Goal: Task Accomplishment & Management: Manage account settings

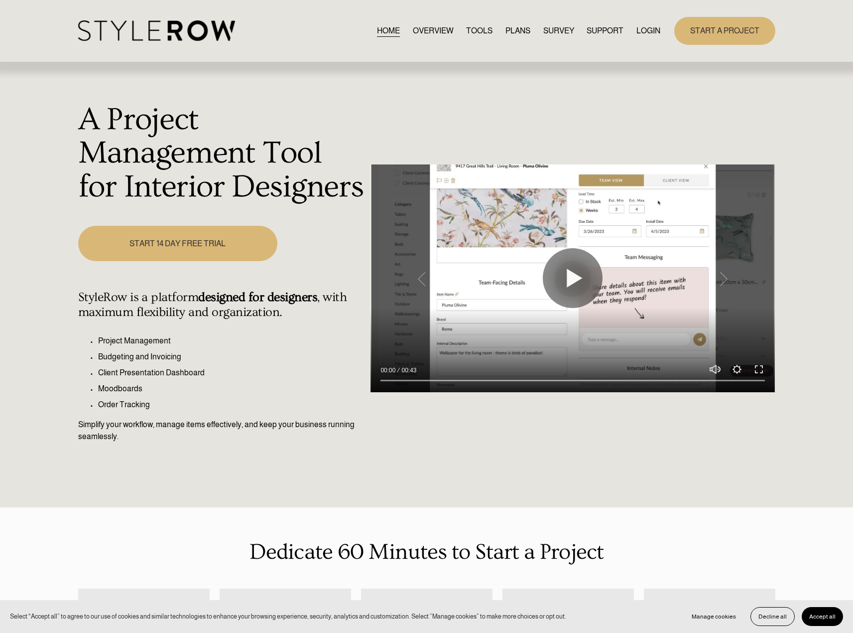
click at [645, 35] on link "LOGIN" at bounding box center [649, 30] width 24 height 13
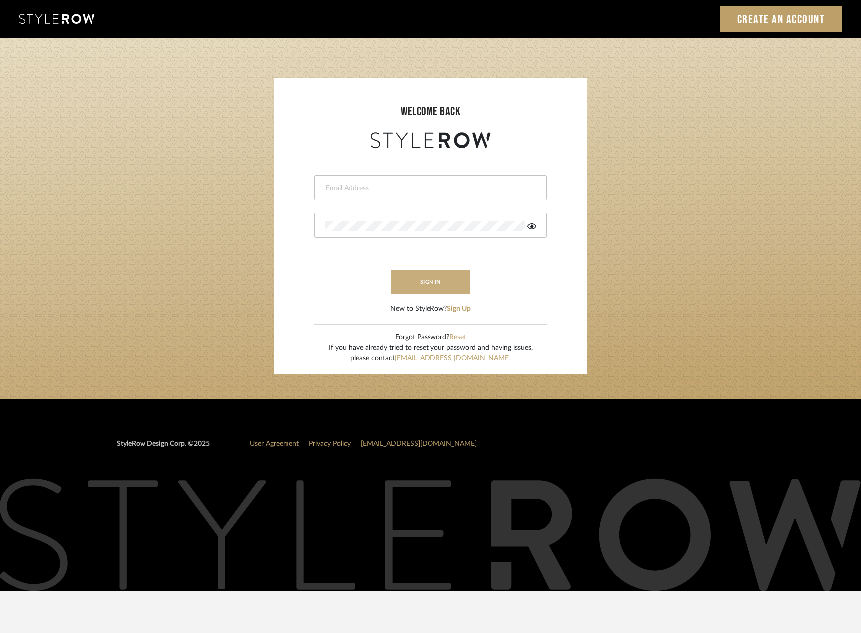
type input "madeleine@studiodb.com"
click at [430, 277] on button "sign in" at bounding box center [430, 281] width 80 height 23
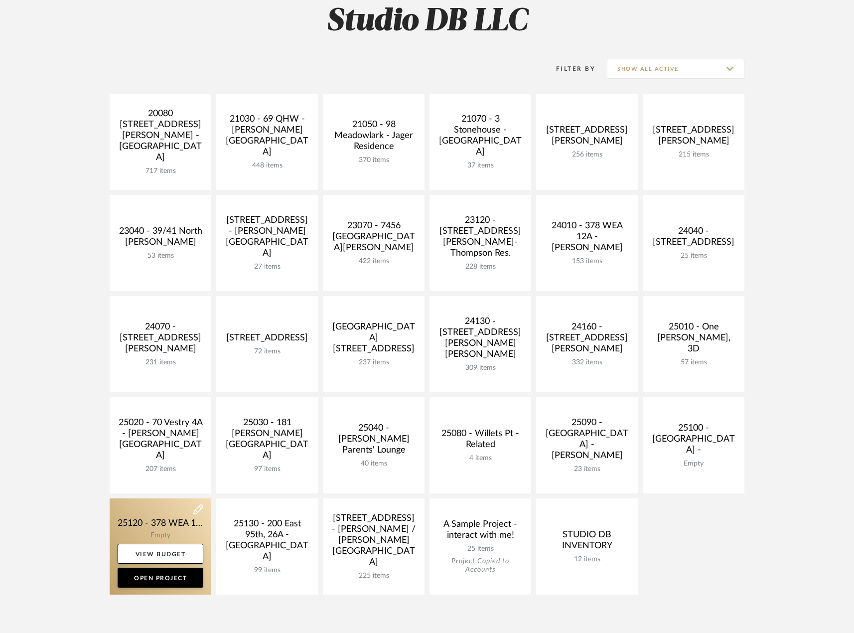
scroll to position [249, 0]
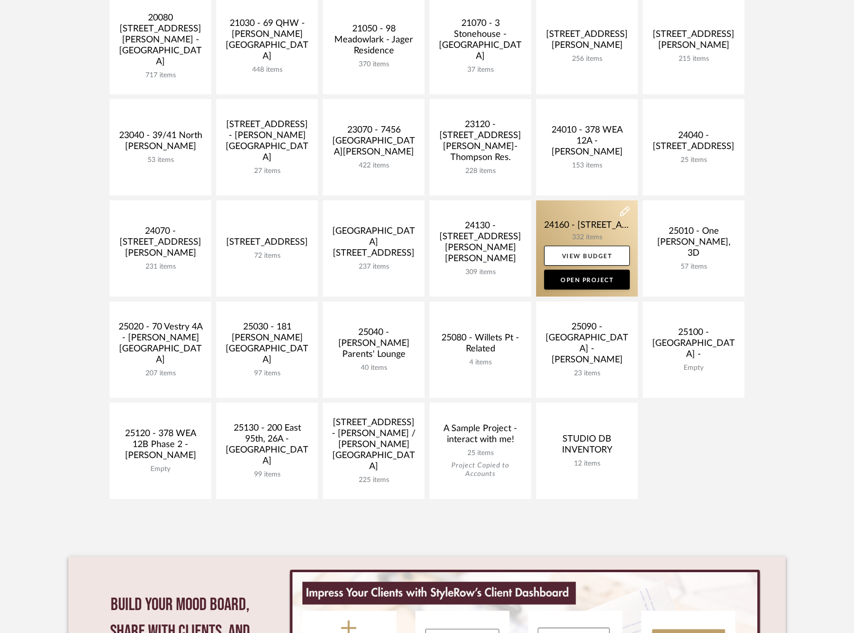
click at [572, 231] on link at bounding box center [587, 248] width 102 height 96
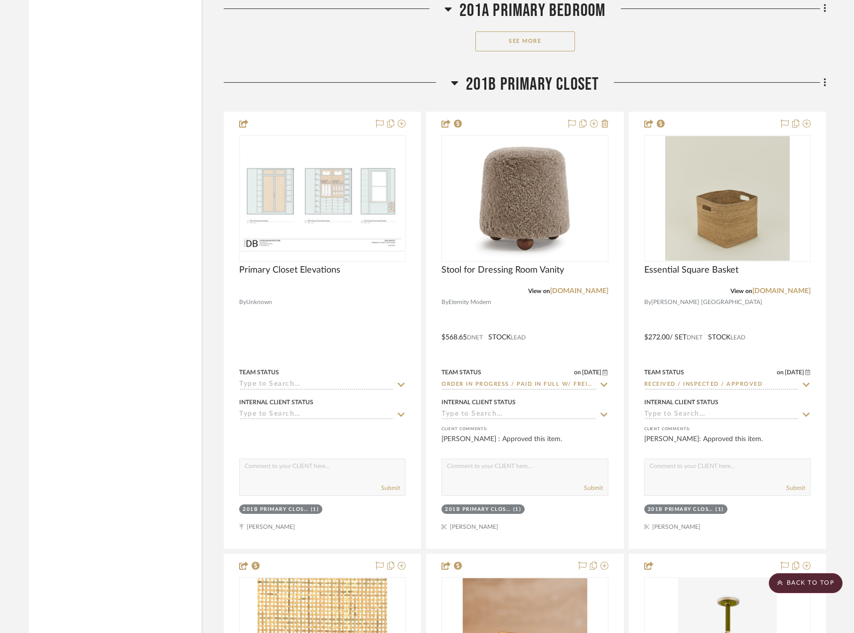
scroll to position [15390, 0]
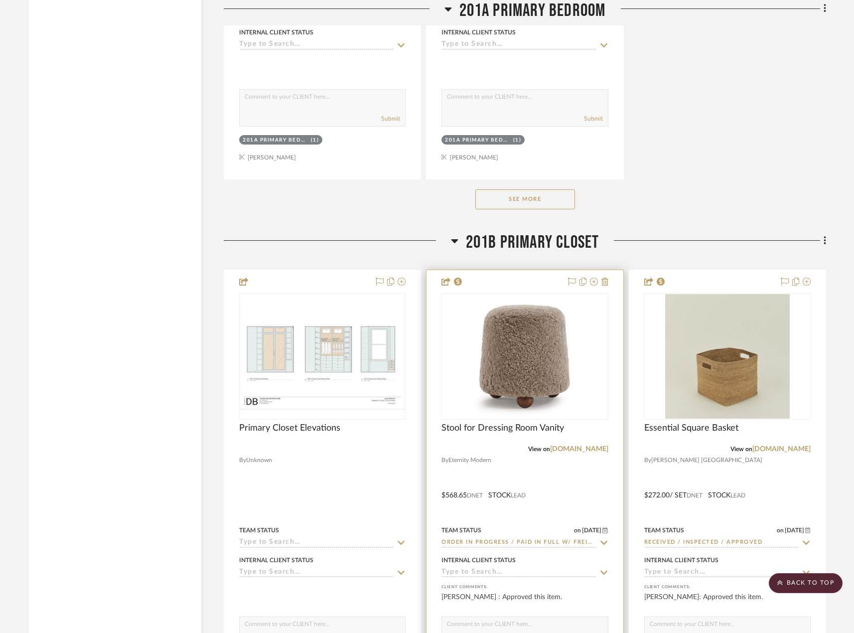
click at [575, 437] on div "Stool for Dressing Room Vanity" at bounding box center [524, 433] width 166 height 22
click at [526, 433] on span "Stool for Dressing Room Vanity" at bounding box center [502, 427] width 123 height 11
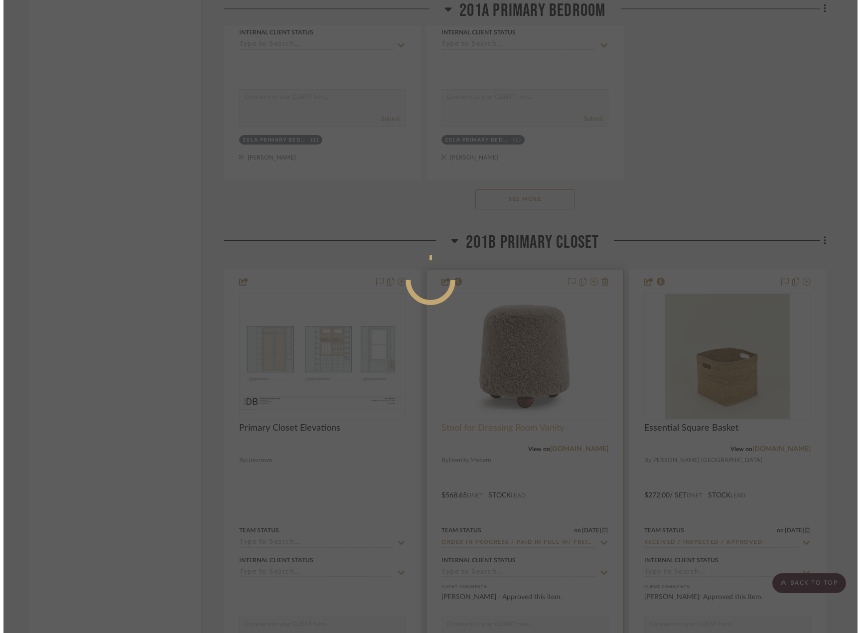
scroll to position [0, 0]
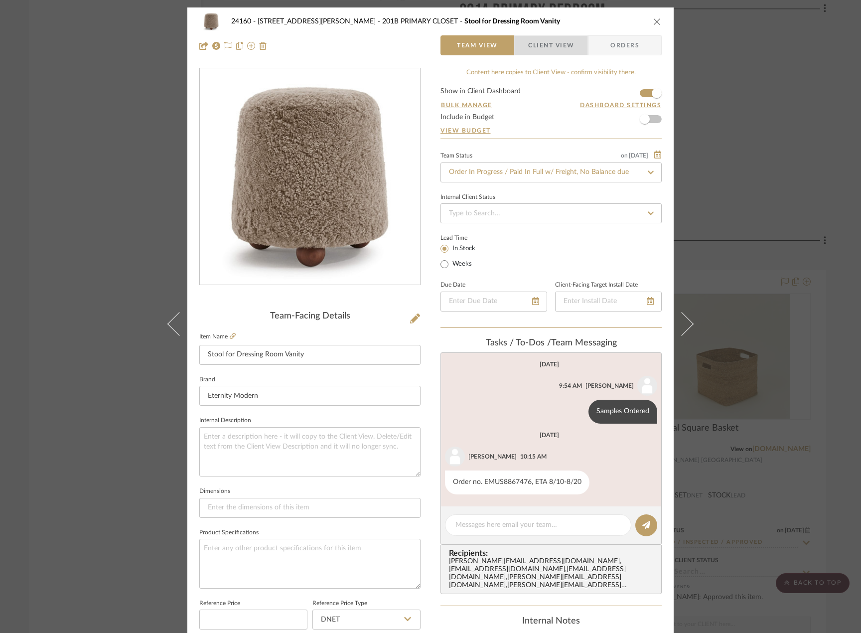
click at [556, 51] on span "Client View" at bounding box center [551, 45] width 46 height 20
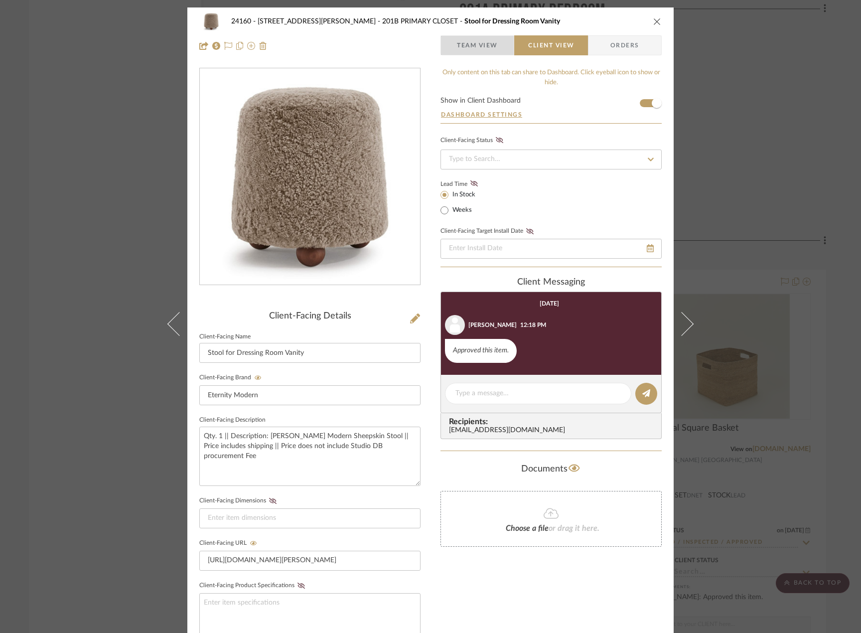
click at [490, 50] on span "Team View" at bounding box center [477, 45] width 41 height 20
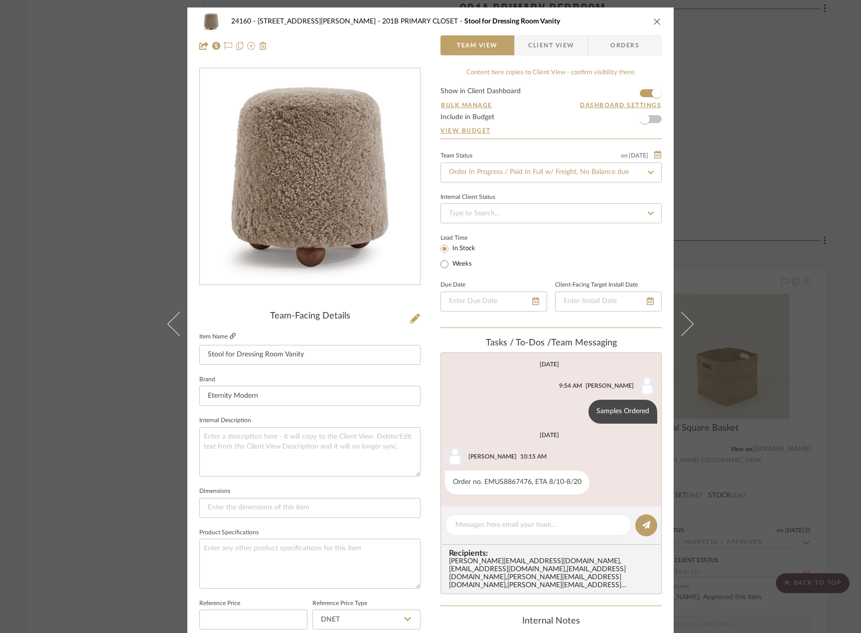
click at [230, 333] on icon at bounding box center [233, 336] width 6 height 6
click at [748, 220] on div "24160 - 214 E 18th Street - Satow Elliot 201B PRIMARY CLOSET Stool for Dressing…" at bounding box center [430, 316] width 861 height 633
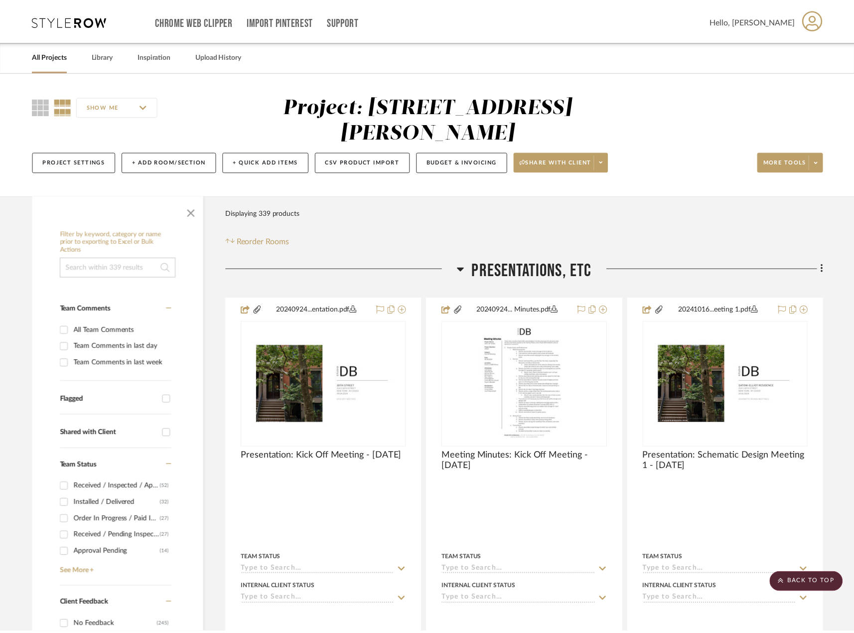
scroll to position [15390, 0]
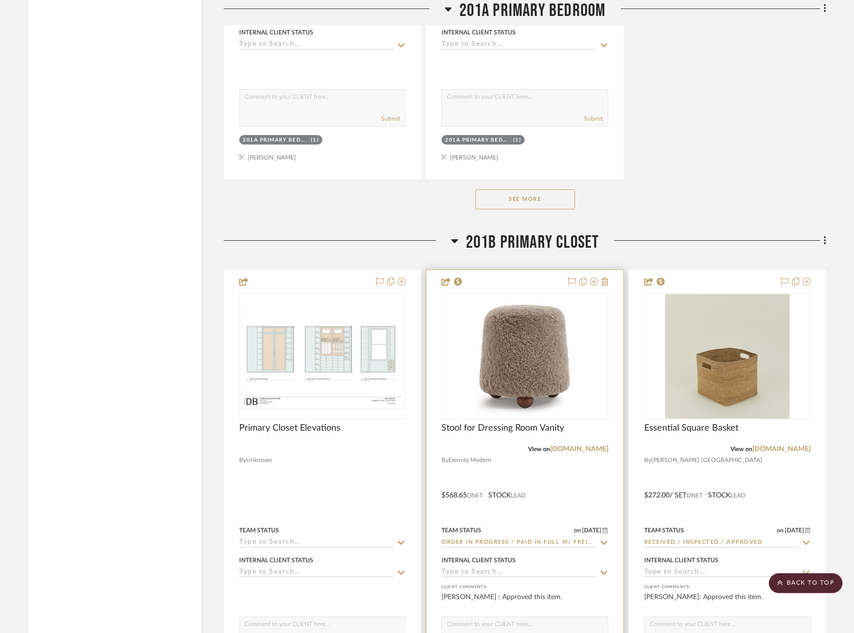
click at [603, 541] on icon at bounding box center [603, 542] width 9 height 8
click at [602, 538] on icon at bounding box center [603, 542] width 9 height 8
type input "[DATE]"
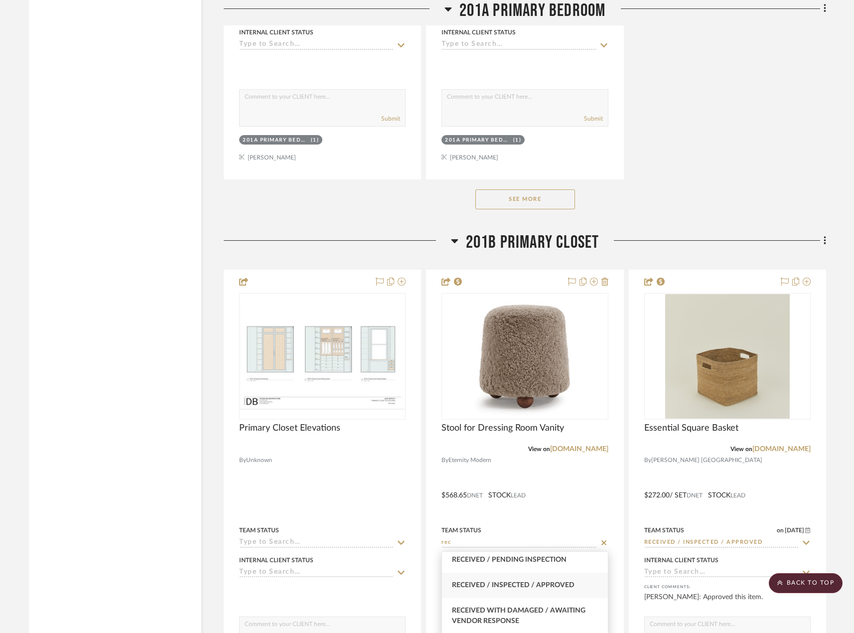
scroll to position [328, 0]
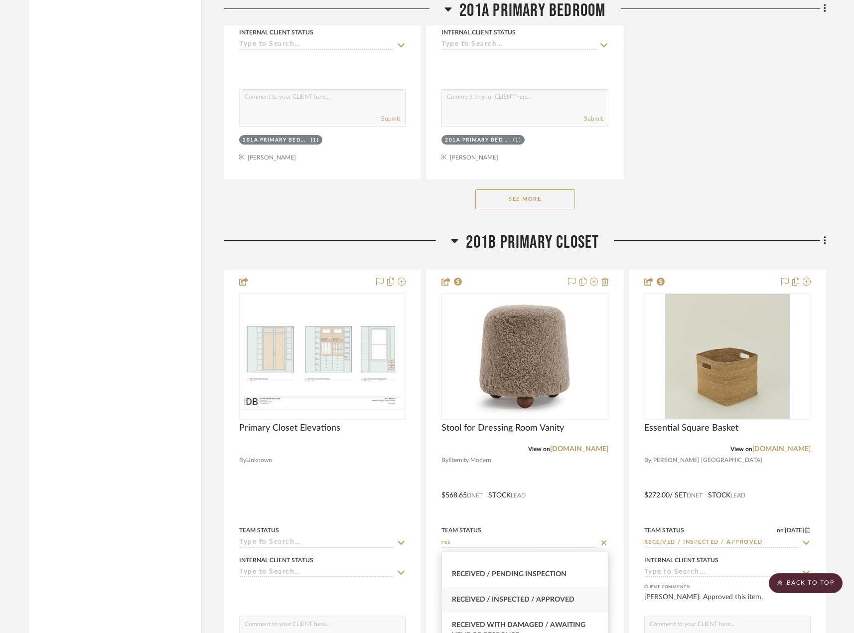
click at [564, 598] on span "Received / Inspected / Approved" at bounding box center [513, 599] width 123 height 7
type input "Received / Inspected / Approved"
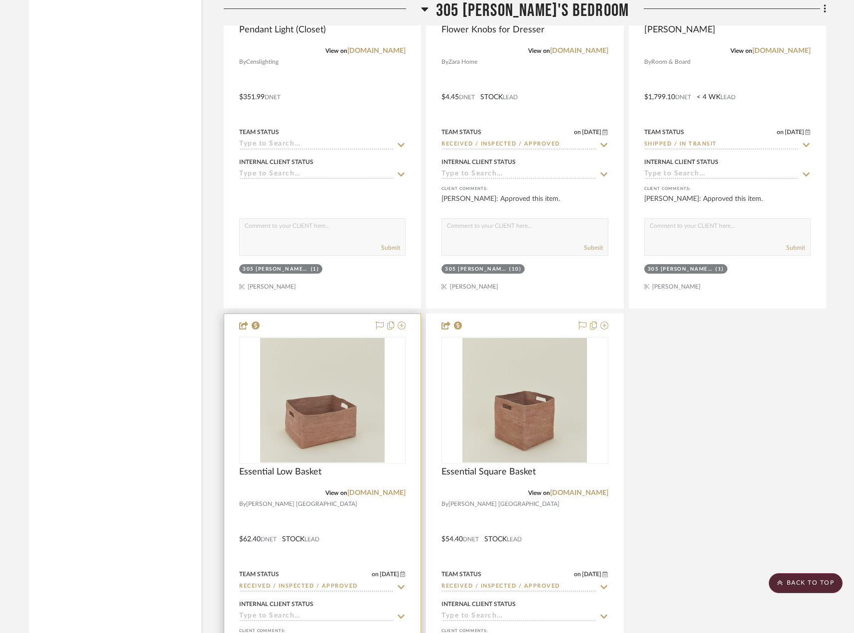
scroll to position [22846, 0]
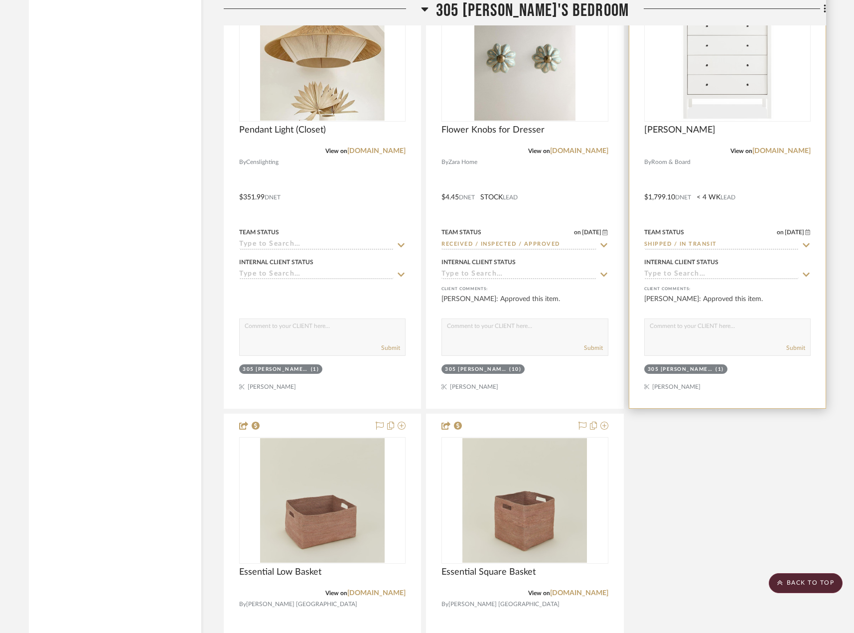
click at [691, 245] on input "Shipped / In Transit" at bounding box center [721, 244] width 154 height 9
click at [802, 245] on icon at bounding box center [805, 245] width 9 height 8
type input "[DATE]"
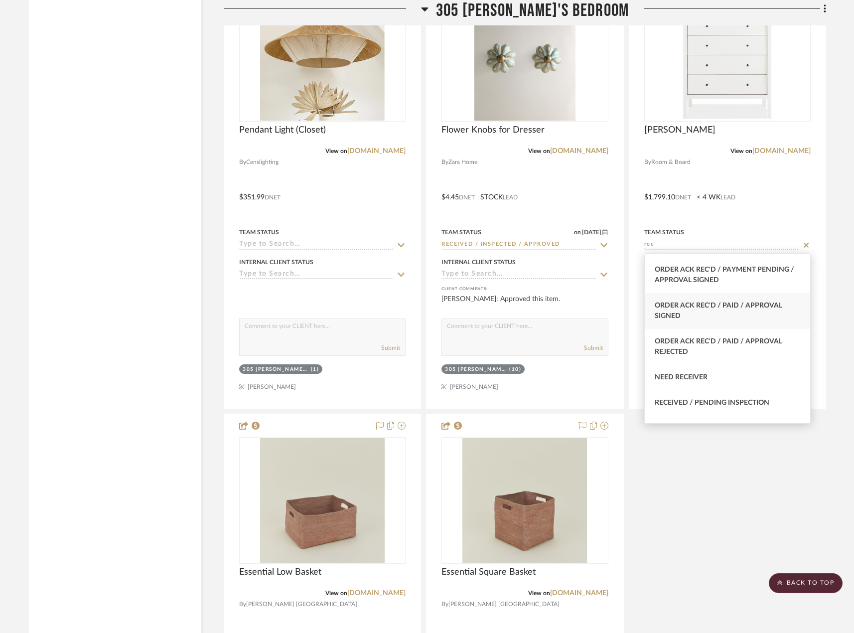
scroll to position [249, 0]
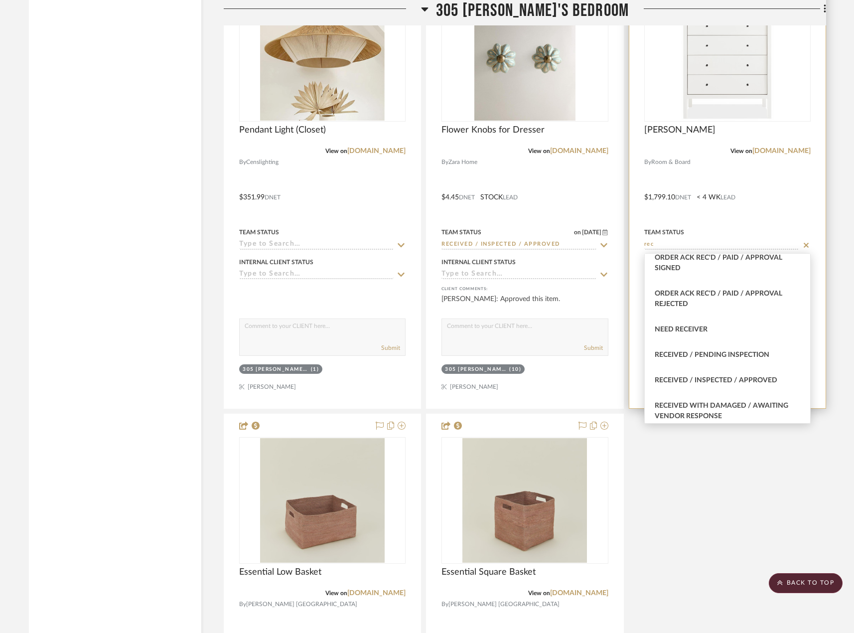
click at [767, 381] on div "Received / Inspected / Approved" at bounding box center [726, 380] width 165 height 25
type input "Received / Inspected / Approved"
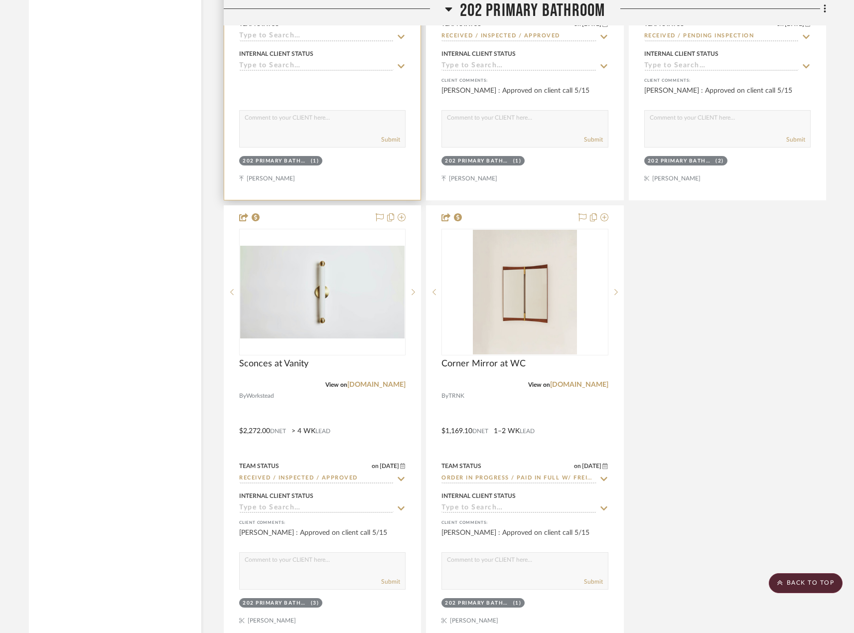
scroll to position [17268, 0]
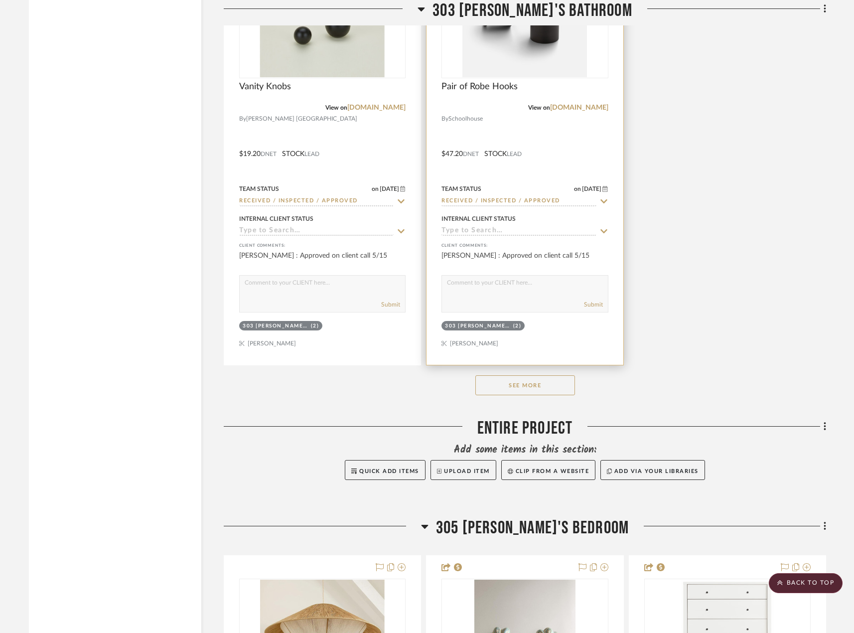
scroll to position [22498, 0]
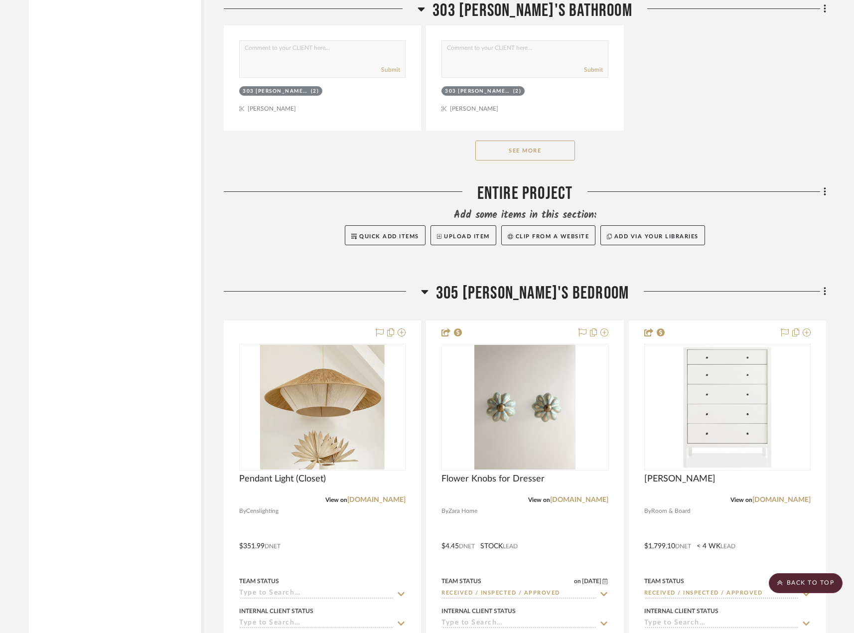
click at [502, 151] on button "See More" at bounding box center [525, 150] width 100 height 20
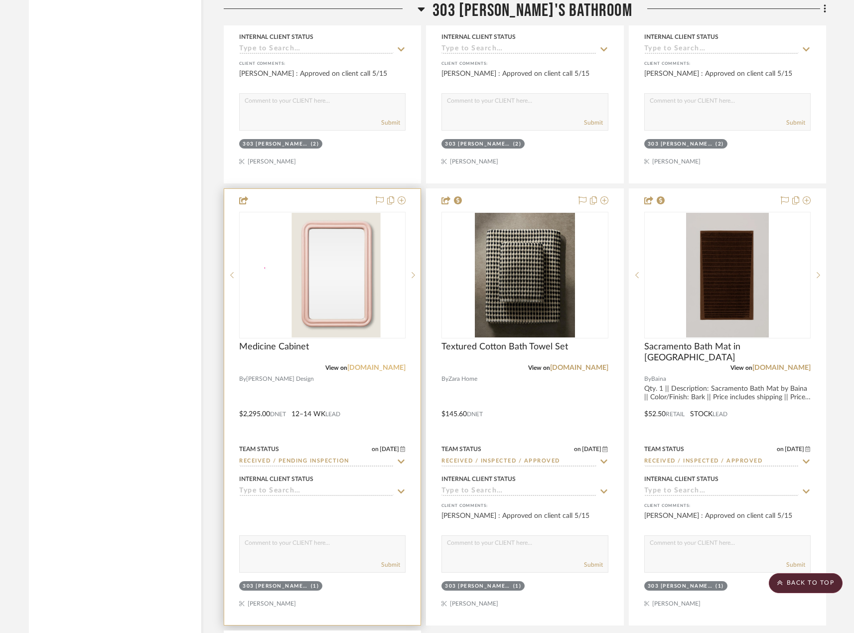
scroll to position [22448, 0]
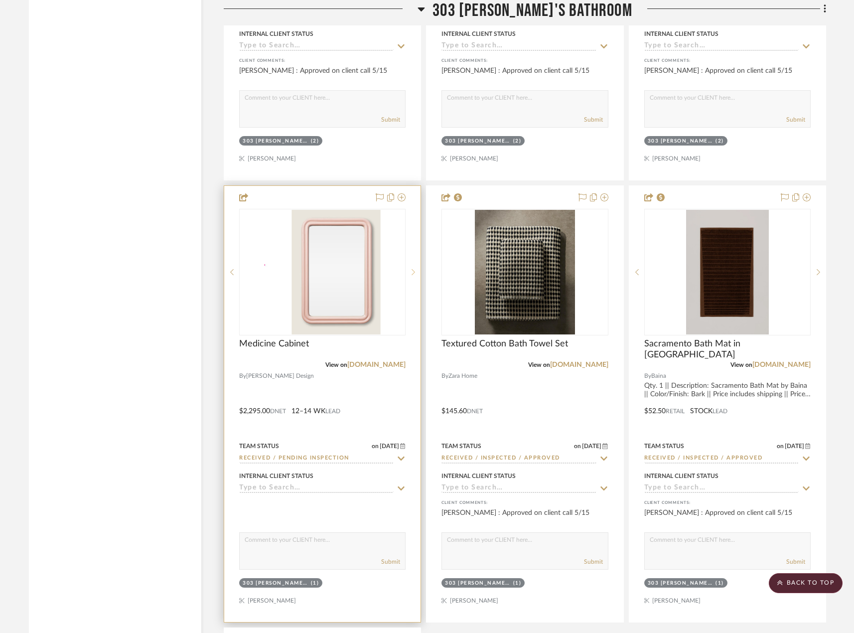
click at [415, 269] on sr-next-btn at bounding box center [412, 271] width 15 height 7
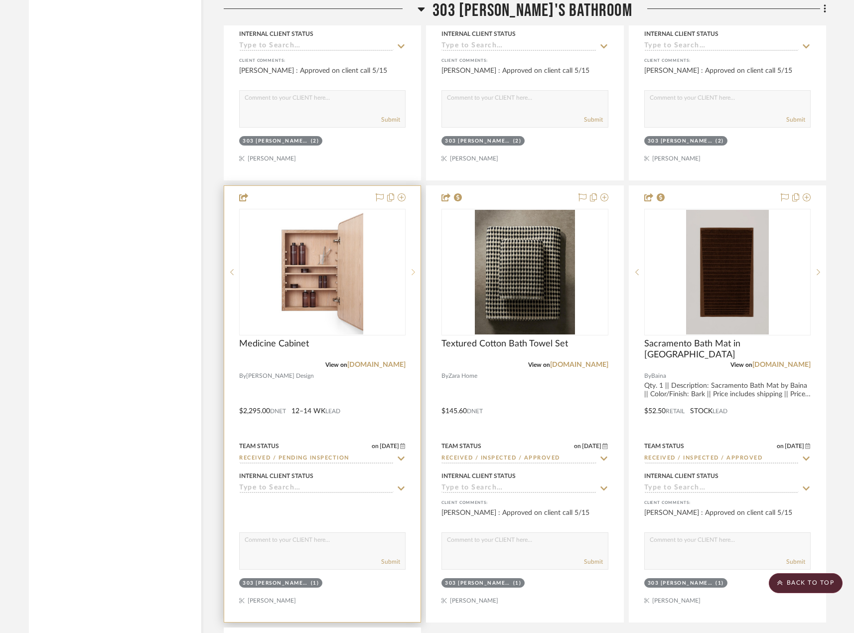
click at [415, 269] on sr-next-btn at bounding box center [412, 271] width 15 height 7
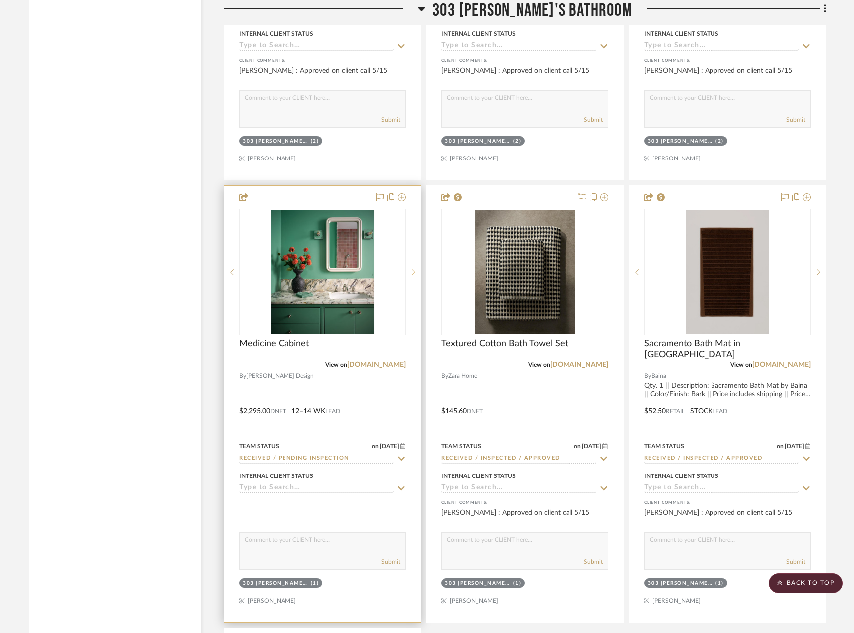
click at [415, 269] on sr-next-btn at bounding box center [412, 271] width 15 height 7
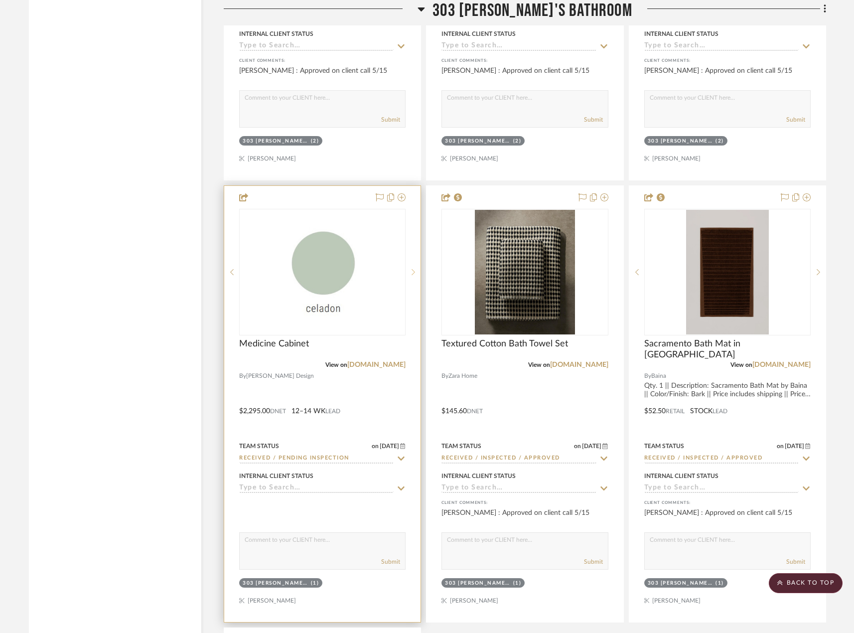
click at [415, 269] on sr-next-btn at bounding box center [412, 271] width 15 height 7
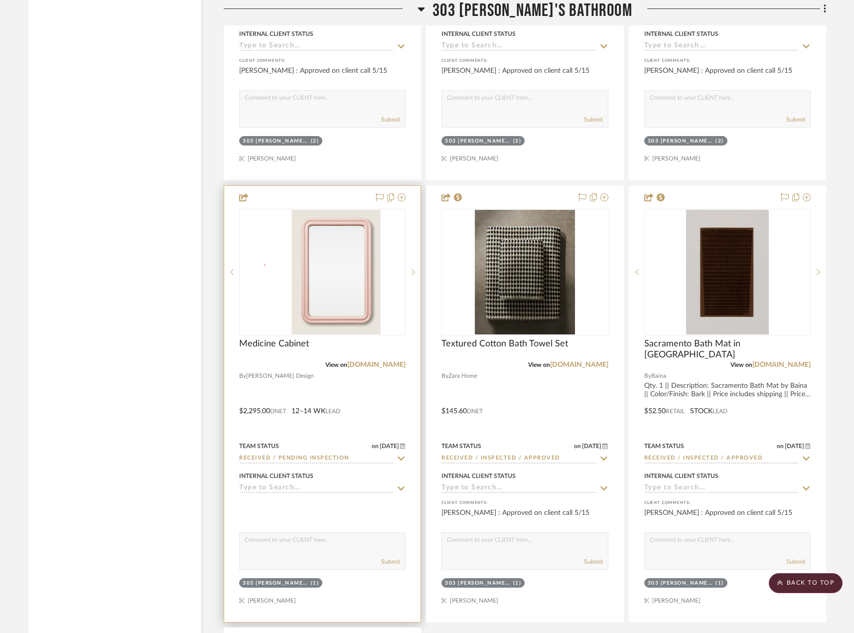
click at [403, 459] on icon at bounding box center [401, 458] width 7 height 4
click at [403, 459] on icon at bounding box center [400, 458] width 9 height 8
type input "[DATE]"
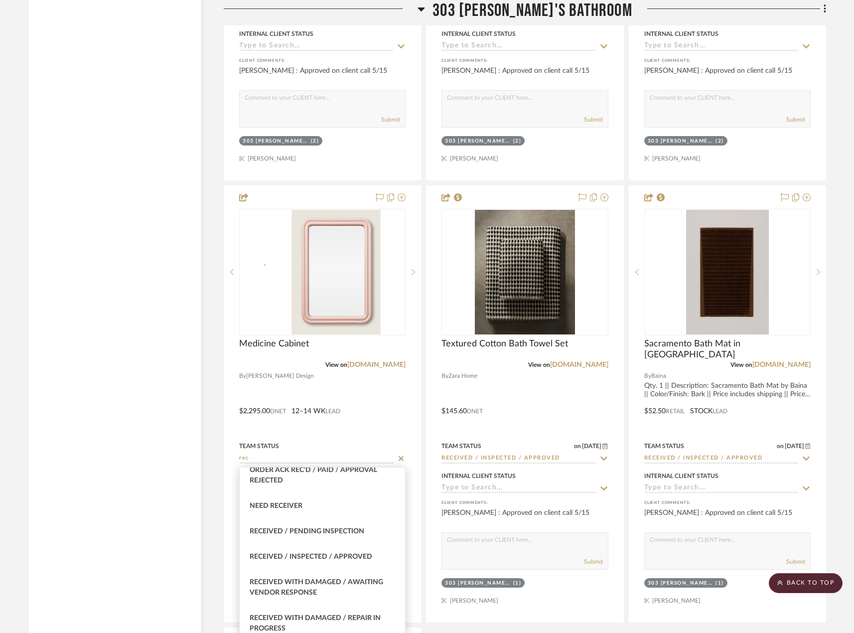
scroll to position [299, 0]
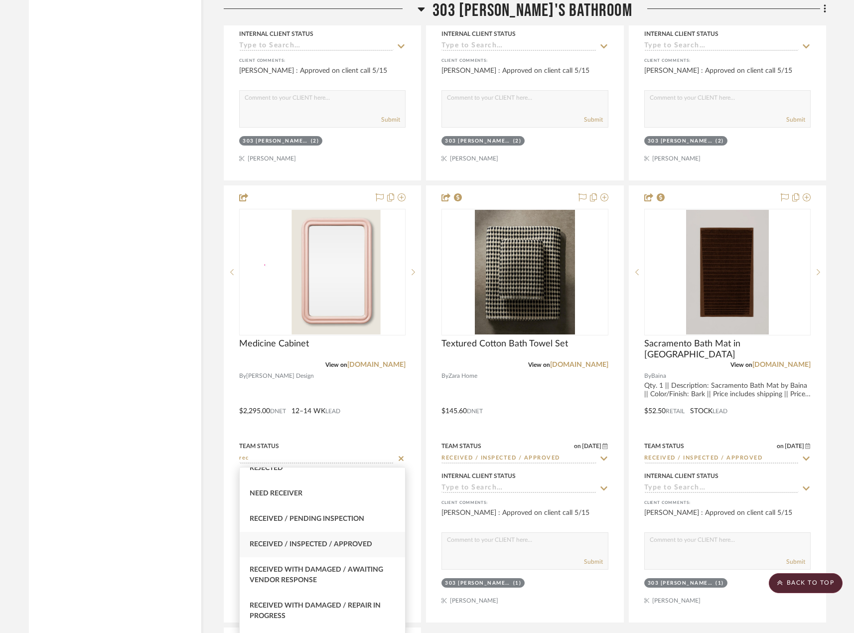
click at [359, 543] on span "Received / Inspected / Approved" at bounding box center [311, 543] width 123 height 7
type input "Received / Inspected / Approved"
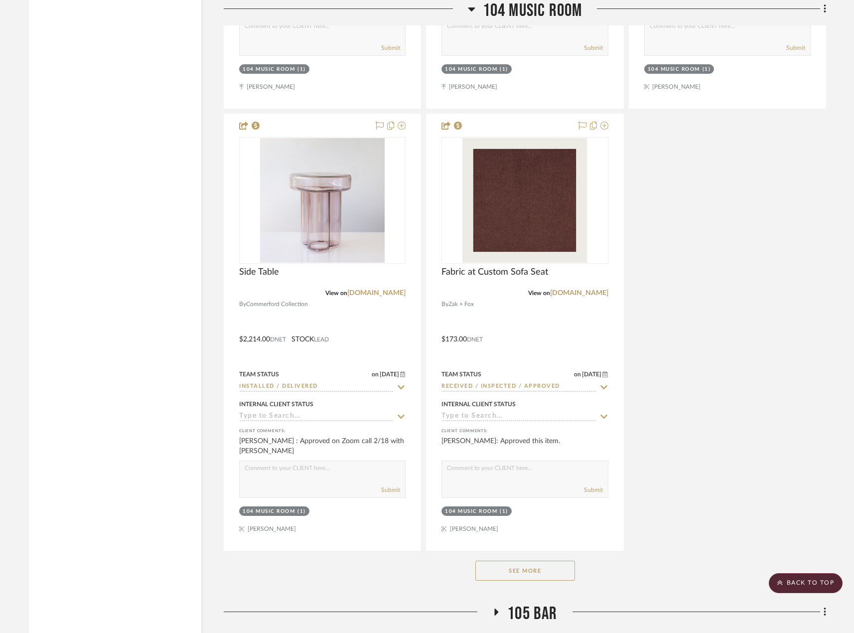
scroll to position [13881, 0]
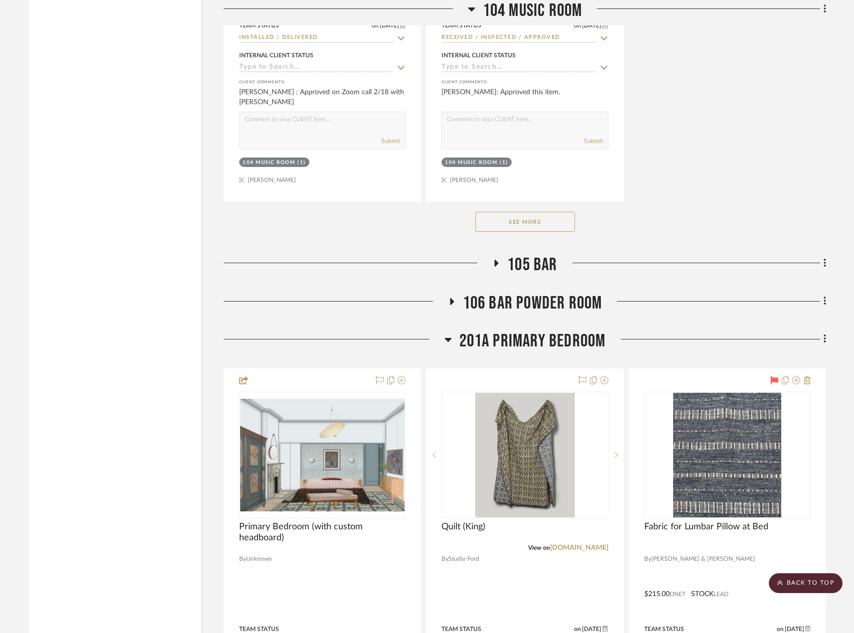
click at [530, 266] on span "105 BAR" at bounding box center [532, 264] width 50 height 21
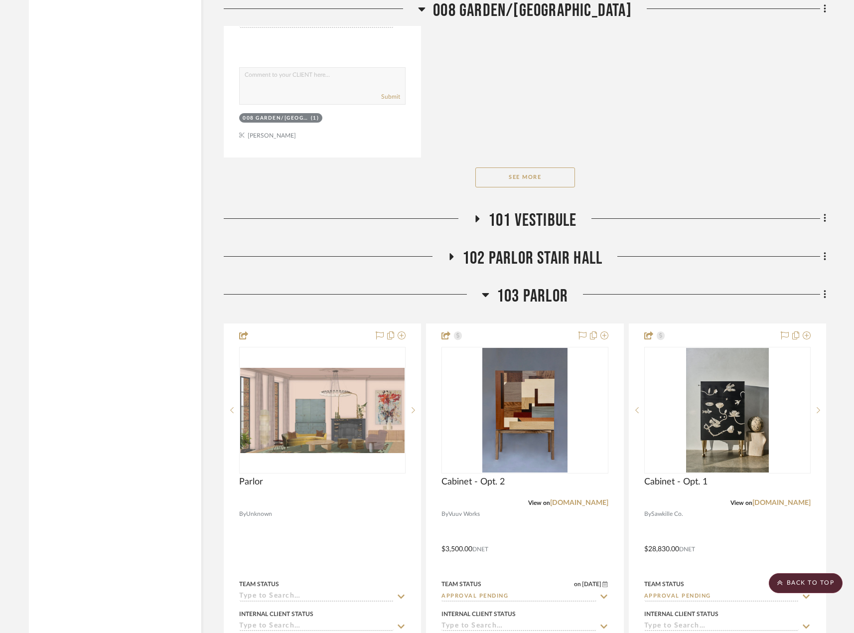
scroll to position [11042, 0]
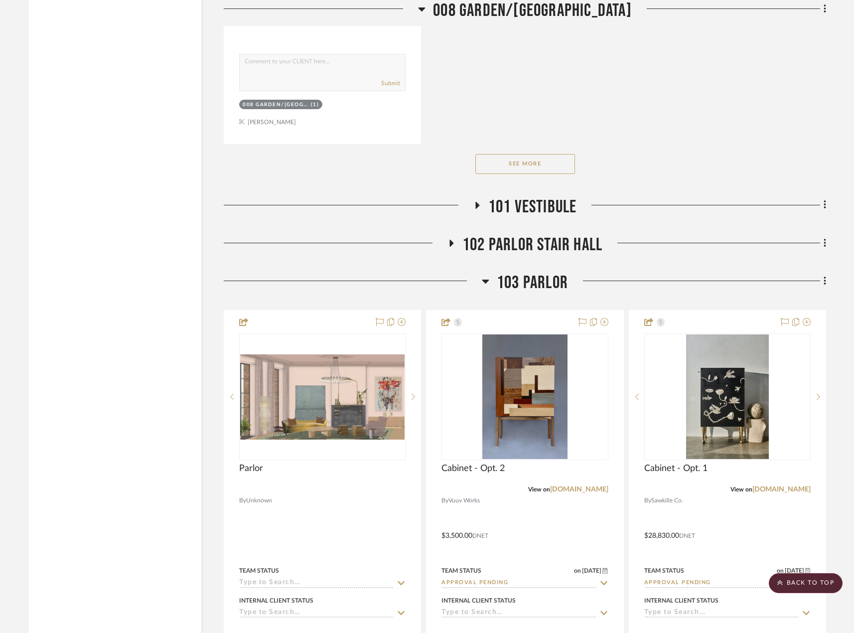
click at [509, 250] on span "102 PARLOR STAIR HALL" at bounding box center [532, 244] width 140 height 21
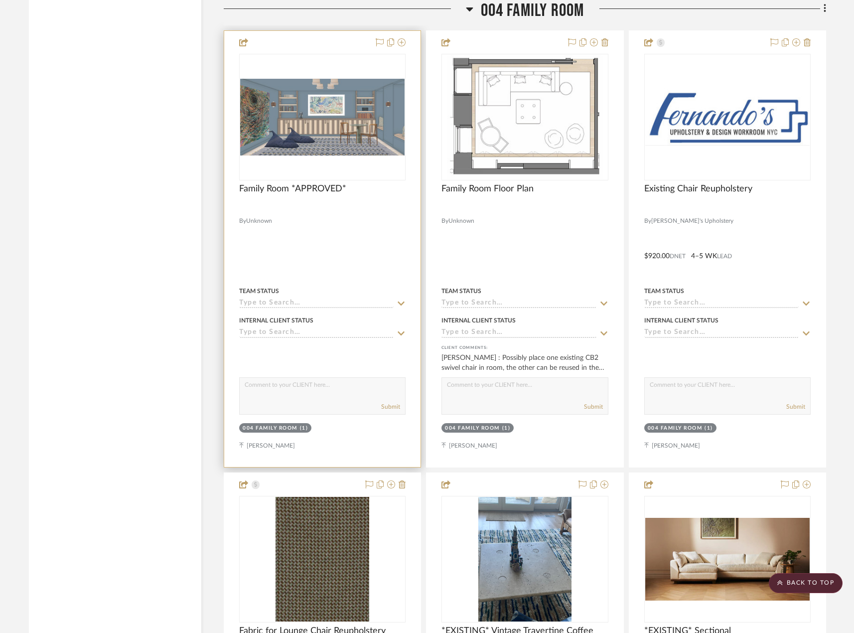
scroll to position [7107, 0]
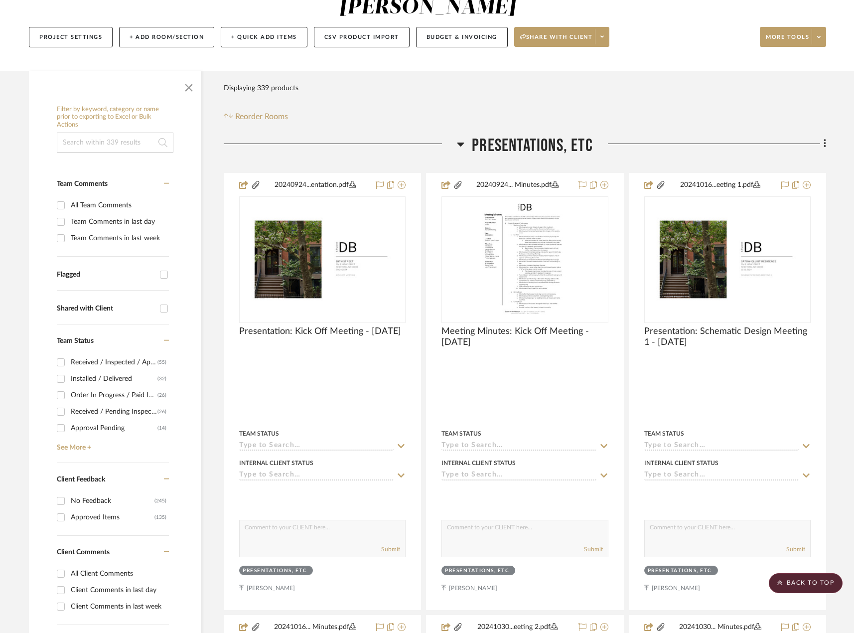
scroll to position [0, 0]
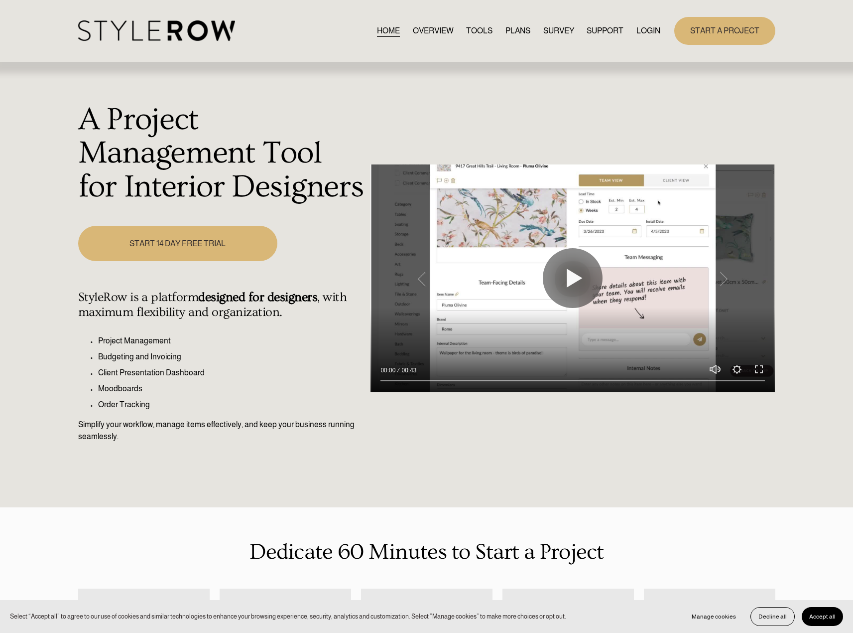
click at [638, 27] on link "LOGIN" at bounding box center [649, 30] width 24 height 13
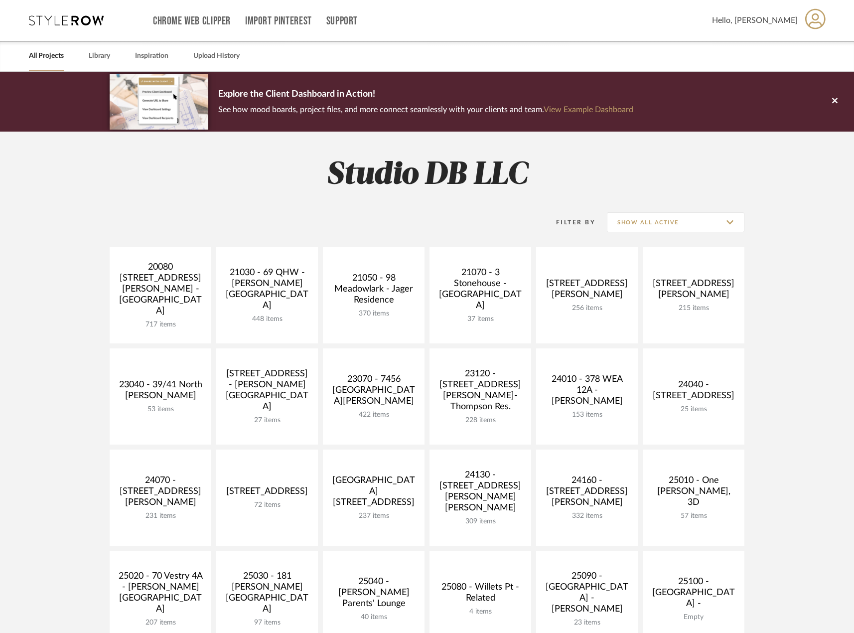
scroll to position [199, 0]
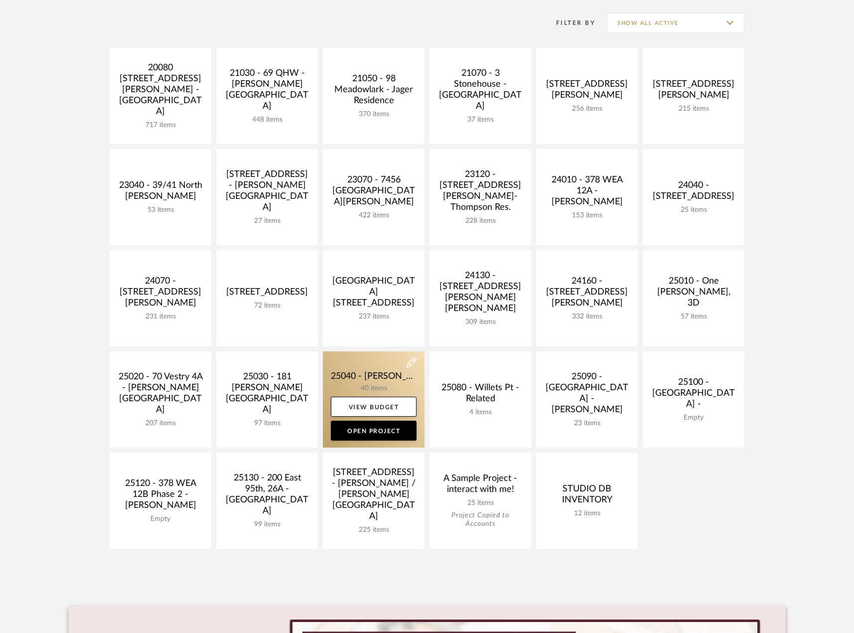
click at [351, 385] on link at bounding box center [374, 399] width 102 height 96
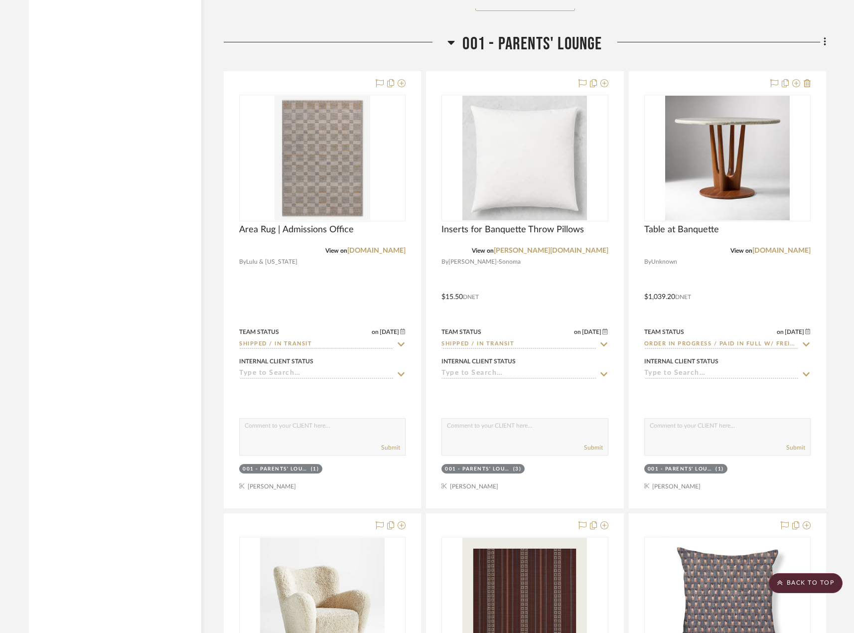
scroll to position [1594, 0]
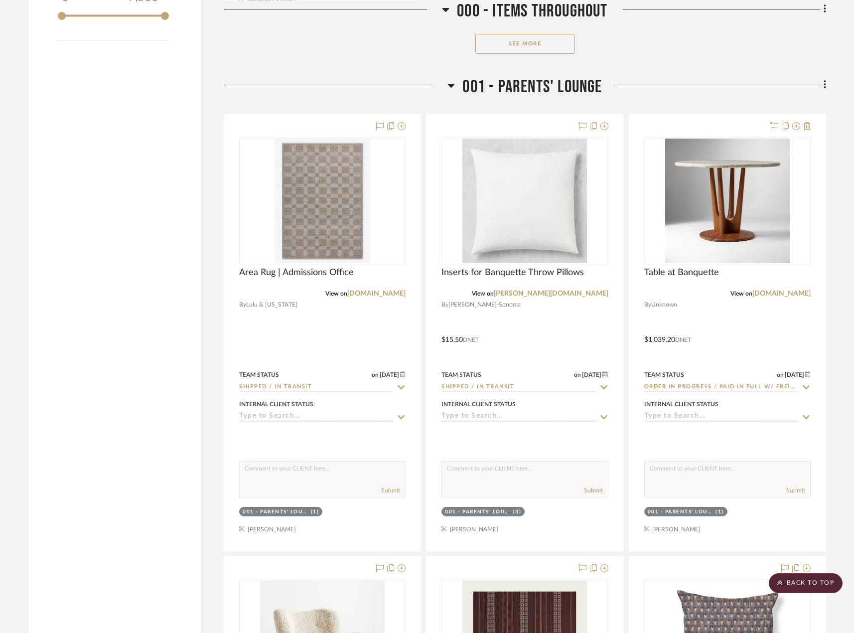
click at [381, 86] on div at bounding box center [336, 88] width 224 height 25
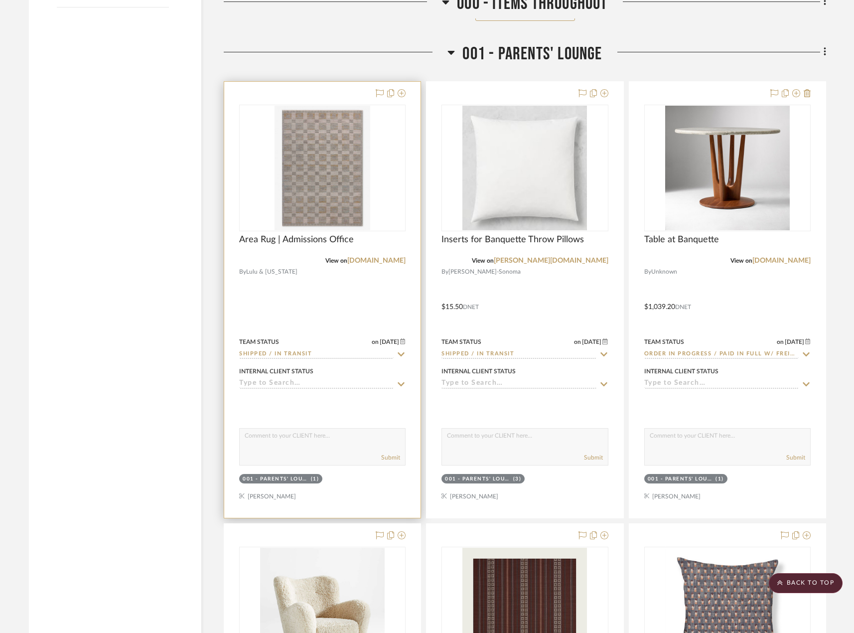
scroll to position [1644, 0]
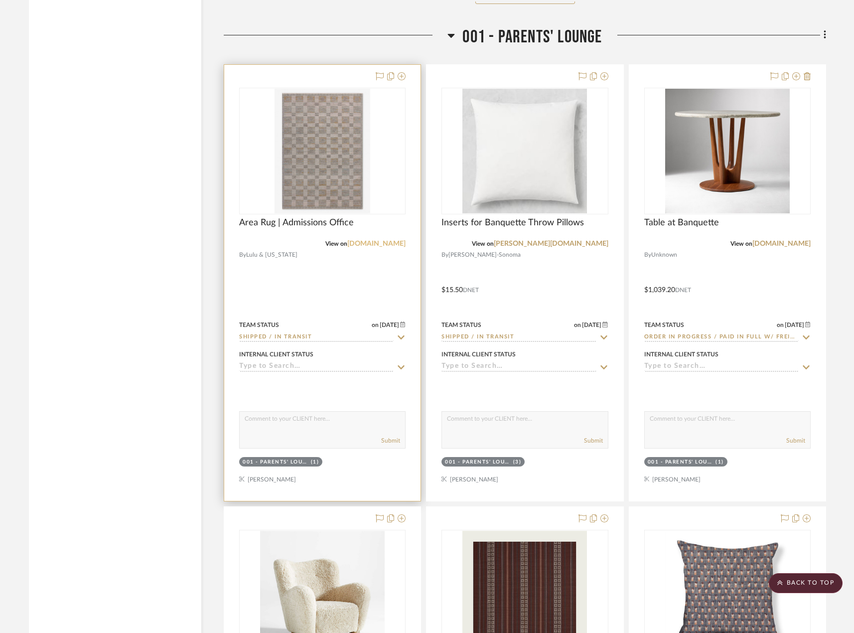
click at [376, 243] on link "[DOMAIN_NAME]" at bounding box center [376, 243] width 58 height 7
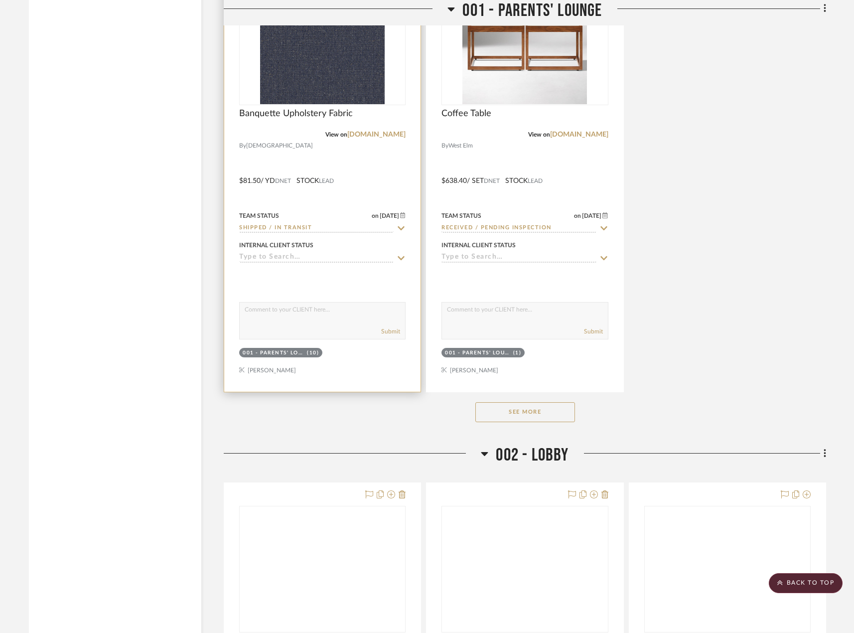
scroll to position [2640, 0]
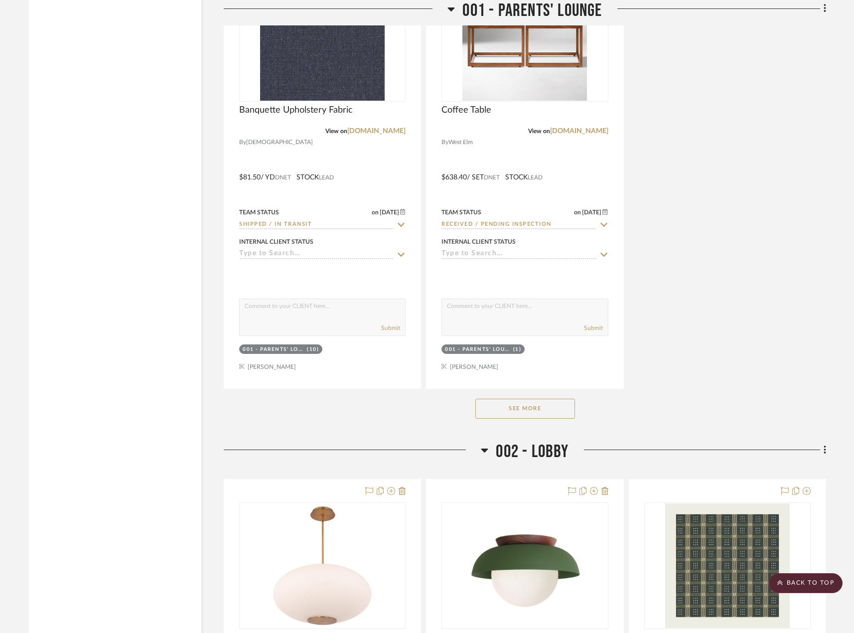
click at [551, 405] on button "See More" at bounding box center [525, 408] width 100 height 20
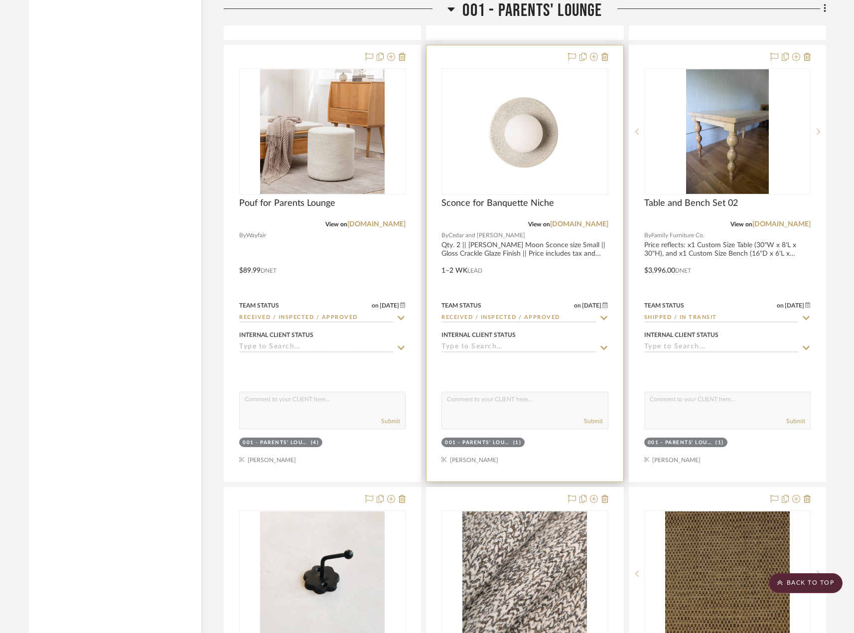
scroll to position [3038, 0]
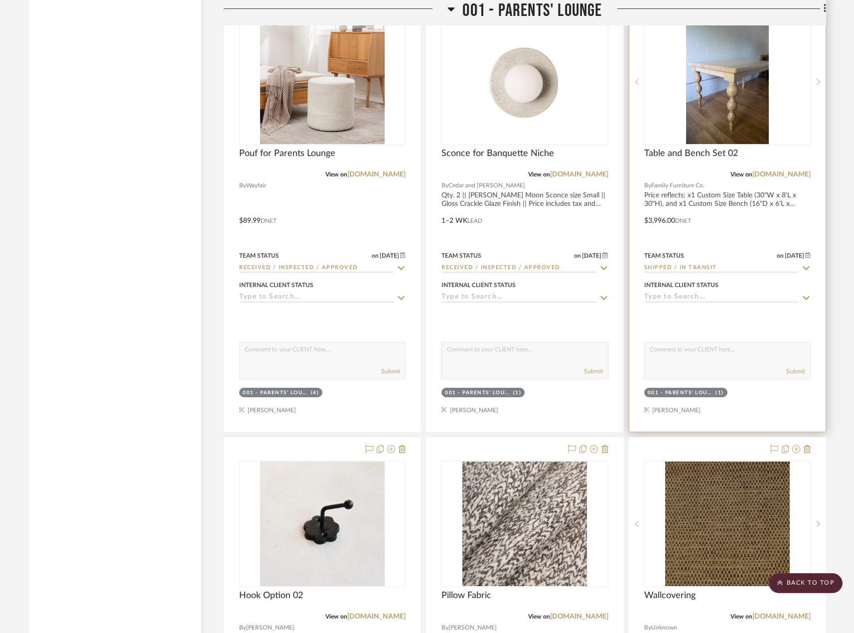
click at [717, 262] on div "Team Status on 8/12/2025 8/12/2025 Shipped / In Transit" at bounding box center [727, 261] width 166 height 24
click at [712, 267] on input "Shipped / In Transit" at bounding box center [721, 267] width 154 height 9
click at [806, 267] on icon at bounding box center [805, 267] width 5 height 5
type input "8/18/2025"
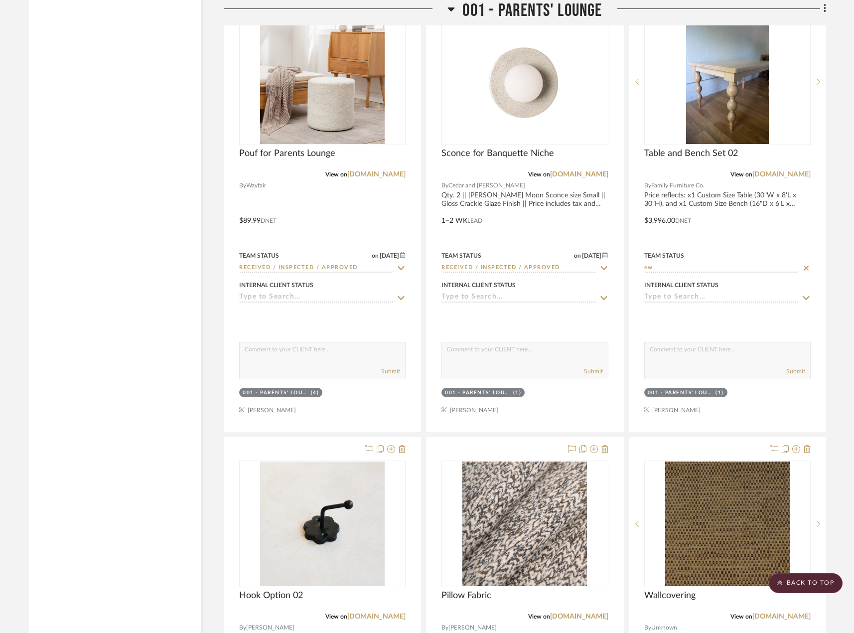
type input "e"
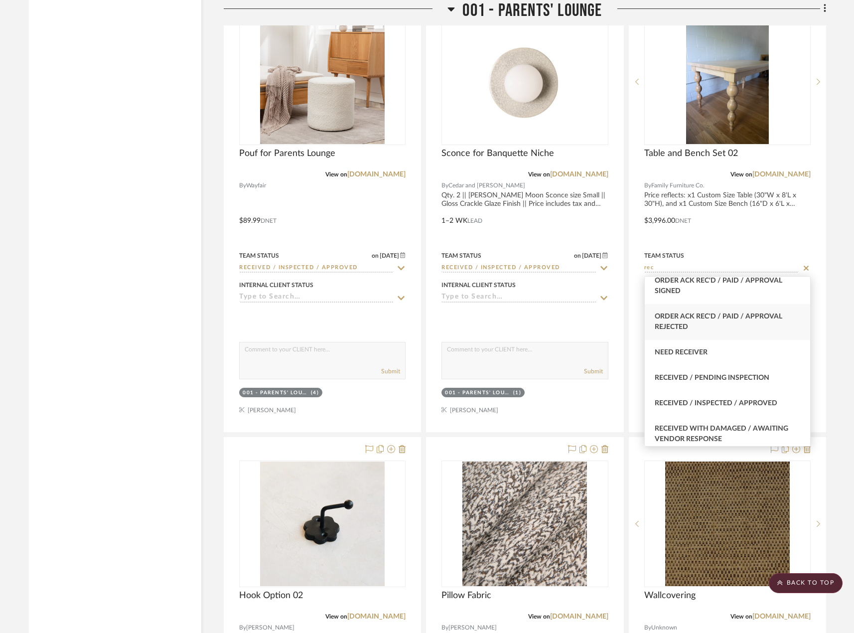
scroll to position [299, 0]
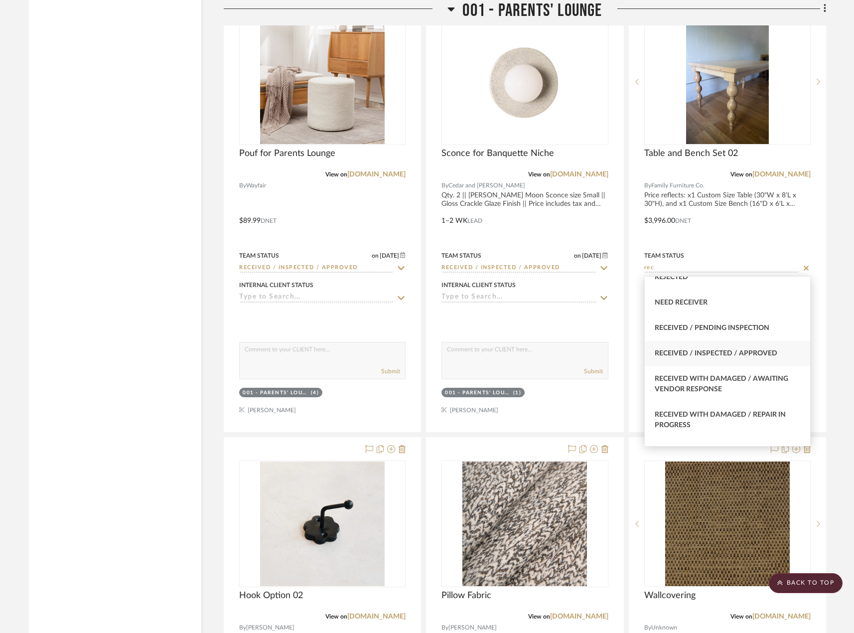
click at [738, 357] on div "Received / Inspected / Approved" at bounding box center [726, 353] width 165 height 25
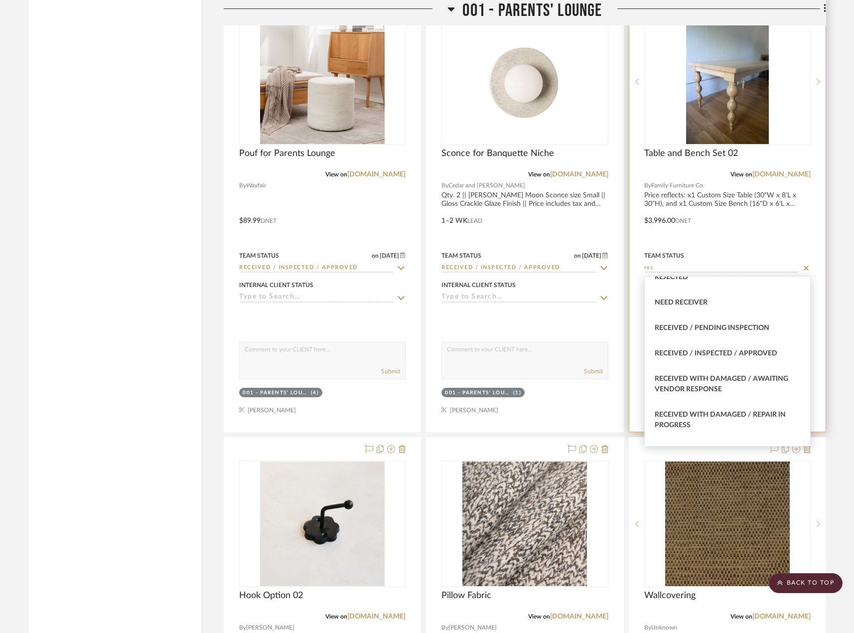
type input "Received / Inspected / Approved"
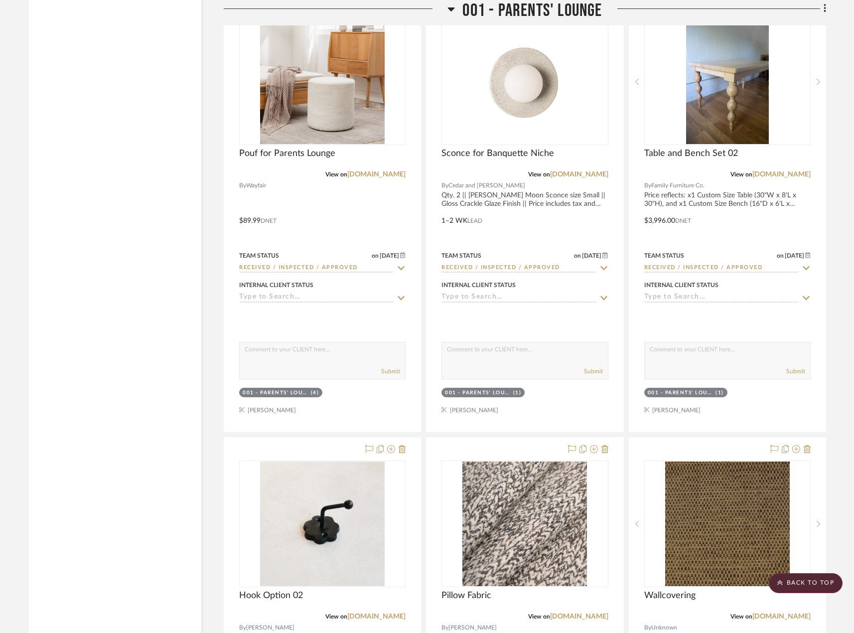
click at [841, 284] on project-details-page "SHOW ME Project: 25040 - Grace Church Parents' Lounge Project Settings + Add Ro…" at bounding box center [427, 593] width 854 height 7119
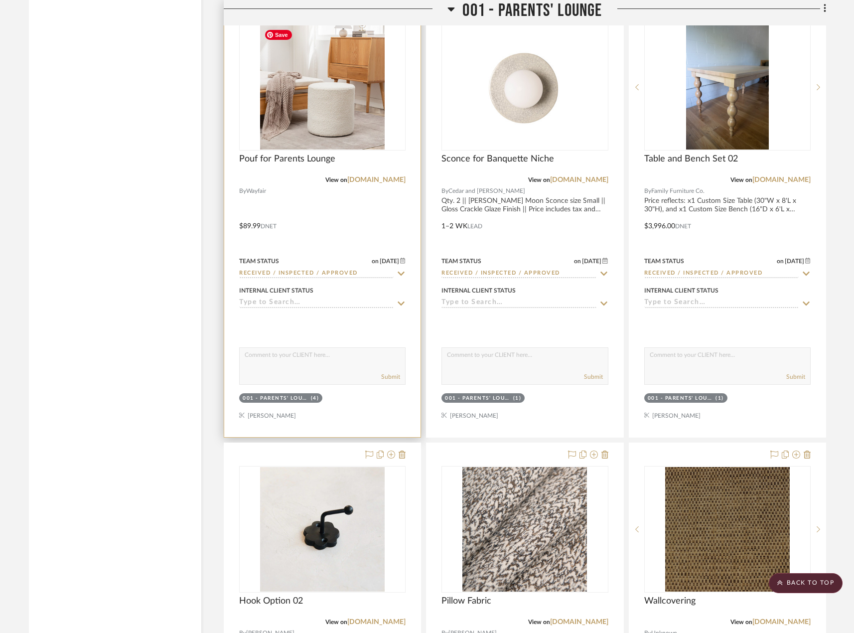
scroll to position [2690, 0]
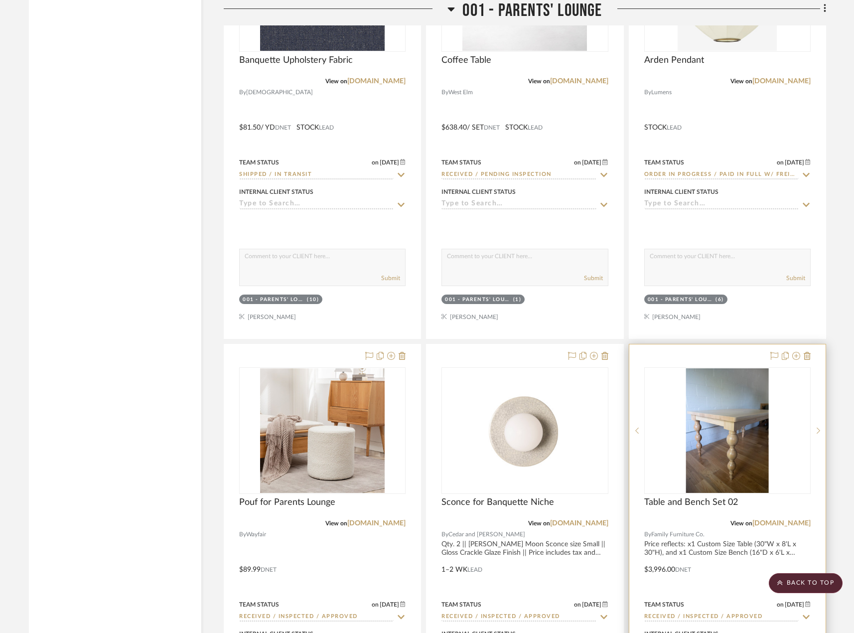
drag, startPoint x: 800, startPoint y: 581, endPoint x: 713, endPoint y: 523, distance: 104.3
click at [800, 580] on scroll-to-top-button "BACK TO TOP" at bounding box center [806, 583] width 74 height 20
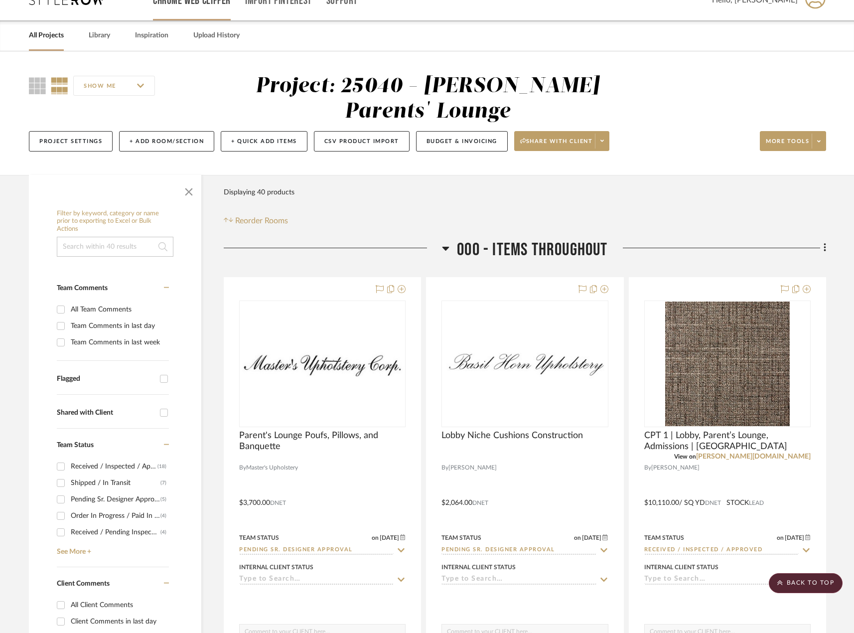
scroll to position [0, 0]
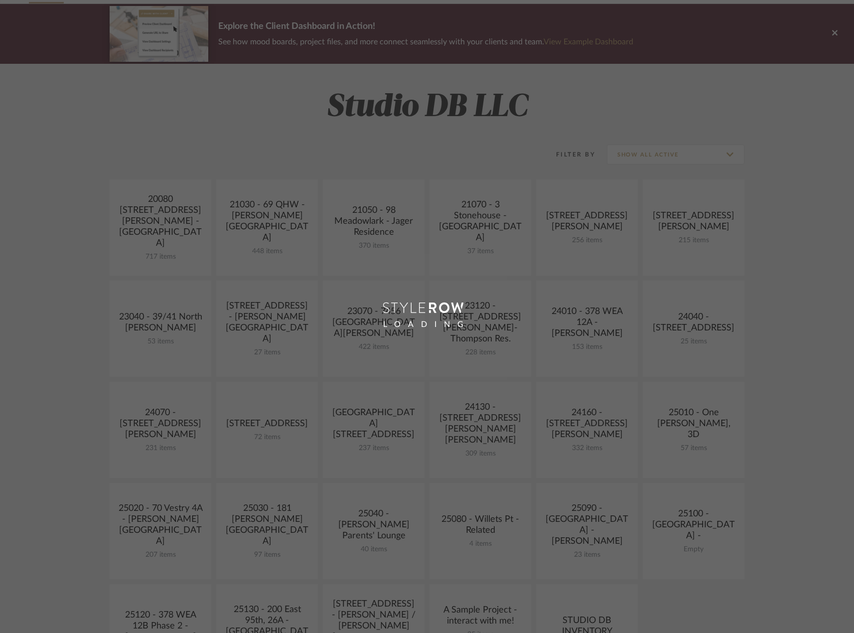
scroll to position [249, 0]
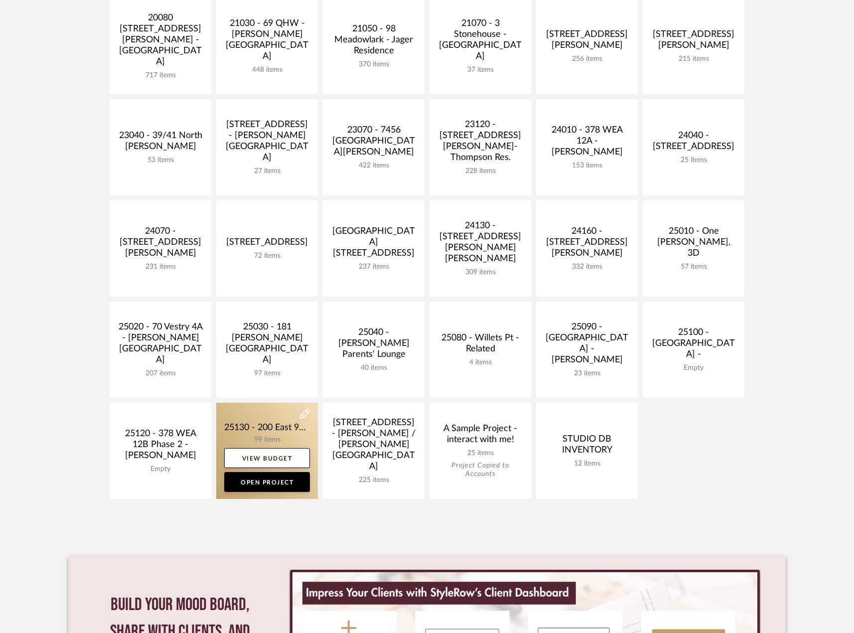
click at [287, 431] on link at bounding box center [267, 450] width 102 height 96
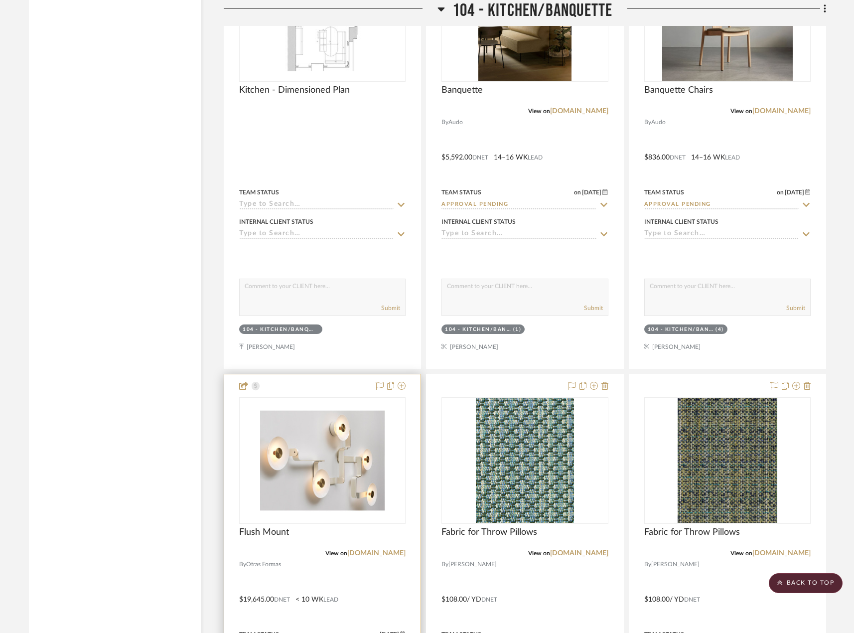
scroll to position [5130, 0]
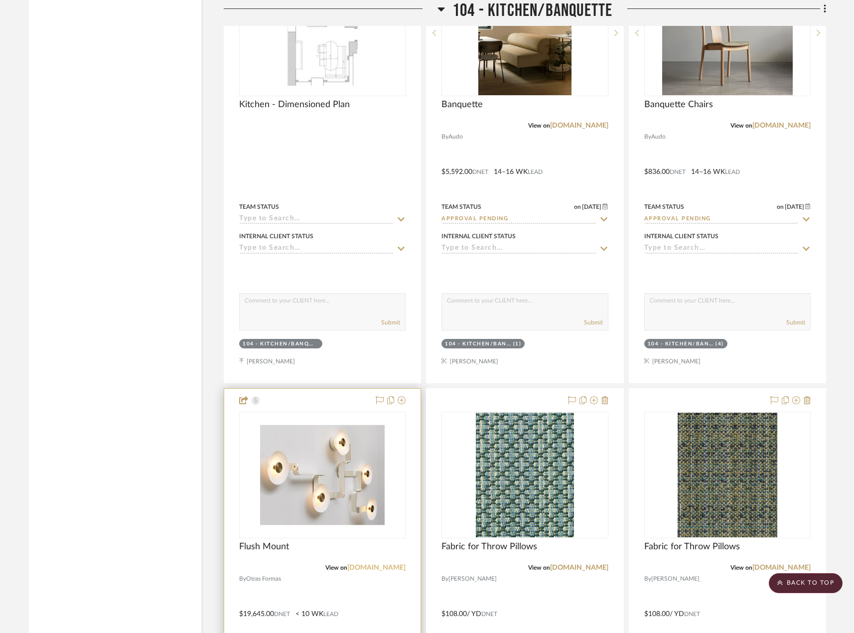
click at [393, 564] on link "[DOMAIN_NAME]" at bounding box center [376, 567] width 58 height 7
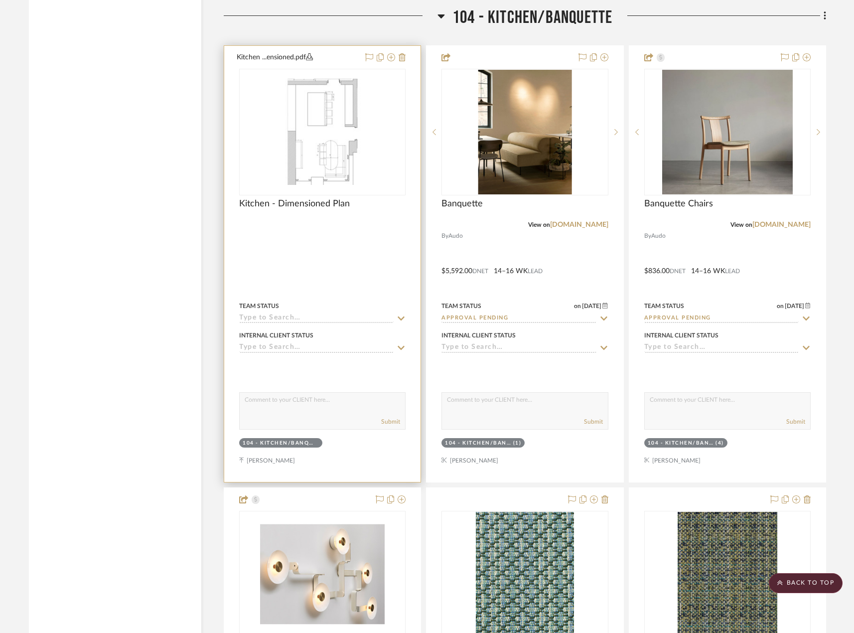
scroll to position [5030, 0]
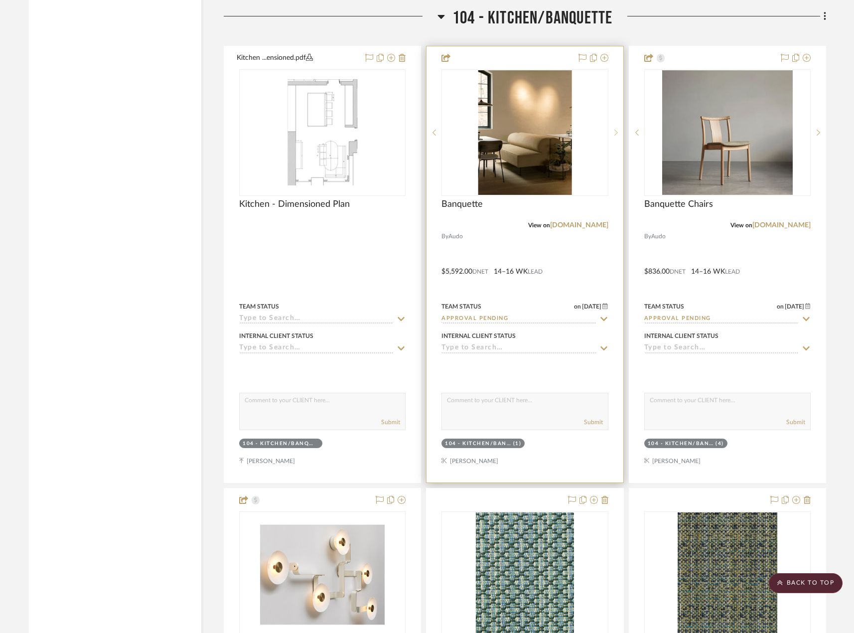
click at [617, 136] on div at bounding box center [615, 132] width 15 height 127
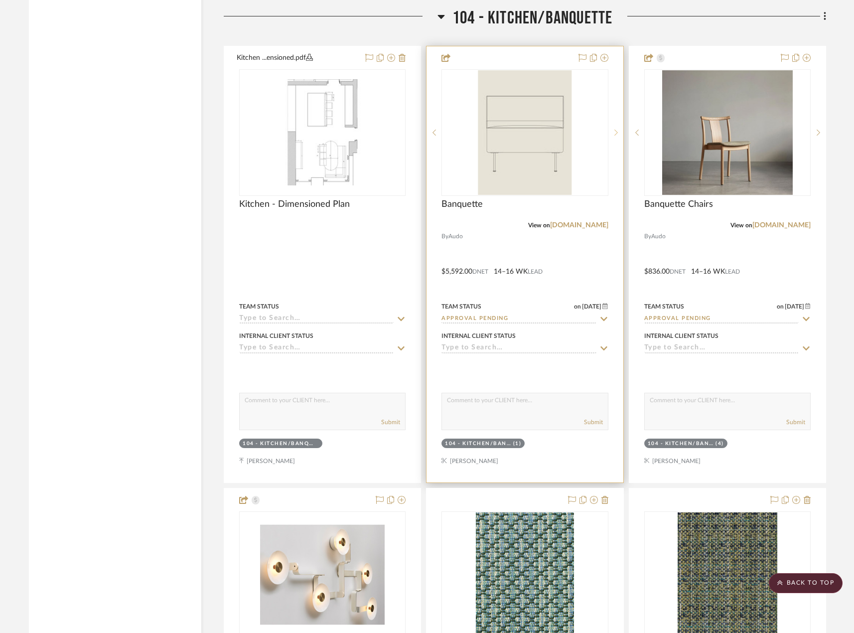
click at [617, 136] on div at bounding box center [615, 132] width 15 height 127
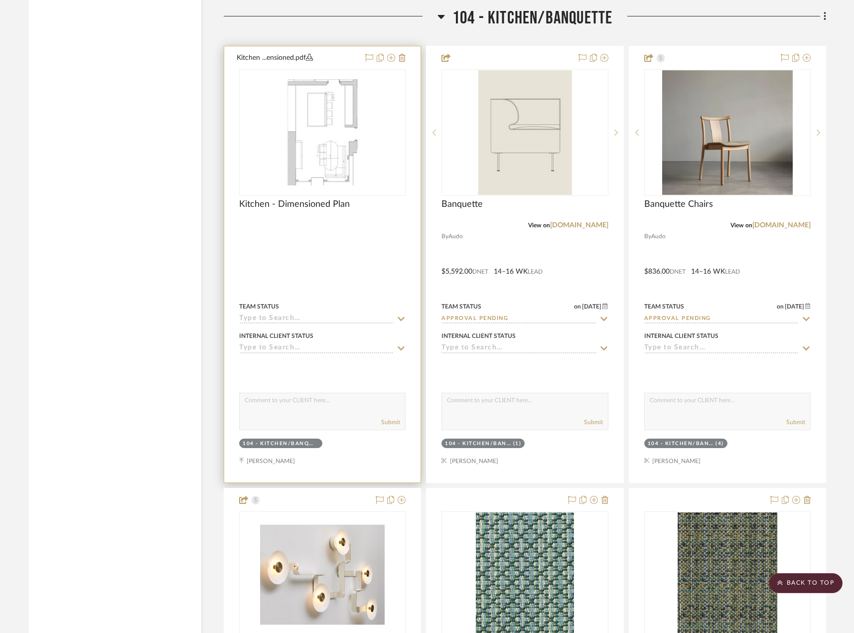
click at [393, 257] on div at bounding box center [322, 264] width 196 height 436
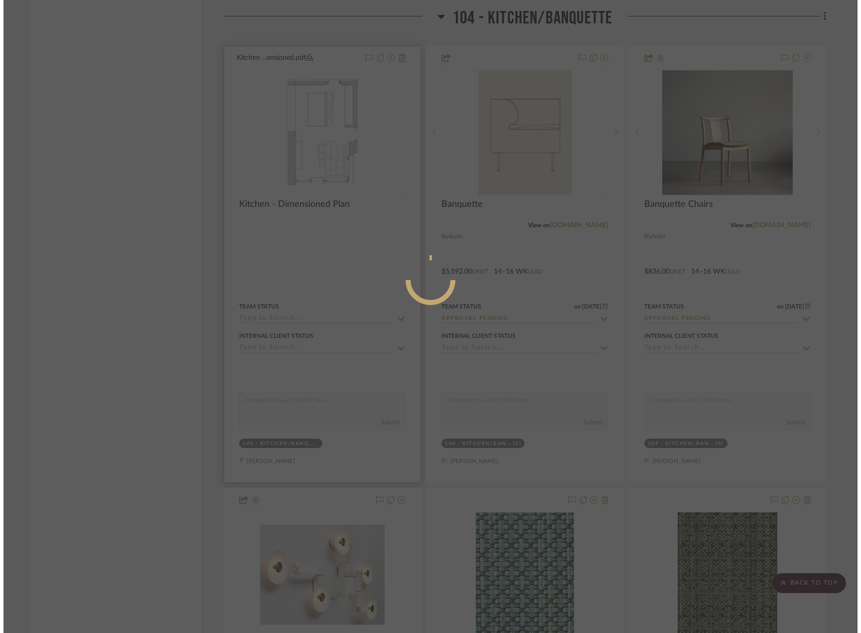
scroll to position [0, 0]
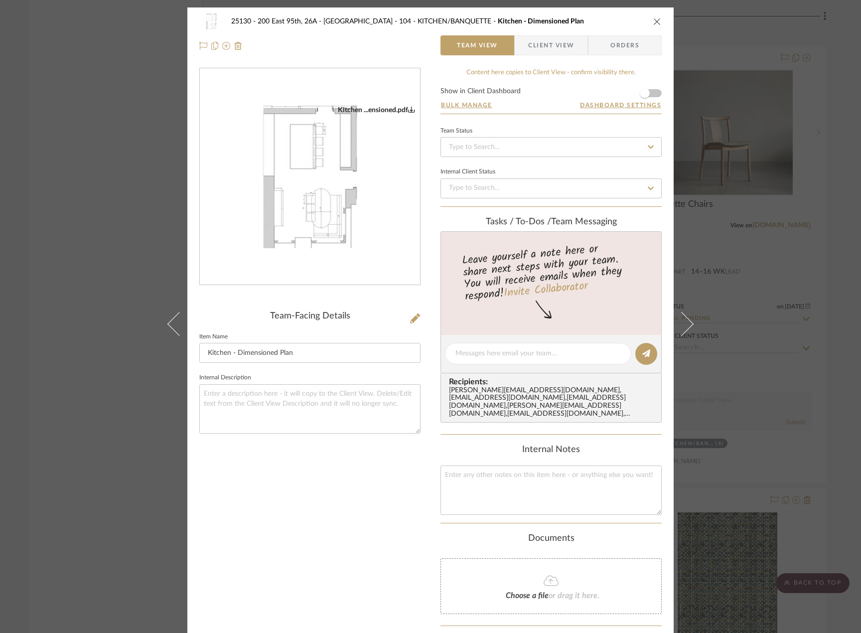
click at [794, 212] on div "25130 - 200 East 95th, 26A - Kosheleva 104 - KITCHEN/BANQUETTE Kitchen - Dimens…" at bounding box center [430, 316] width 861 height 633
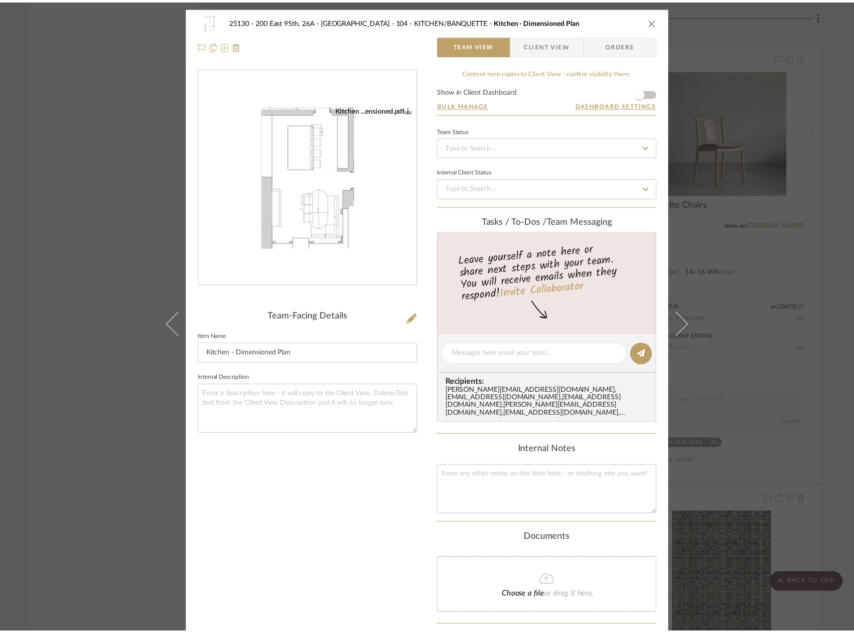
scroll to position [5030, 0]
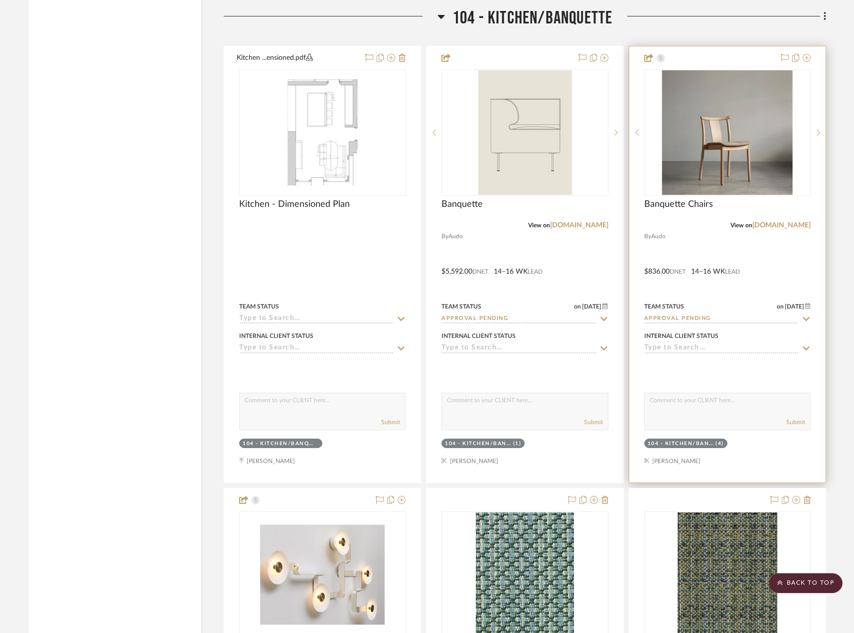
click at [759, 263] on div at bounding box center [727, 264] width 196 height 436
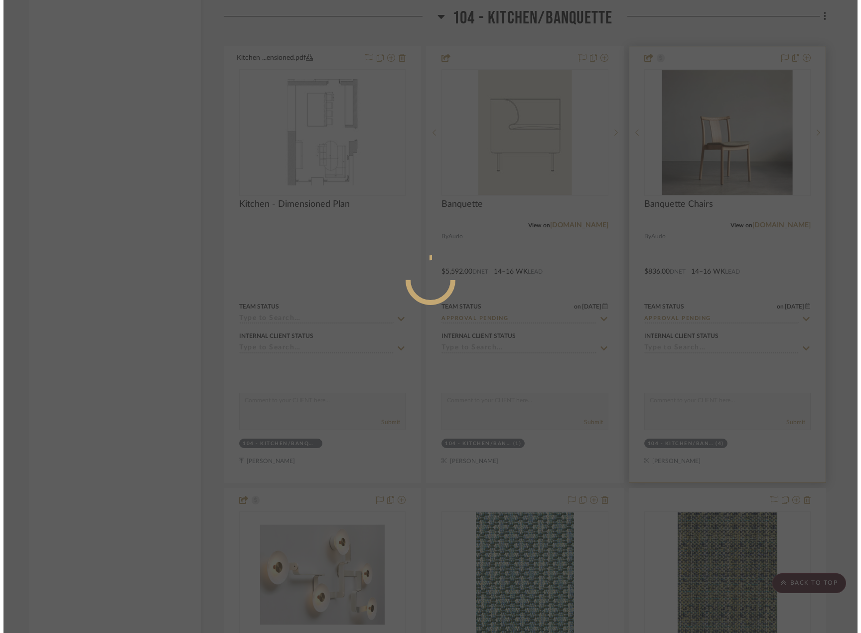
scroll to position [0, 0]
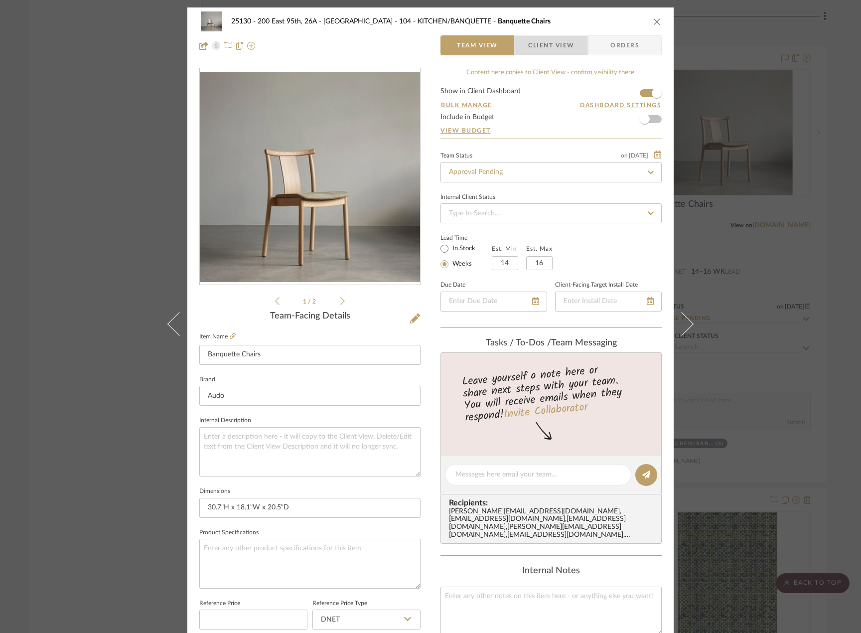
click at [554, 43] on span "Client View" at bounding box center [551, 45] width 46 height 20
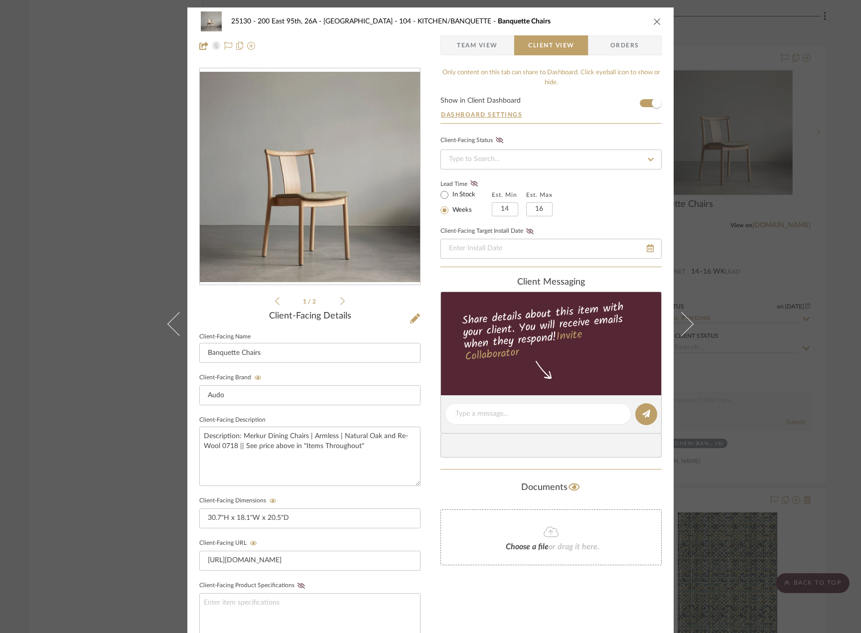
click at [469, 50] on span "Team View" at bounding box center [477, 45] width 41 height 20
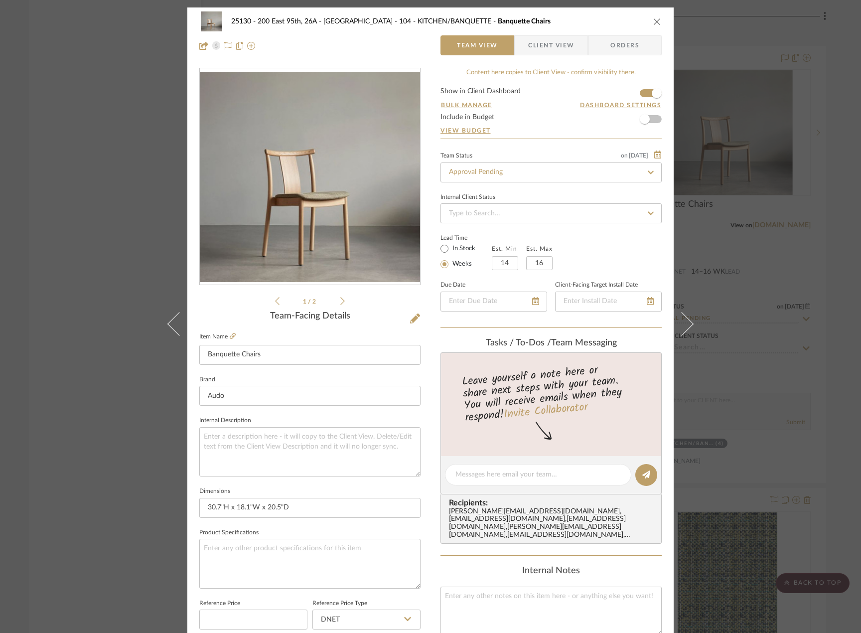
click at [335, 300] on li "1 / 2" at bounding box center [309, 301] width 61 height 12
click at [340, 301] on icon at bounding box center [342, 300] width 4 height 9
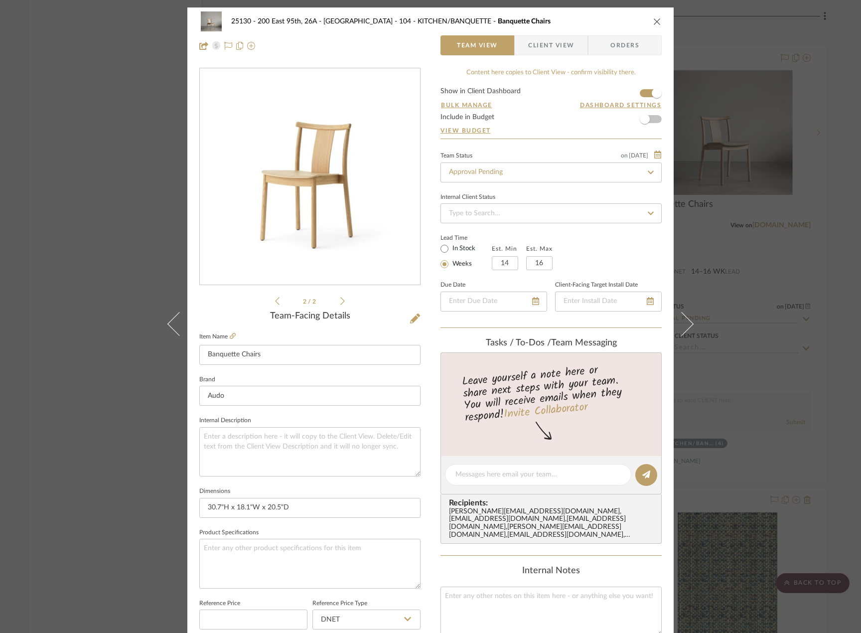
click at [773, 259] on div "25130 - 200 East 95th, 26A - Kosheleva 104 - KITCHEN/BANQUETTE Banquette Chairs…" at bounding box center [430, 316] width 861 height 633
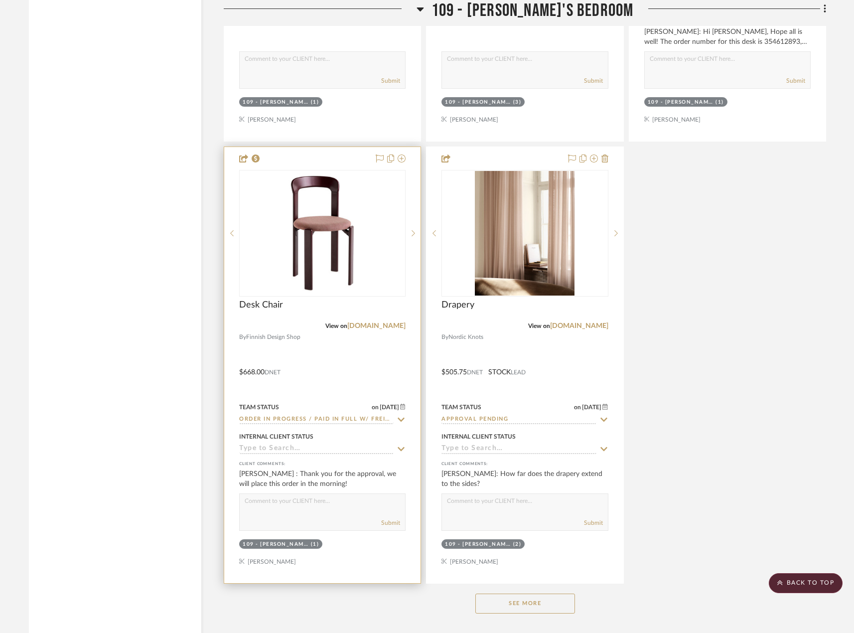
scroll to position [10160, 0]
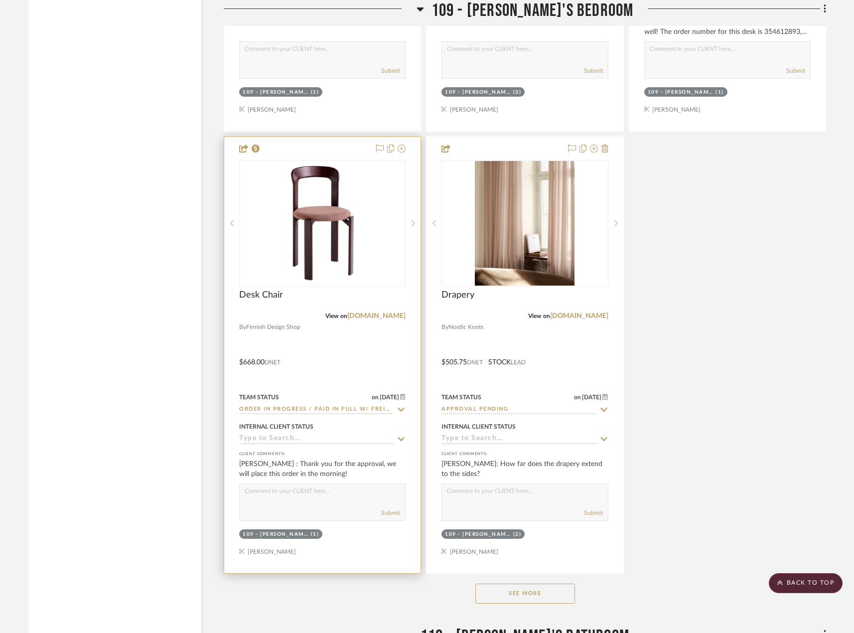
click at [362, 371] on div at bounding box center [322, 355] width 196 height 436
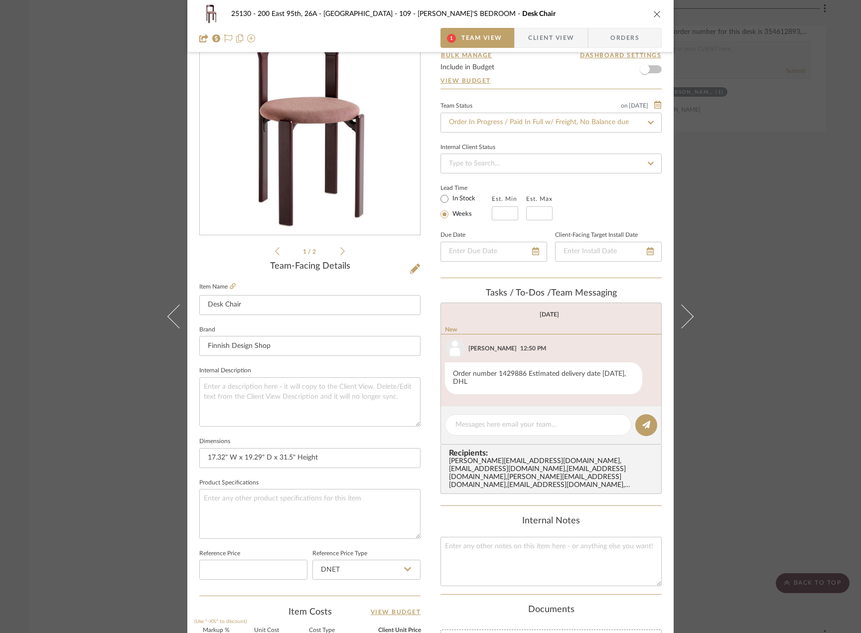
scroll to position [0, 0]
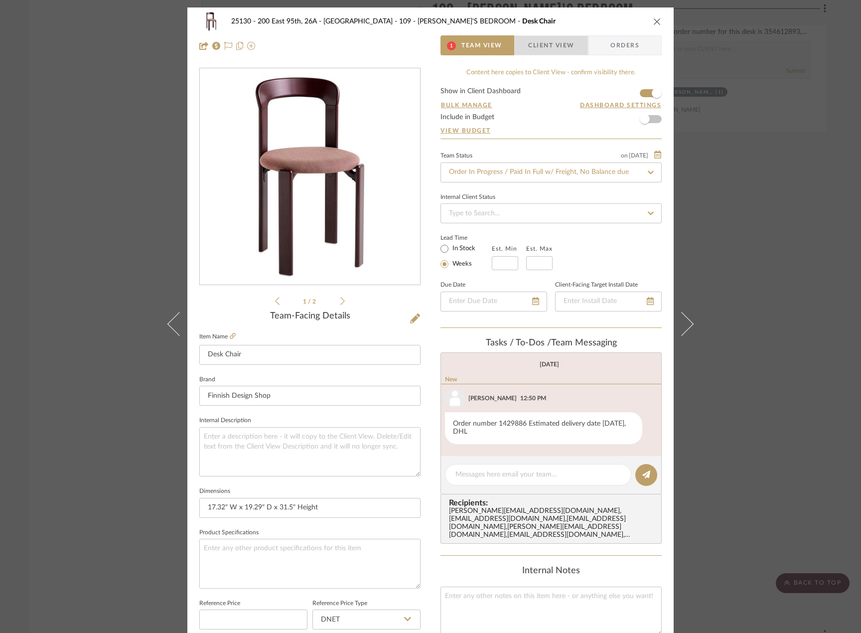
click at [535, 50] on span "Client View" at bounding box center [551, 45] width 46 height 20
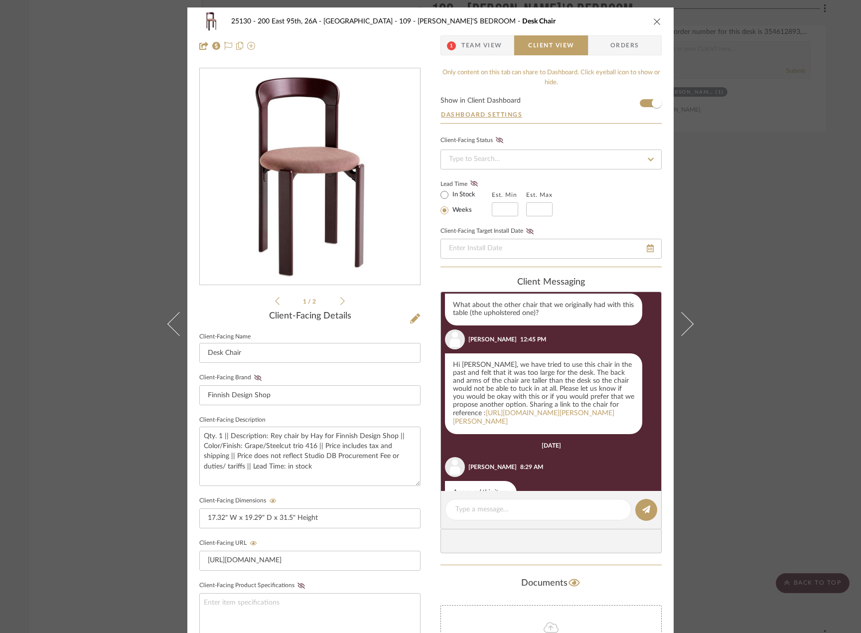
scroll to position [156, 0]
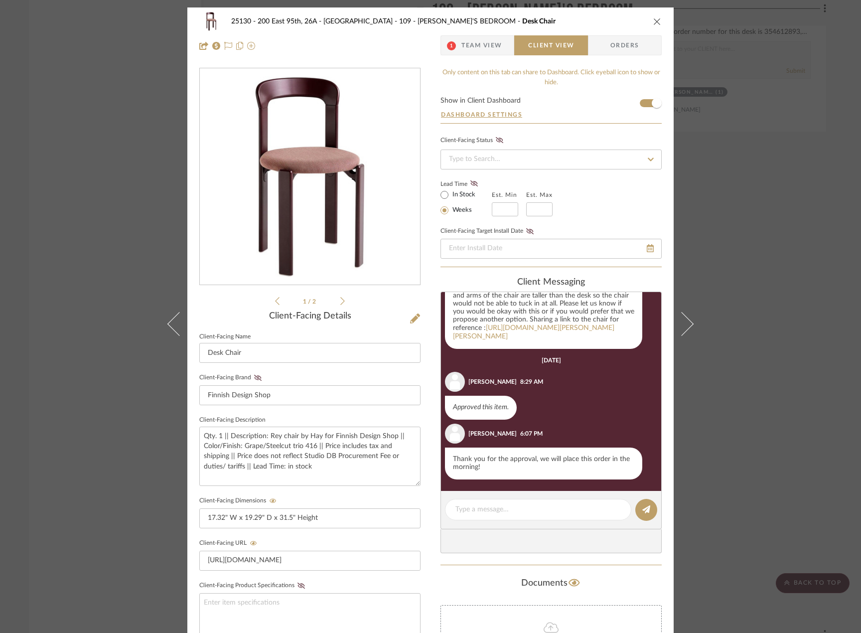
click at [341, 302] on div "1 / 2" at bounding box center [309, 187] width 221 height 239
click at [340, 302] on icon at bounding box center [342, 300] width 4 height 9
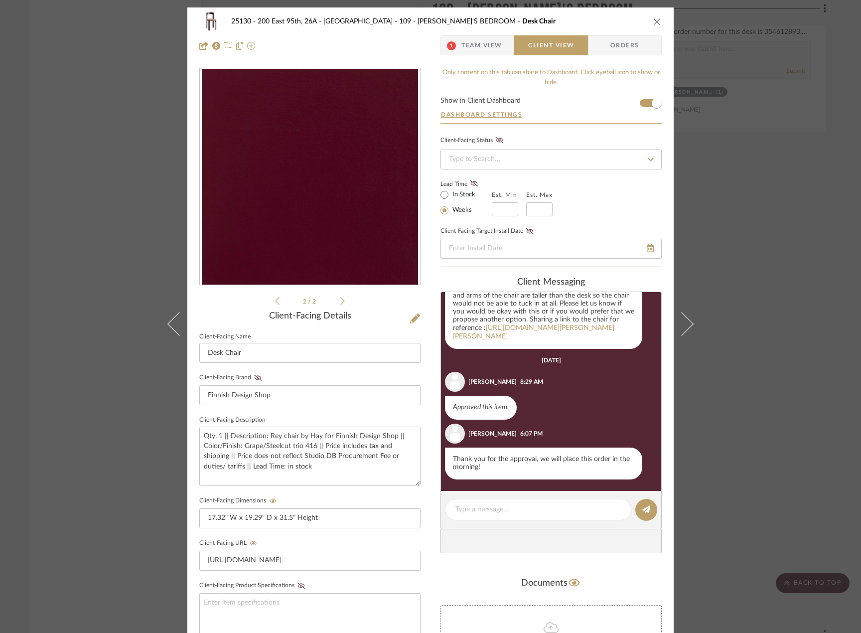
click at [340, 302] on icon at bounding box center [342, 300] width 4 height 9
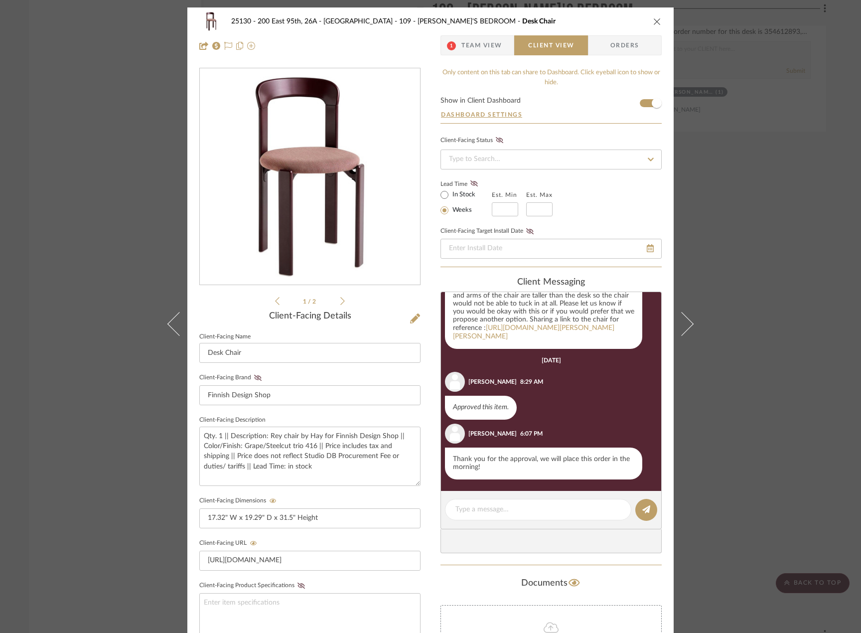
click at [340, 302] on icon at bounding box center [342, 300] width 4 height 9
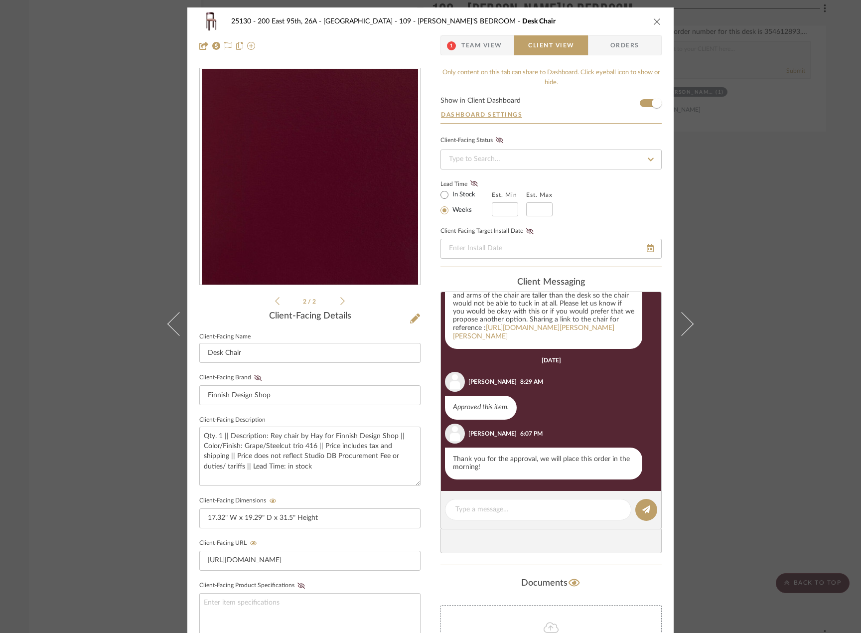
click at [340, 302] on icon at bounding box center [342, 300] width 4 height 9
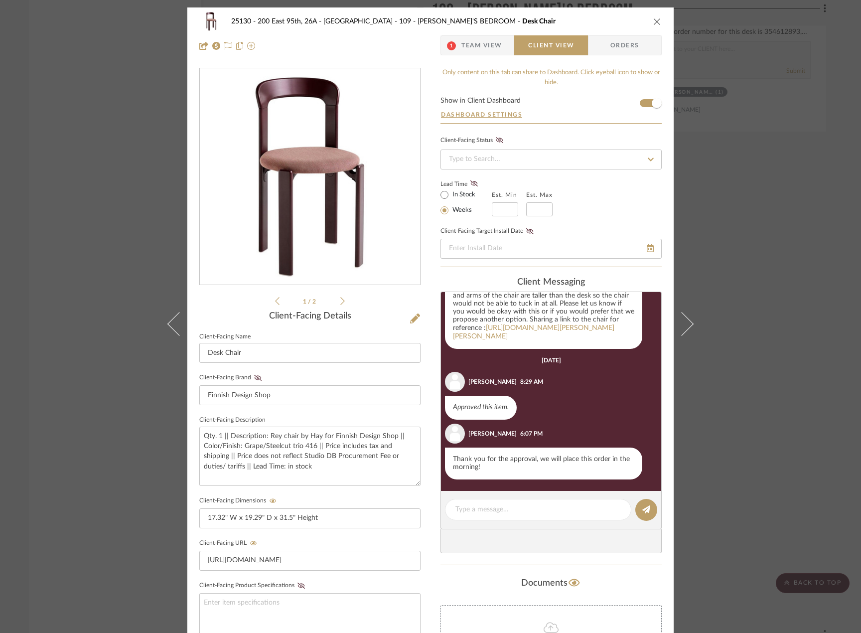
click at [851, 325] on div "25130 - 200 East 95th, 26A - Kosheleva 109 - ASTRID'S BEDROOM Desk Chair 1 Team…" at bounding box center [430, 316] width 861 height 633
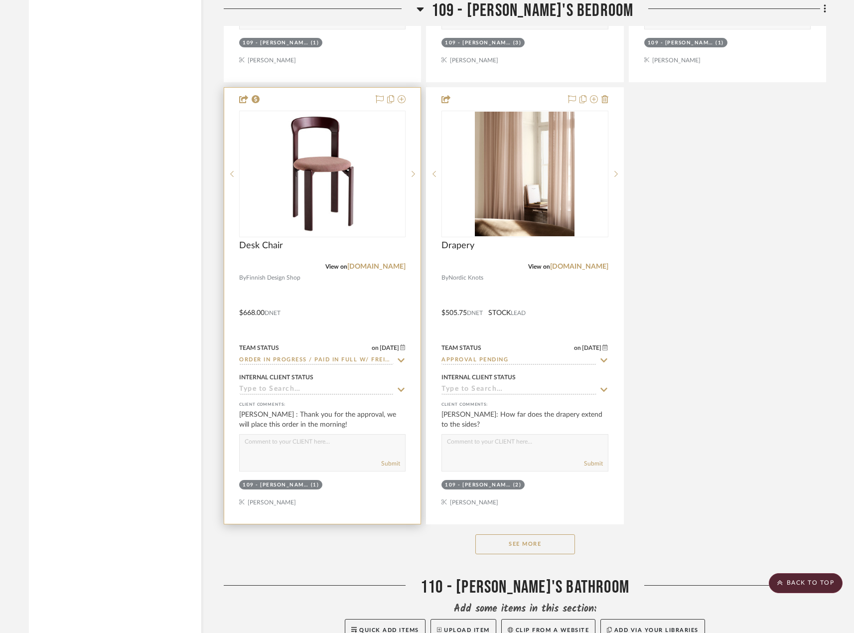
scroll to position [10210, 0]
click at [383, 304] on div at bounding box center [322, 305] width 196 height 436
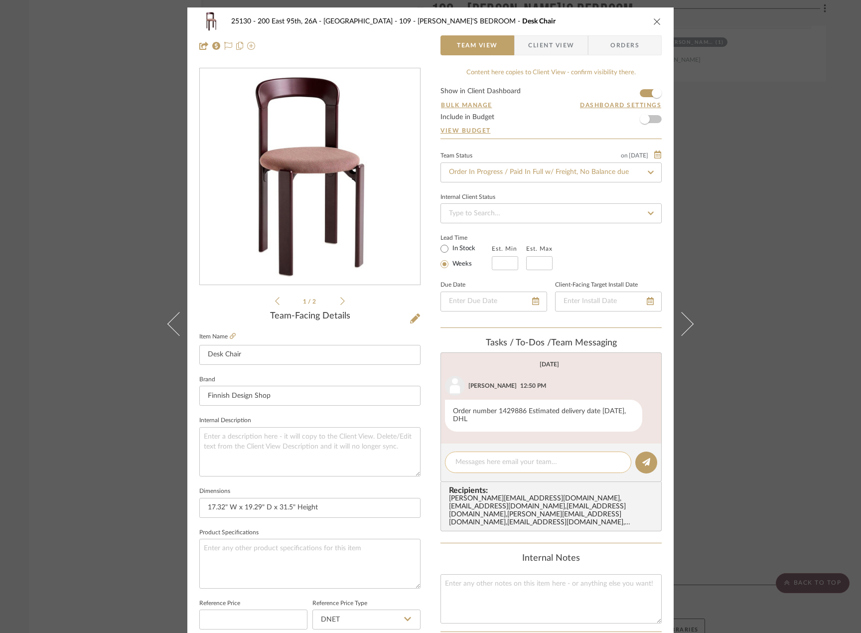
click at [495, 463] on textarea at bounding box center [537, 462] width 165 height 10
type textarea "d"
paste textarea "1939001466"
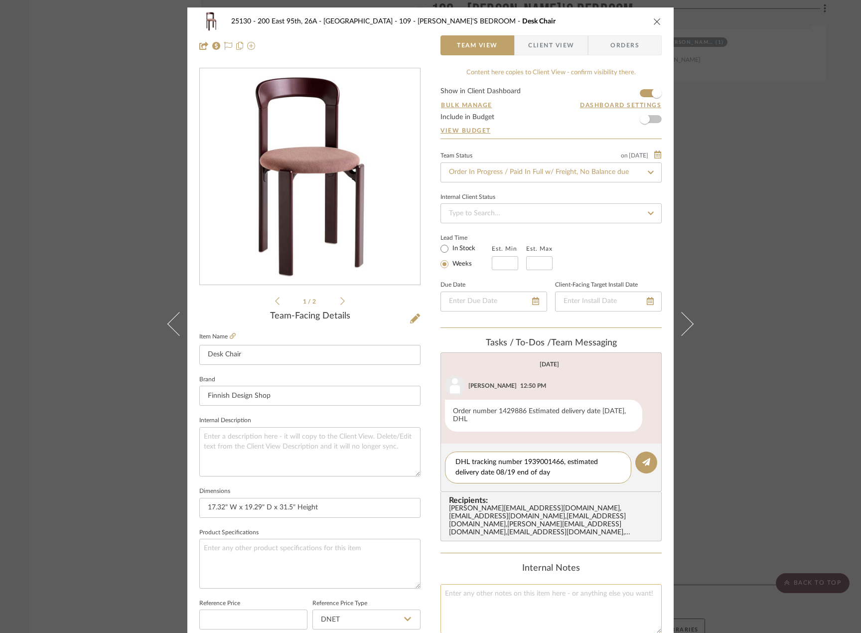
drag, startPoint x: 546, startPoint y: 472, endPoint x: 571, endPoint y: 623, distance: 153.4
click at [515, 475] on textarea "DHL tracking number 1939001466, estimated delivery date 08/19 end of day" at bounding box center [537, 467] width 165 height 21
type textarea "DHL tracking number 1939001466, estimated delivery date 08/19 by EOD"
click at [507, 453] on div "DHL tracking number 1939001466, estimated delivery date 08/19 by EOD" at bounding box center [538, 467] width 186 height 32
click at [509, 466] on textarea "DHL tracking number 1939001466, estimated delivery date 08/19 by EOD" at bounding box center [537, 467] width 165 height 21
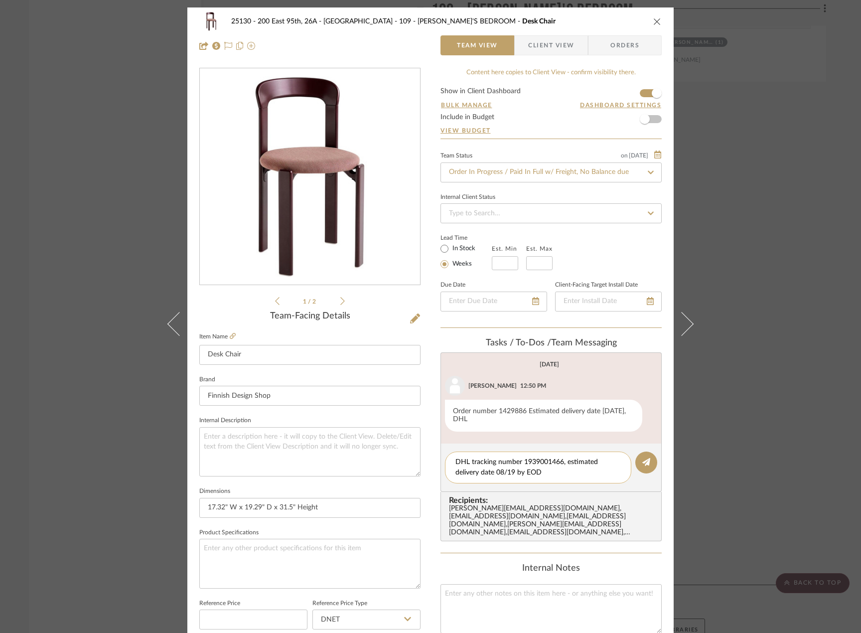
click at [539, 479] on div "DHL tracking number 1939001466, estimated delivery date 08/19 by EOD" at bounding box center [538, 467] width 186 height 32
click at [544, 473] on textarea "DHL tracking number 1939001466, estimated delivery date 08/19 by EOD" at bounding box center [537, 467] width 165 height 21
drag, startPoint x: 536, startPoint y: 473, endPoint x: 522, endPoint y: 476, distance: 13.7
click at [522, 476] on textarea "DHL tracking number 1939001466, estimated delivery date 08/19 by EOD" at bounding box center [537, 467] width 165 height 21
click at [528, 477] on textarea "DHL tracking number 1939001466, estimated delivery date 08/19 by EOD" at bounding box center [537, 467] width 165 height 21
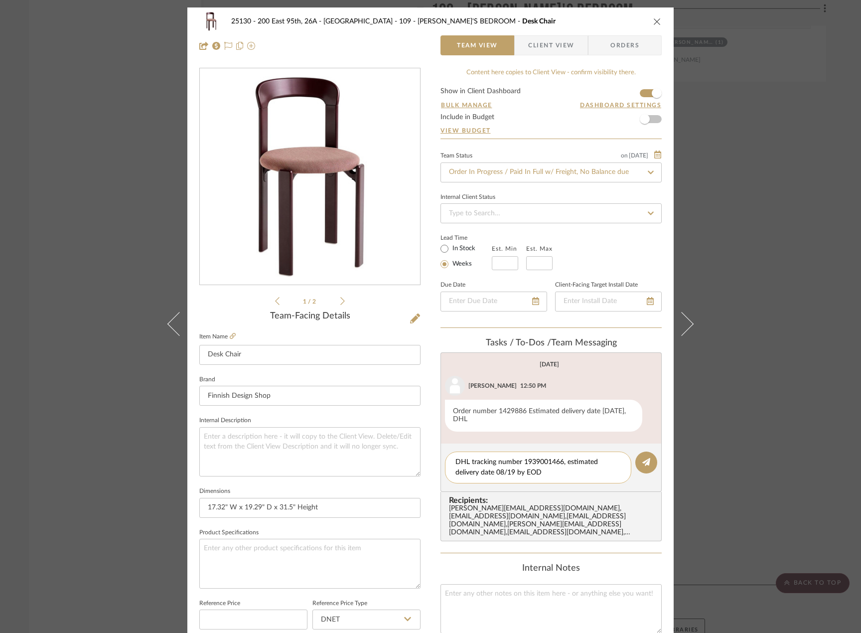
click at [504, 469] on textarea "DHL tracking number 1939001466, estimated delivery date 08/19 by EOD" at bounding box center [537, 467] width 165 height 21
click at [505, 466] on textarea "DHL tracking number 1939001466, estimated delivery date 08/19 by EOD" at bounding box center [537, 467] width 165 height 21
click at [645, 458] on icon at bounding box center [646, 462] width 8 height 8
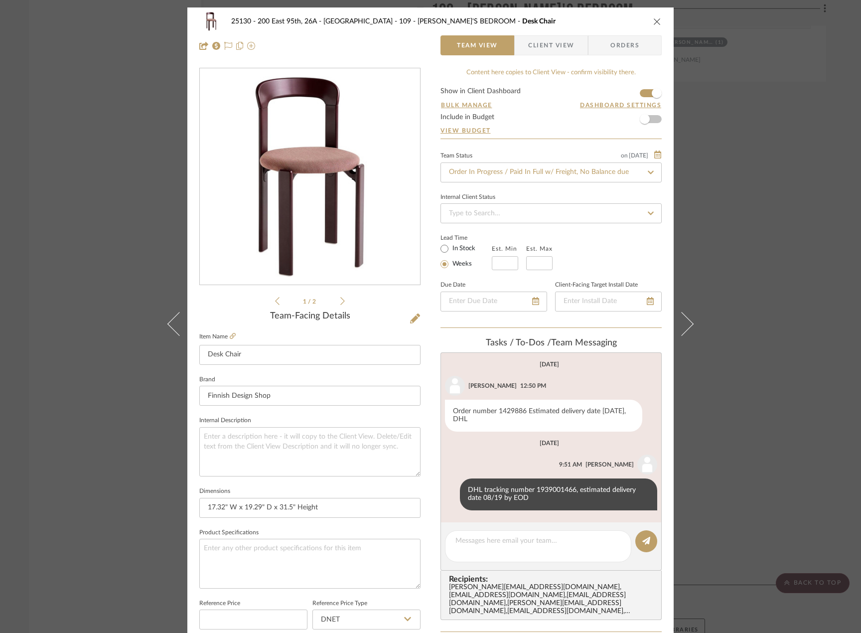
click at [752, 365] on div "25130 - 200 East 95th, 26A - Kosheleva 109 - ASTRID'S BEDROOM Desk Chair Team V…" at bounding box center [430, 316] width 861 height 633
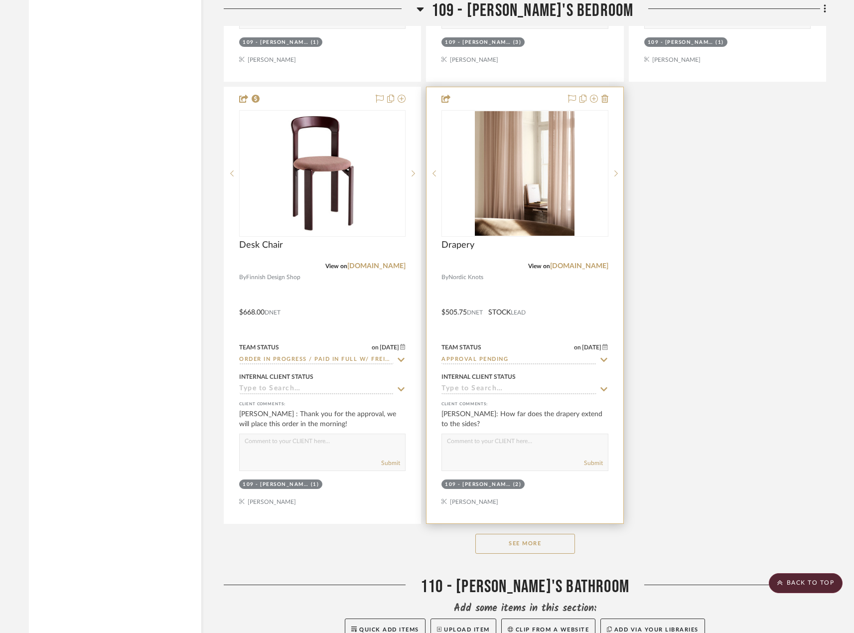
scroll to position [10160, 0]
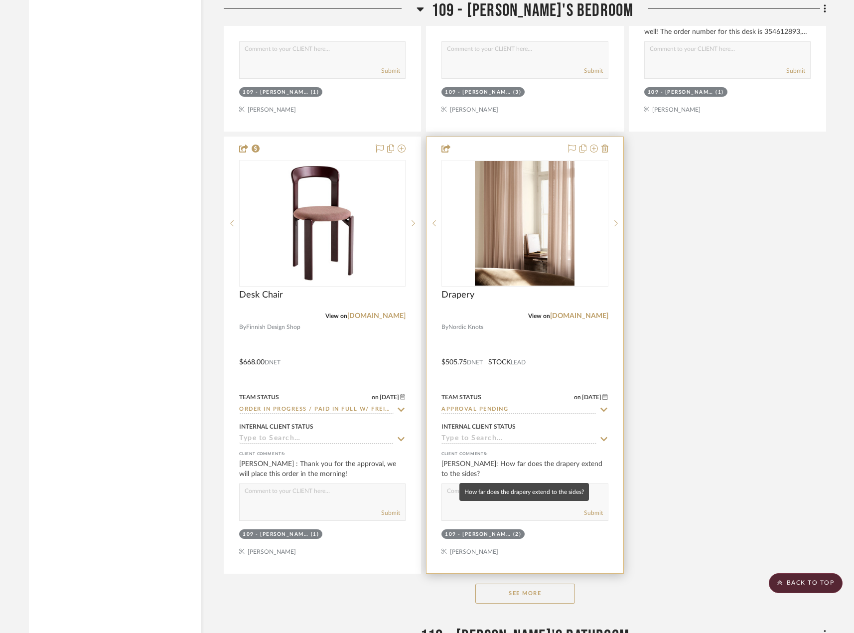
click at [545, 463] on div "Marianna Kosheleva: How far does the drapery extend to the sides?" at bounding box center [524, 469] width 166 height 20
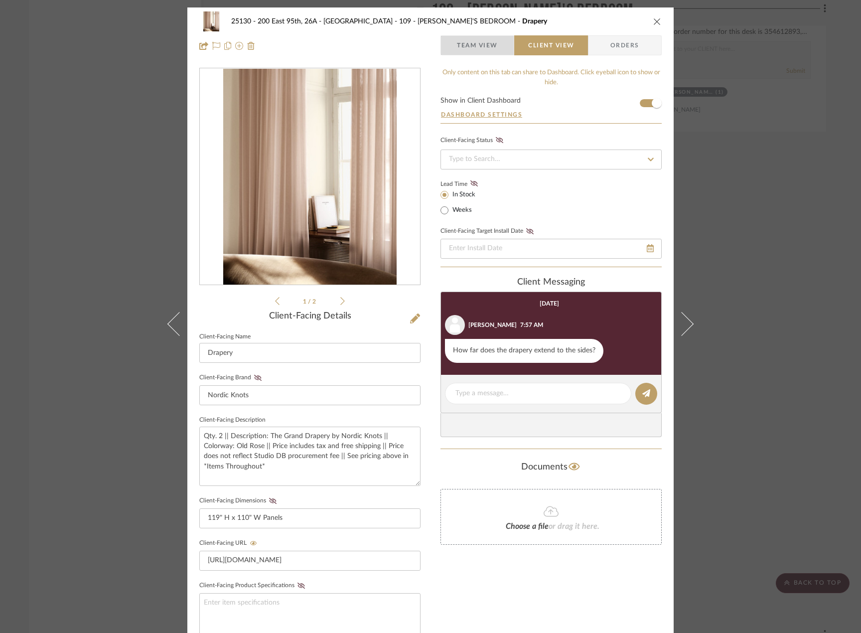
click at [483, 49] on span "Team View" at bounding box center [477, 45] width 41 height 20
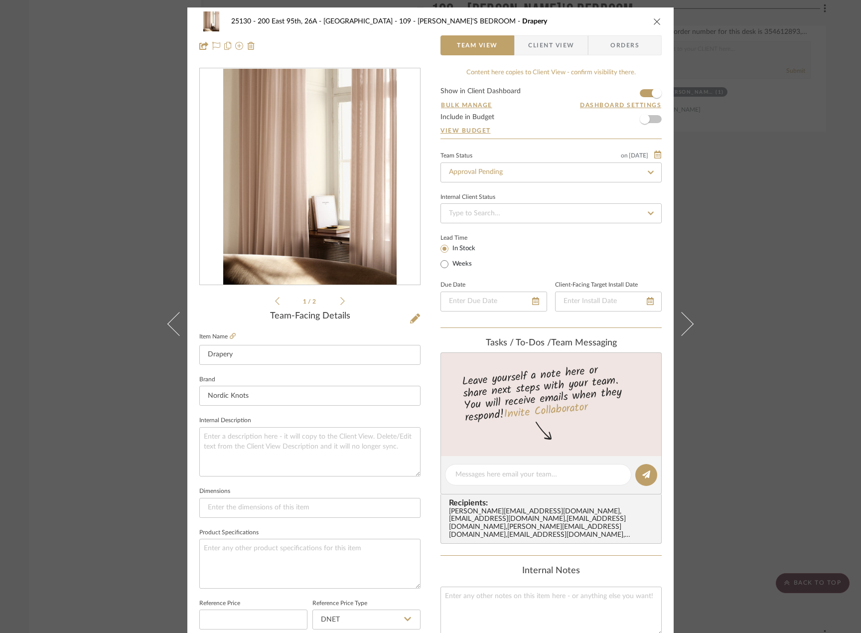
click at [721, 259] on div "25130 - 200 East 95th, 26A - Kosheleva 109 - ASTRID'S BEDROOM Drapery Team View…" at bounding box center [430, 316] width 861 height 633
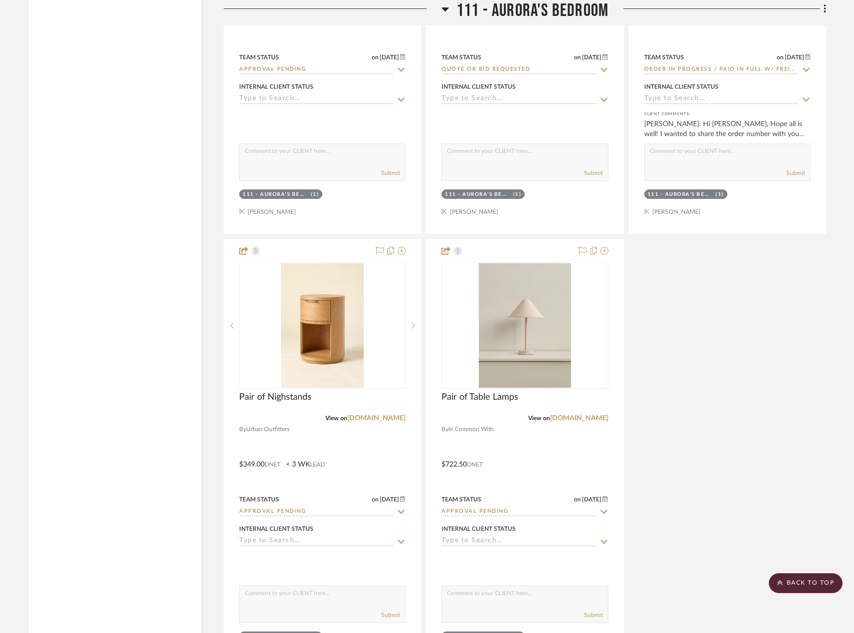
scroll to position [11605, 0]
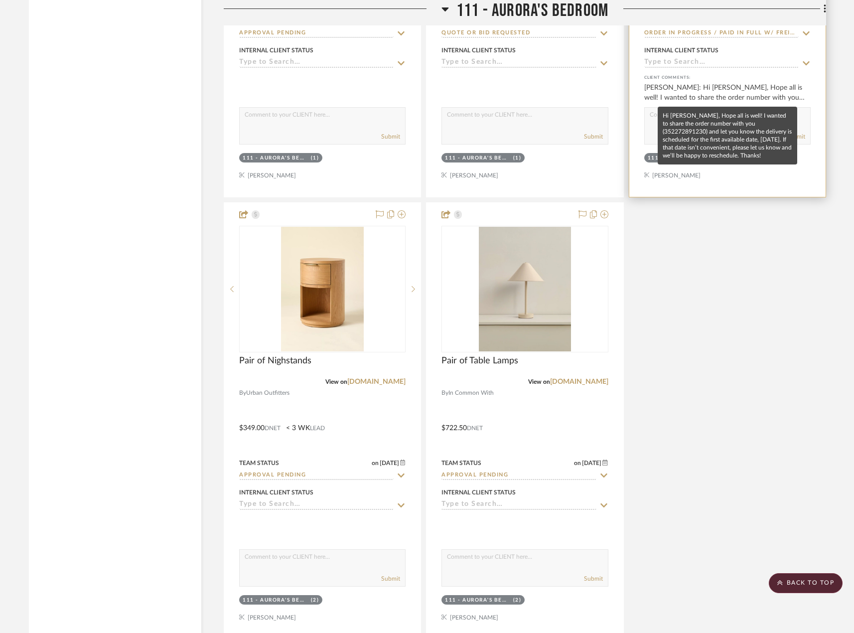
click at [742, 88] on div "Anela Ivanovic: Hi Marianna, Hope all is well! I wanted to share the order numb…" at bounding box center [727, 93] width 166 height 20
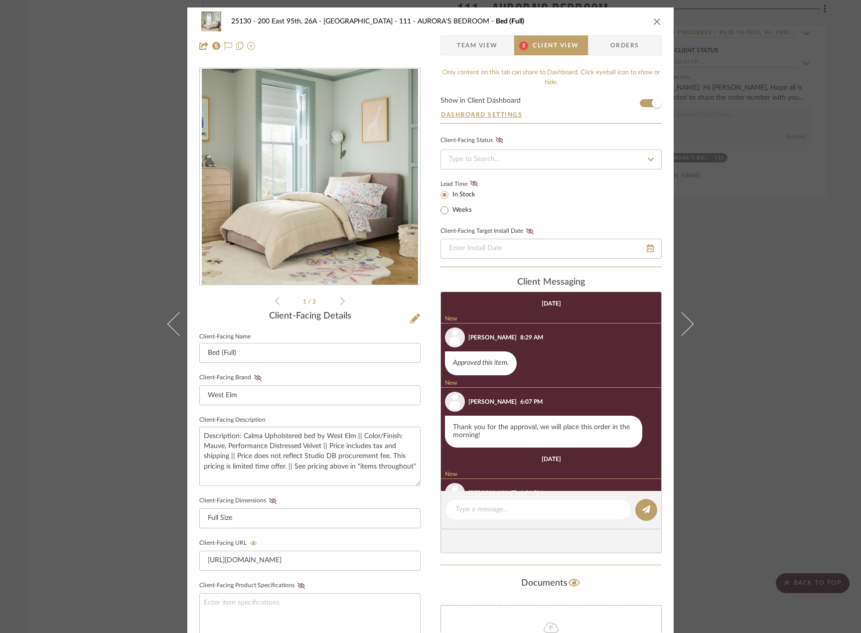
scroll to position [83, 0]
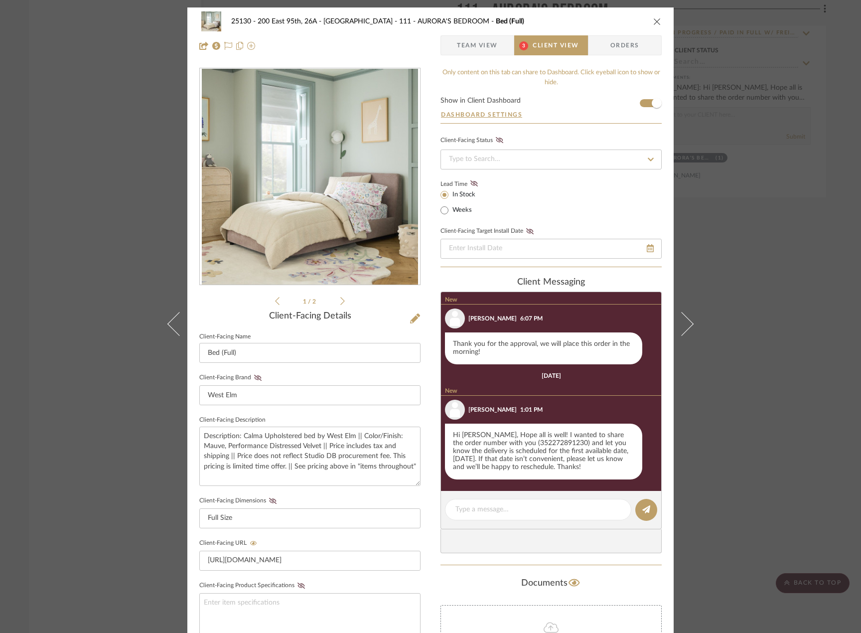
click at [745, 445] on div "25130 - 200 East 95th, 26A - Kosheleva 111 - AURORA'S BEDROOM Bed (Full) Team V…" at bounding box center [430, 316] width 861 height 633
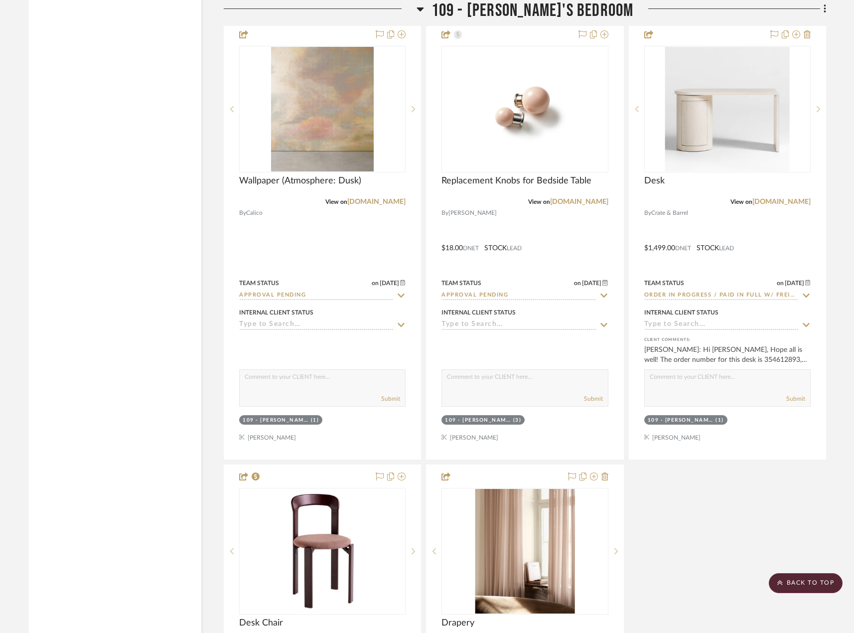
scroll to position [9812, 0]
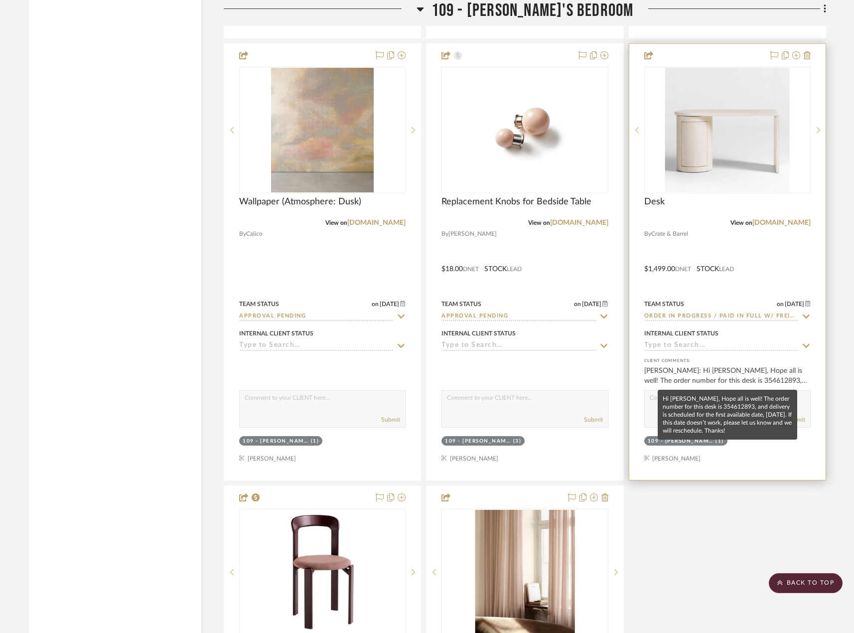
click at [729, 376] on div "Anela Ivanovic: Hi Marianna, Hope all is well! The order number for this desk i…" at bounding box center [727, 376] width 166 height 20
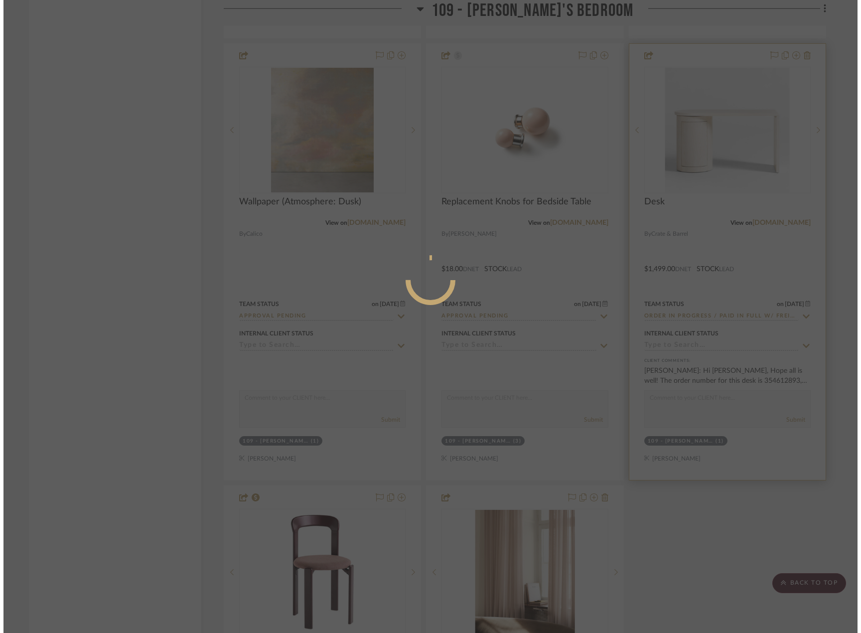
scroll to position [0, 0]
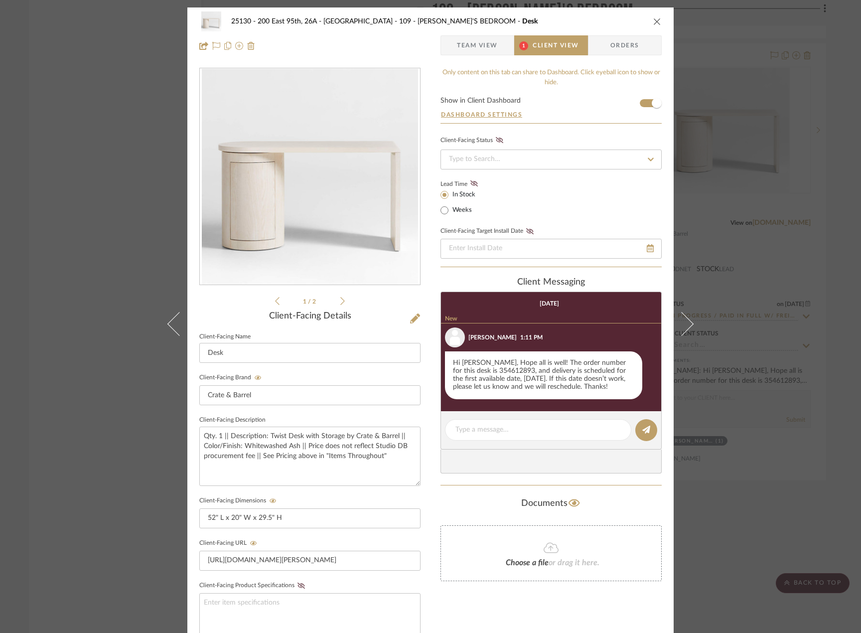
click at [768, 444] on div "25130 - 200 East 95th, 26A - Kosheleva 109 - ASTRID'S BEDROOM Desk Team View 1 …" at bounding box center [430, 316] width 861 height 633
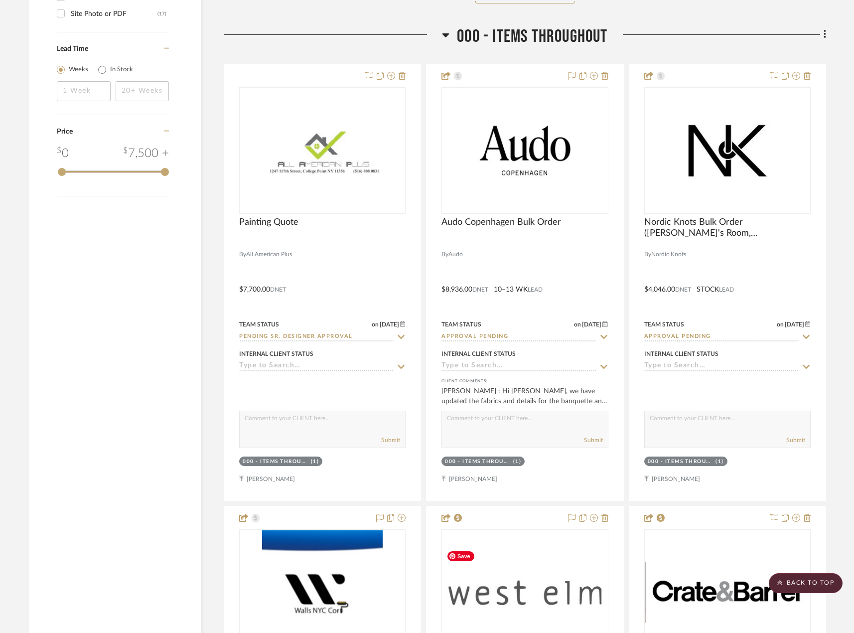
scroll to position [1644, 0]
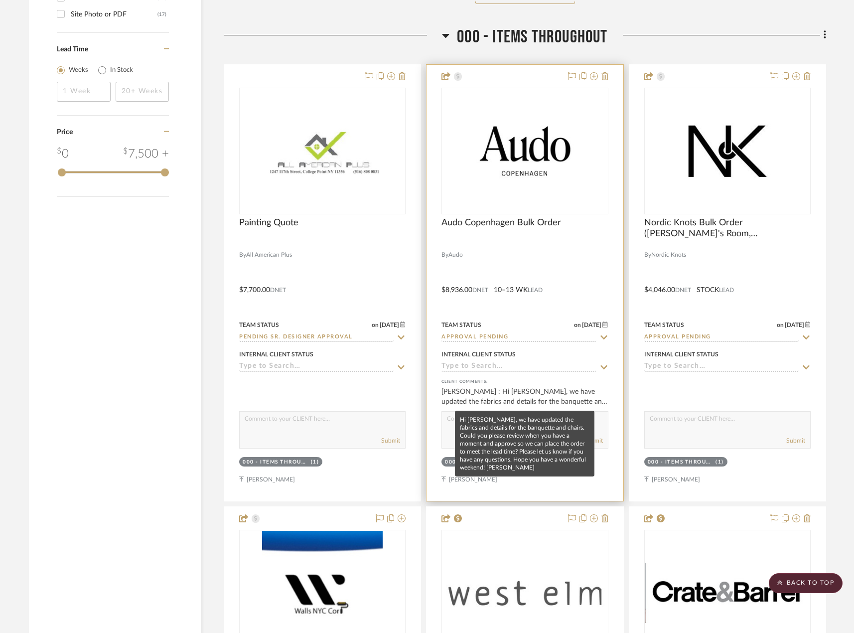
click at [509, 393] on div "Victor Badami : Hi Marianna, we have updated the fabrics and details for the ba…" at bounding box center [524, 396] width 166 height 20
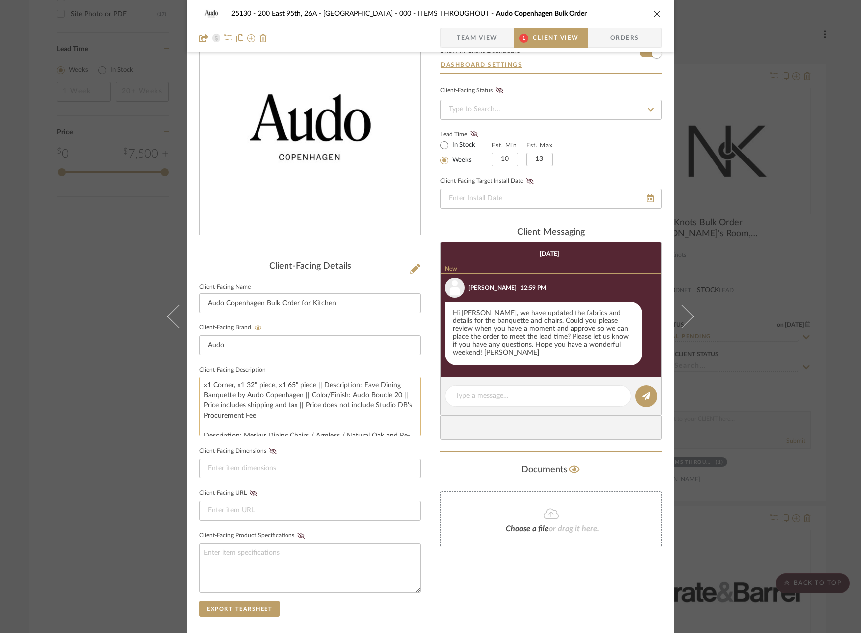
scroll to position [51, 0]
click at [340, 421] on textarea "x1 Corner, x1 32" piece, x1 65" piece || Description: Eave Dining Banquette by …" at bounding box center [309, 406] width 221 height 59
type textarea "x1 Corner, x1 32" piece, x1 65" piece || Description: Eave Dining Banquette by …"
click at [366, 467] on input at bounding box center [309, 468] width 221 height 20
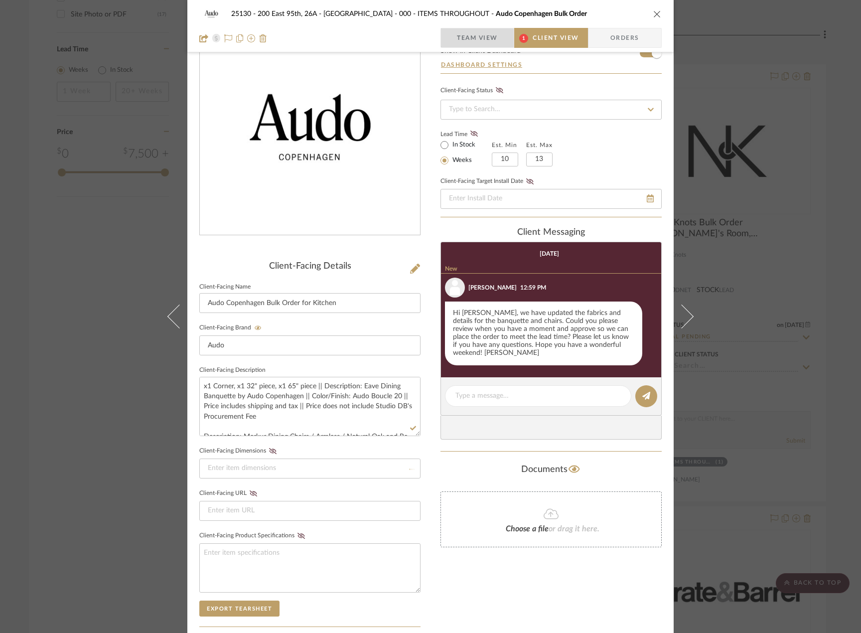
click at [481, 30] on span "Team View" at bounding box center [477, 38] width 41 height 20
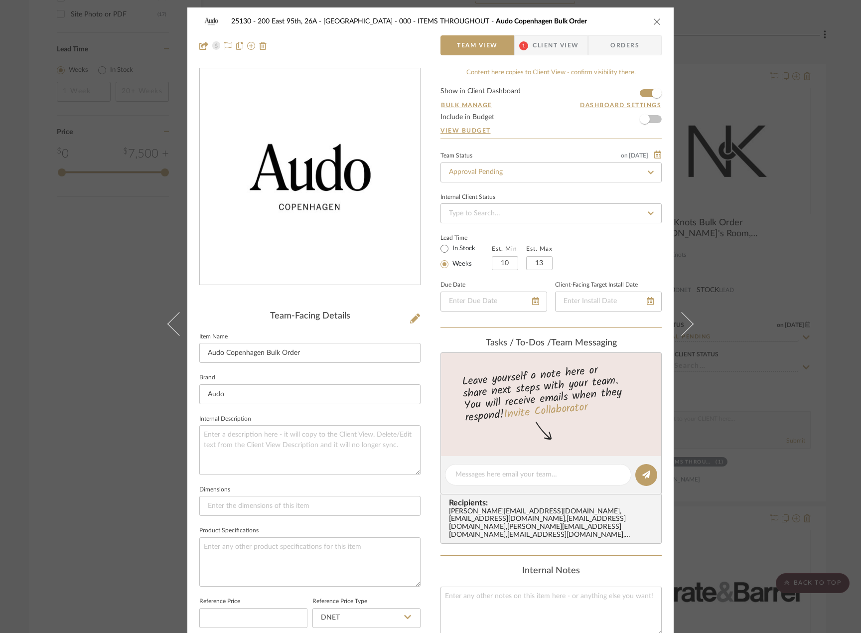
click at [771, 271] on div "25130 - 200 East 95th, 26A - Kosheleva 000 - ITEMS THROUGHOUT Audo Copenhagen B…" at bounding box center [430, 316] width 861 height 633
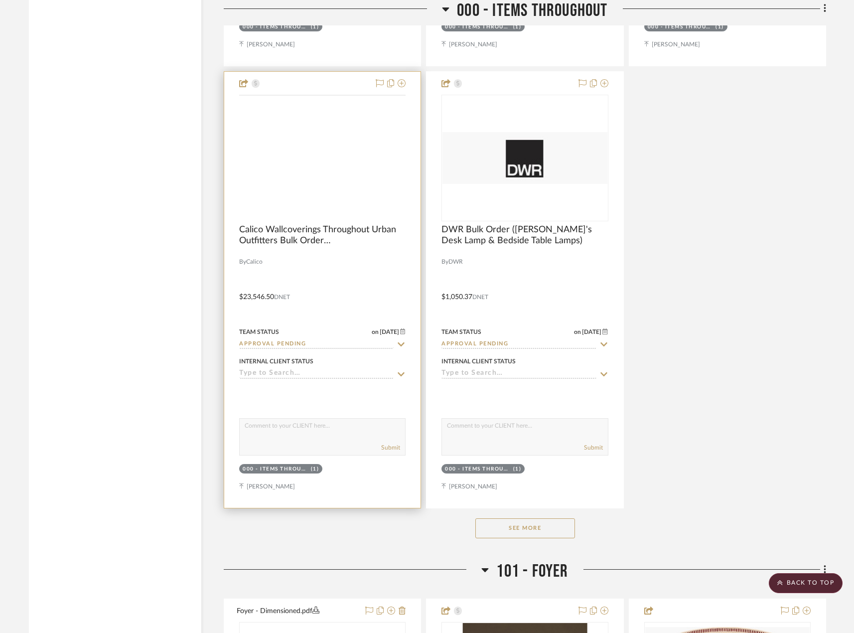
scroll to position [2540, 0]
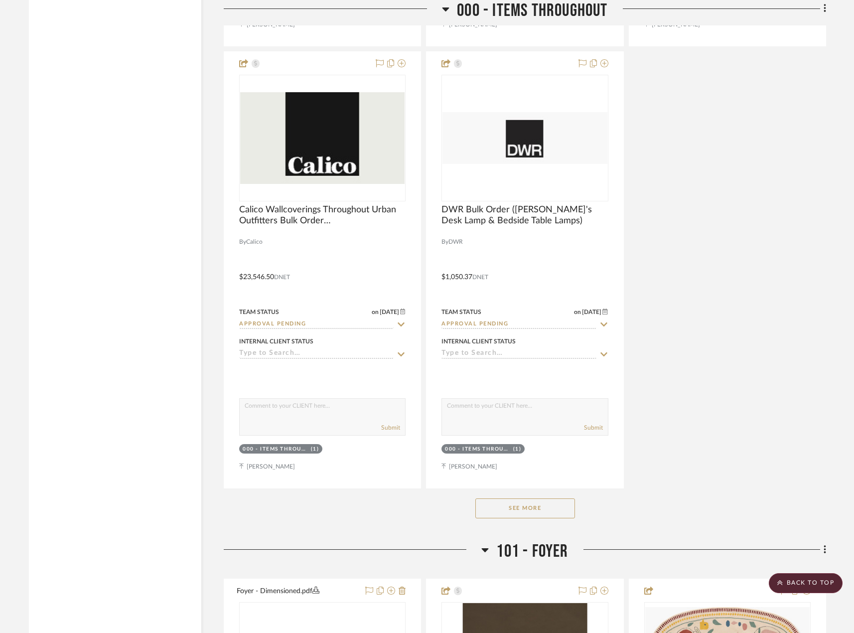
click at [493, 509] on button "See More" at bounding box center [525, 508] width 100 height 20
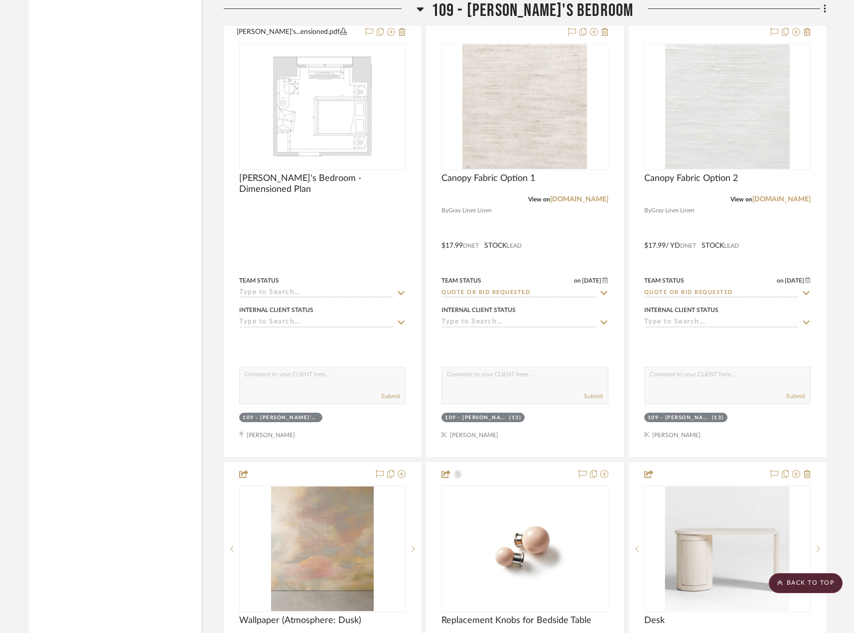
scroll to position [9264, 0]
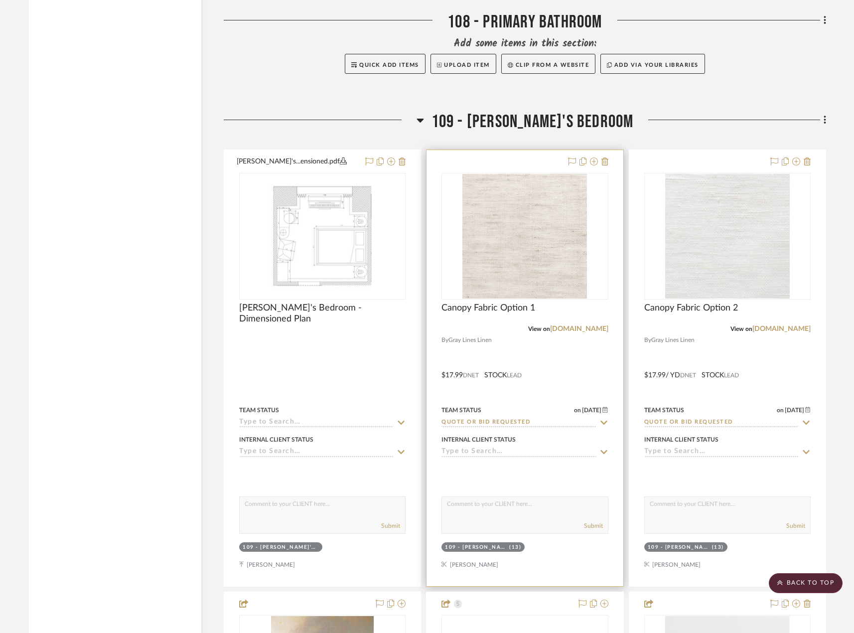
click at [529, 355] on div at bounding box center [524, 368] width 196 height 436
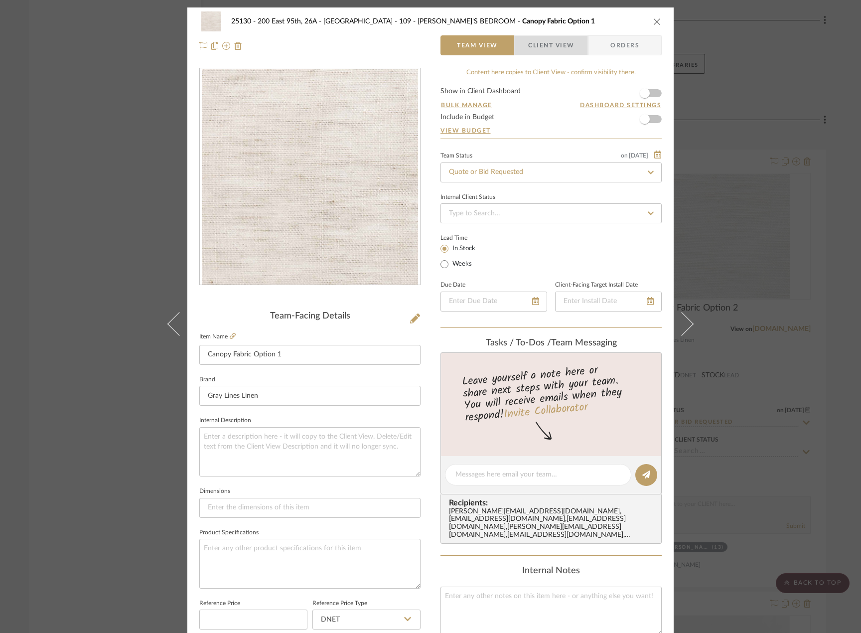
click at [541, 44] on span "Client View" at bounding box center [551, 45] width 46 height 20
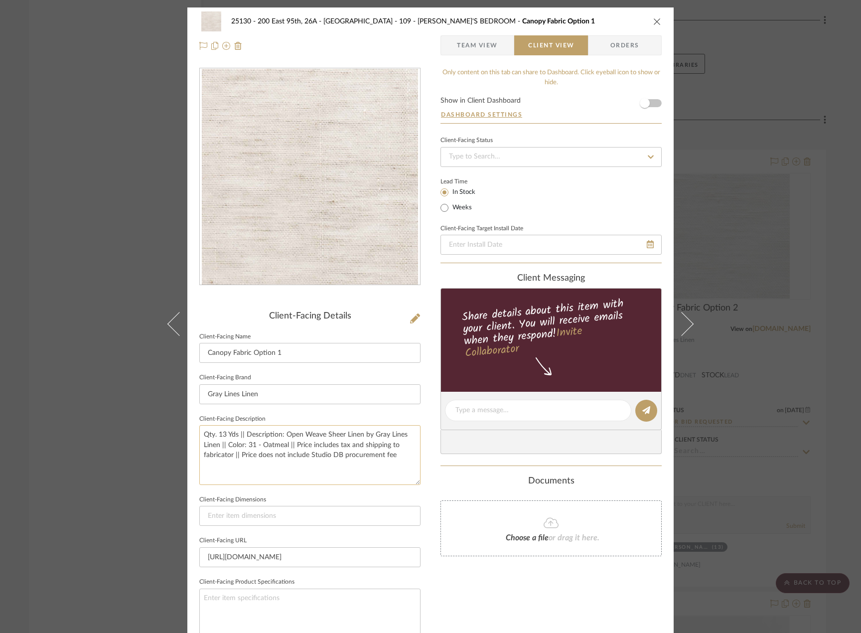
click at [406, 455] on textarea "Qty. 13 Yds || Description: Open Weave Sheer Linen by Gray Lines Linen || Color…" at bounding box center [309, 454] width 221 height 59
click at [431, 469] on div "25130 - 200 East 95th, 26A - Kosheleva 109 - ASTRID'S BEDROOM Canopy Fabric Opt…" at bounding box center [430, 413] width 486 height 813
click at [742, 476] on div "25130 - 200 East 95th, 26A - Kosheleva 109 - ASTRID'S BEDROOM Canopy Fabric Opt…" at bounding box center [430, 316] width 861 height 633
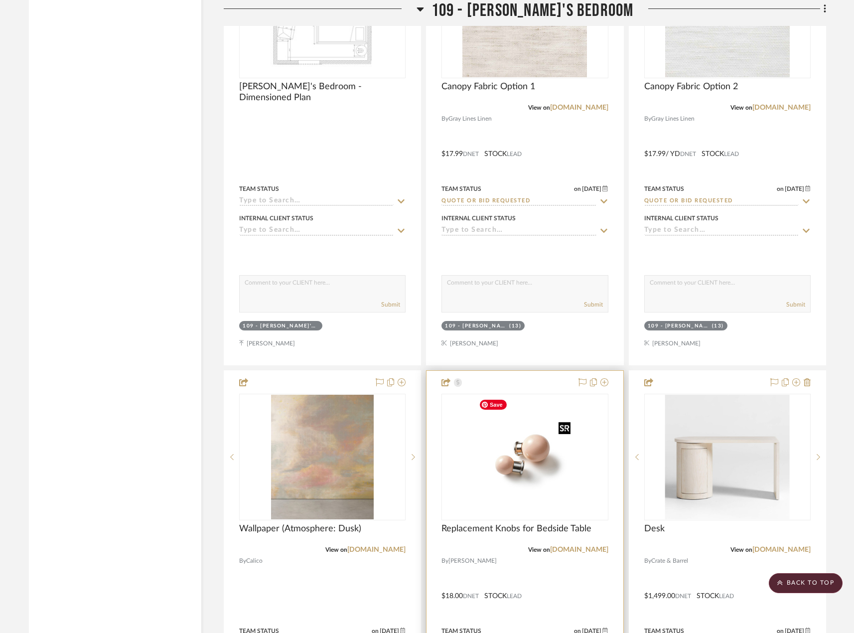
scroll to position [9463, 0]
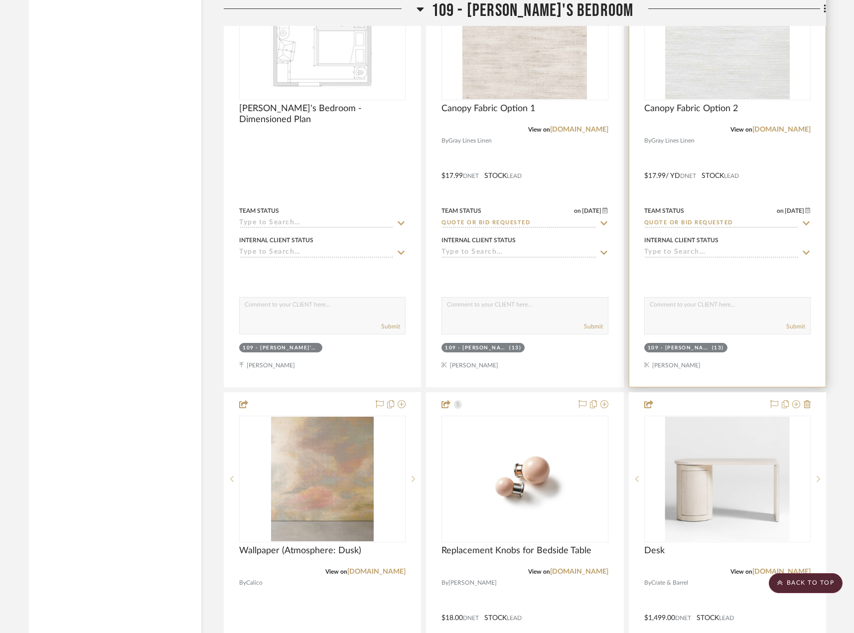
click at [696, 201] on div at bounding box center [727, 169] width 196 height 436
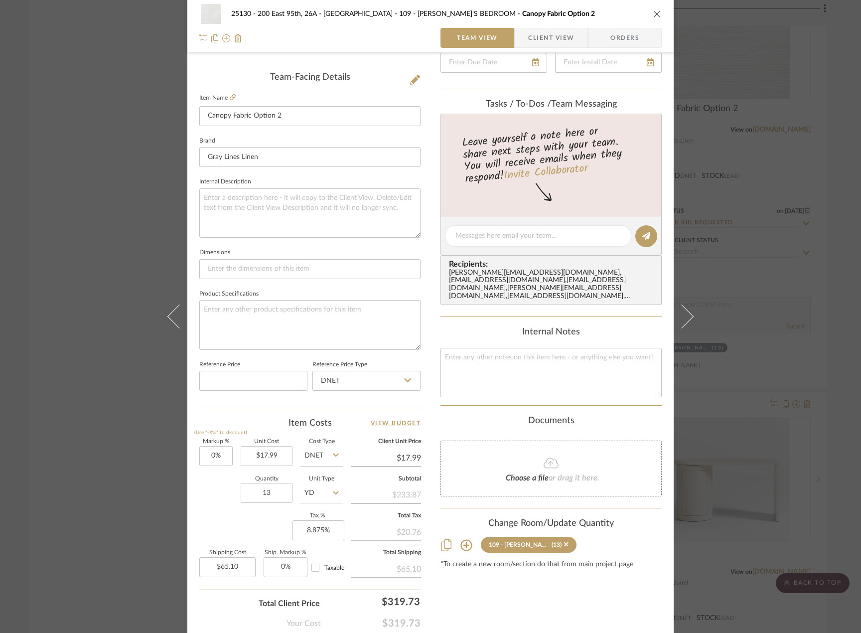
scroll to position [249, 0]
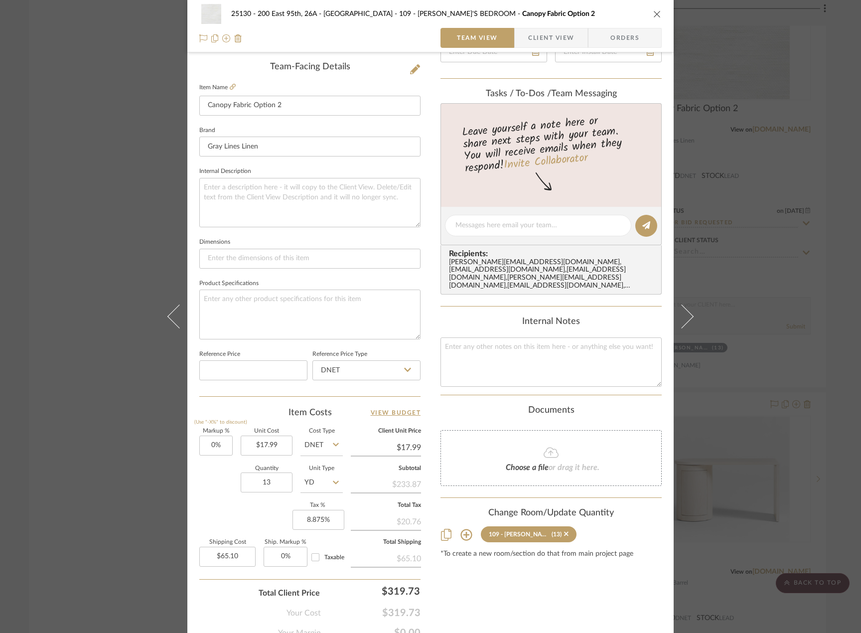
click at [747, 410] on div "25130 - 200 East 95th, 26A - Kosheleva 109 - ASTRID'S BEDROOM Canopy Fabric Opt…" at bounding box center [430, 316] width 861 height 633
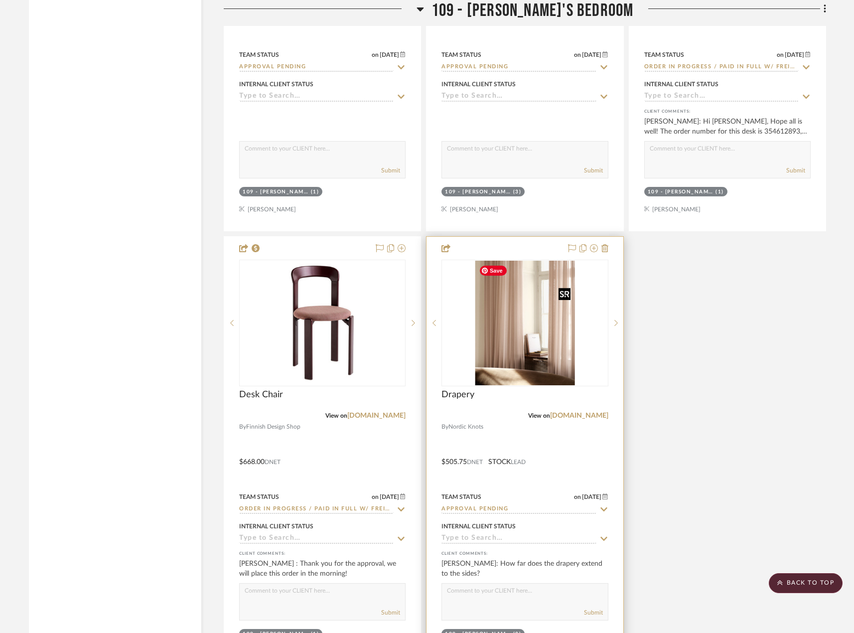
scroll to position [10360, 0]
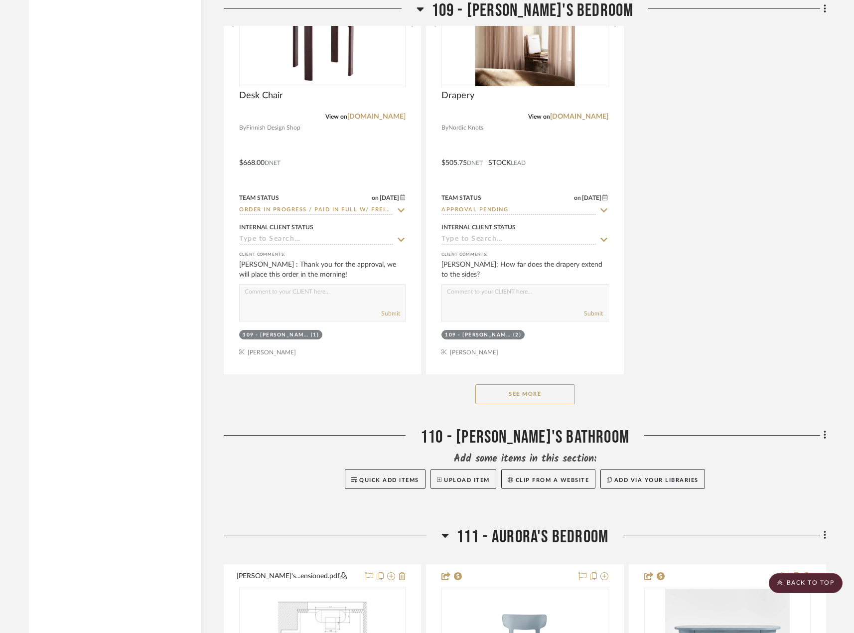
click at [566, 394] on button "See More" at bounding box center [525, 394] width 100 height 20
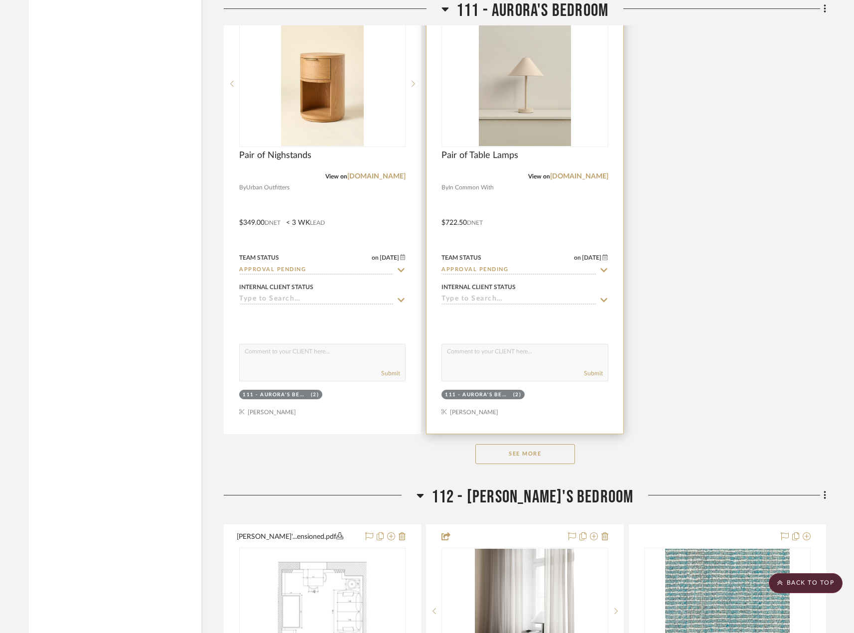
scroll to position [12750, 0]
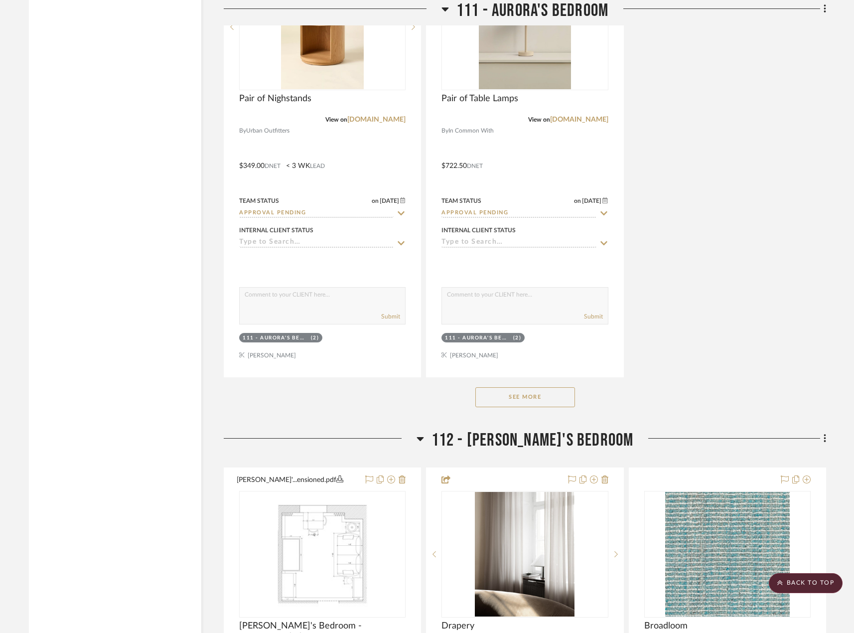
click button "See More"
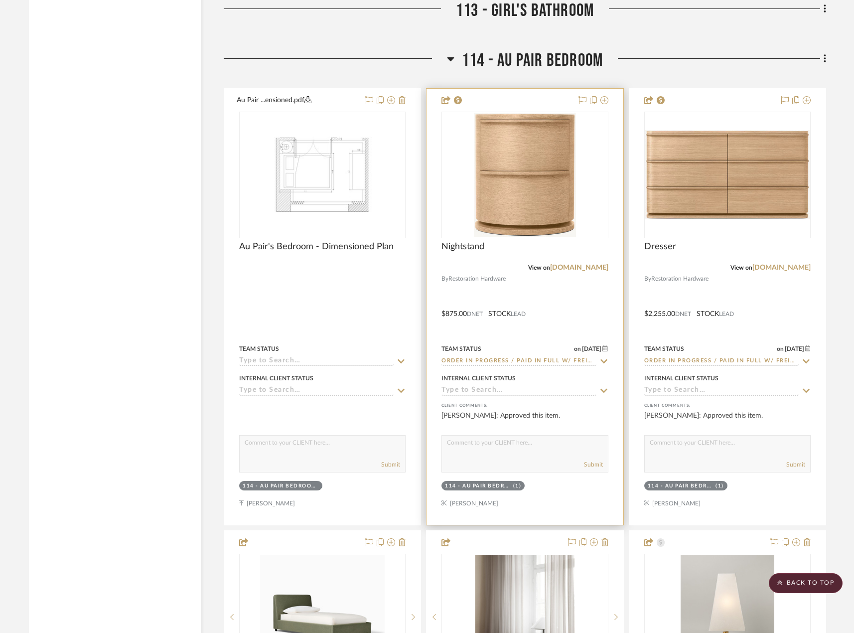
scroll to position [14550, 0]
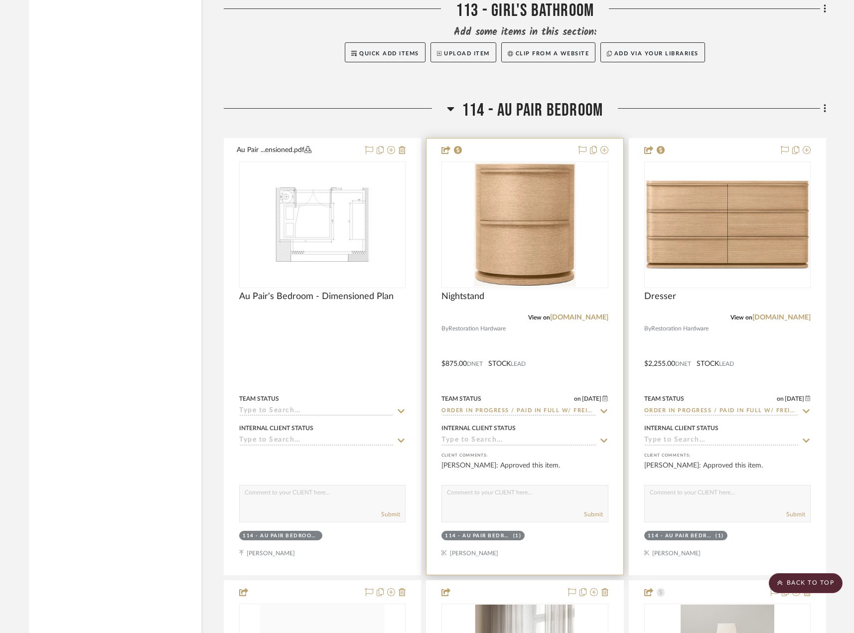
click div
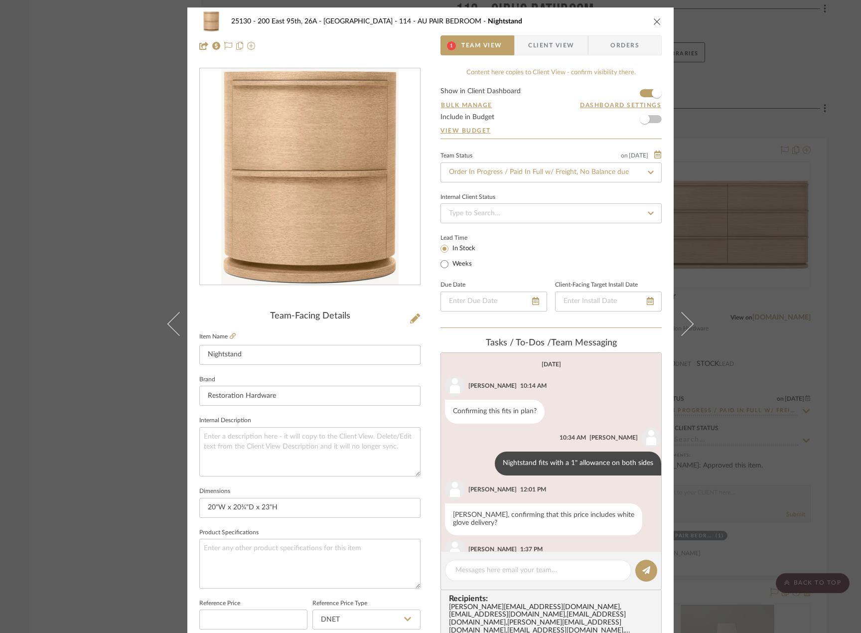
scroll to position [146, 0]
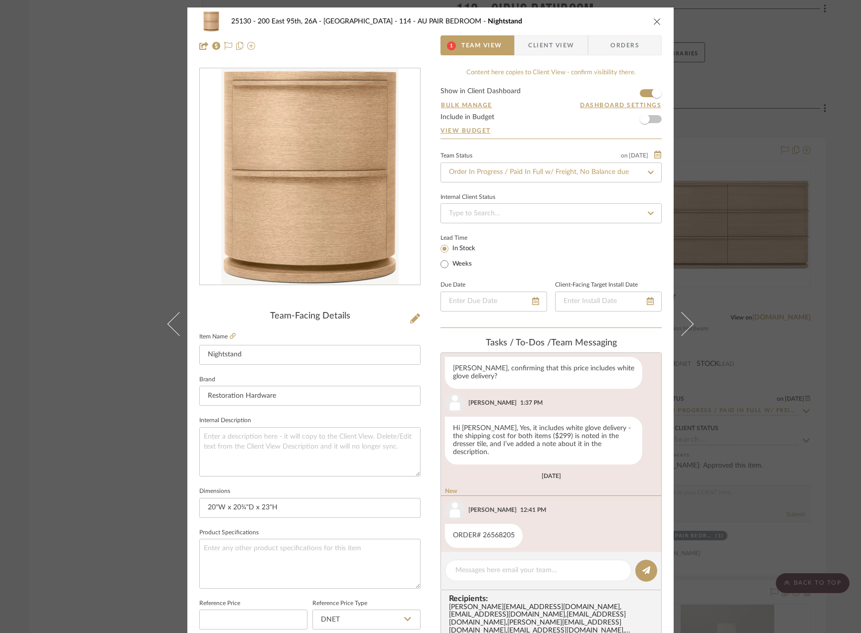
click span "Client View"
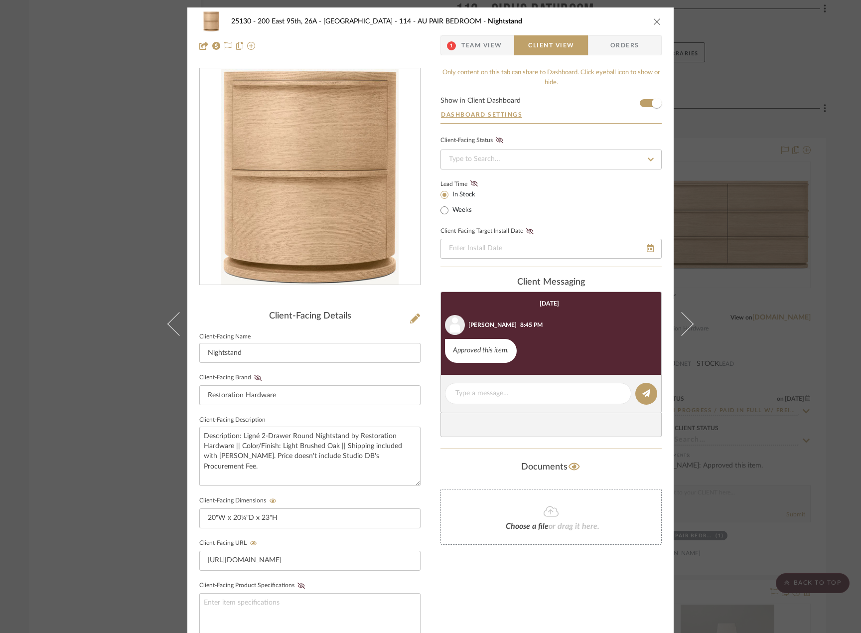
click div "25130 - 200 East 95th, 26A - Kosheleva 114 - AU PAIR BEDROOM Nightstand 1 Team …"
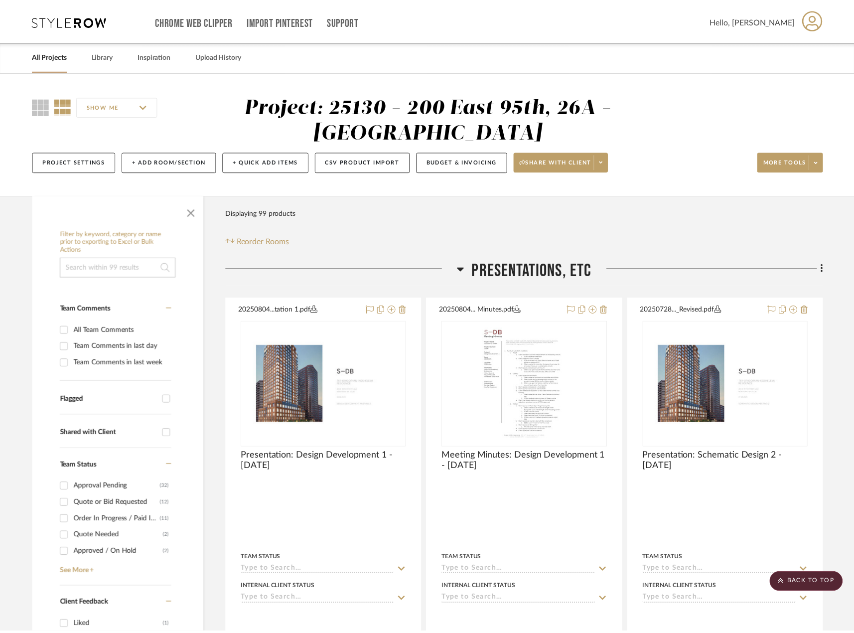
scroll to position [14550, 0]
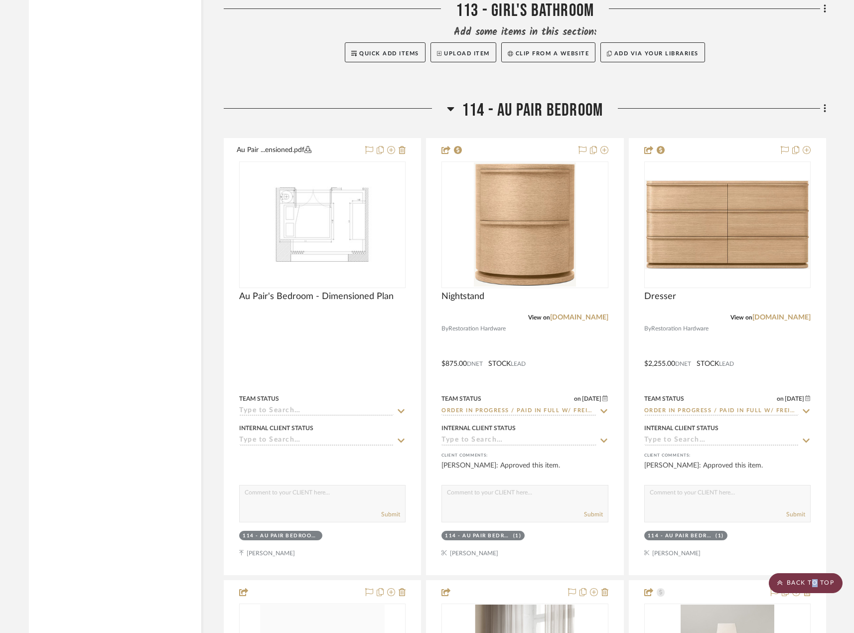
click scroll-to-top-button "BACK TO TOP"
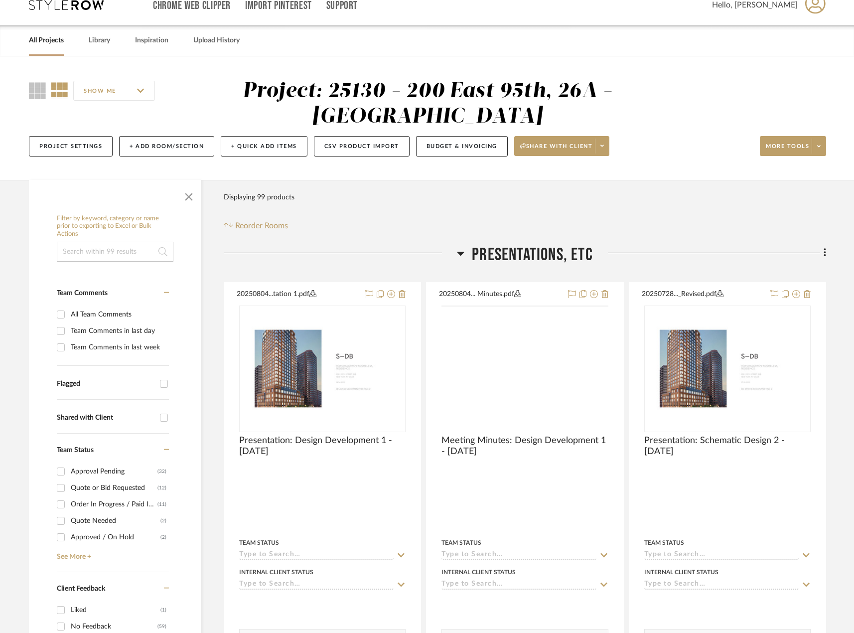
scroll to position [0, 0]
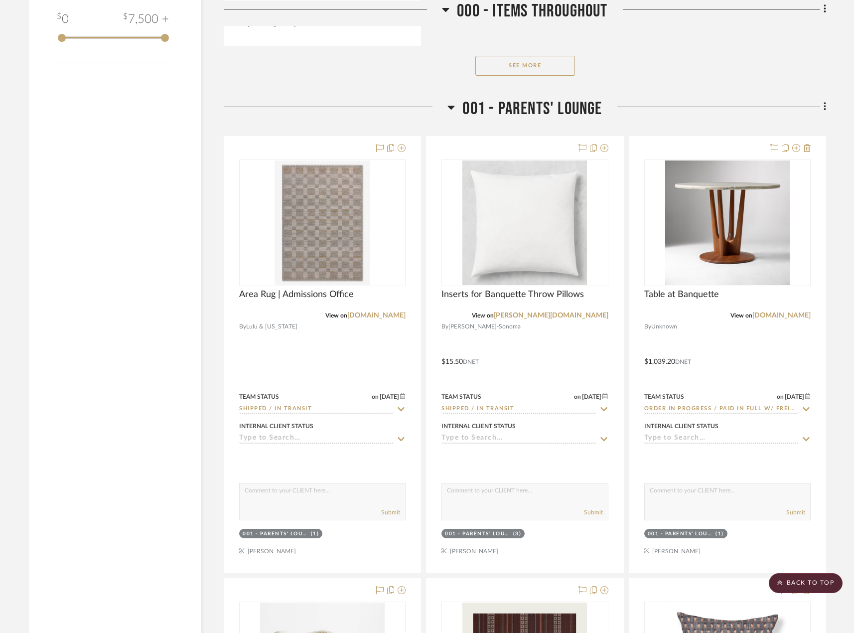
scroll to position [1544, 0]
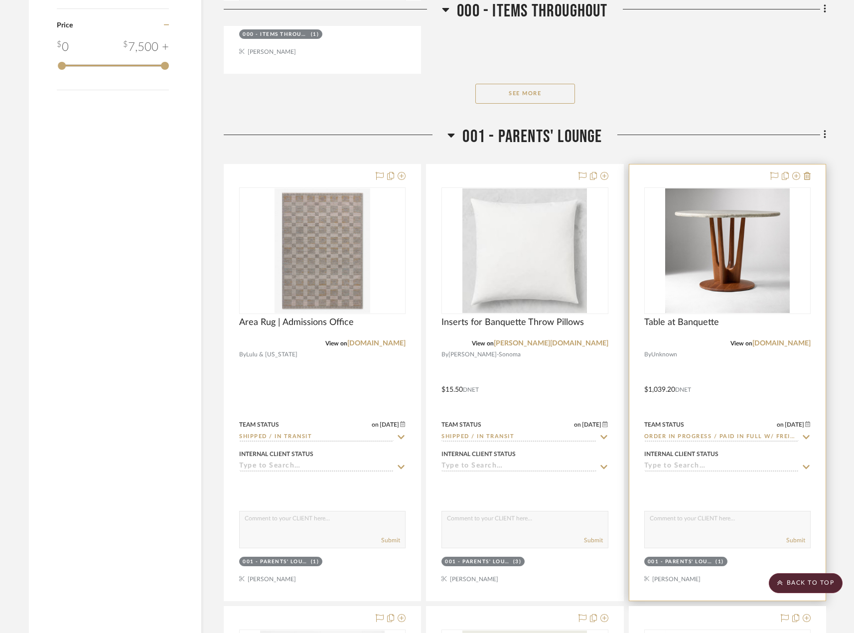
click at [747, 375] on div at bounding box center [727, 382] width 196 height 436
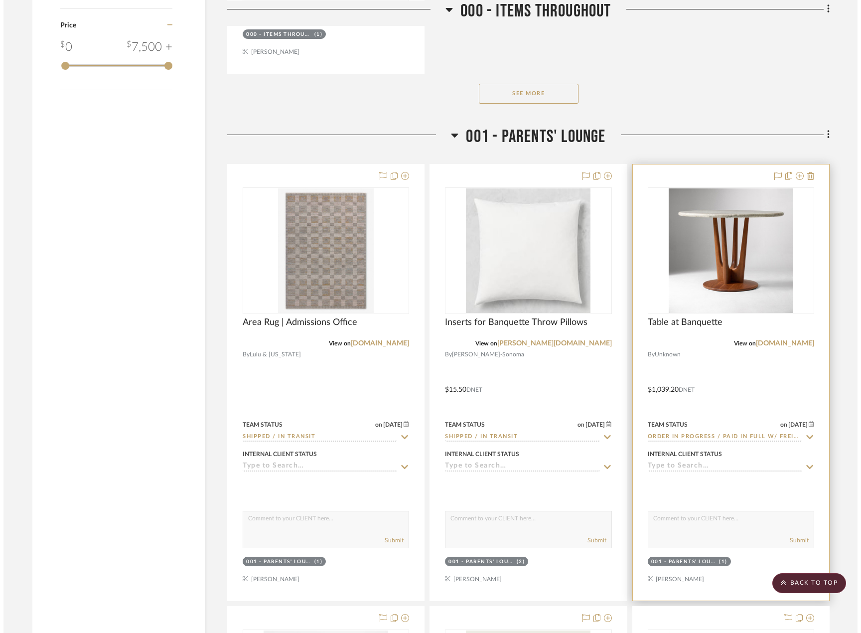
scroll to position [0, 0]
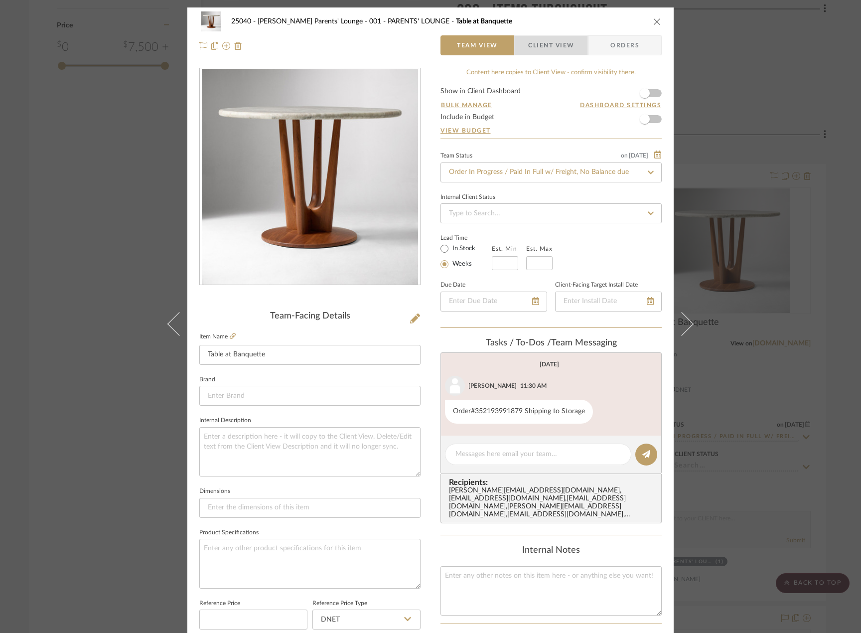
click at [551, 49] on span "Client View" at bounding box center [551, 45] width 46 height 20
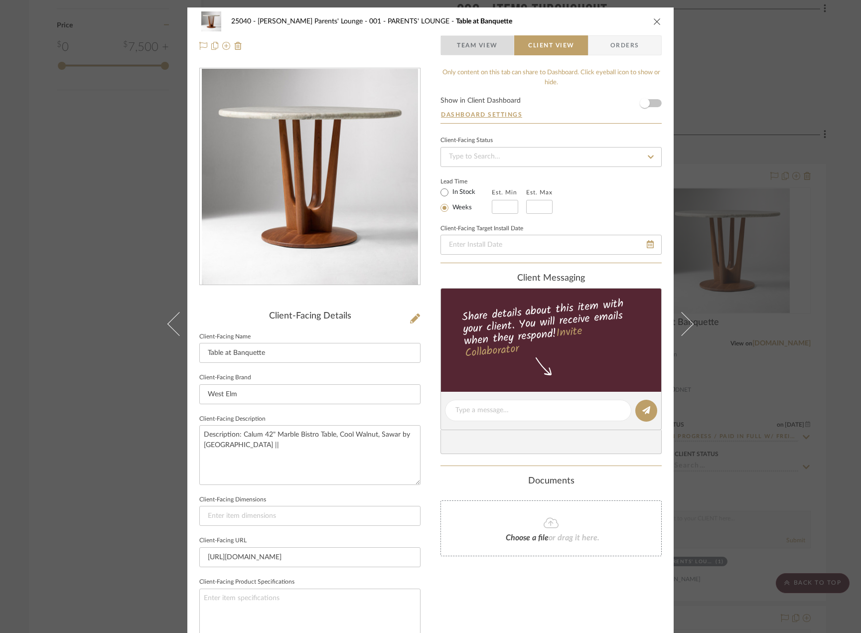
click at [459, 47] on span "Team View" at bounding box center [477, 45] width 41 height 20
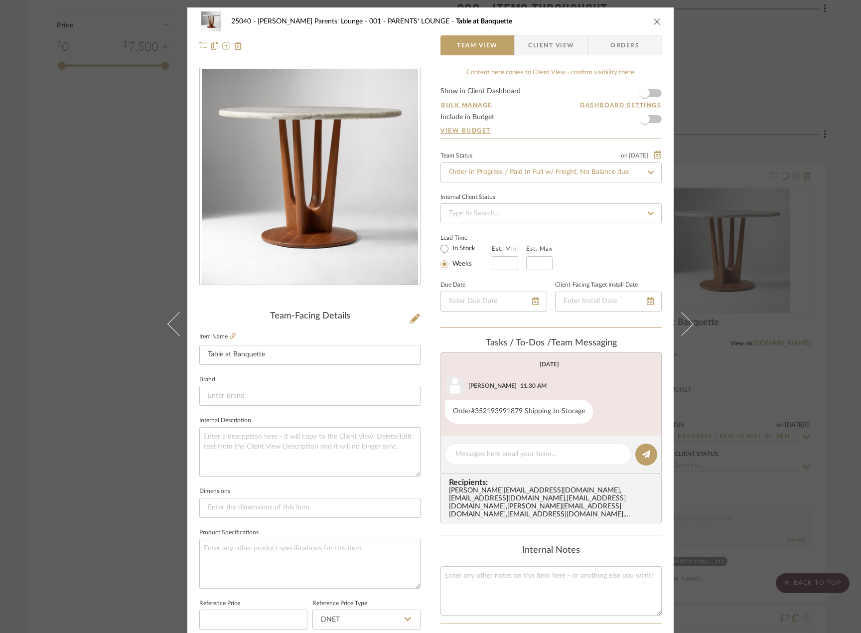
click at [734, 257] on div "25040 - Grace Church Parents' Lounge 001 - PARENTS' LOUNGE Table at Banquette T…" at bounding box center [430, 316] width 861 height 633
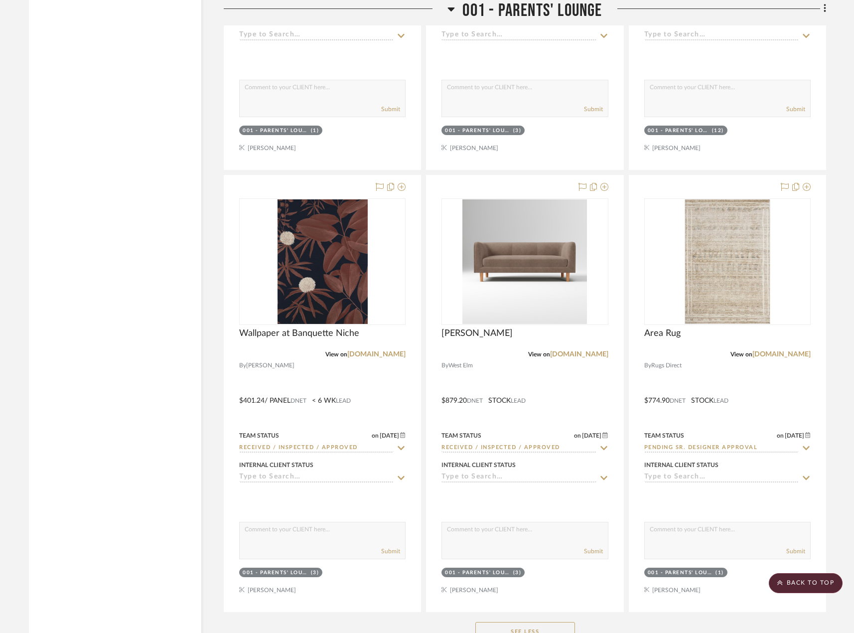
scroll to position [4433, 0]
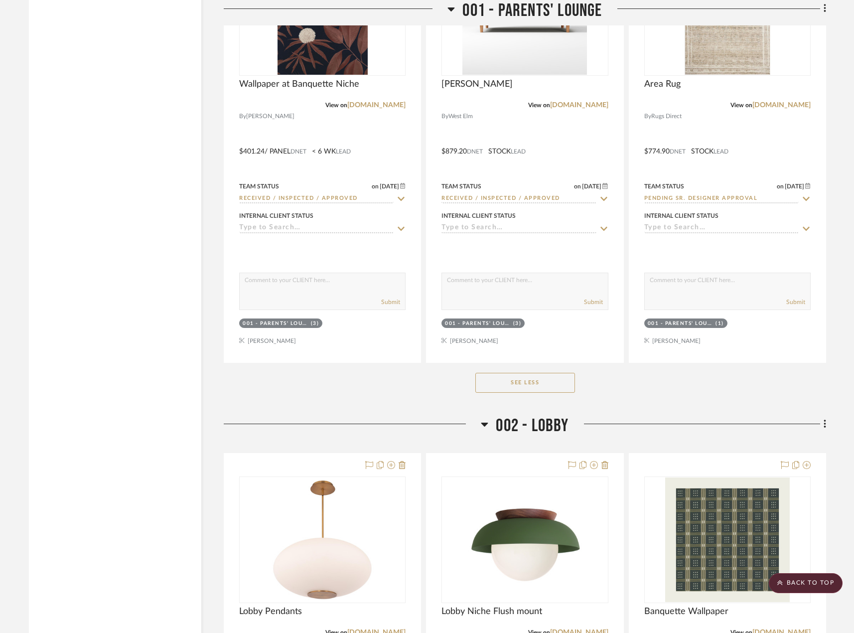
click at [515, 386] on button "See Less" at bounding box center [525, 383] width 100 height 20
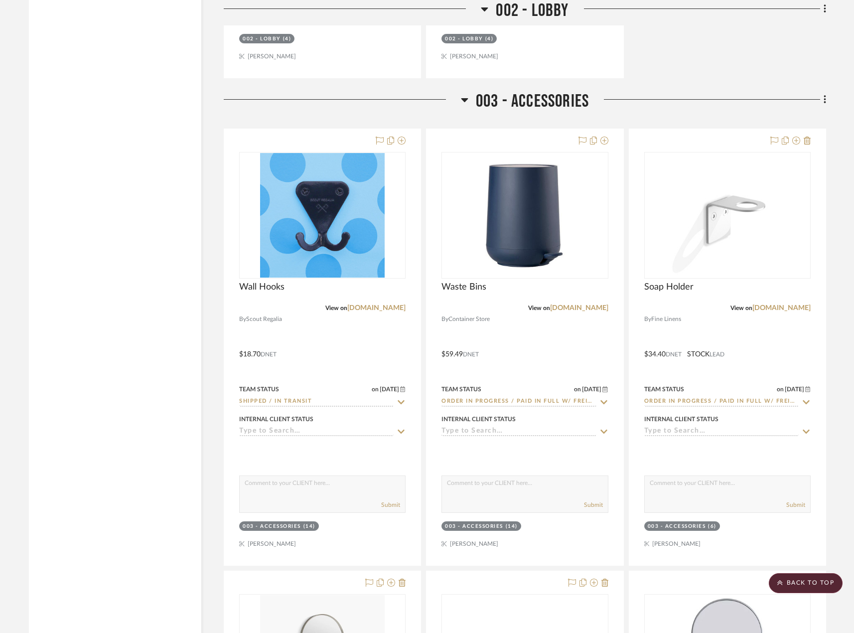
scroll to position [3894, 0]
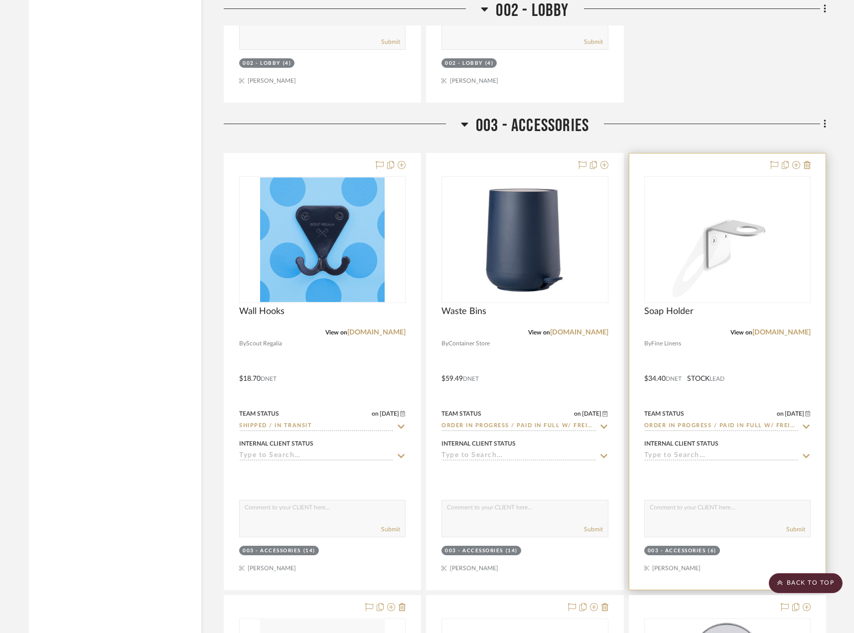
click at [756, 371] on div at bounding box center [727, 371] width 196 height 436
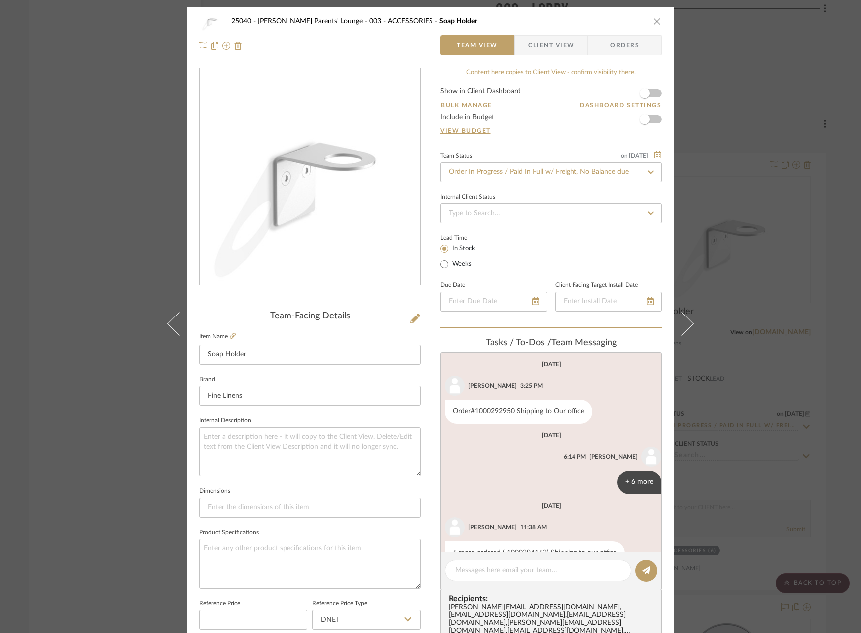
scroll to position [25, 0]
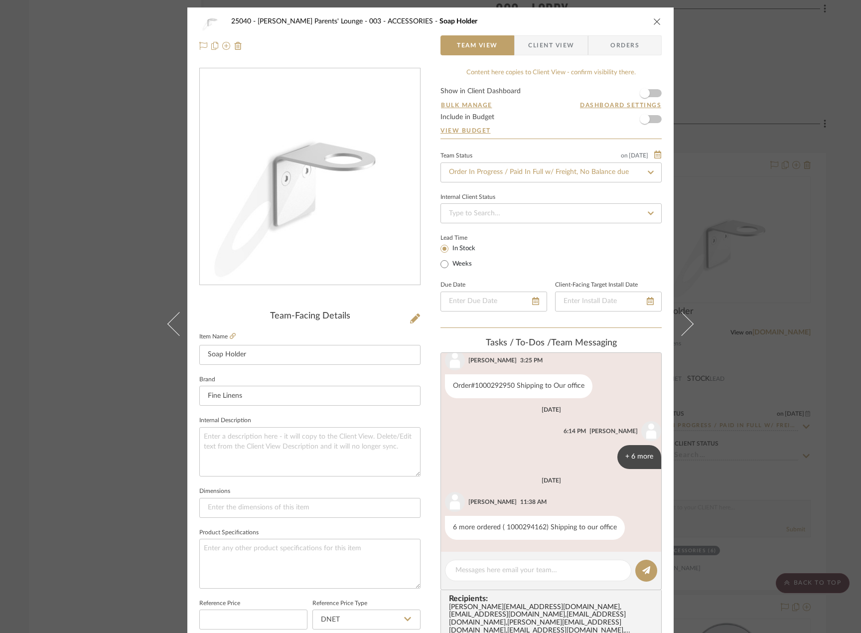
click at [800, 393] on div "25040 - Grace Church Parents' Lounge 003 - ACCESSORIES Soap Holder Team View Cl…" at bounding box center [430, 316] width 861 height 633
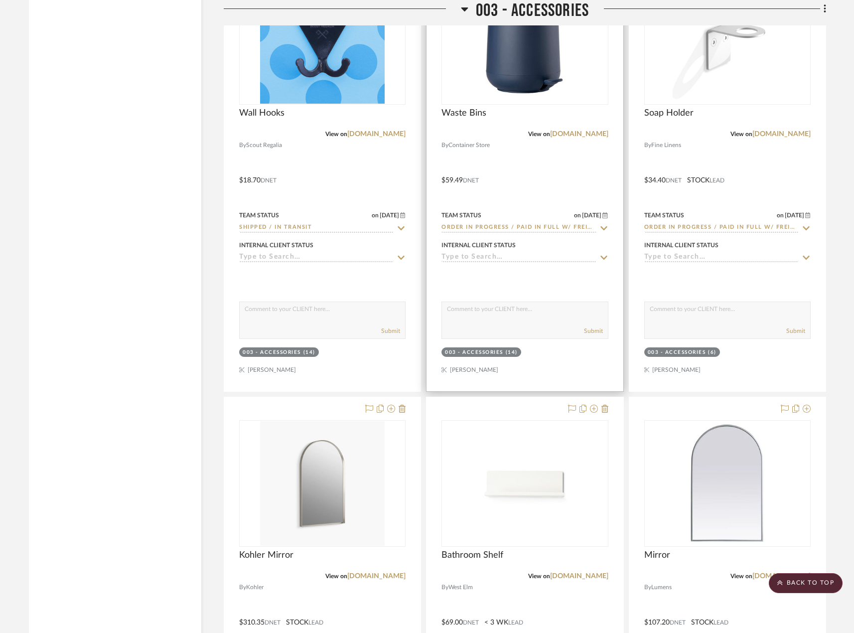
scroll to position [4094, 0]
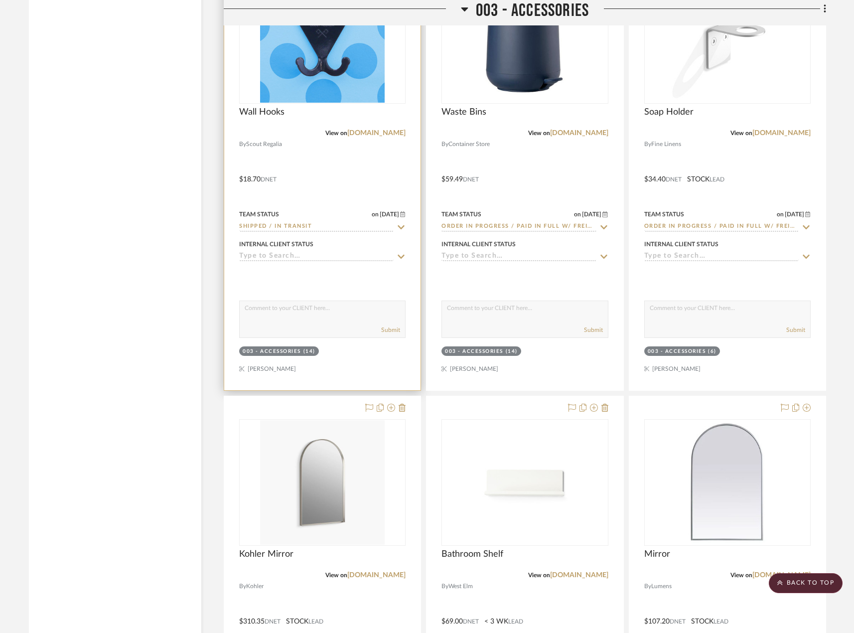
click at [385, 185] on div at bounding box center [322, 172] width 196 height 436
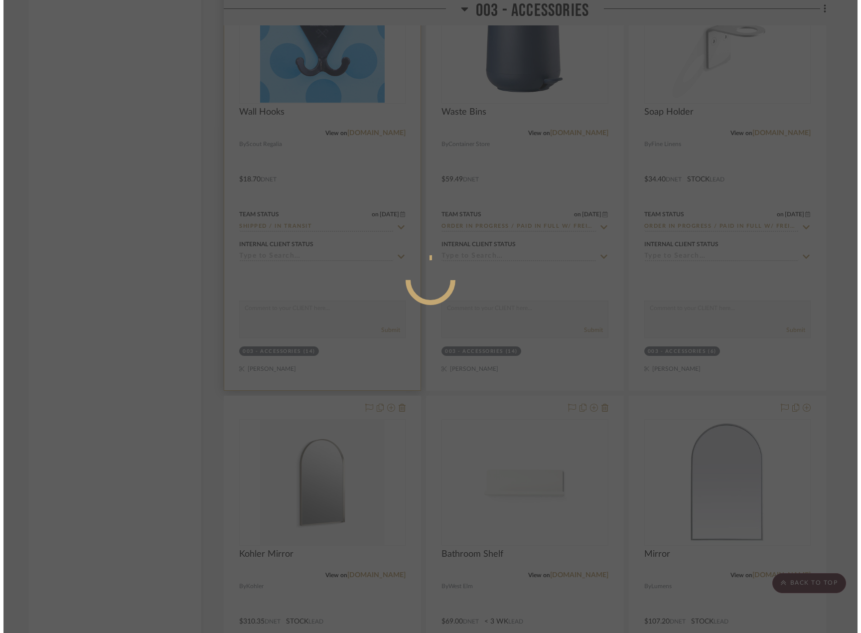
scroll to position [0, 0]
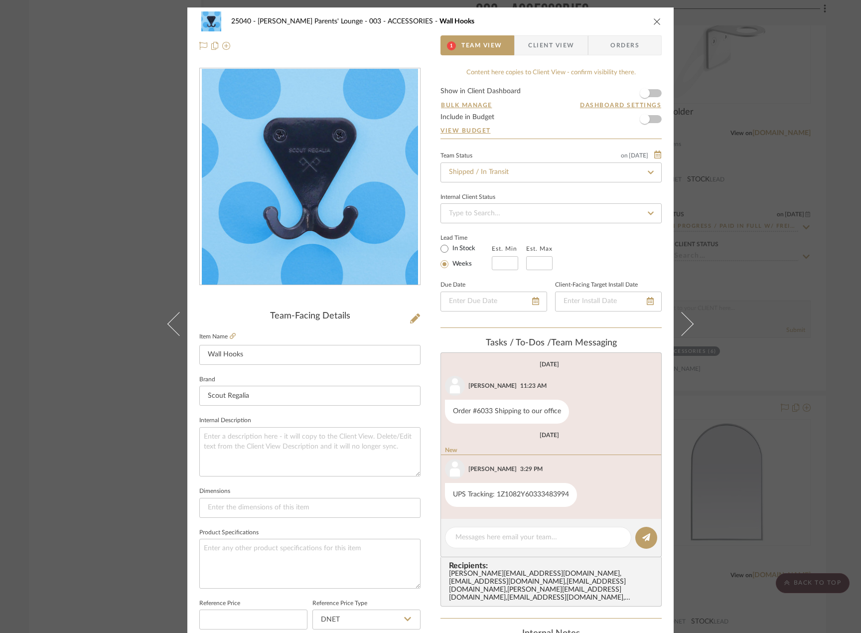
click at [781, 372] on div "25040 - Grace Church Parents' Lounge 003 - ACCESSORIES Wall Hooks 1 Team View C…" at bounding box center [430, 316] width 861 height 633
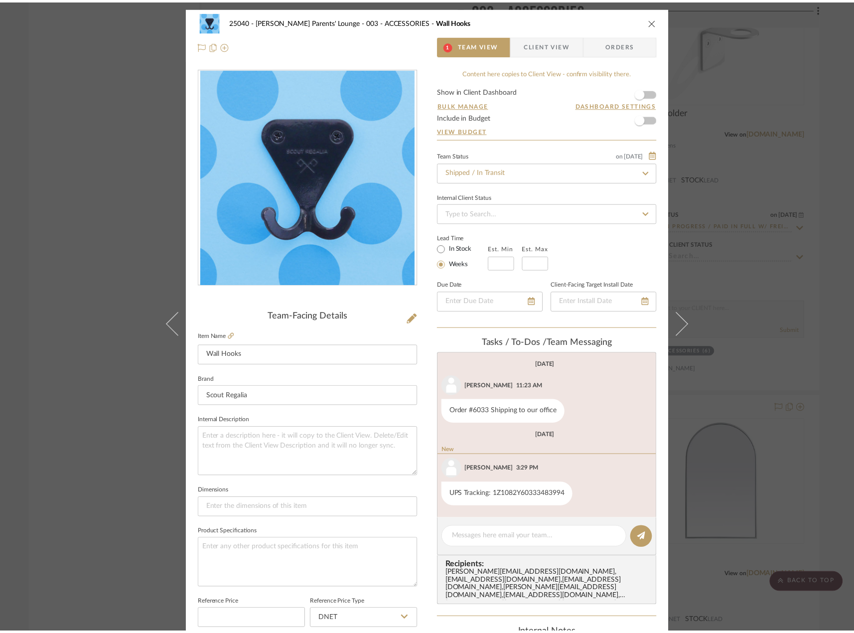
scroll to position [4094, 0]
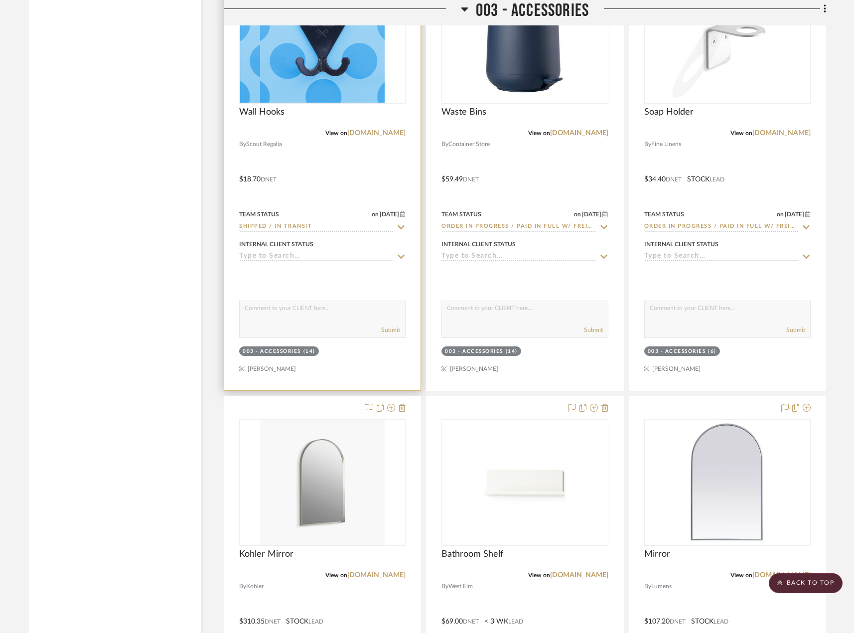
click at [327, 192] on div at bounding box center [322, 172] width 196 height 436
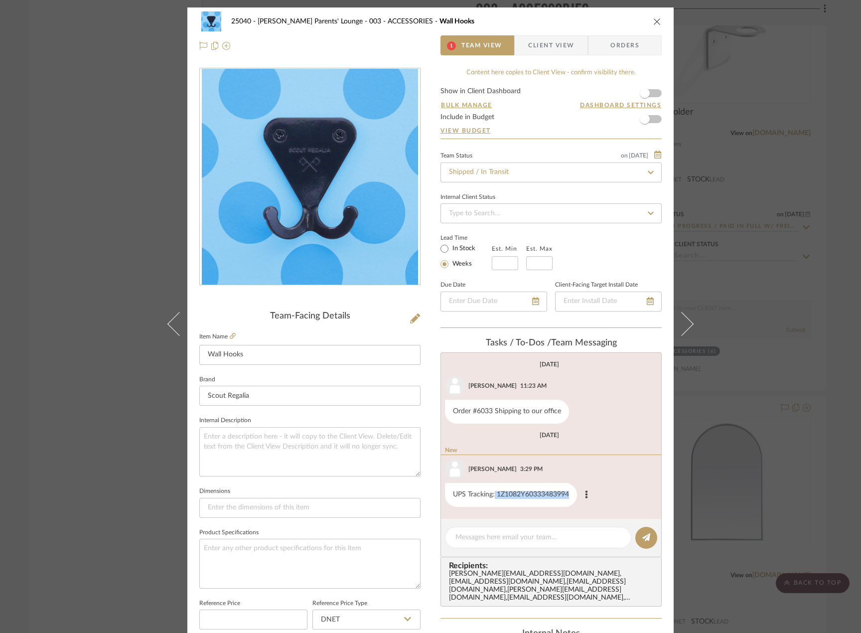
drag, startPoint x: 492, startPoint y: 495, endPoint x: 572, endPoint y: 488, distance: 80.9
click at [572, 488] on div "UPS Tracking: 1Z1082Y60333483994" at bounding box center [511, 495] width 132 height 24
copy div "1Z1082Y60333483994"
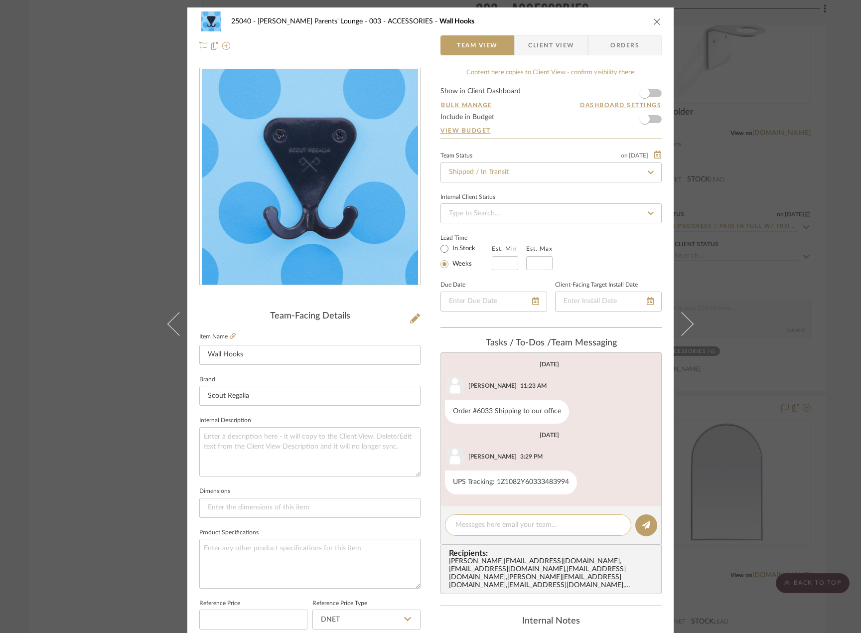
click at [523, 528] on textarea at bounding box center [537, 524] width 165 height 10
type textarea "A"
click at [509, 525] on textarea "Estimated arrival - 08/18" at bounding box center [537, 524] width 165 height 10
click at [554, 519] on div "Estimated arrival: 08/18" at bounding box center [538, 524] width 186 height 21
click at [549, 527] on textarea "Estimated arrival: 08/18" at bounding box center [537, 524] width 165 height 10
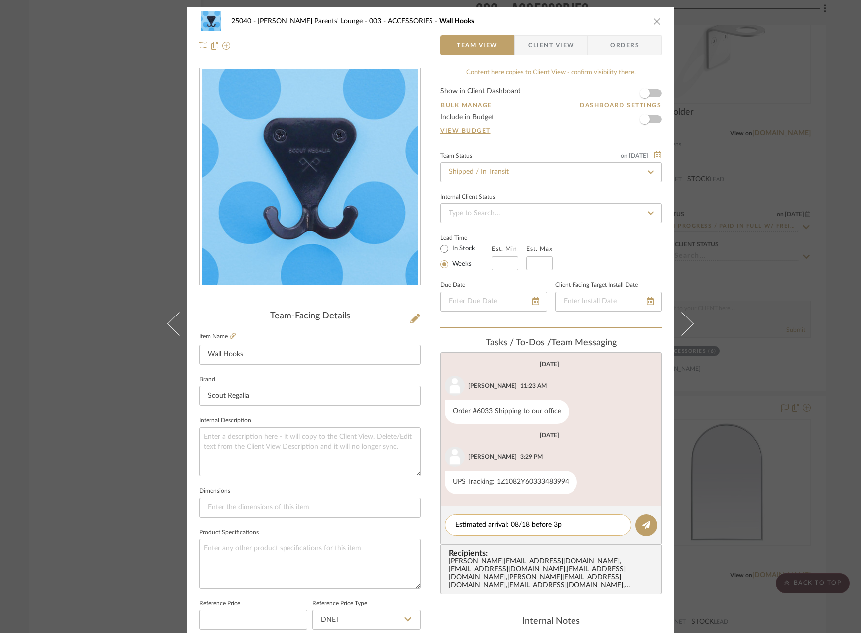
type textarea "Estimated arrival: 08/18 before 3pm"
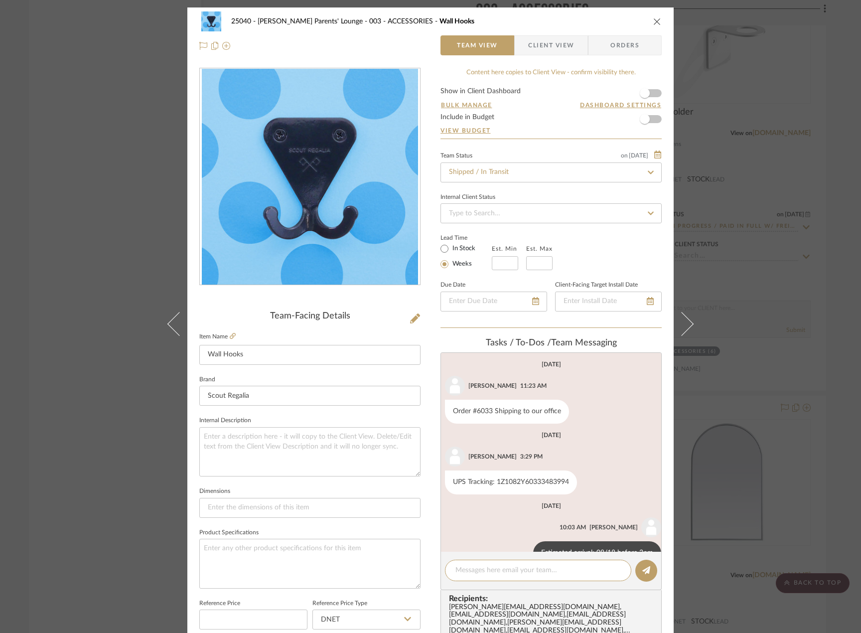
scroll to position [25, 0]
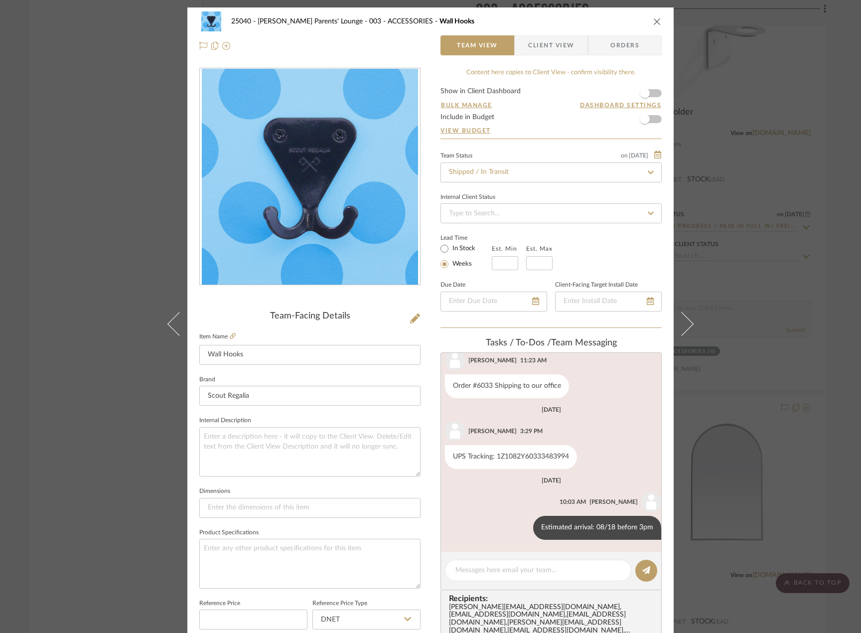
click at [753, 250] on div "25040 - Grace Church Parents' Lounge 003 - ACCESSORIES Wall Hooks Team View Cli…" at bounding box center [430, 316] width 861 height 633
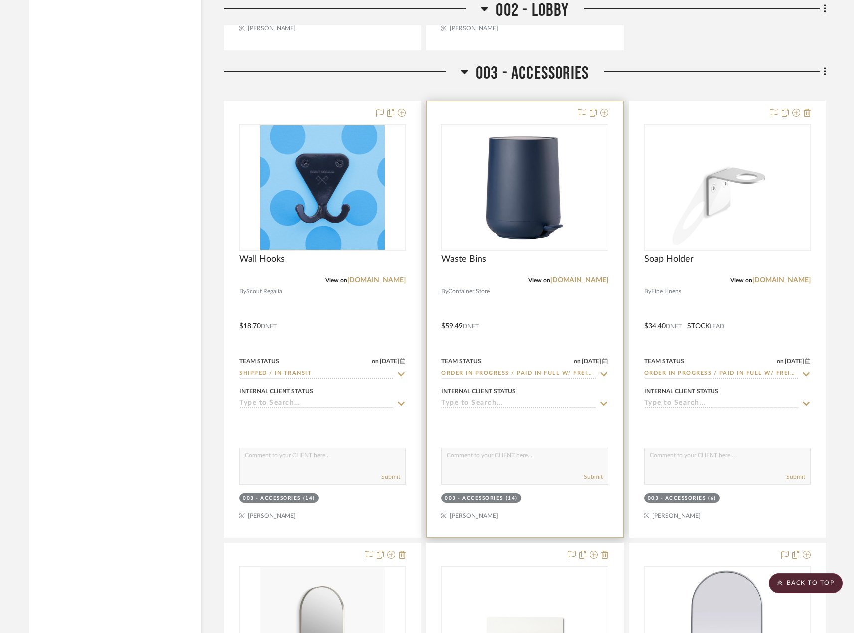
scroll to position [3944, 0]
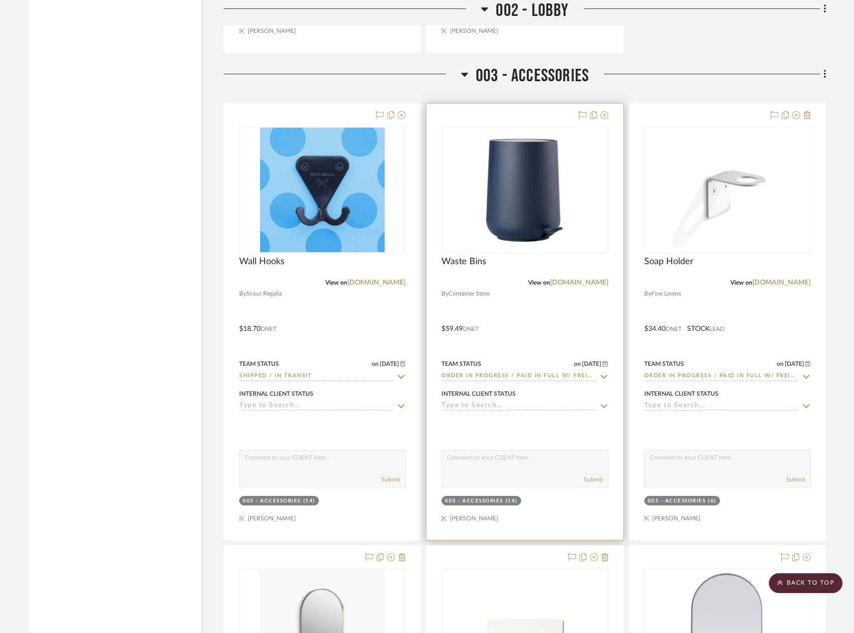
click at [532, 335] on div at bounding box center [524, 322] width 196 height 436
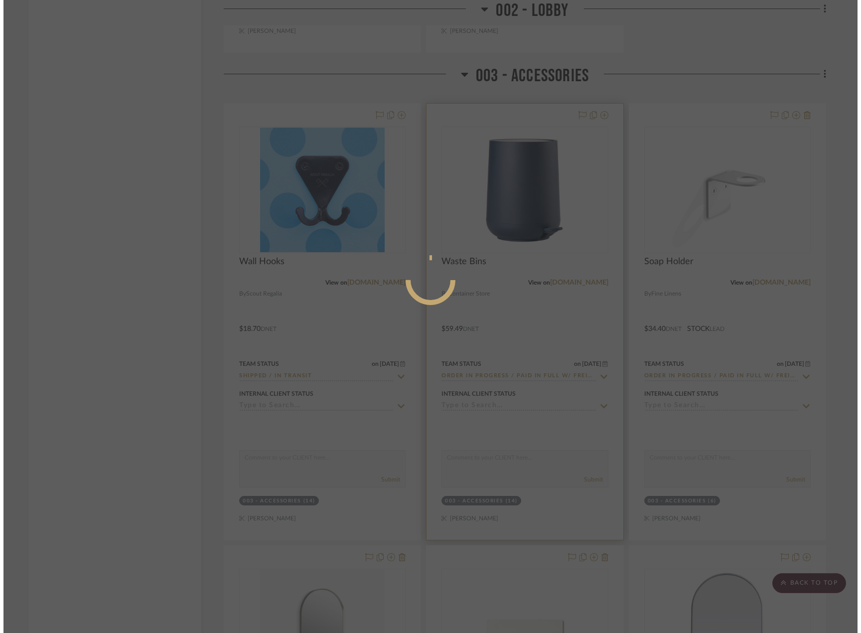
scroll to position [0, 0]
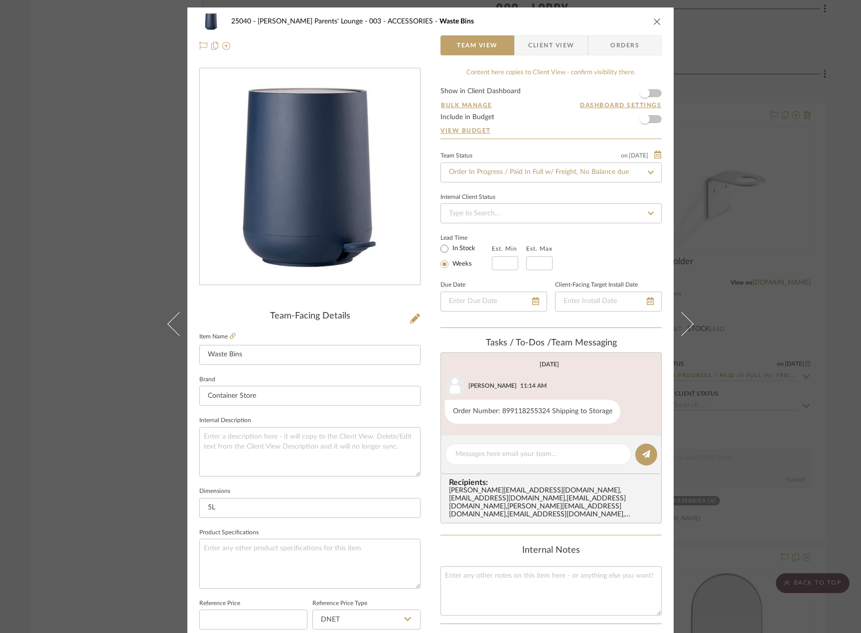
click at [224, 334] on label "Item Name" at bounding box center [217, 336] width 36 height 8
click at [230, 335] on icon at bounding box center [233, 336] width 6 height 6
click at [541, 47] on span "Client View" at bounding box center [551, 45] width 46 height 20
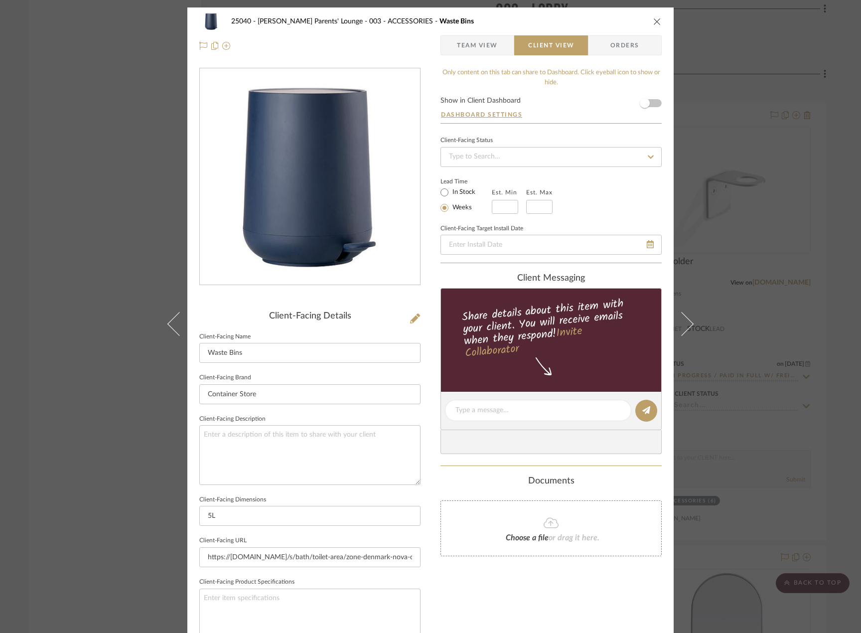
click at [463, 43] on span "Team View" at bounding box center [477, 45] width 41 height 20
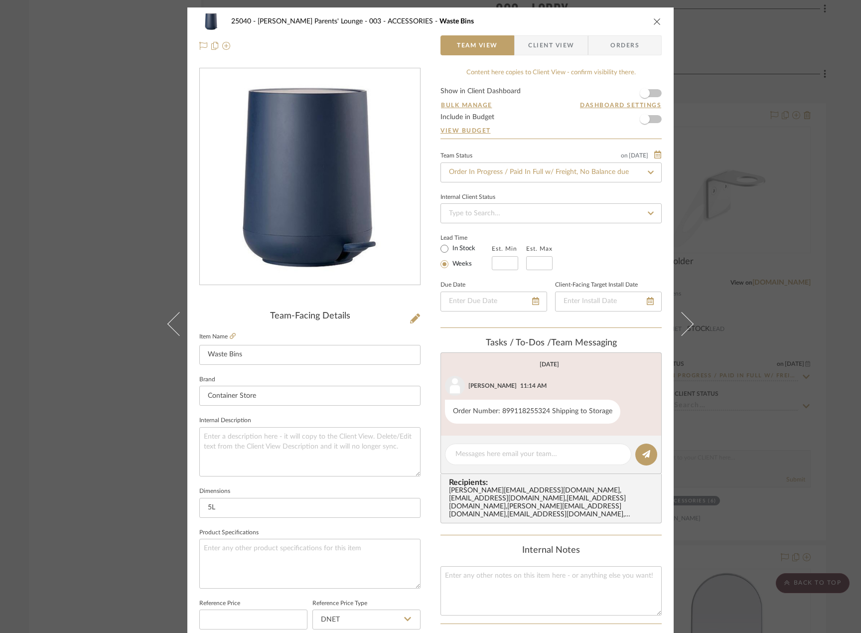
click at [779, 153] on div "25040 - Grace Church Parents' Lounge 003 - ACCESSORIES Waste Bins Team View Cli…" at bounding box center [430, 316] width 861 height 633
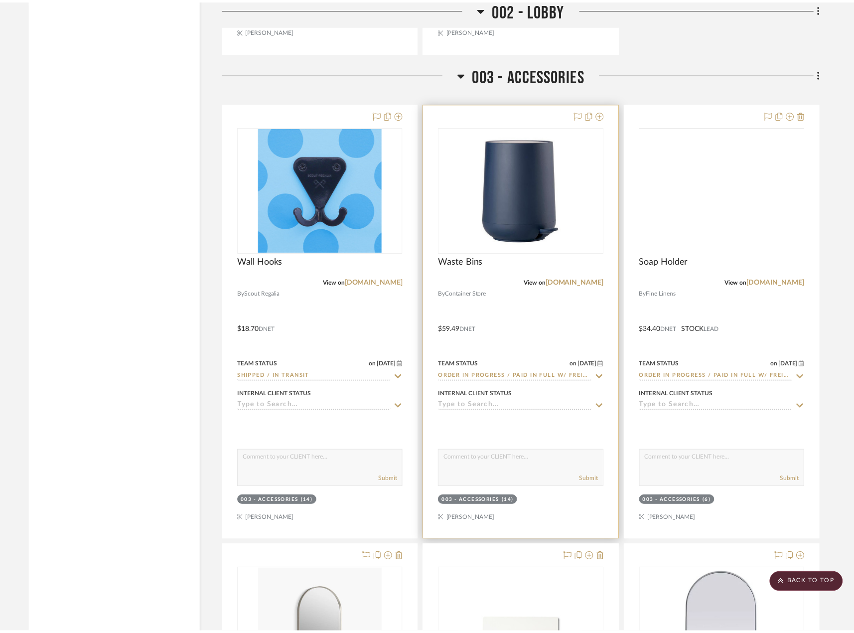
scroll to position [3944, 0]
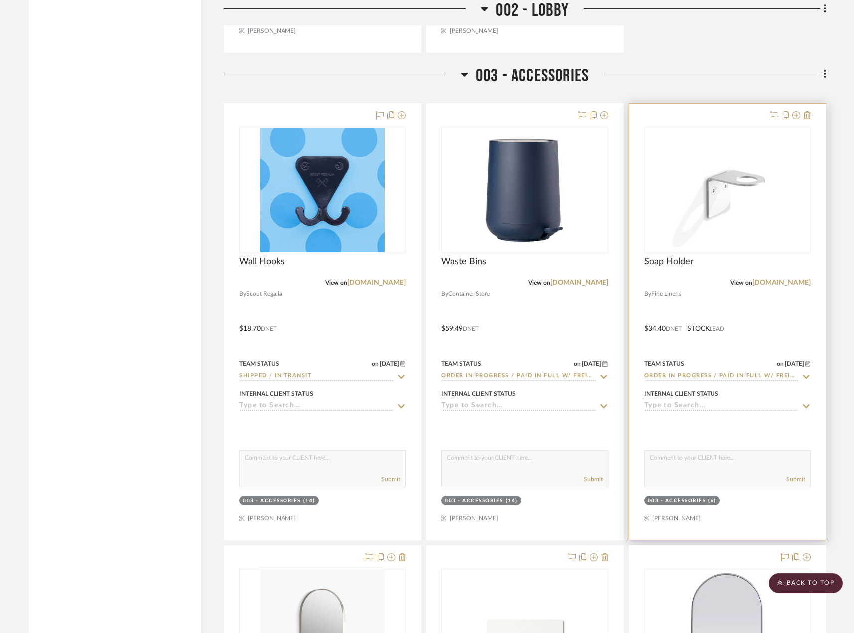
click at [714, 328] on div at bounding box center [727, 322] width 196 height 436
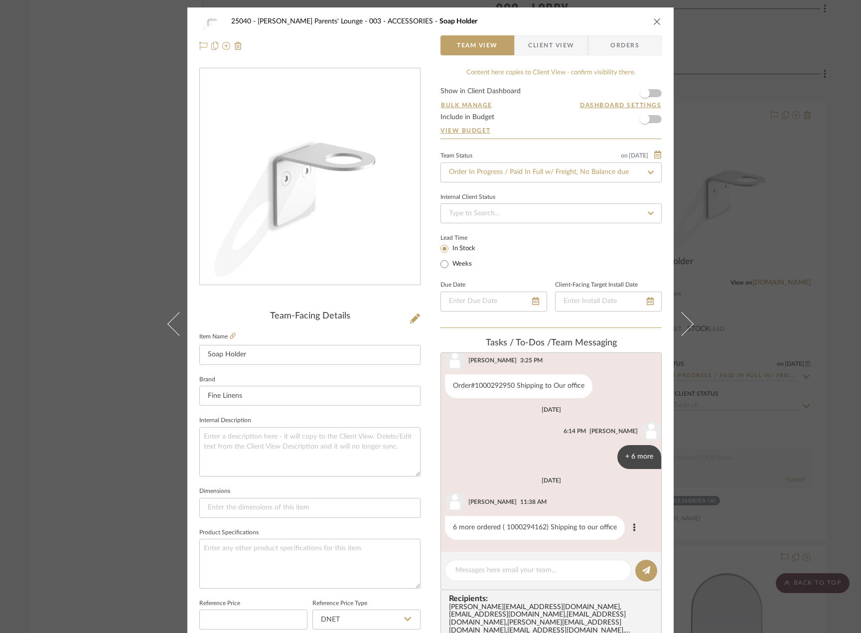
scroll to position [0, 0]
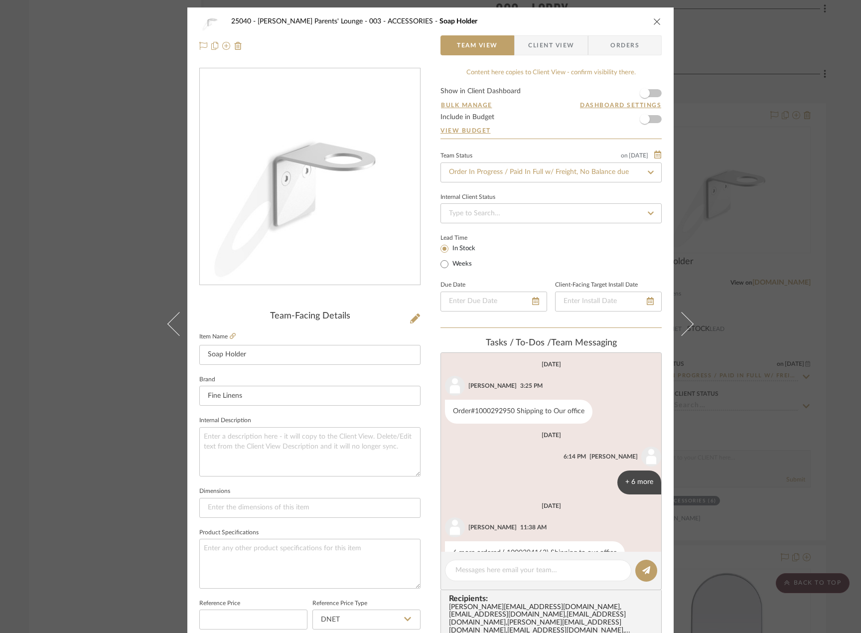
click at [144, 460] on div "25040 - Grace Church Parents' Lounge 003 - ACCESSORIES Soap Holder Team View Cl…" at bounding box center [430, 316] width 861 height 633
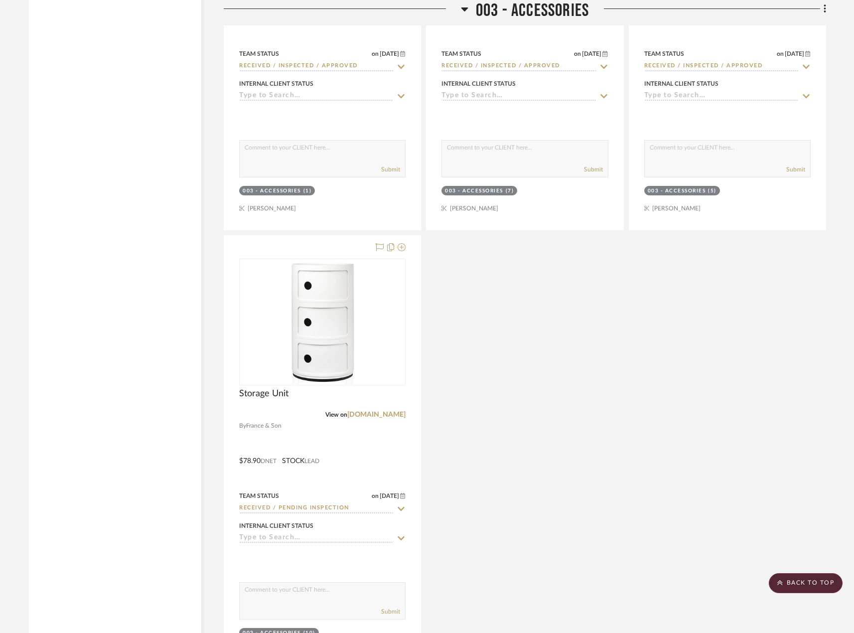
scroll to position [4791, 0]
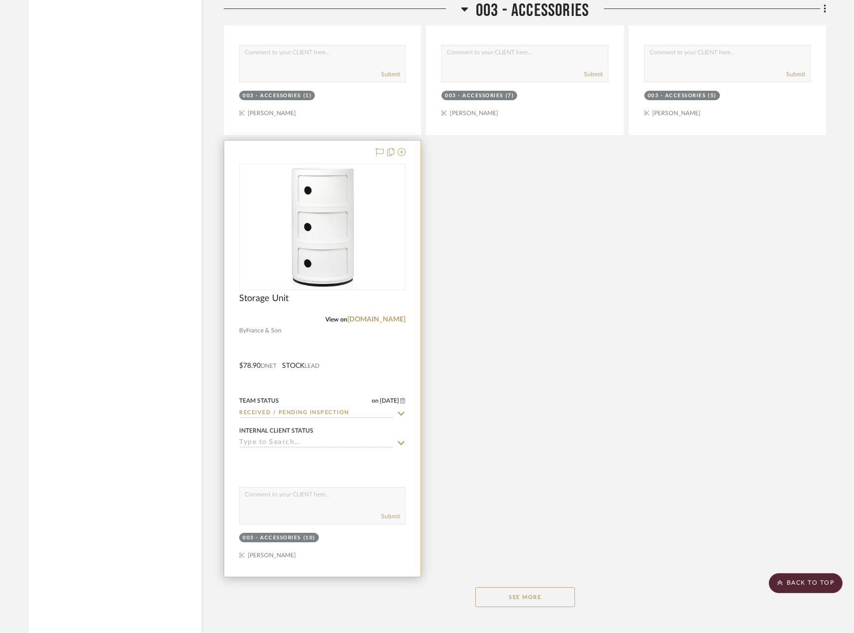
click at [378, 339] on div at bounding box center [322, 358] width 196 height 436
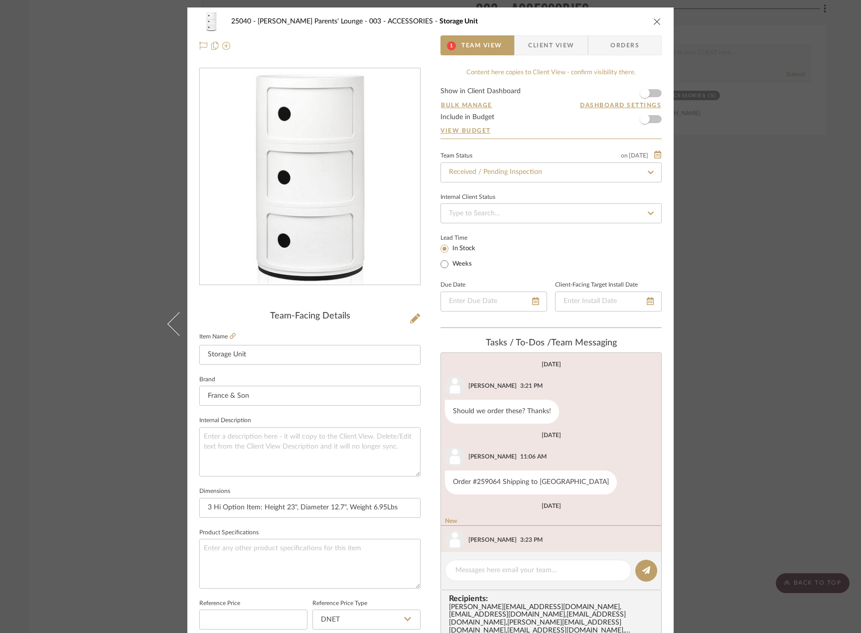
scroll to position [38, 0]
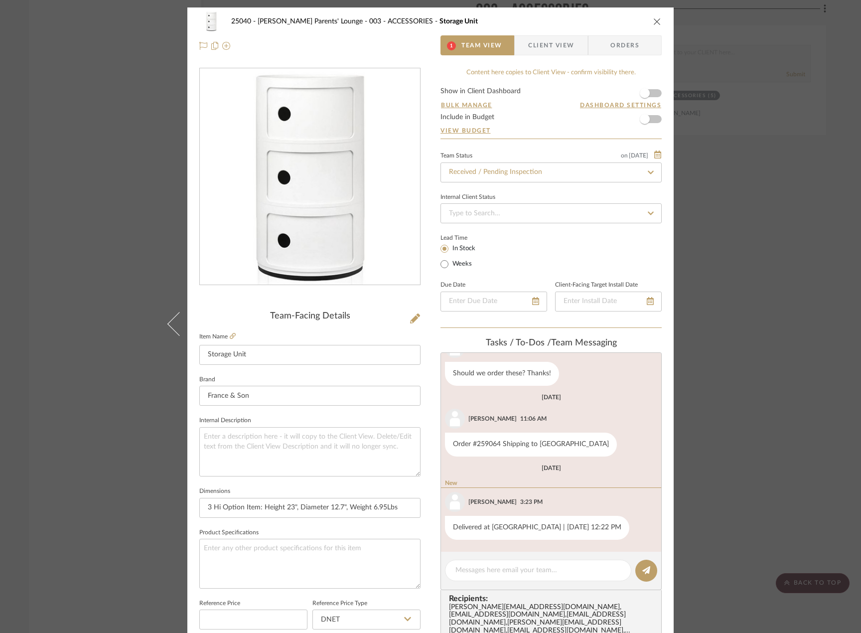
click at [816, 445] on div "25040 - Grace Church Parents' Lounge 003 - ACCESSORIES Storage Unit 1 Team View…" at bounding box center [430, 316] width 861 height 633
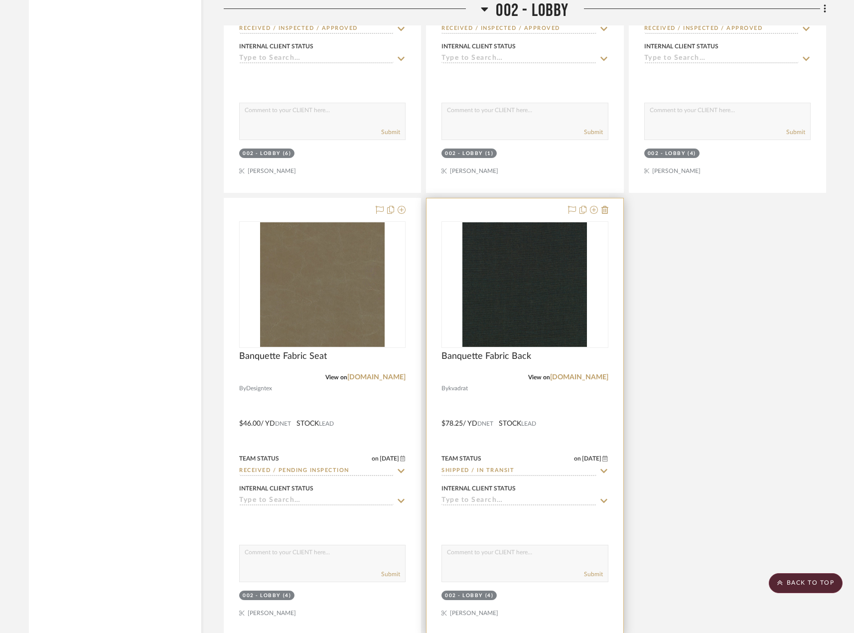
scroll to position [3346, 0]
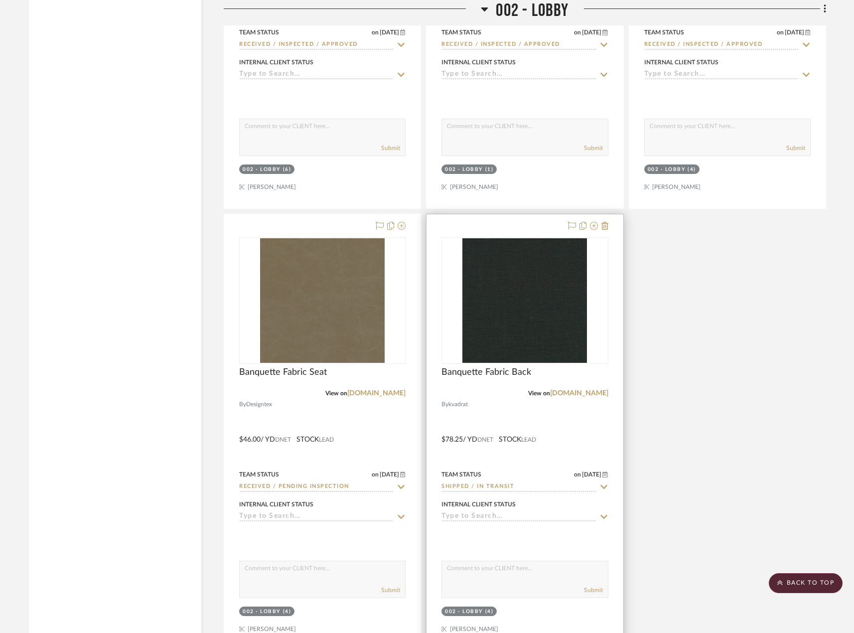
click at [546, 465] on div at bounding box center [524, 432] width 196 height 436
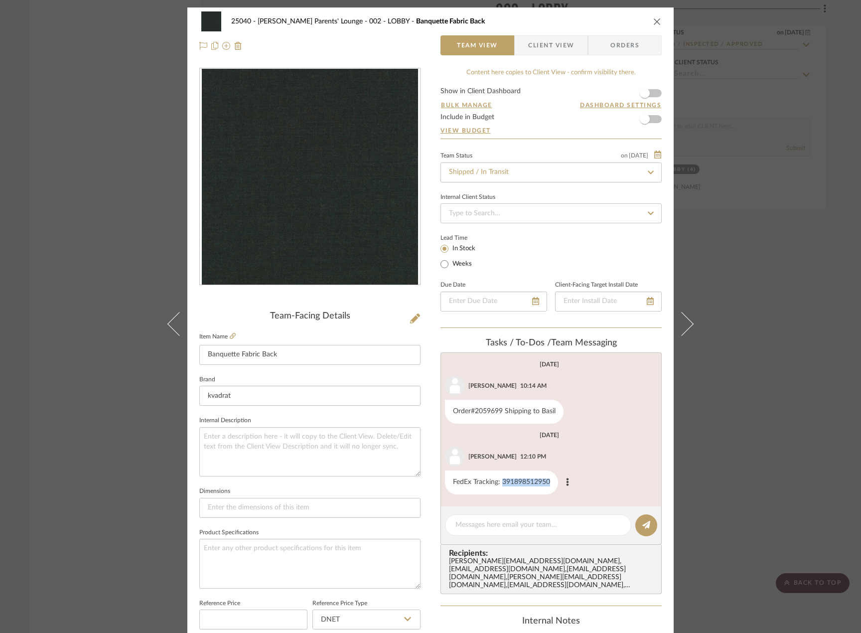
drag, startPoint x: 500, startPoint y: 483, endPoint x: 554, endPoint y: 481, distance: 54.3
click at [554, 481] on div "FedEx Tracking: 391898512950" at bounding box center [501, 482] width 113 height 24
click at [590, 448] on div "Anela Ivanovic 12:10 PM" at bounding box center [551, 456] width 212 height 20
click at [787, 213] on div "25040 - Grace Church Parents' Lounge 002 - LOBBY Banquette Fabric Back Team Vie…" at bounding box center [430, 316] width 861 height 633
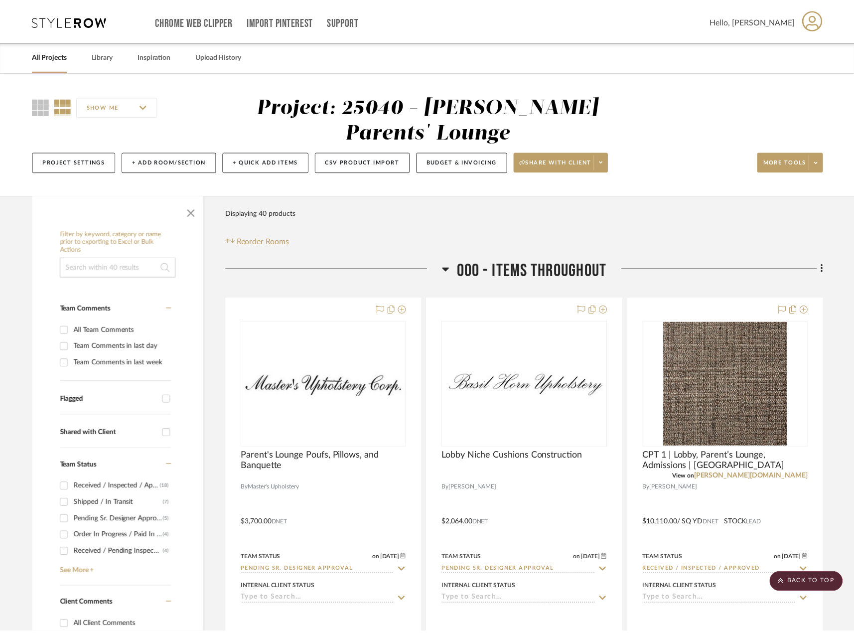
scroll to position [3346, 0]
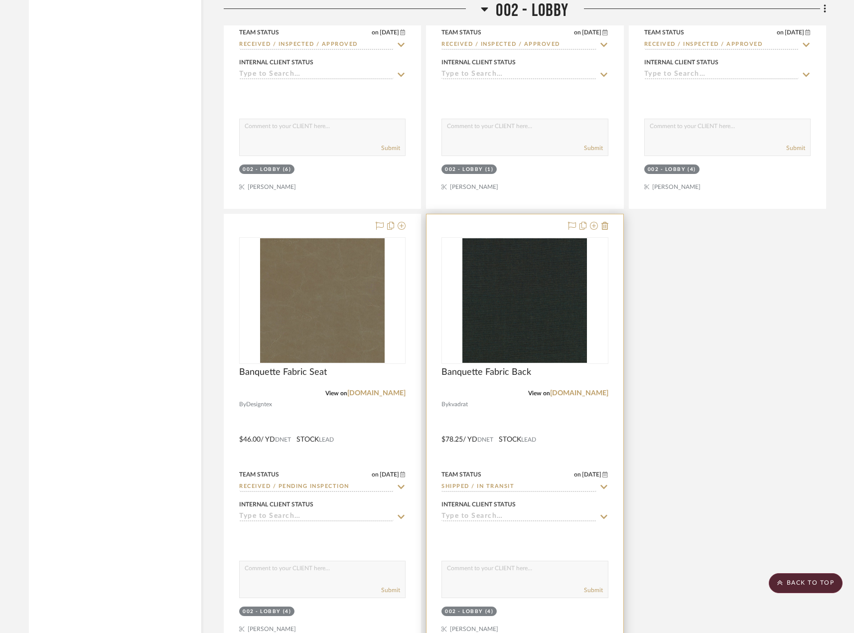
click at [602, 482] on fa-icon at bounding box center [603, 486] width 9 height 9
type input "[DATE]"
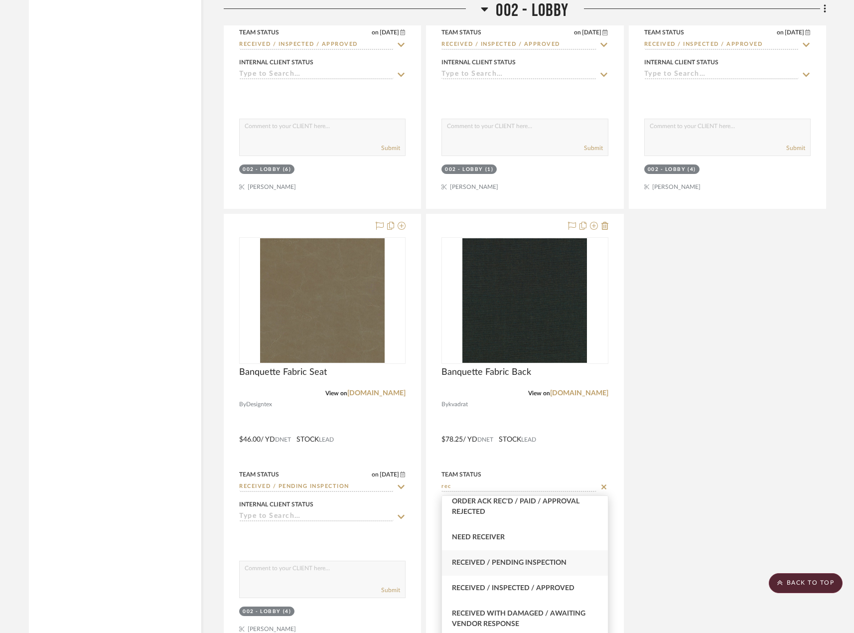
scroll to position [299, 0]
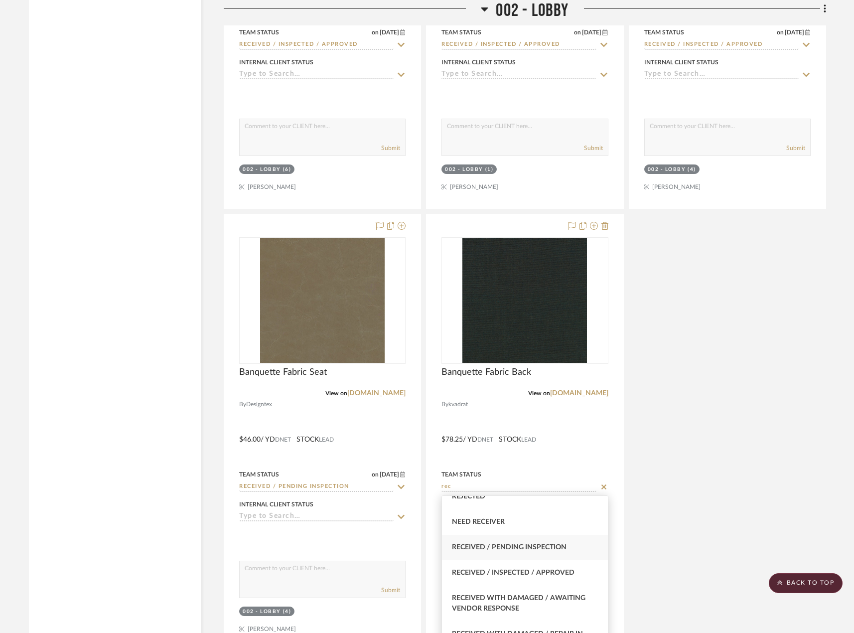
click at [575, 544] on div "Received / Pending Inspection" at bounding box center [524, 546] width 165 height 25
type input "Received / Pending Inspection"
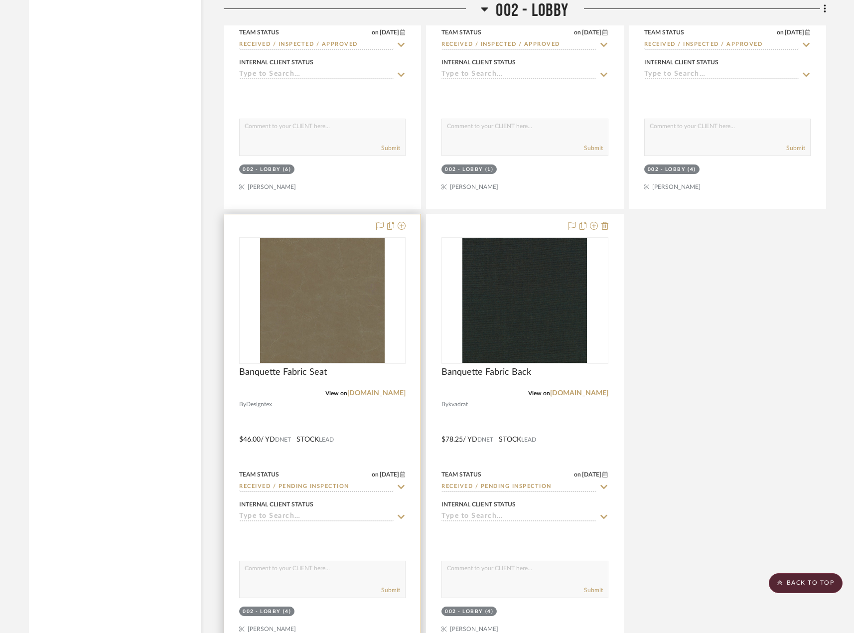
click at [374, 444] on div at bounding box center [322, 432] width 196 height 436
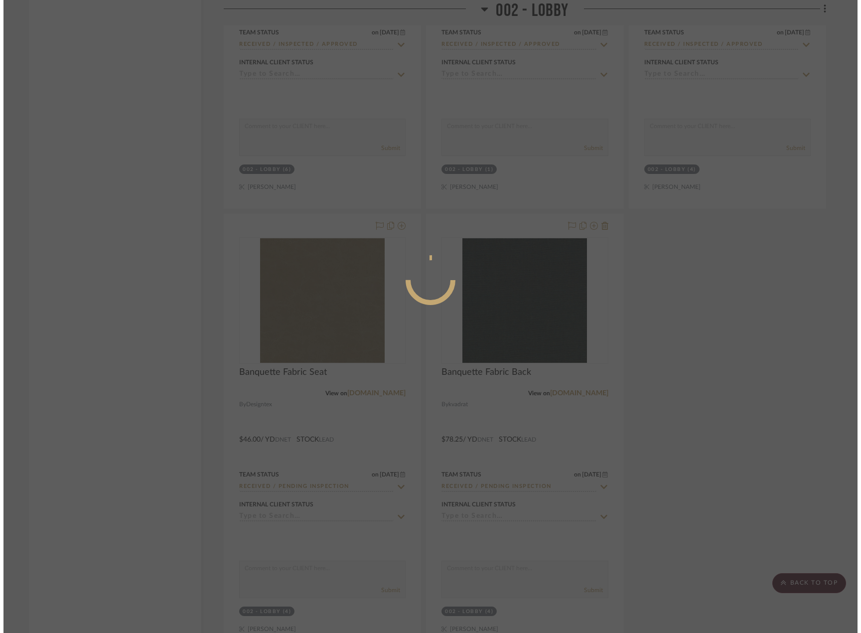
scroll to position [0, 0]
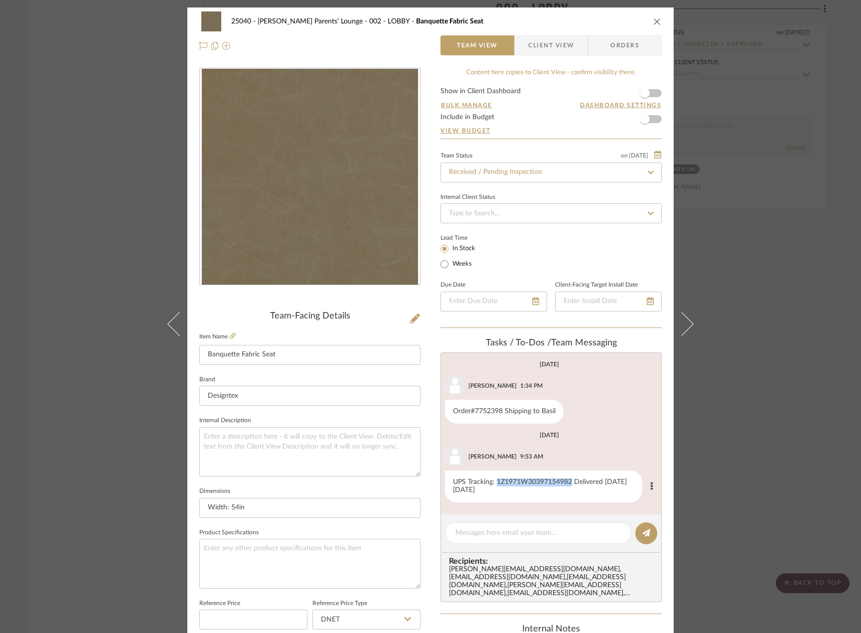
drag, startPoint x: 493, startPoint y: 481, endPoint x: 569, endPoint y: 483, distance: 75.7
click at [569, 483] on div "UPS Tracking: 1Z1971W30397154982 Delivered On Saturday, August 09" at bounding box center [543, 486] width 197 height 32
copy div "1Z1971W30397154982"
click at [796, 306] on div "25040 - Grace Church Parents' Lounge 002 - LOBBY Banquette Fabric Seat Team Vie…" at bounding box center [430, 316] width 861 height 633
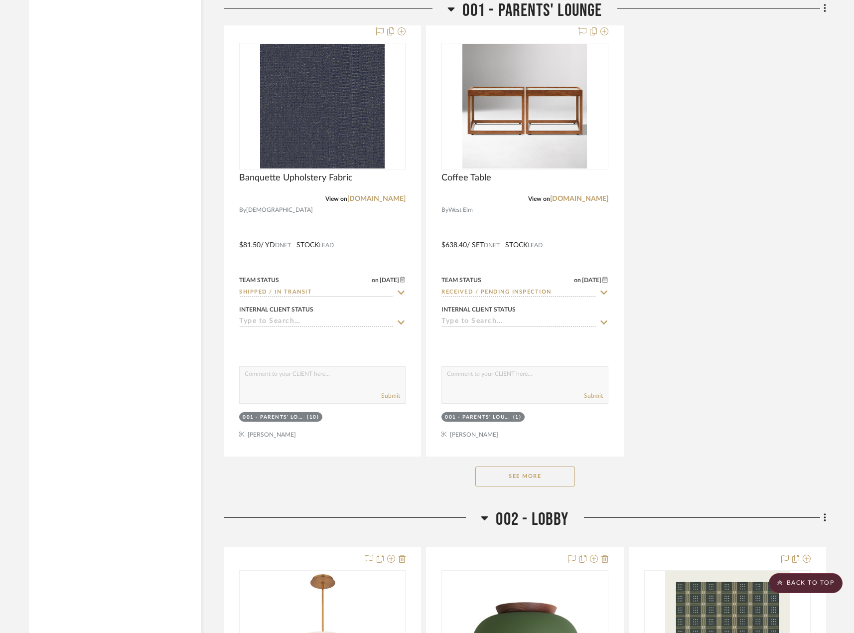
scroll to position [2699, 0]
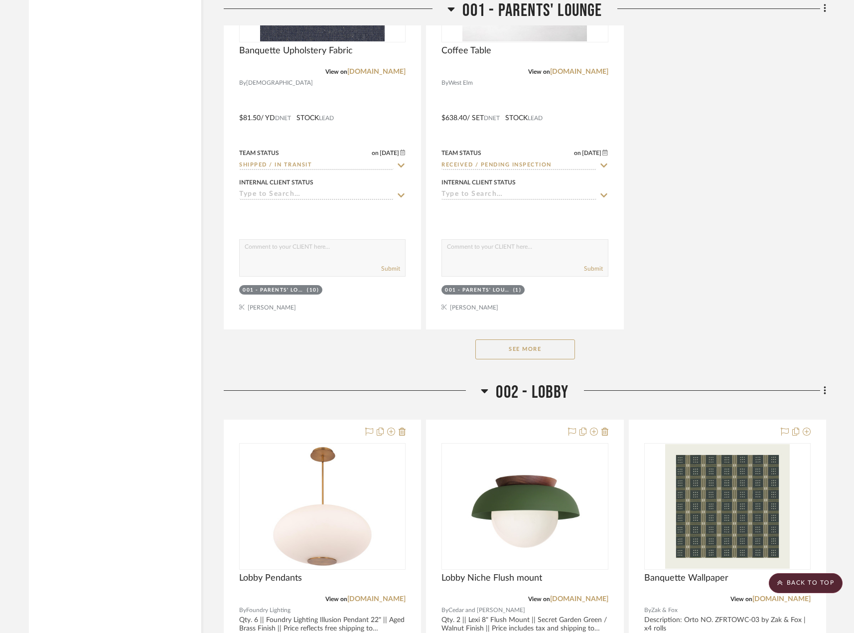
click at [541, 341] on button "See More" at bounding box center [525, 349] width 100 height 20
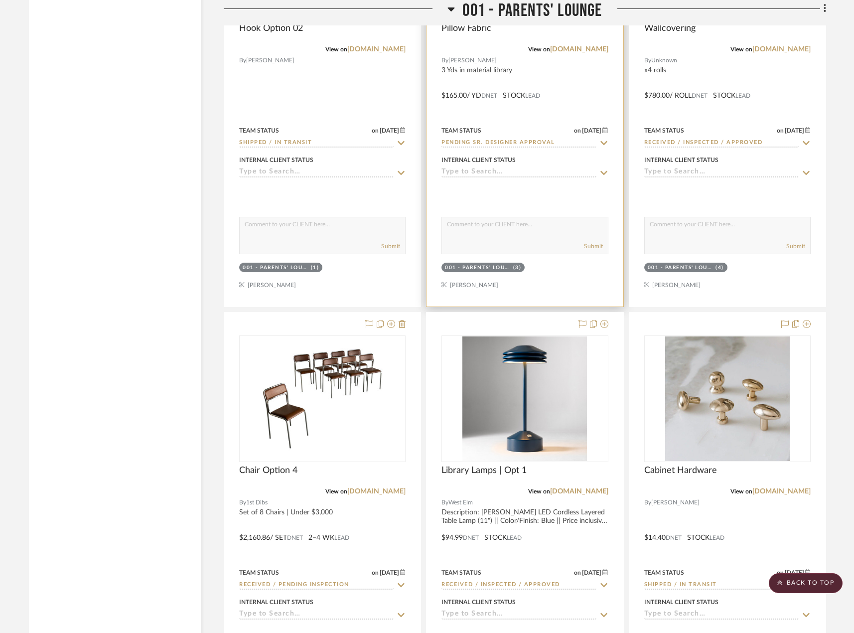
scroll to position [3745, 0]
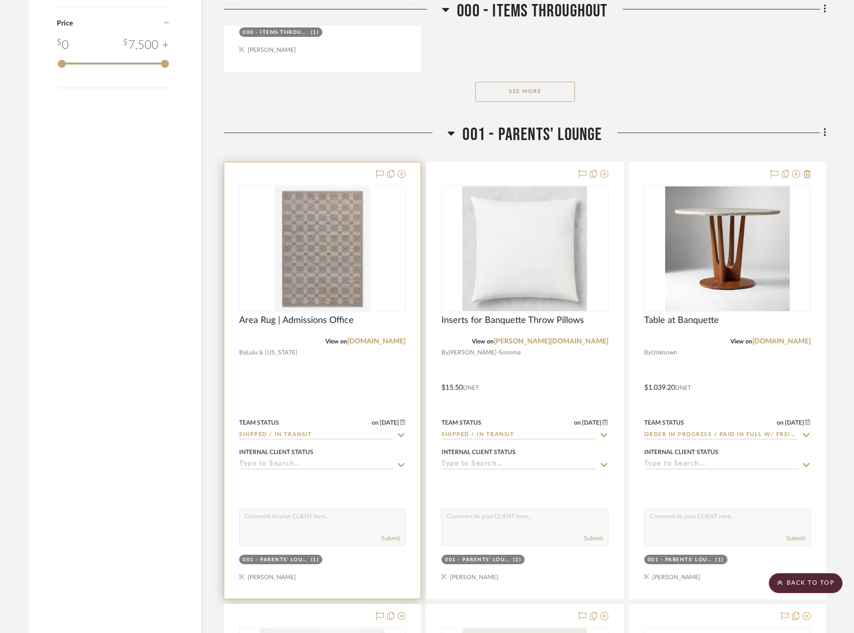
scroll to position [1603, 0]
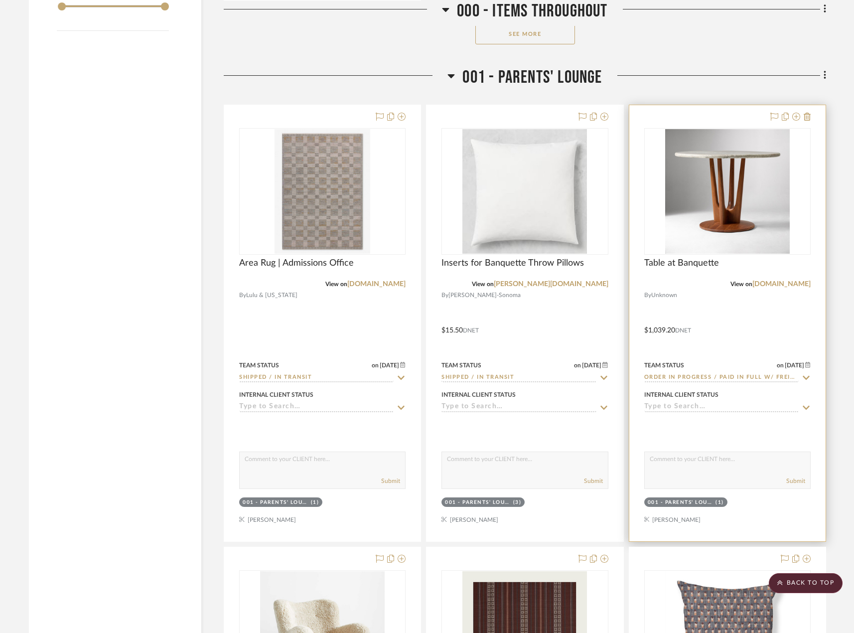
click at [696, 283] on div "View on westelm.com" at bounding box center [727, 283] width 166 height 9
click at [686, 261] on span "Table at Banquette" at bounding box center [681, 262] width 75 height 11
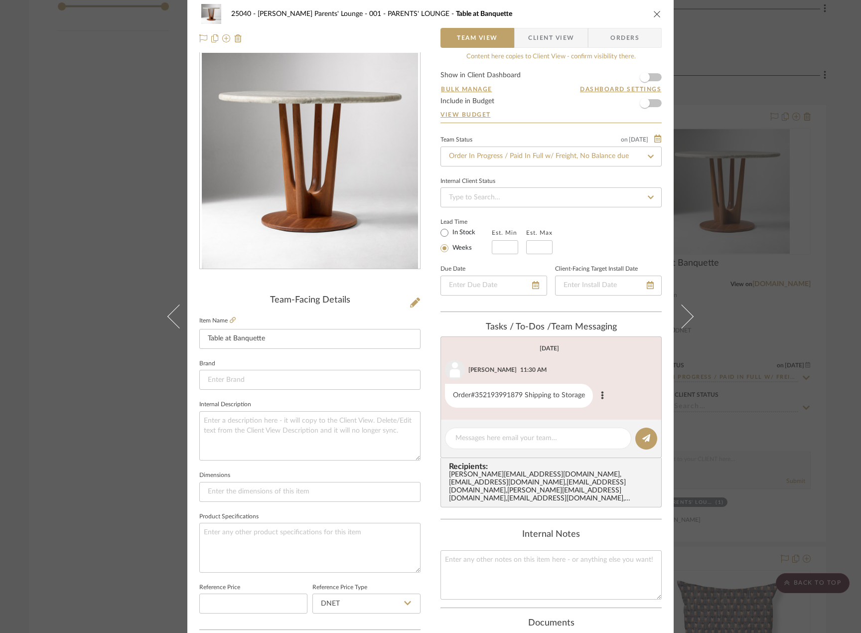
scroll to position [0, 0]
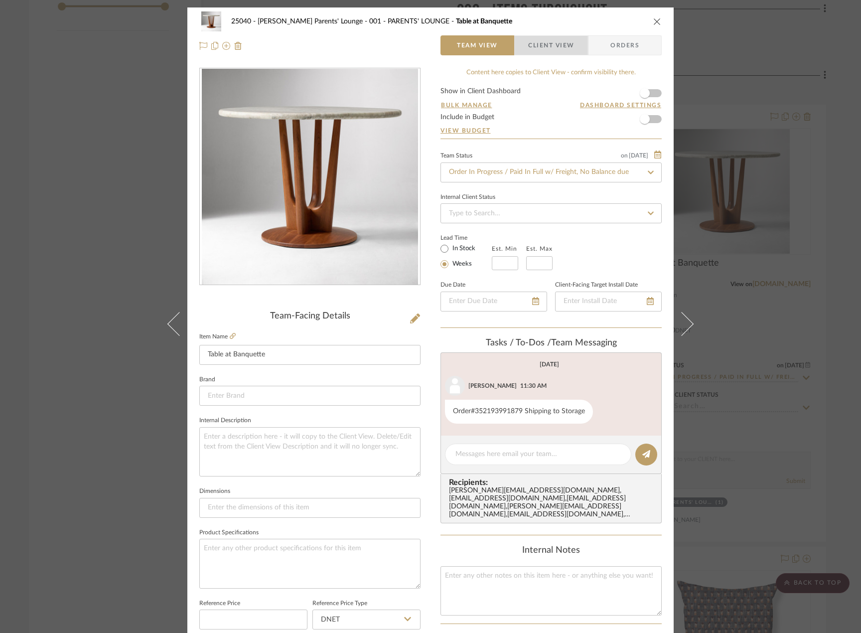
click at [561, 41] on span "Client View" at bounding box center [551, 45] width 46 height 20
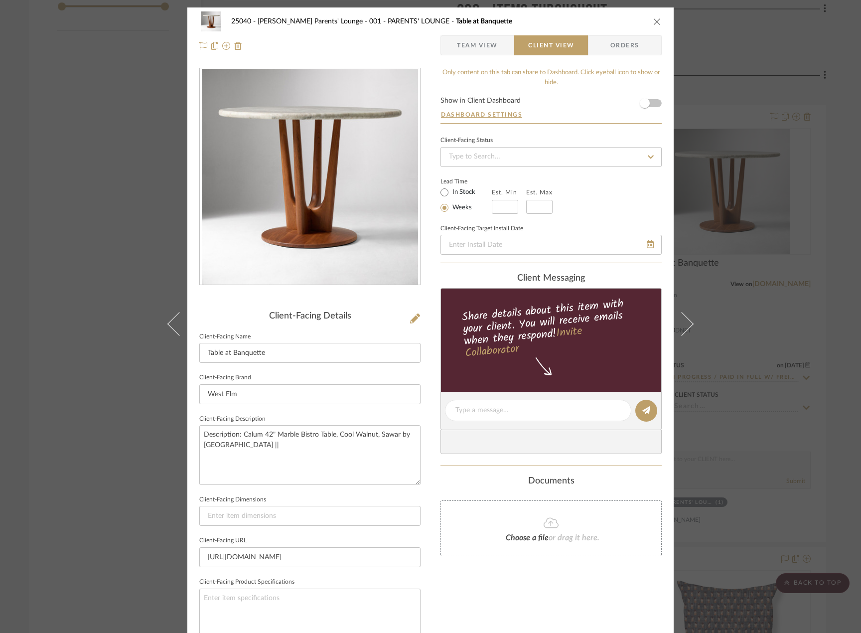
drag, startPoint x: 451, startPoint y: 27, endPoint x: 458, endPoint y: 34, distance: 9.9
click at [451, 28] on div "25040 - Grace Church Parents' Lounge 001 - PARENTS' LOUNGE Table at Banquette" at bounding box center [430, 21] width 462 height 20
click at [458, 33] on div "25040 - Grace Church Parents' Lounge 001 - PARENTS' LOUNGE Table at Banquette T…" at bounding box center [430, 33] width 486 height 52
click at [459, 40] on span "Team View" at bounding box center [477, 45] width 41 height 20
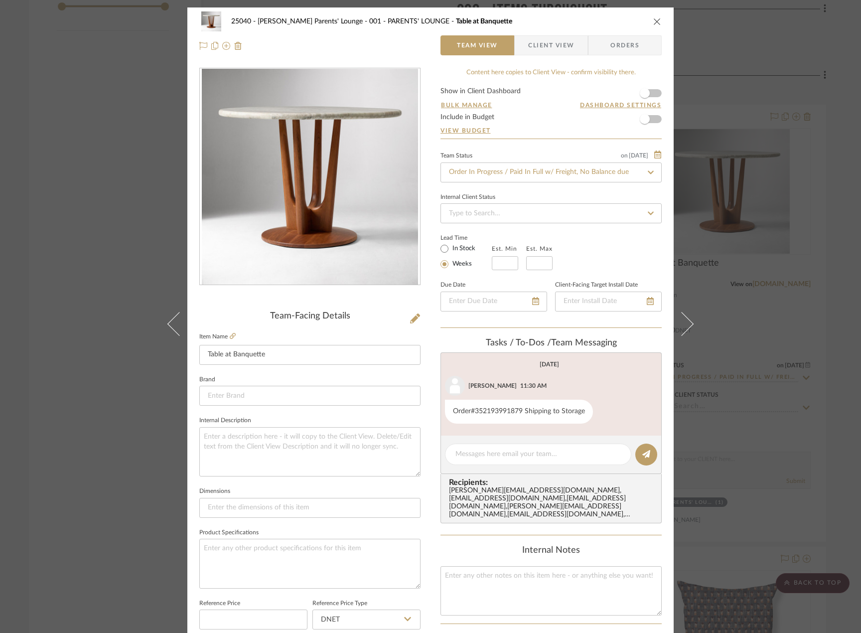
drag, startPoint x: 775, startPoint y: 231, endPoint x: 780, endPoint y: 228, distance: 6.1
click at [777, 230] on div "25040 - Grace Church Parents' Lounge 001 - PARENTS' LOUNGE Table at Banquette T…" at bounding box center [430, 316] width 861 height 633
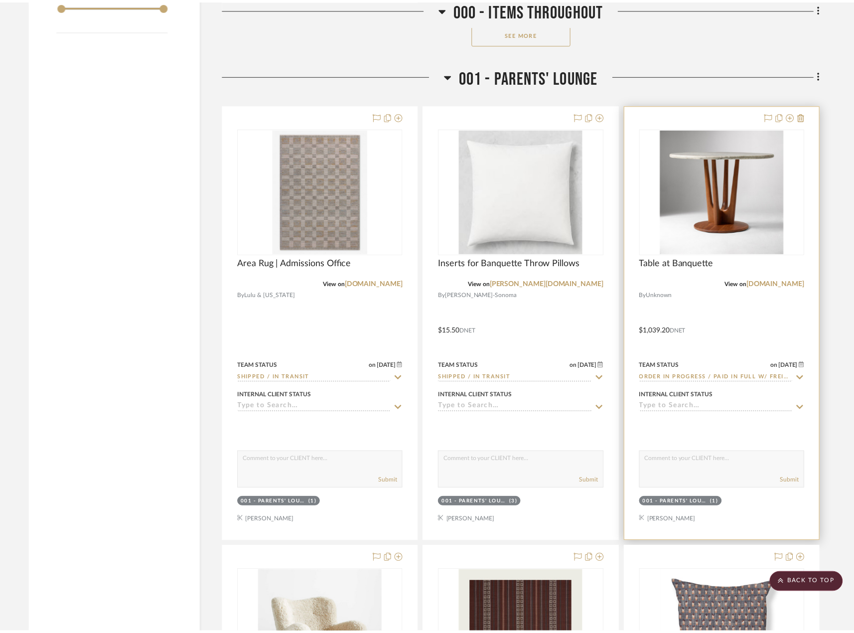
scroll to position [1603, 0]
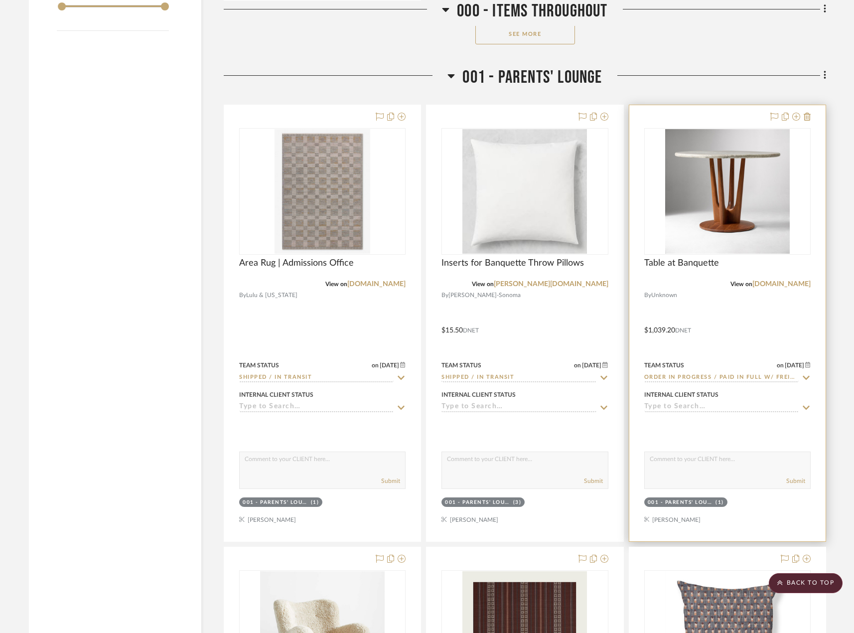
click at [730, 307] on div at bounding box center [727, 323] width 196 height 436
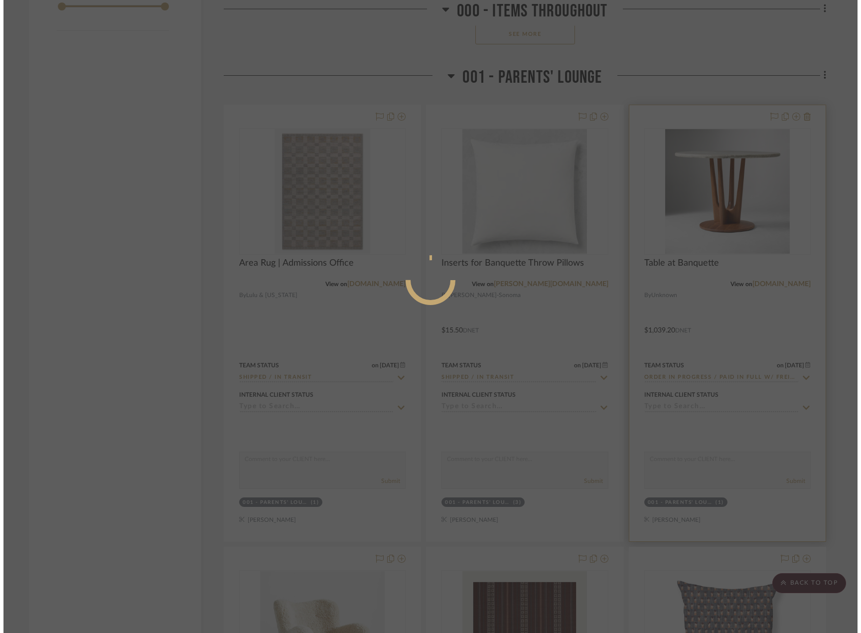
scroll to position [0, 0]
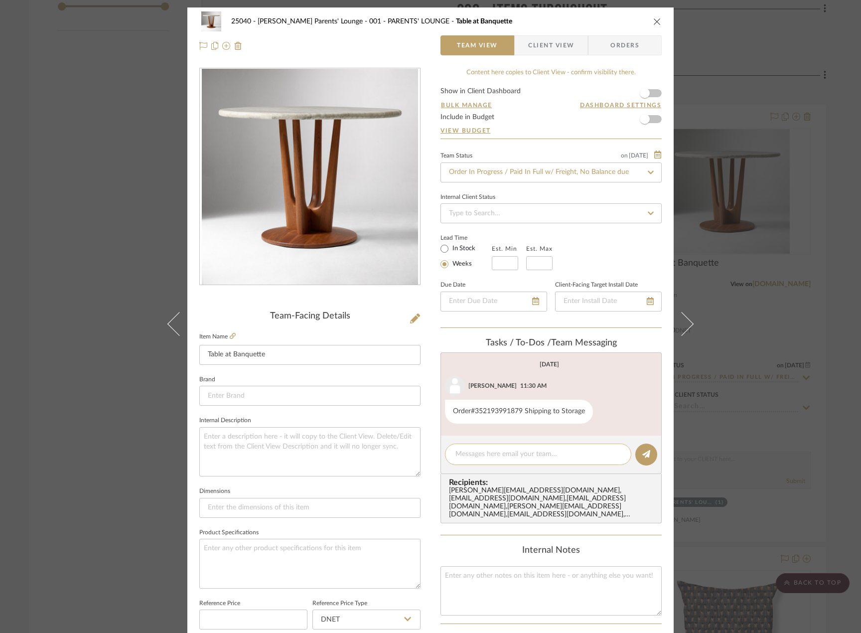
click at [509, 449] on textarea at bounding box center [537, 454] width 165 height 10
drag, startPoint x: 558, startPoint y: 453, endPoint x: 649, endPoint y: 537, distance: 123.4
click at [561, 454] on textarea "Estimated delivery date 09/01" at bounding box center [537, 454] width 165 height 10
click at [585, 448] on div "Estimated delivery date 09/01" at bounding box center [538, 453] width 186 height 21
click at [579, 454] on textarea "Estimated delivery date 09/01" at bounding box center [537, 454] width 165 height 10
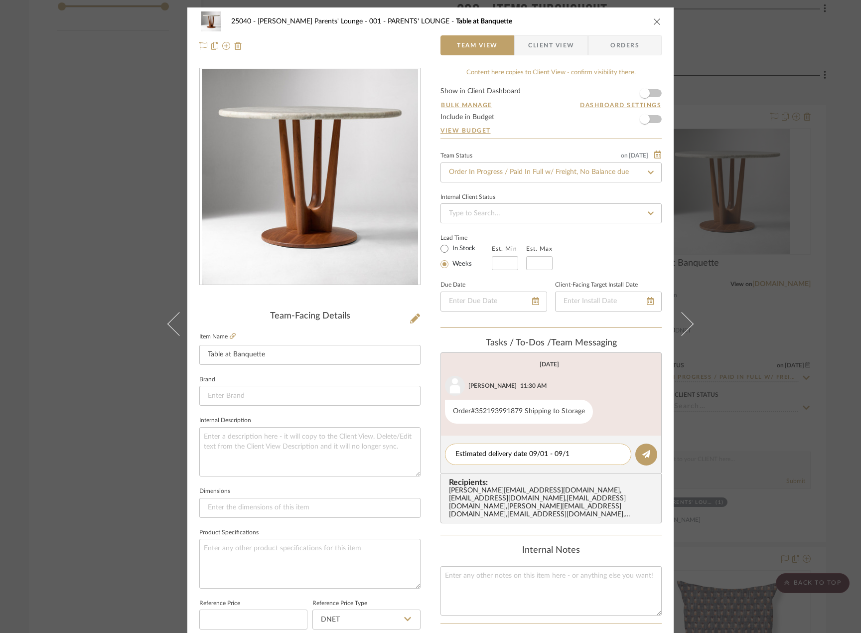
type textarea "Estimated delivery date 09/01 - 09/15"
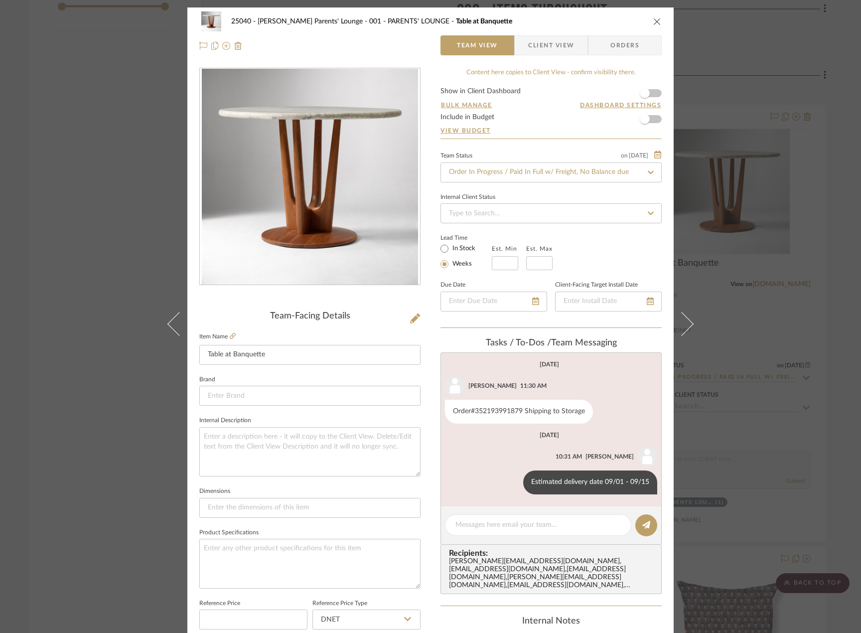
click at [782, 400] on div "25040 - Grace Church Parents' Lounge 001 - PARENTS' LOUNGE Table at Banquette T…" at bounding box center [430, 316] width 861 height 633
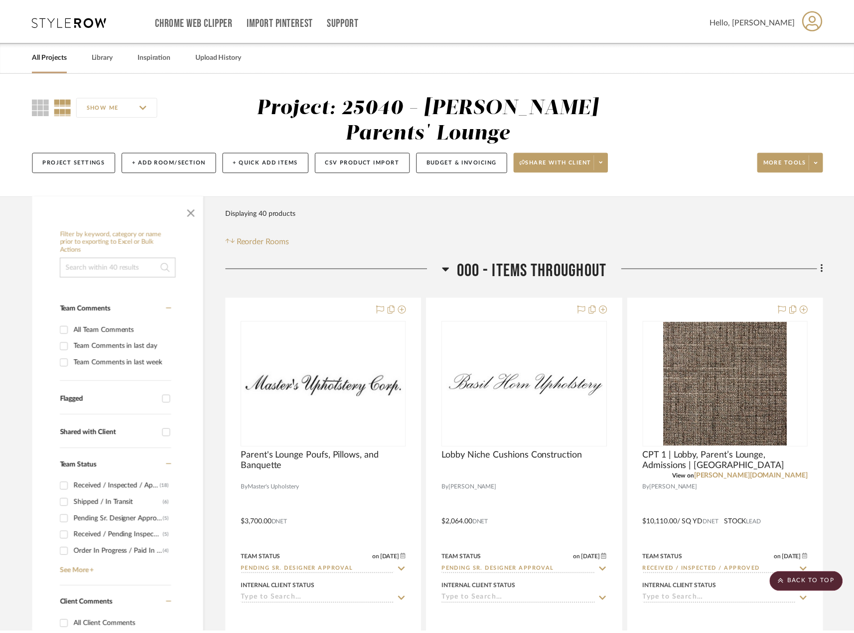
scroll to position [1603, 0]
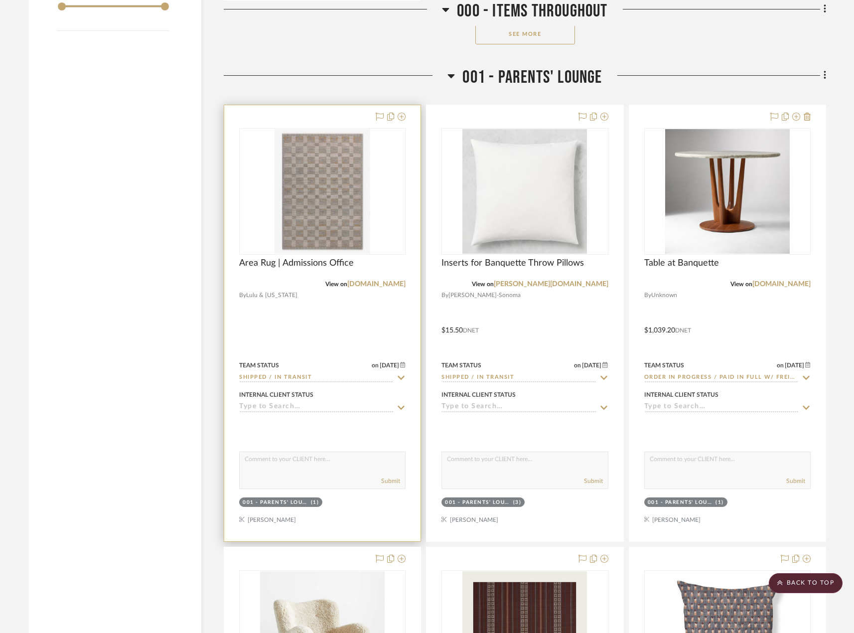
click at [370, 335] on div at bounding box center [322, 323] width 196 height 436
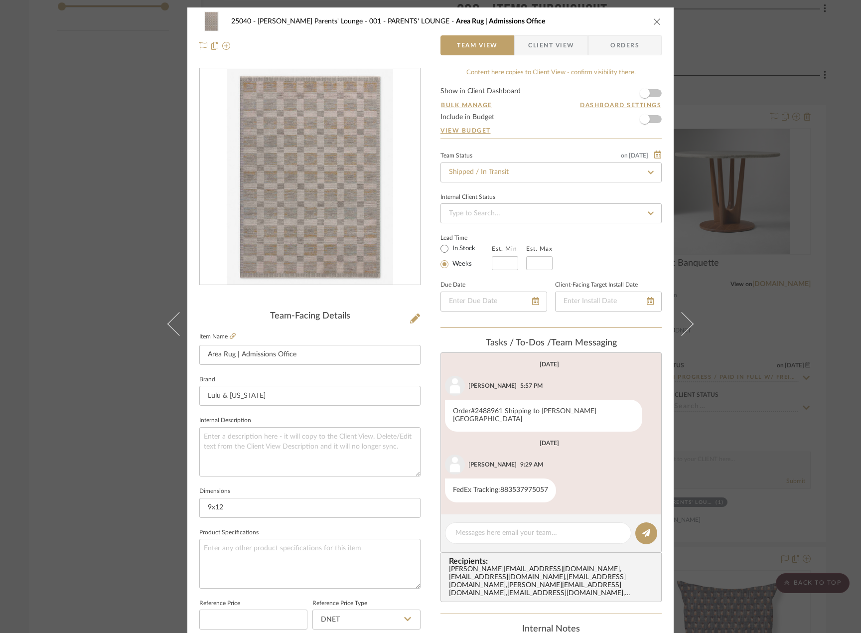
click at [792, 151] on div "25040 - Grace Church Parents' Lounge 001 - PARENTS' LOUNGE Area Rug | Admission…" at bounding box center [430, 316] width 861 height 633
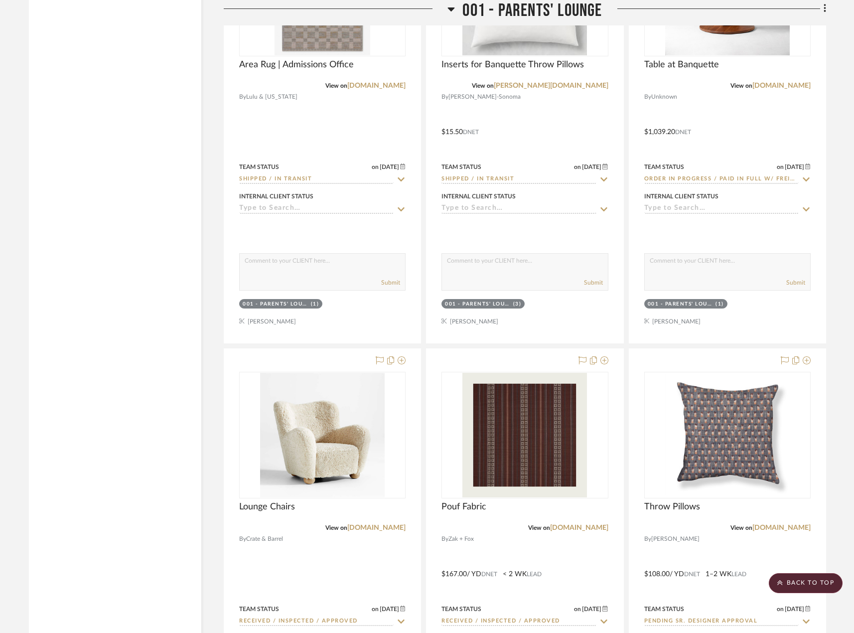
scroll to position [1553, 0]
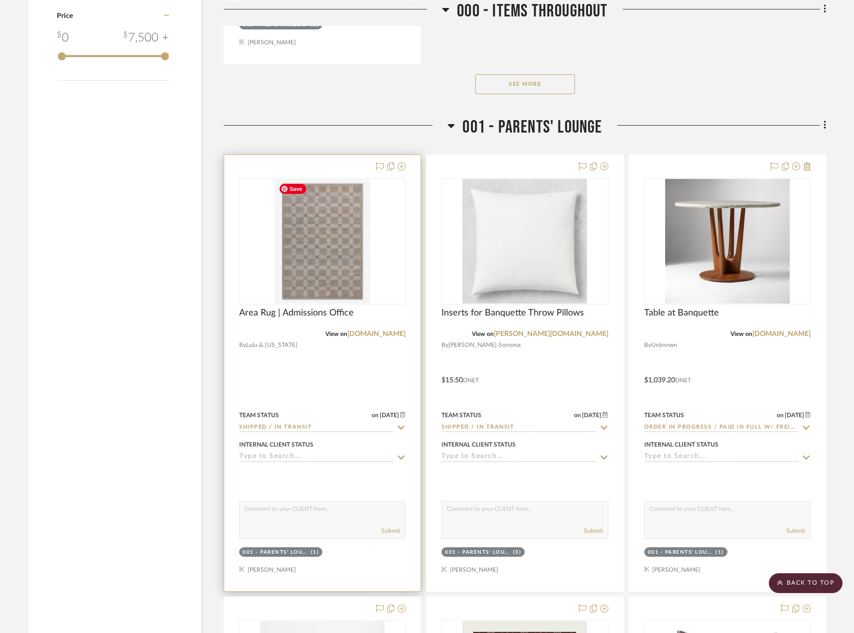
click at [341, 368] on div at bounding box center [322, 373] width 196 height 436
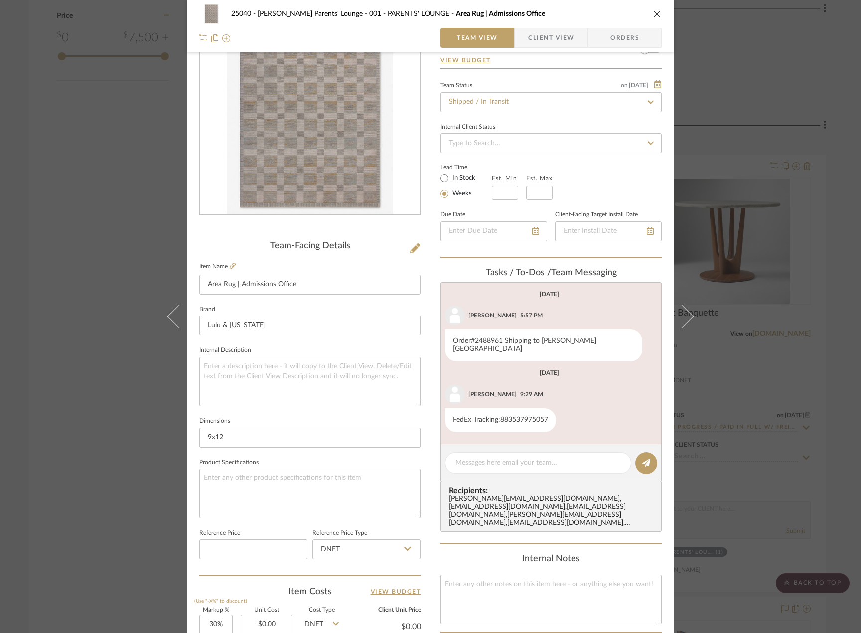
scroll to position [100, 0]
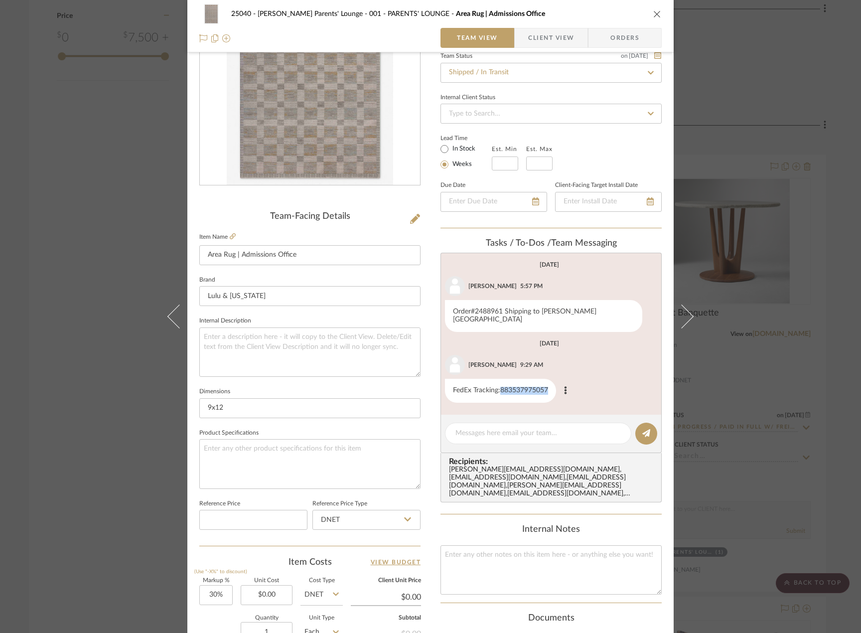
drag, startPoint x: 496, startPoint y: 383, endPoint x: 549, endPoint y: 384, distance: 53.3
click at [549, 384] on div "FedEx Tracking:883537975057" at bounding box center [500, 391] width 111 height 24
copy div "883537975057"
click at [533, 428] on textarea at bounding box center [537, 433] width 165 height 10
type textarea "e"
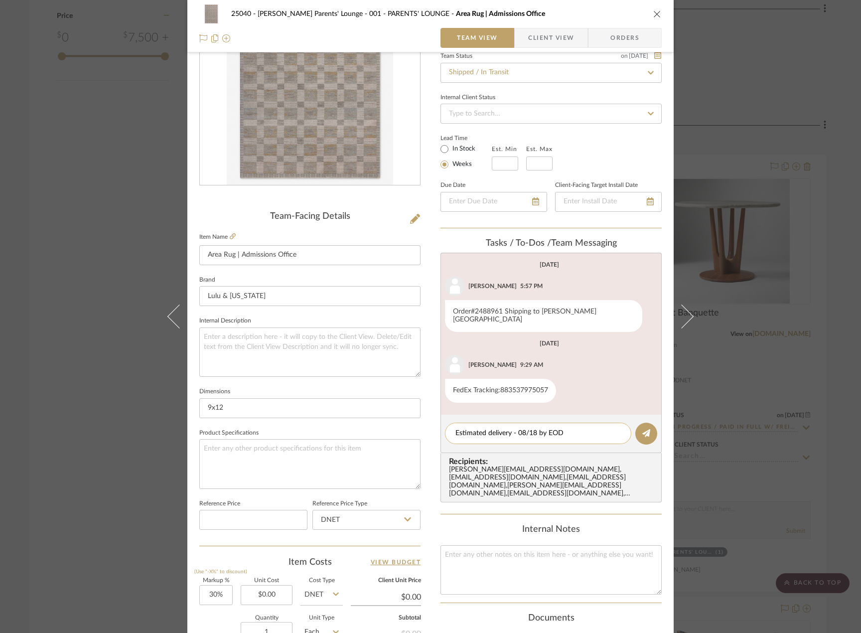
type textarea "Estimated delivery - 08/18 by EOD"
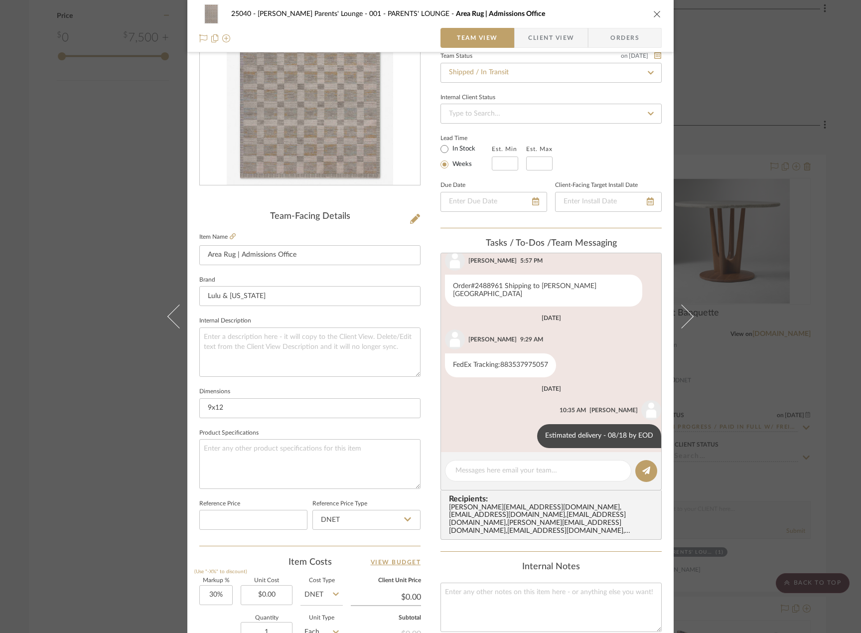
click at [797, 323] on div "25040 - Grace Church Parents' Lounge 001 - PARENTS' LOUNGE Area Rug | Admission…" at bounding box center [430, 316] width 861 height 633
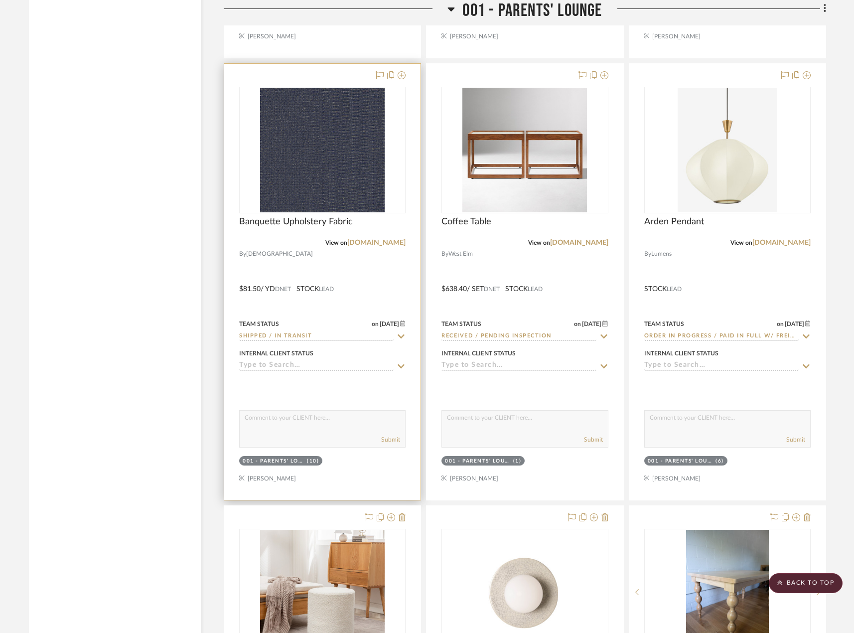
scroll to position [2599, 0]
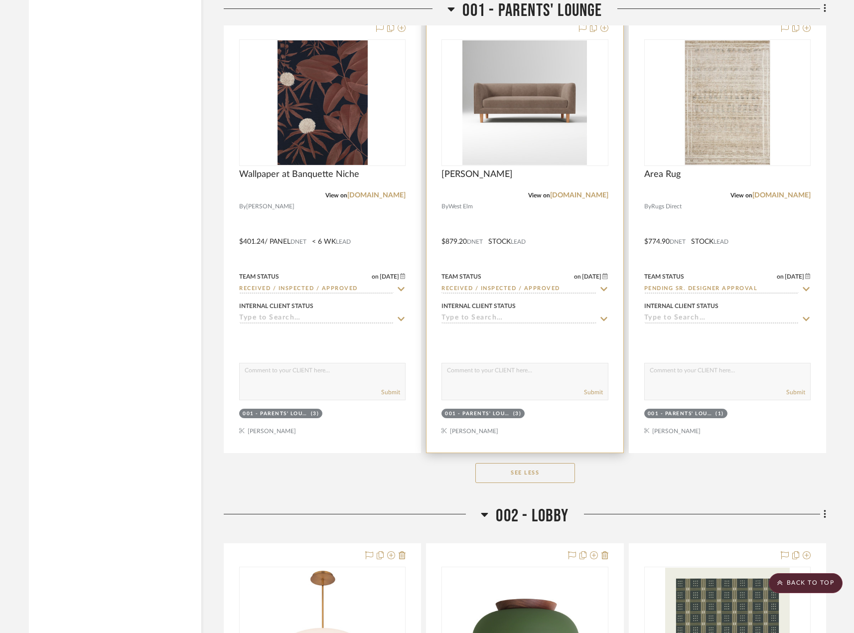
scroll to position [4293, 0]
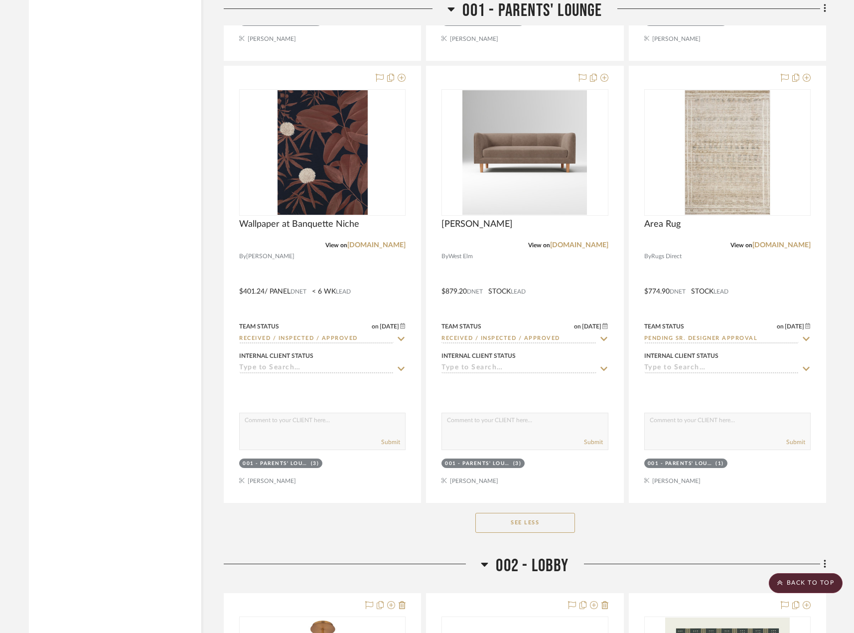
click at [539, 530] on button "See Less" at bounding box center [525, 523] width 100 height 20
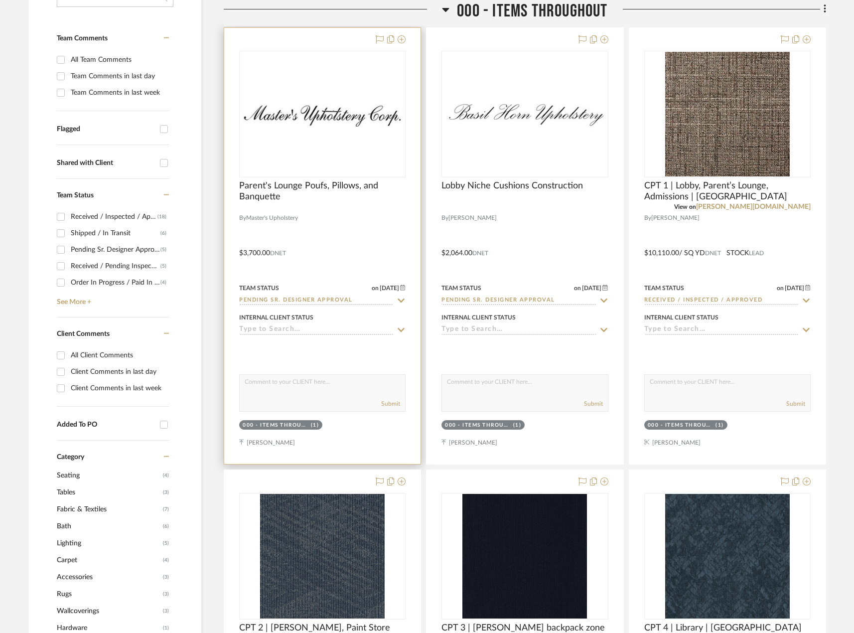
scroll to position [349, 0]
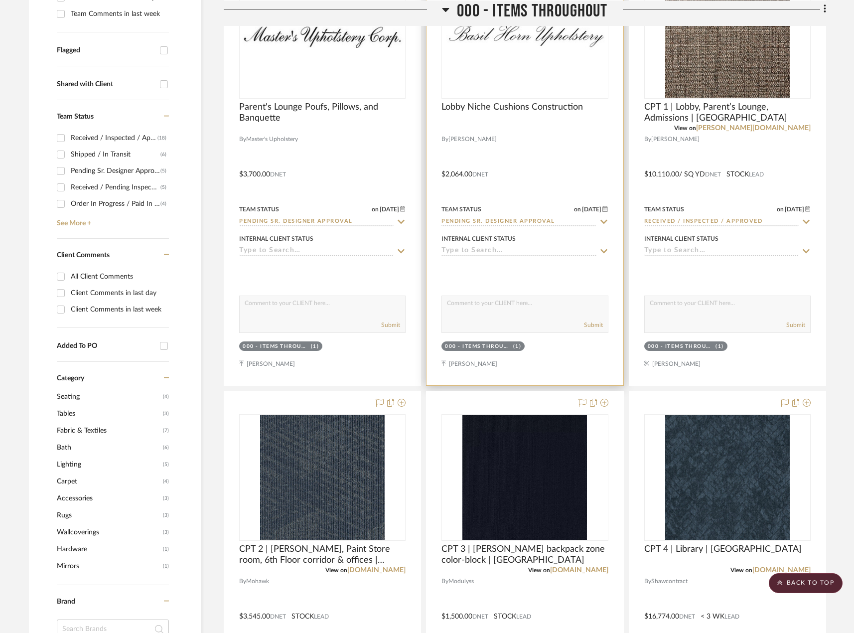
click at [554, 150] on div at bounding box center [524, 167] width 196 height 436
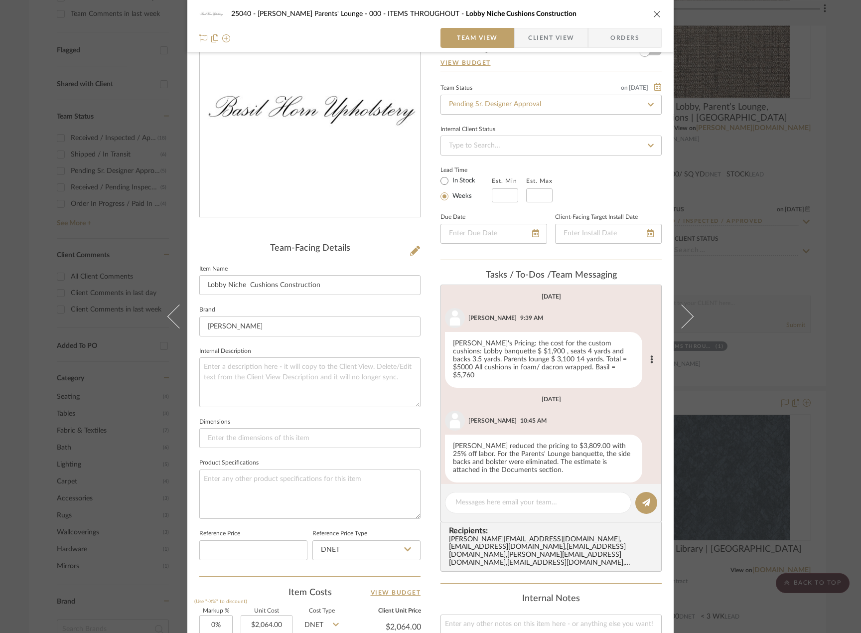
scroll to position [0, 0]
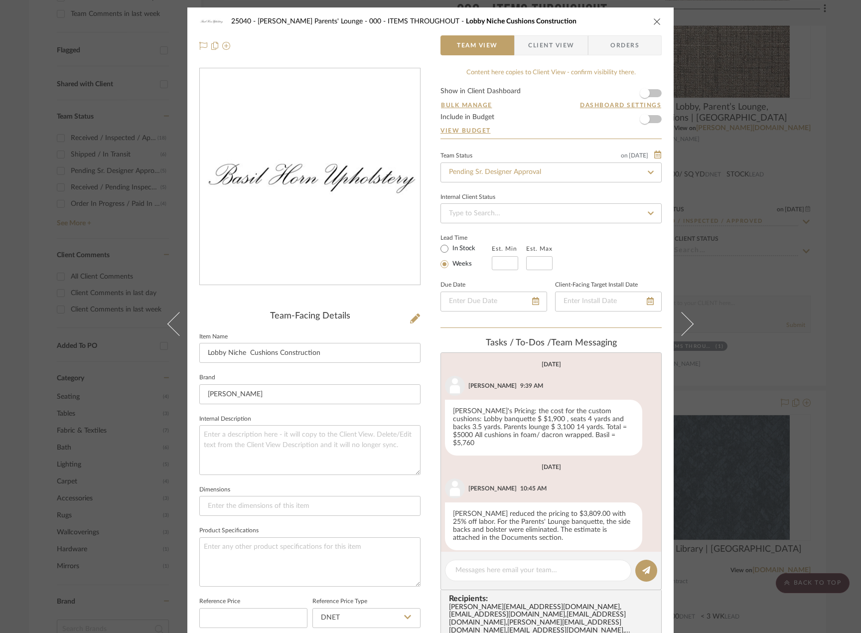
click at [805, 160] on div "25040 - Grace Church Parents' Lounge 000 - ITEMS THROUGHOUT Lobby Niche Cushion…" at bounding box center [430, 316] width 861 height 633
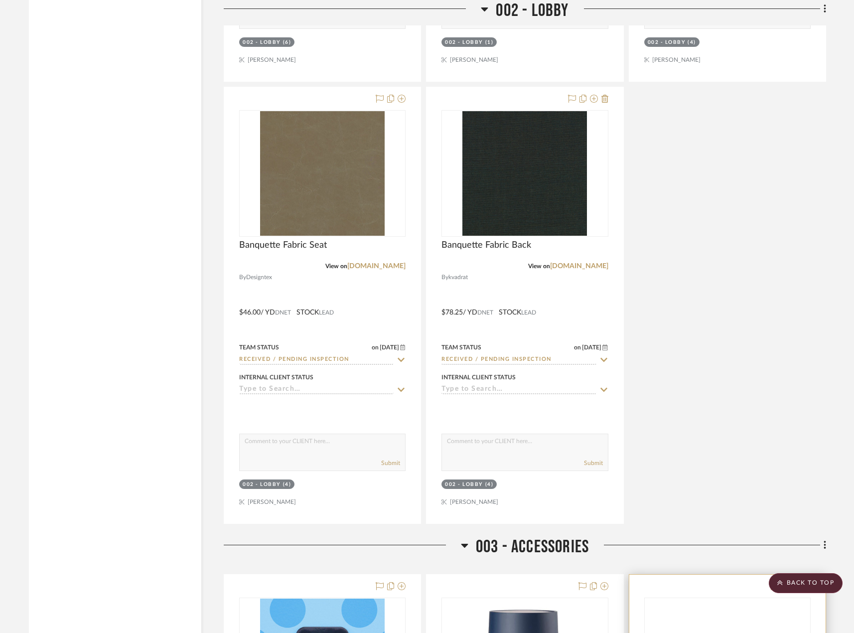
scroll to position [3686, 0]
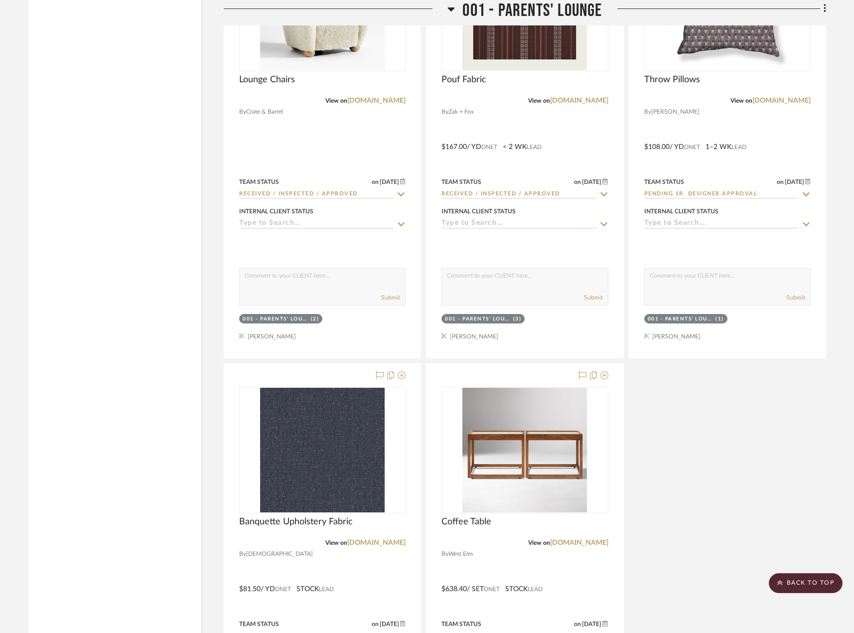
scroll to position [2191, 0]
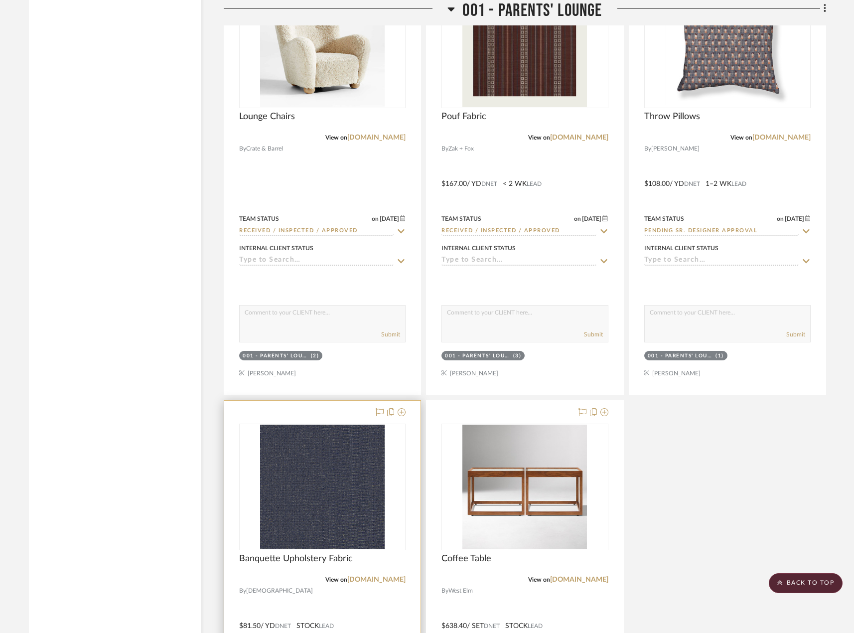
click at [367, 597] on div at bounding box center [322, 618] width 196 height 436
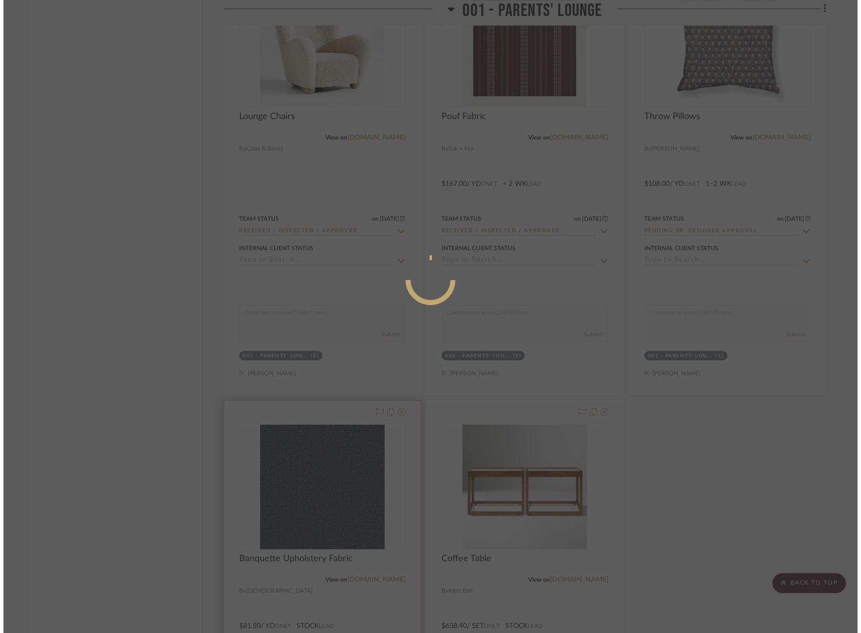
scroll to position [0, 0]
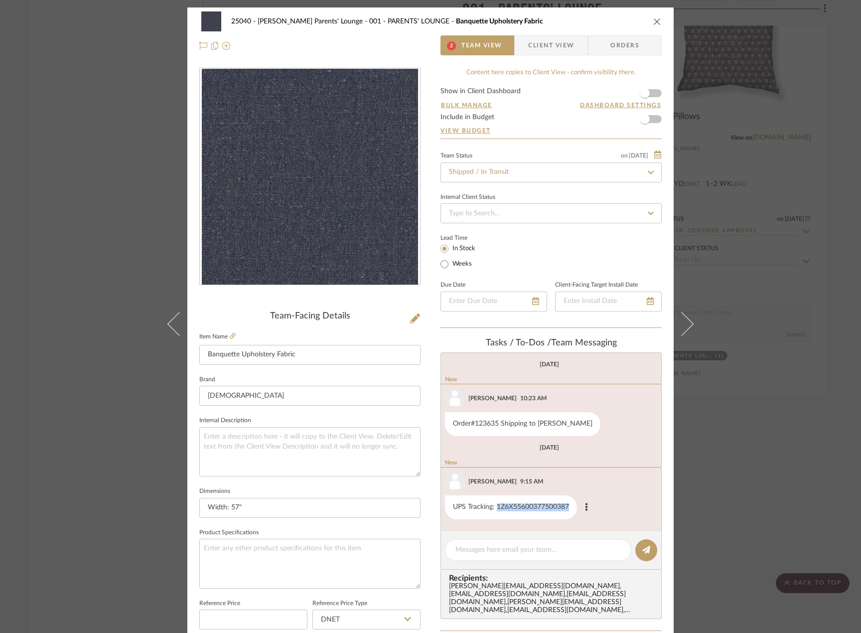
drag, startPoint x: 493, startPoint y: 507, endPoint x: 571, endPoint y: 513, distance: 77.9
click at [571, 513] on div "UPS Tracking: 1Z6X55600377500387" at bounding box center [511, 507] width 132 height 24
copy div "1Z6X55600377500387"
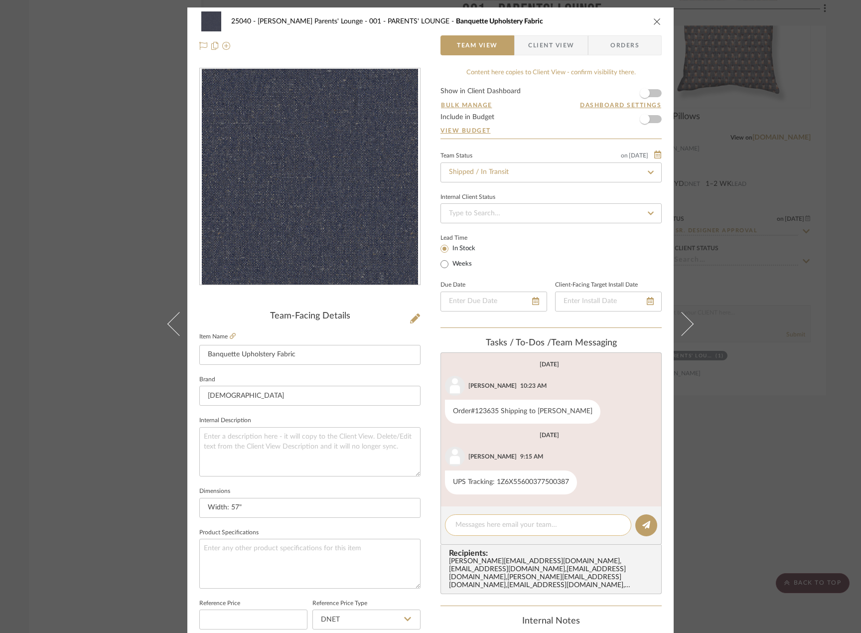
click at [474, 521] on textarea at bounding box center [537, 524] width 165 height 10
type textarea "Estimated delivery date - 08/18 by EOD"
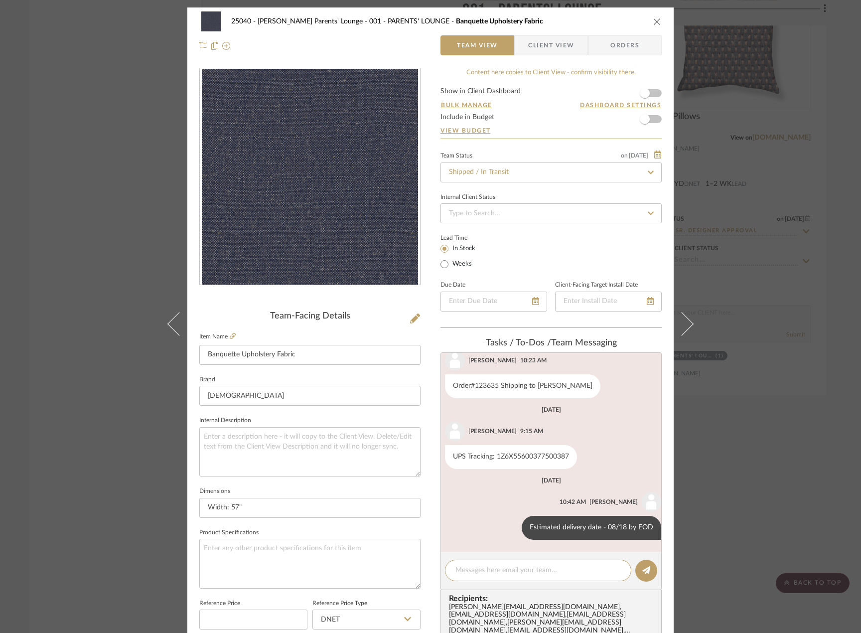
click at [814, 401] on div "25040 - Grace Church Parents' Lounge 001 - PARENTS' LOUNGE Banquette Upholstery…" at bounding box center [430, 316] width 861 height 633
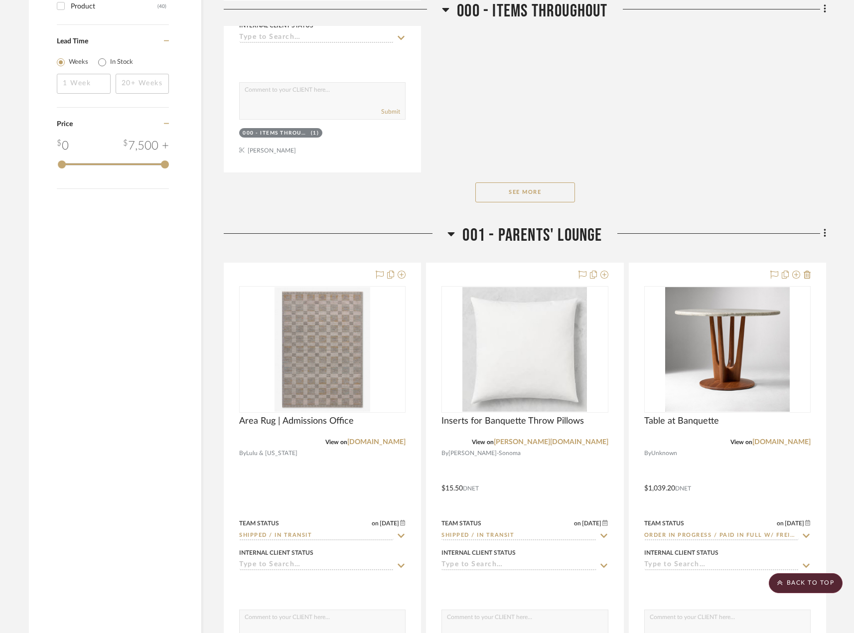
scroll to position [1444, 0]
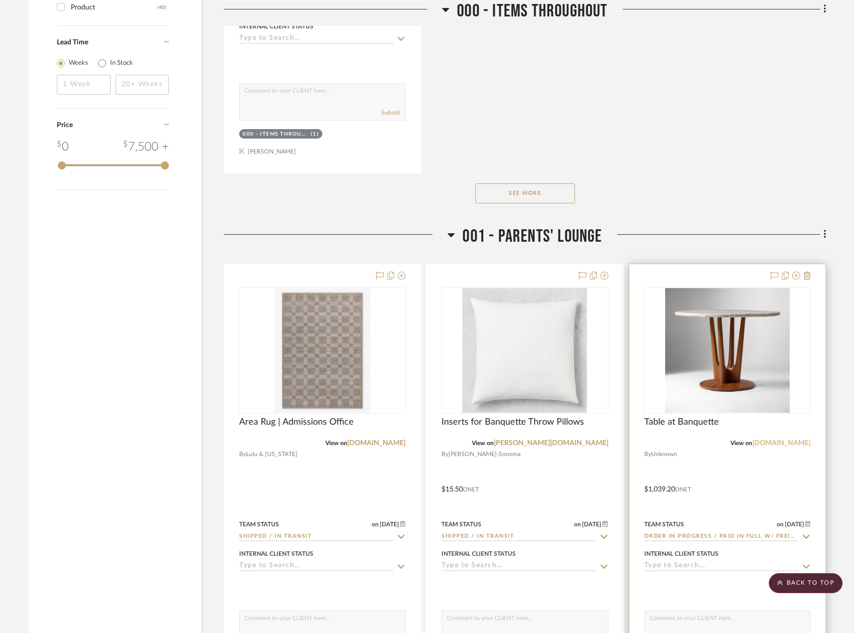
click at [790, 446] on link "westelm.com" at bounding box center [781, 442] width 58 height 7
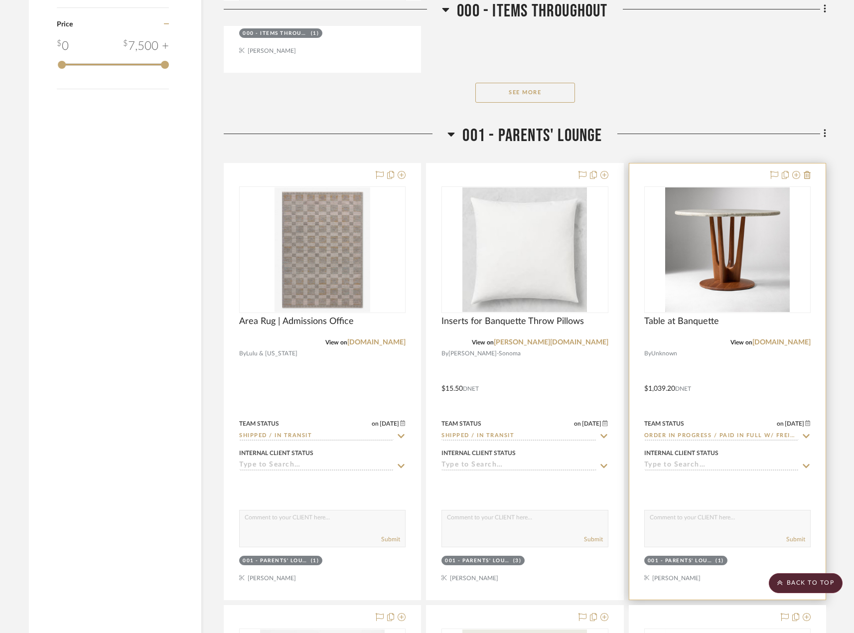
scroll to position [1544, 0]
click at [786, 398] on div at bounding box center [727, 382] width 196 height 436
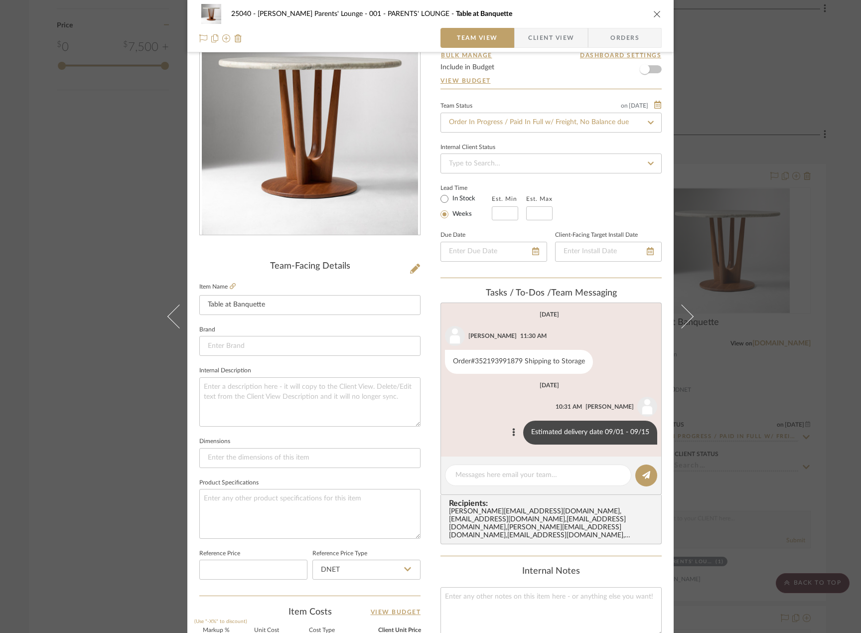
scroll to position [0, 0]
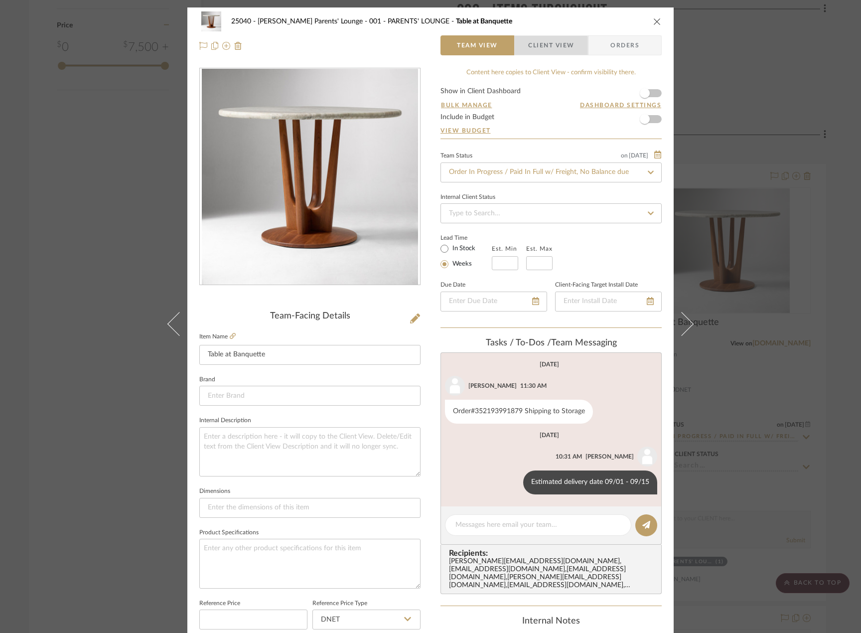
click at [530, 47] on span "Client View" at bounding box center [551, 45] width 46 height 20
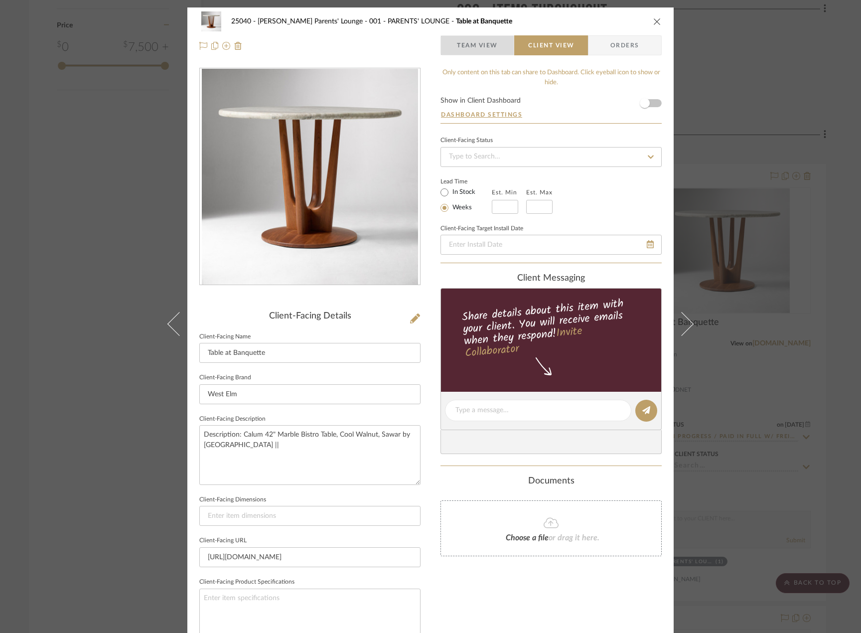
click at [494, 47] on span "Team View" at bounding box center [477, 45] width 41 height 20
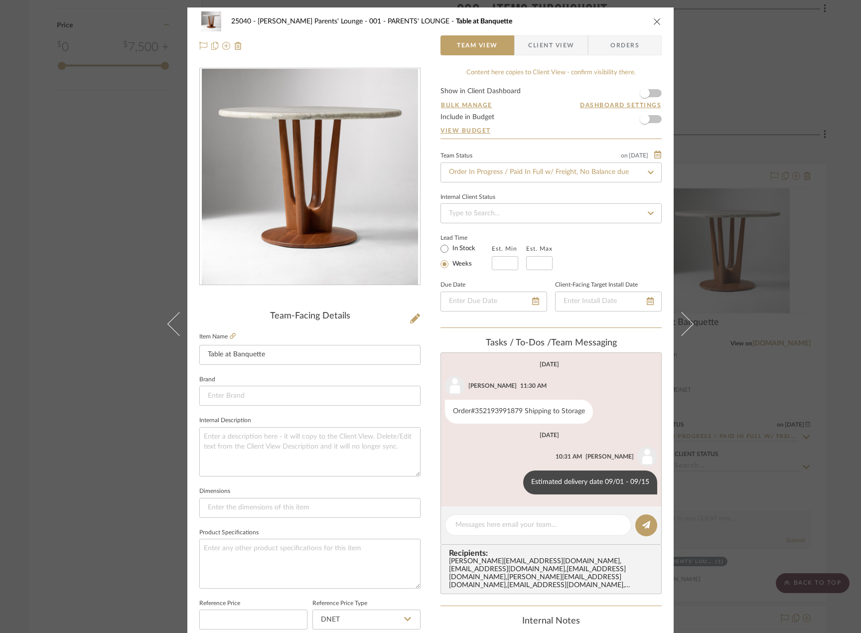
click at [789, 257] on div "25040 - Grace Church Parents' Lounge 001 - PARENTS' LOUNGE Table at Banquette T…" at bounding box center [430, 316] width 861 height 633
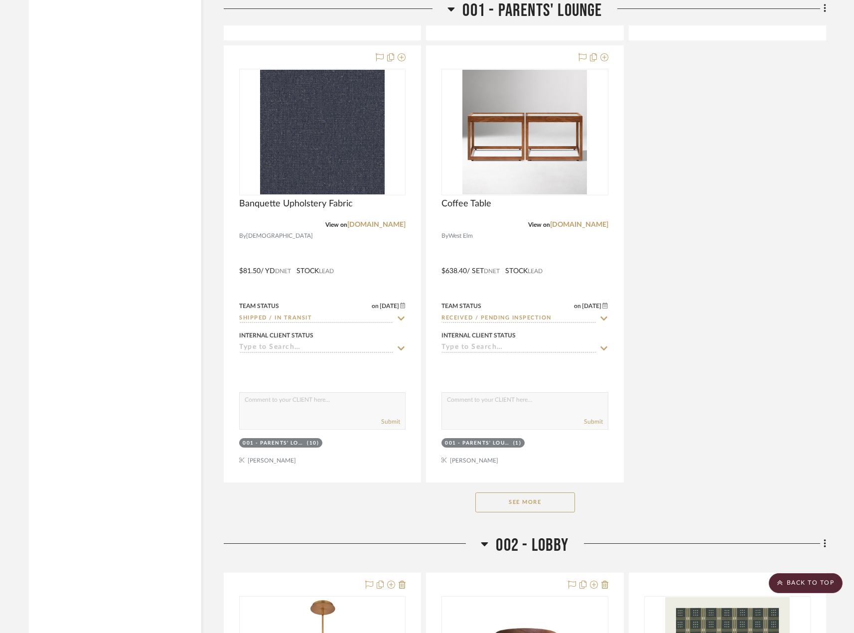
scroll to position [2739, 0]
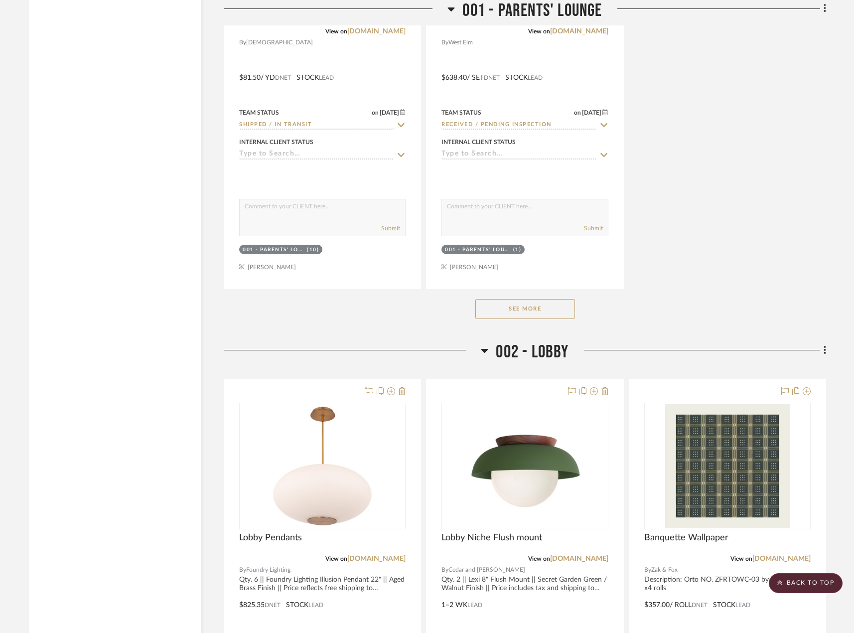
click at [511, 299] on button "See More" at bounding box center [525, 309] width 100 height 20
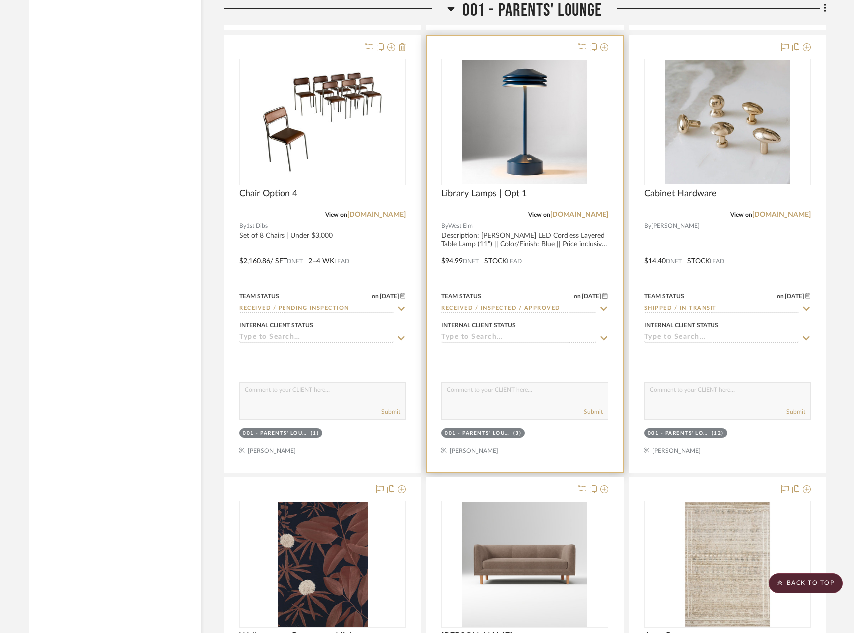
scroll to position [3935, 0]
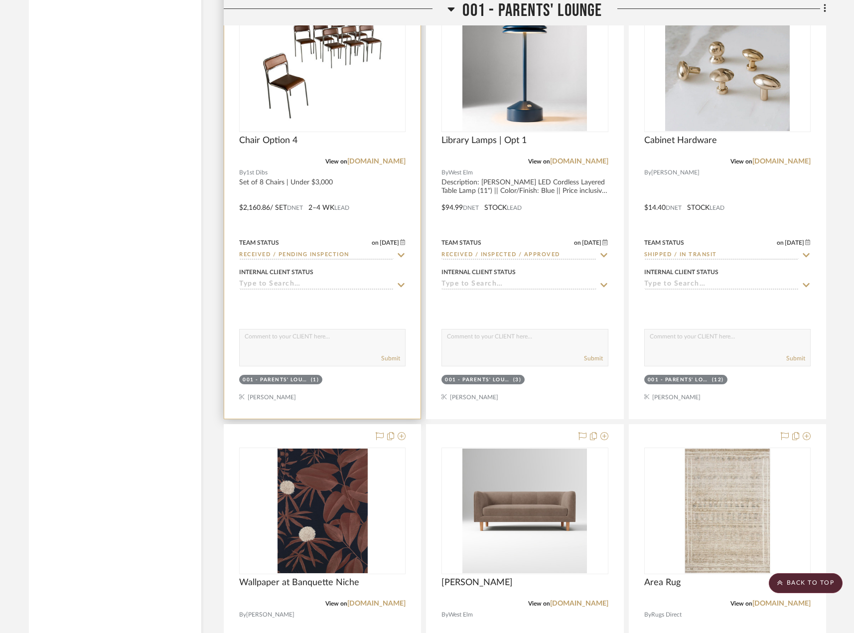
click at [399, 249] on div "Team Status on 8/5/2025 8/5/2025 Received / Pending Inspection" at bounding box center [322, 248] width 166 height 24
click at [403, 253] on icon at bounding box center [400, 255] width 9 height 8
click at [403, 253] on icon at bounding box center [400, 255] width 5 height 5
type input "[DATE]"
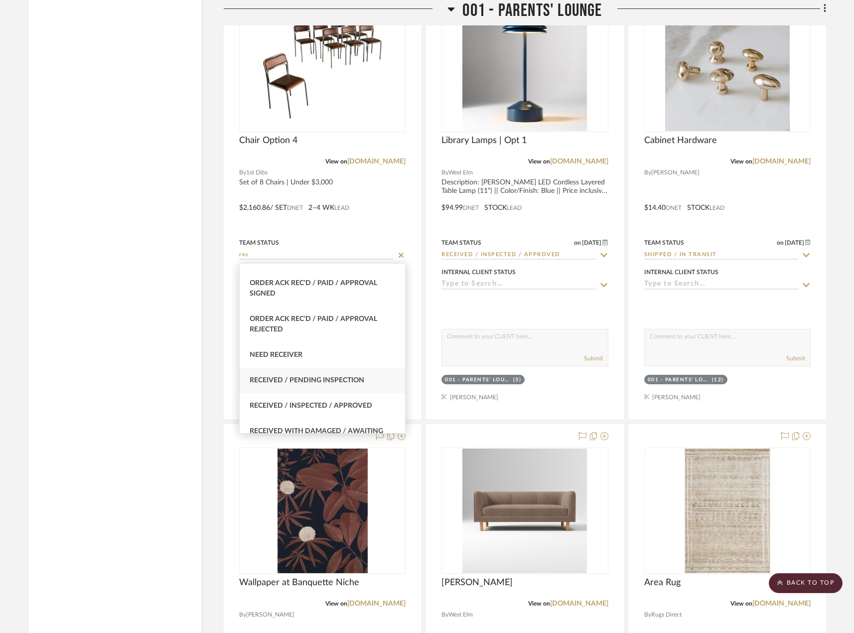
scroll to position [249, 0]
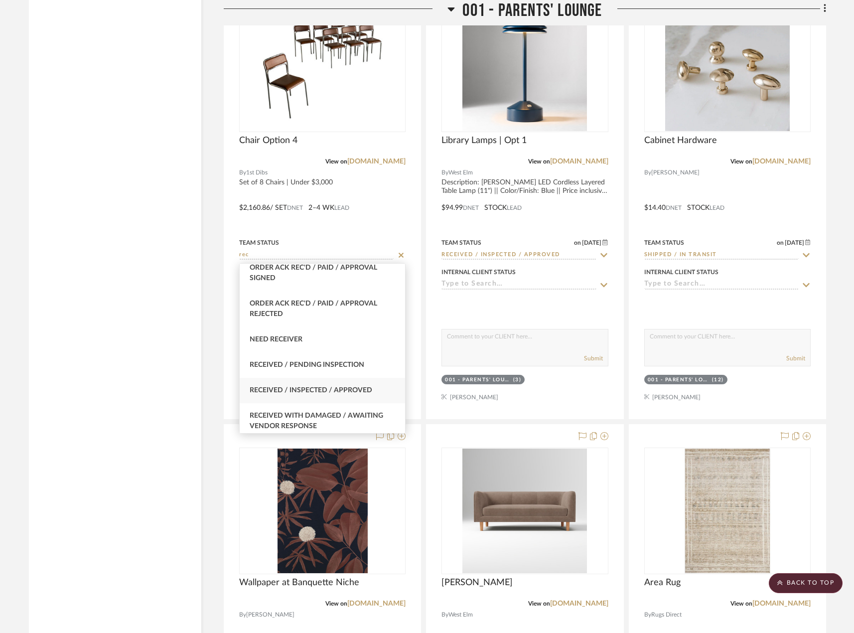
click at [372, 386] on div "Received / Inspected / Approved" at bounding box center [322, 390] width 165 height 25
type input "Received / Inspected / Approved"
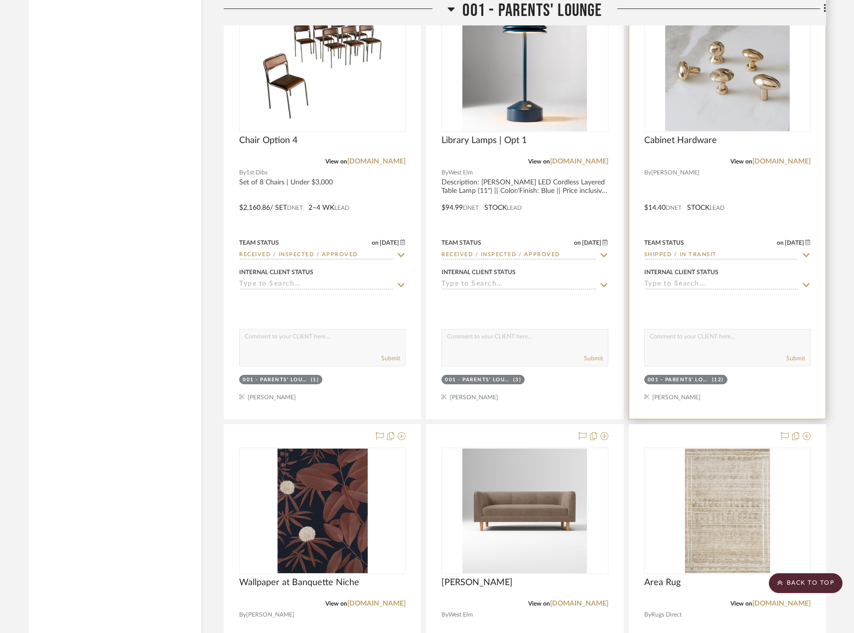
click at [714, 162] on div "View on roaniris.co" at bounding box center [727, 161] width 166 height 9
click at [760, 166] on div at bounding box center [727, 201] width 196 height 436
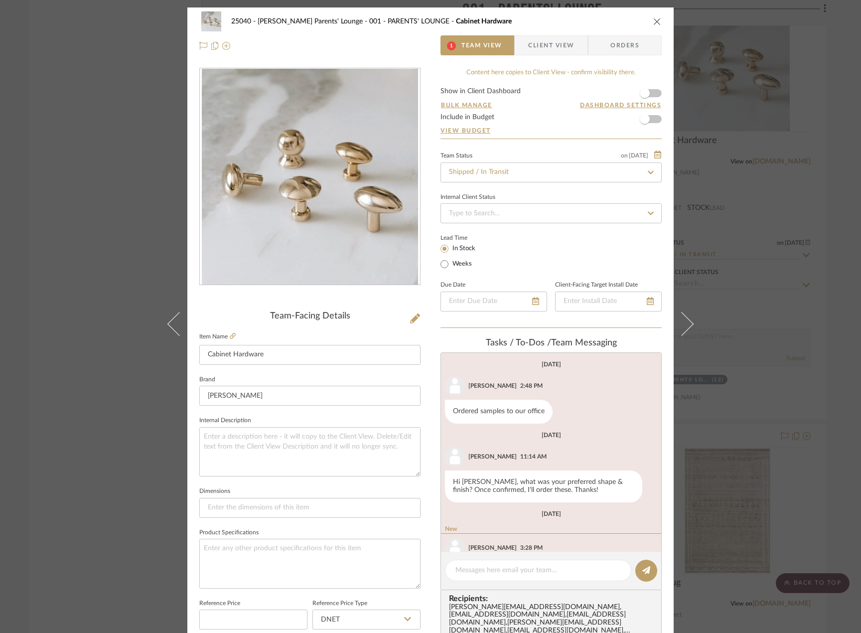
scroll to position [46, 0]
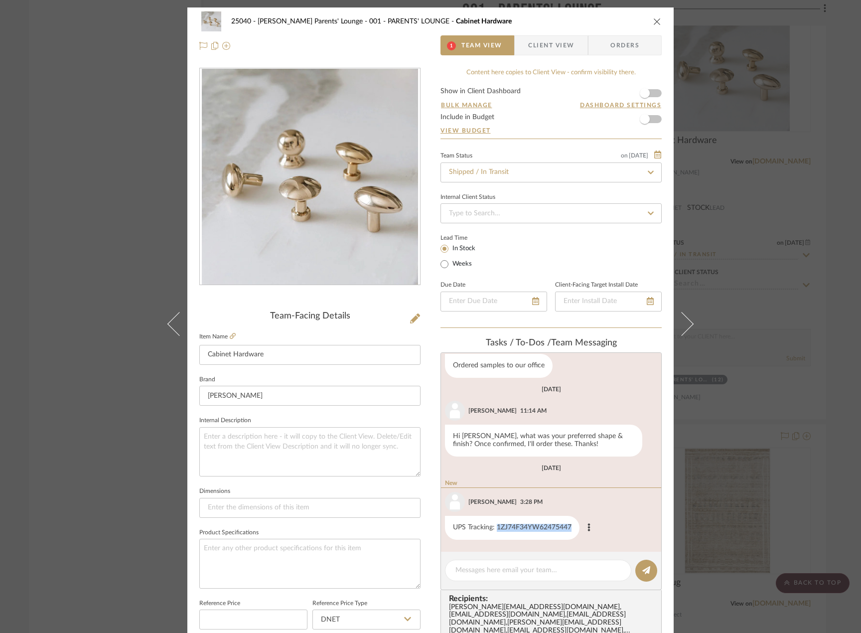
drag, startPoint x: 493, startPoint y: 528, endPoint x: 573, endPoint y: 532, distance: 80.8
click at [573, 532] on div "UPS Tracking: 1ZJ74F34YW62475447" at bounding box center [512, 527] width 134 height 24
copy div "1ZJ74F34YW62475447"
click at [504, 434] on div "Hi Britt, what was your preferred shape & finish? Once confirmed, I'll order th…" at bounding box center [543, 440] width 197 height 32
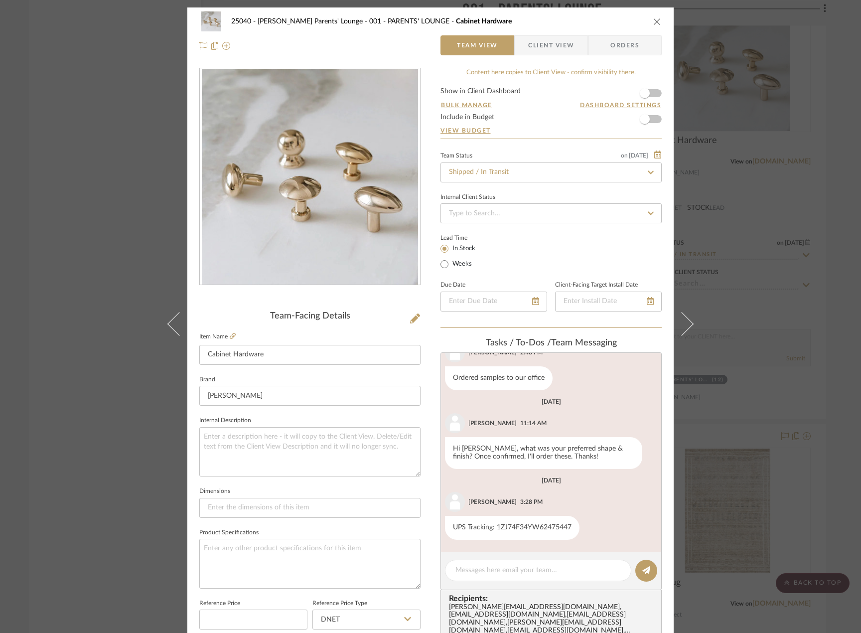
scroll to position [33, 0]
click at [562, 575] on textarea at bounding box center [537, 570] width 165 height 10
type textarea "e"
type textarea "Estimated delivery date - 08/18 by EOD"
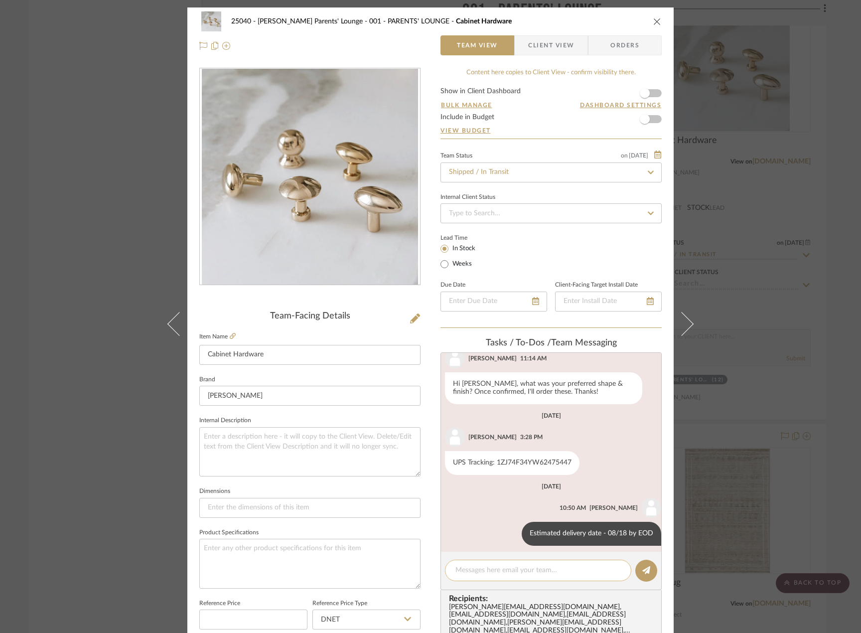
scroll to position [104, 0]
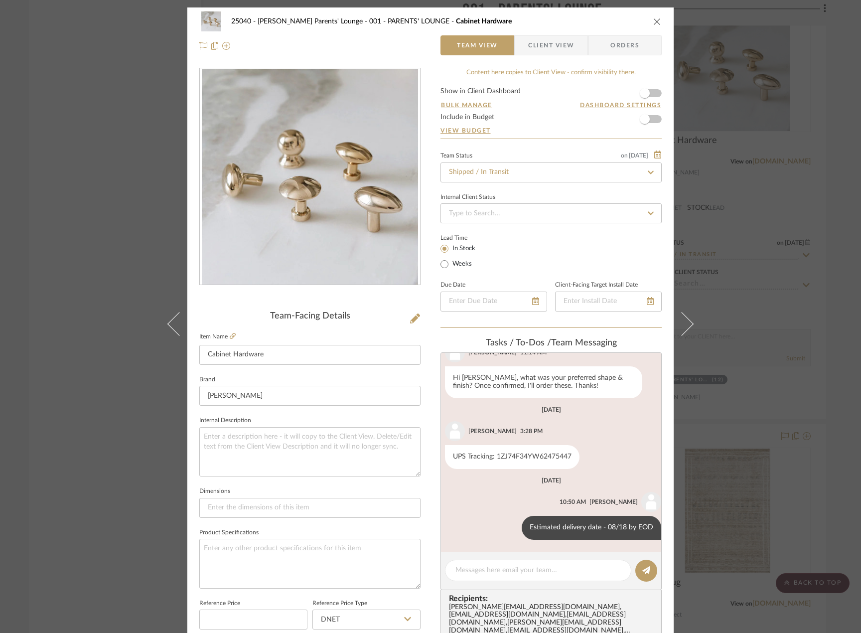
click at [765, 262] on div "25040 - Grace Church Parents' Lounge 001 - PARENTS' LOUNGE Cabinet Hardware Tea…" at bounding box center [430, 316] width 861 height 633
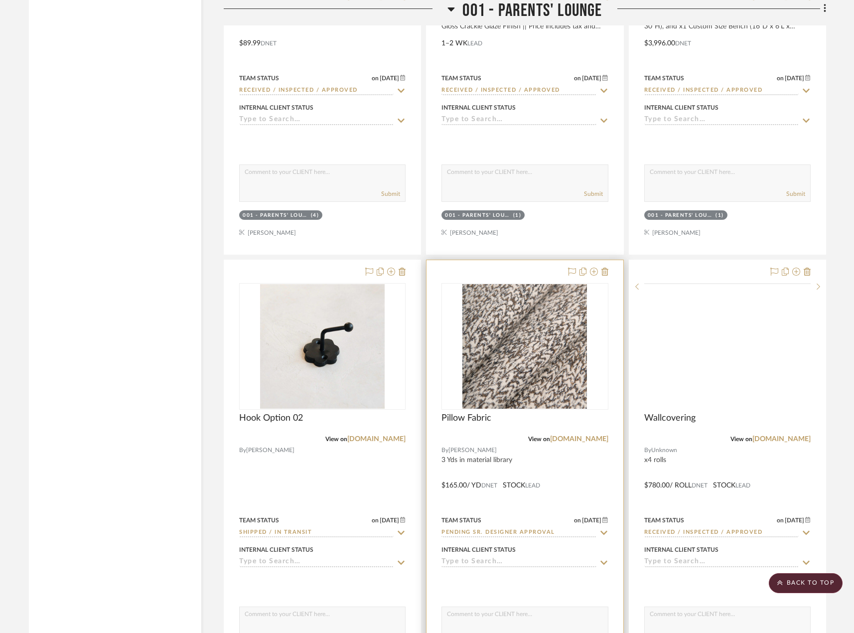
scroll to position [3337, 0]
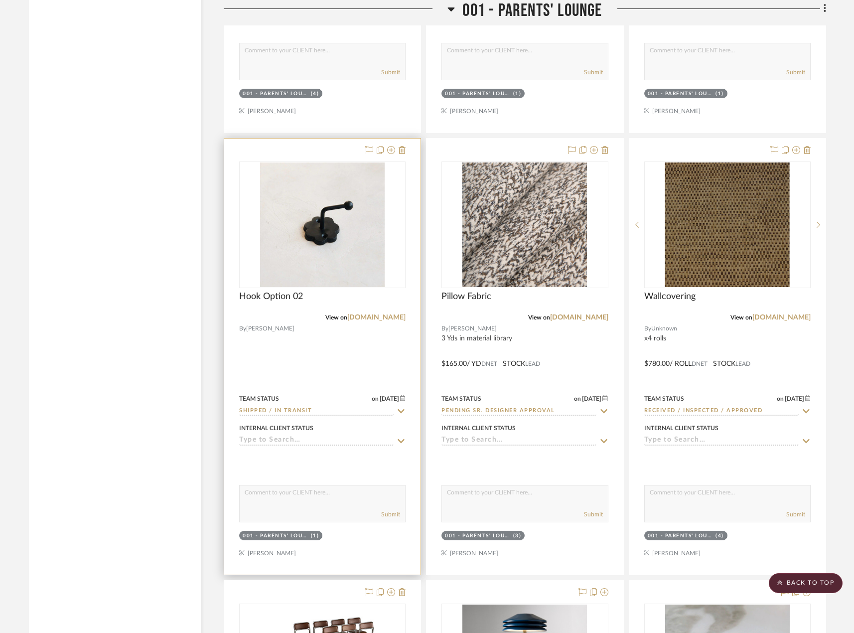
click at [303, 359] on div at bounding box center [322, 356] width 196 height 436
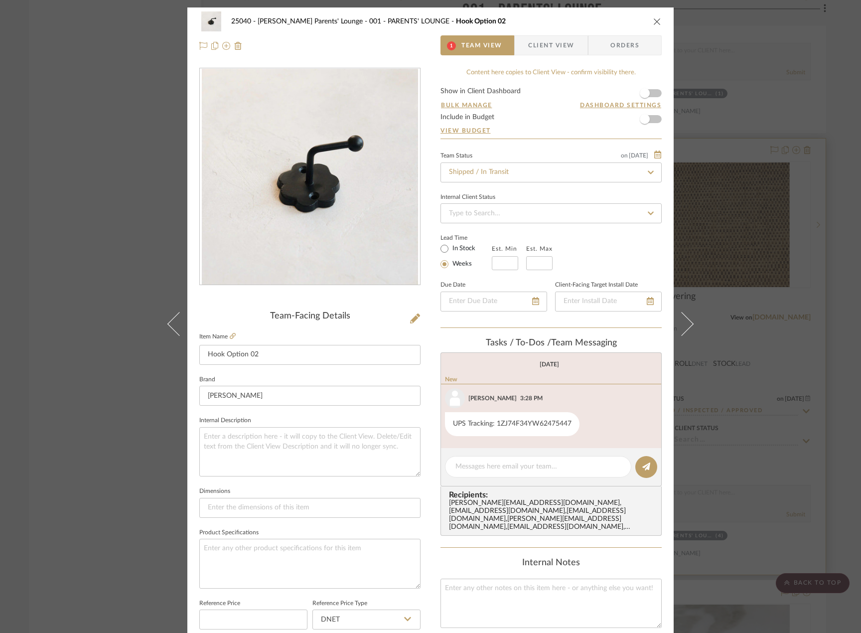
drag, startPoint x: 818, startPoint y: 439, endPoint x: 692, endPoint y: 420, distance: 127.0
click at [817, 439] on div "25040 - Grace Church Parents' Lounge 001 - PARENTS' LOUNGE Hook Option 02 1 Tea…" at bounding box center [430, 316] width 861 height 633
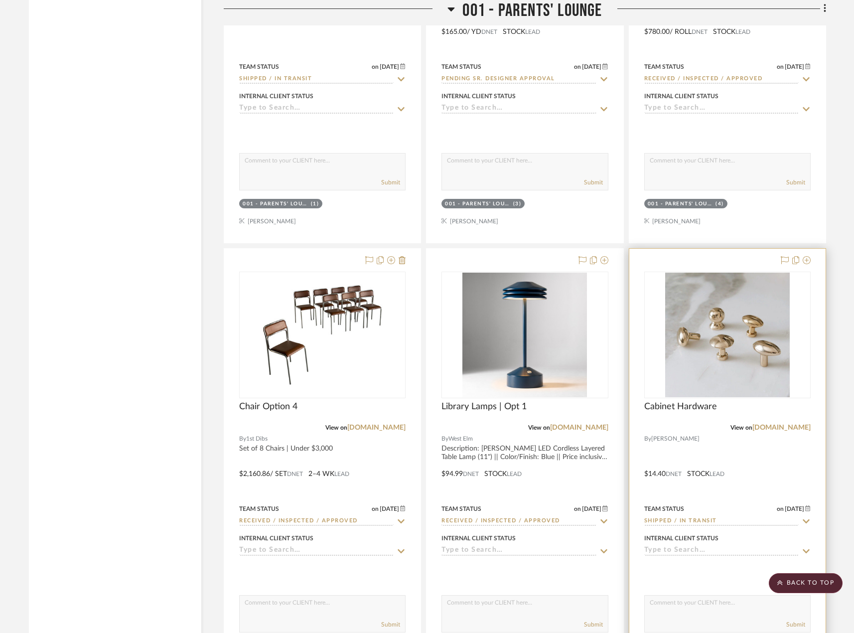
scroll to position [3686, 0]
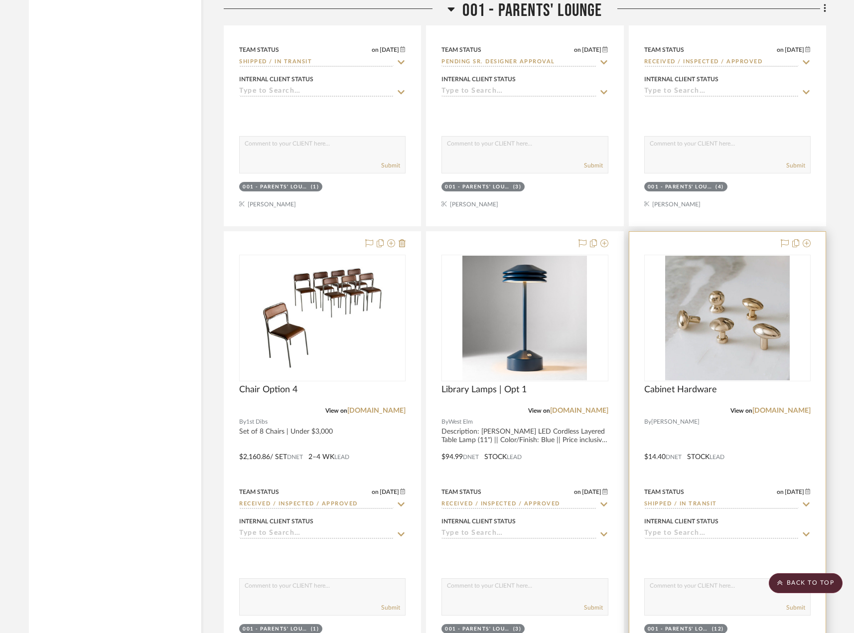
click at [709, 423] on div at bounding box center [727, 450] width 196 height 436
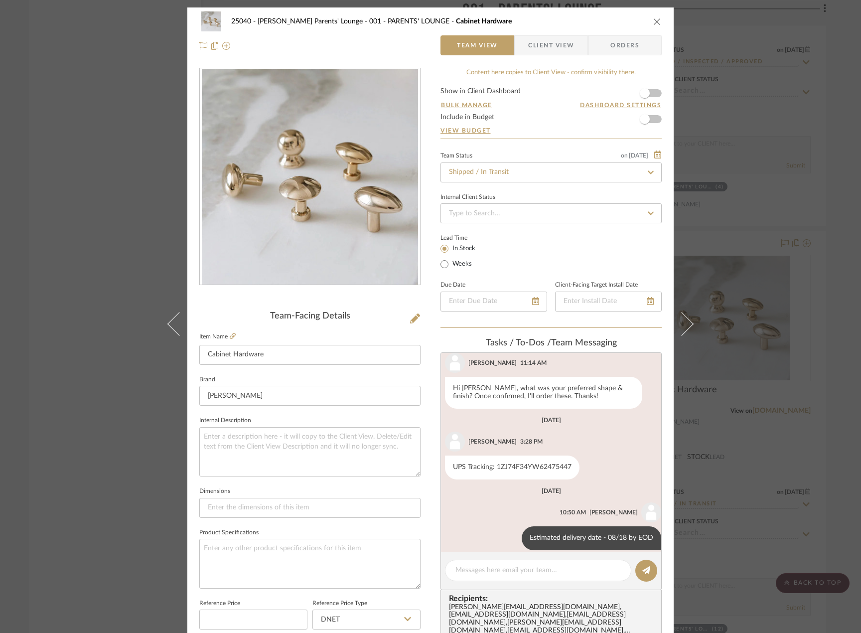
scroll to position [104, 0]
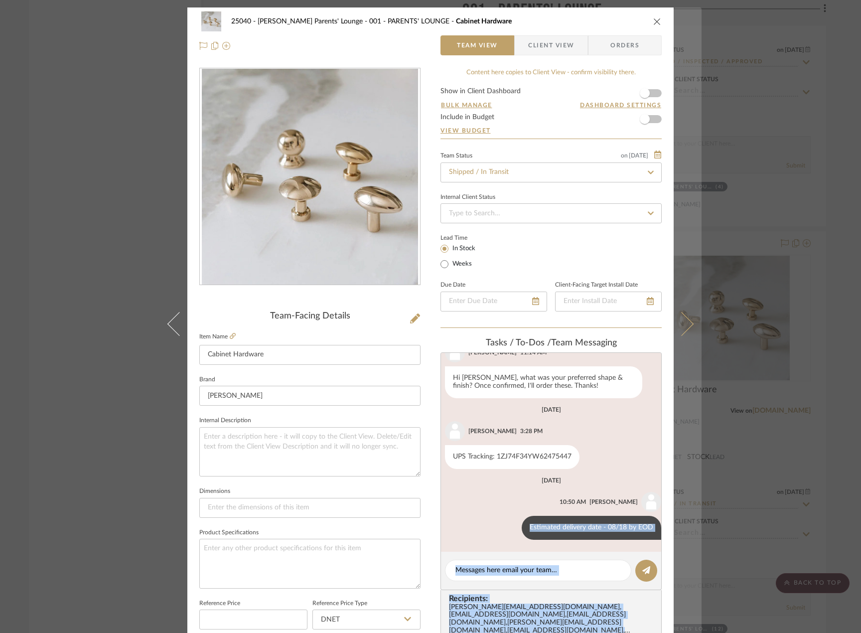
drag, startPoint x: 523, startPoint y: 524, endPoint x: 687, endPoint y: 537, distance: 164.3
click at [687, 537] on mat-dialog-content "25040 - Grace Church Parents' Lounge 001 - PARENTS' LOUNGE Cabinet Hardware Tea…" at bounding box center [430, 474] width 542 height 935
click at [687, 536] on button at bounding box center [687, 323] width 28 height 633
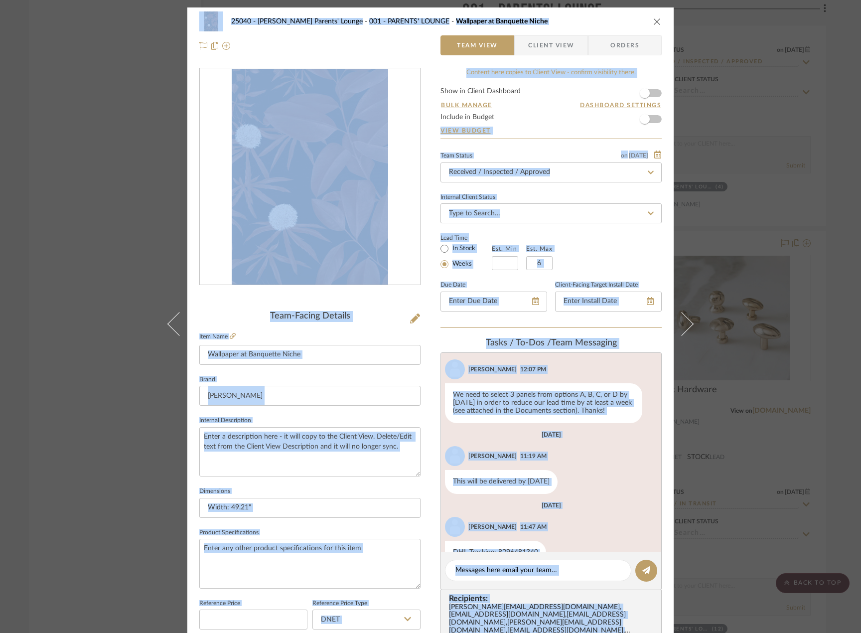
scroll to position [183, 0]
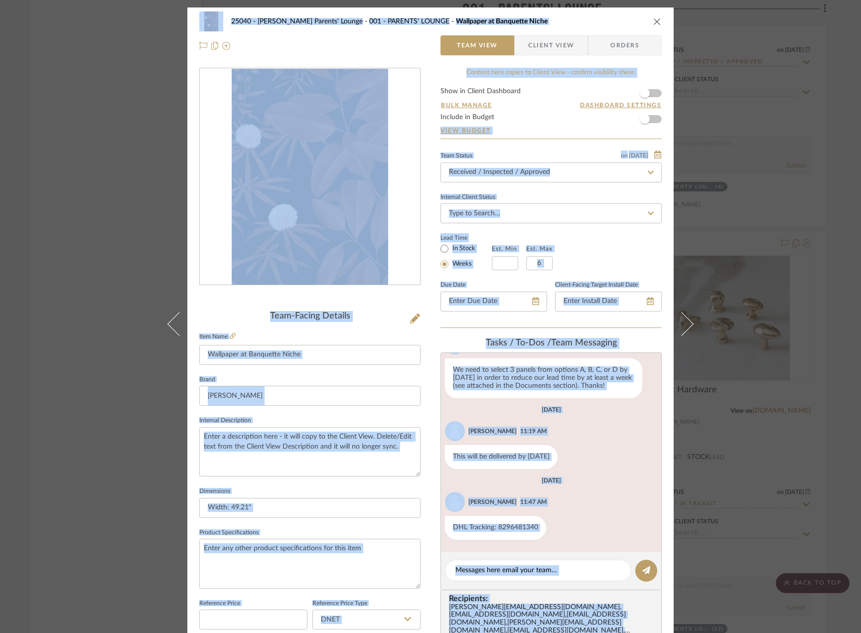
click at [829, 365] on div "25040 - Grace Church Parents' Lounge 001 - PARENTS' LOUNGE Wallpaper at Banquet…" at bounding box center [430, 316] width 861 height 633
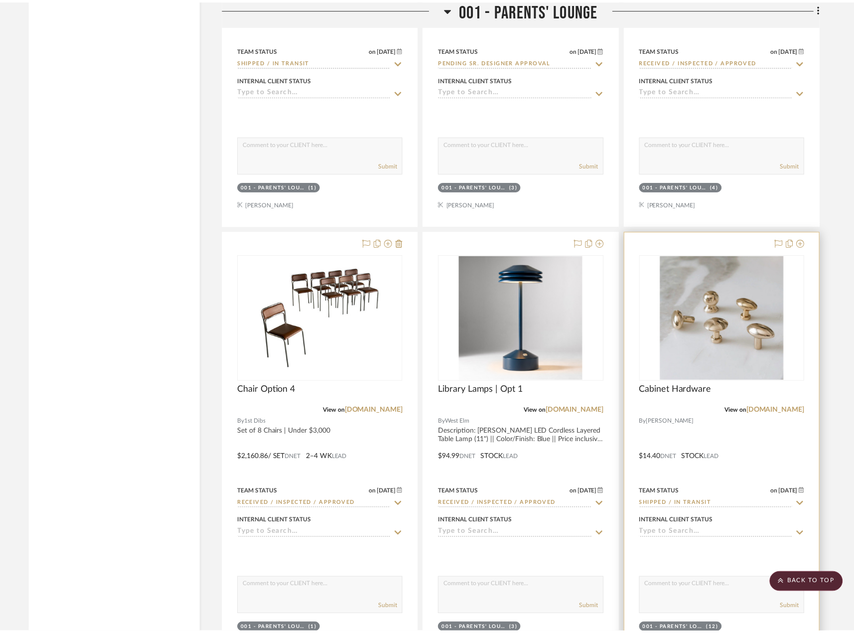
scroll to position [3686, 0]
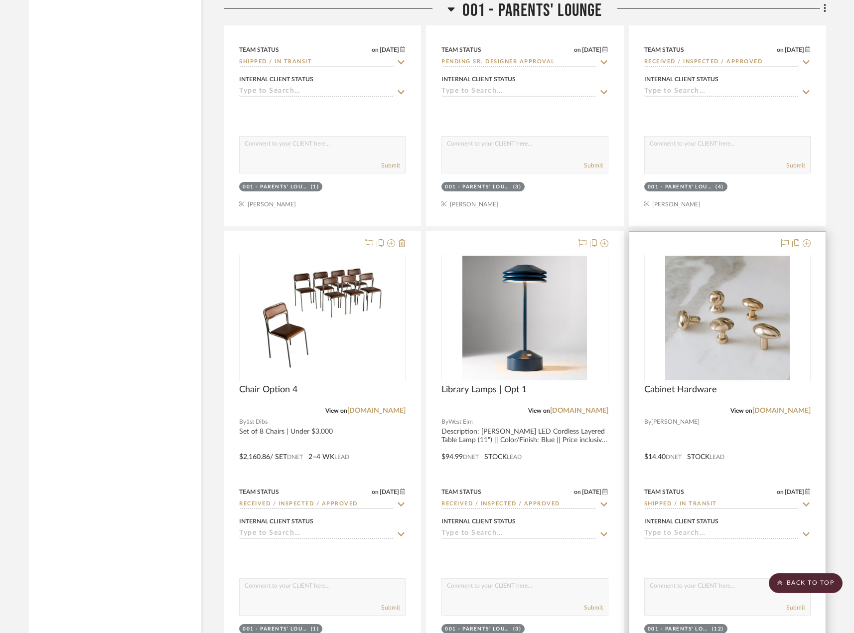
click at [747, 413] on div "View on roaniris.co" at bounding box center [727, 410] width 166 height 9
drag, startPoint x: 716, startPoint y: 401, endPoint x: 707, endPoint y: 410, distance: 13.0
click at [716, 401] on div "Cabinet Hardware" at bounding box center [727, 395] width 166 height 22
click at [708, 418] on div at bounding box center [727, 450] width 196 height 436
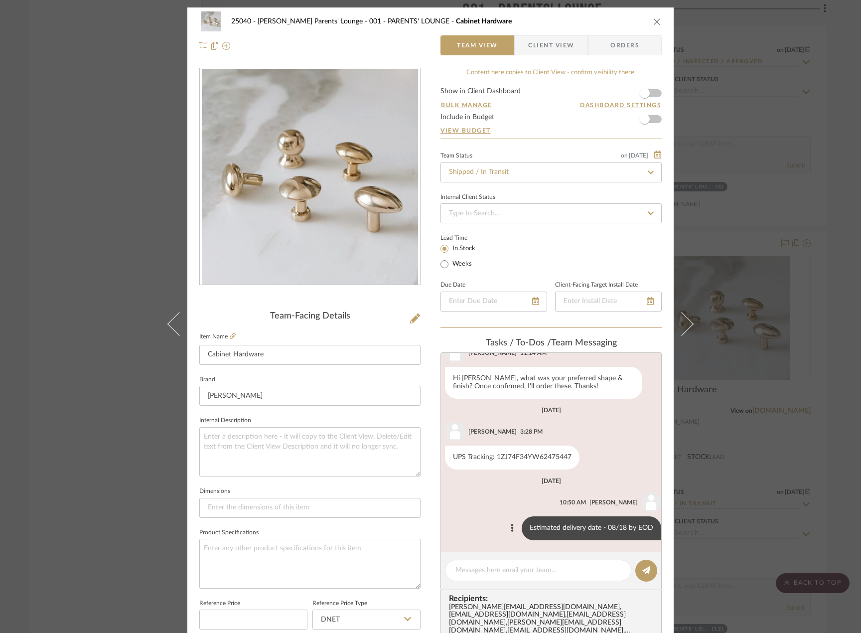
scroll to position [104, 0]
drag, startPoint x: 520, startPoint y: 525, endPoint x: 664, endPoint y: 524, distance: 143.4
click at [659, 526] on div "25040 - Grace Church Parents' Lounge 001 - PARENTS' LOUNGE Cabinet Hardware Tea…" at bounding box center [430, 474] width 486 height 935
copy div "Estimated delivery date - 08/18 by EOD"
click at [785, 476] on div "25040 - Grace Church Parents' Lounge 001 - PARENTS' LOUNGE Cabinet Hardware Tea…" at bounding box center [430, 316] width 861 height 633
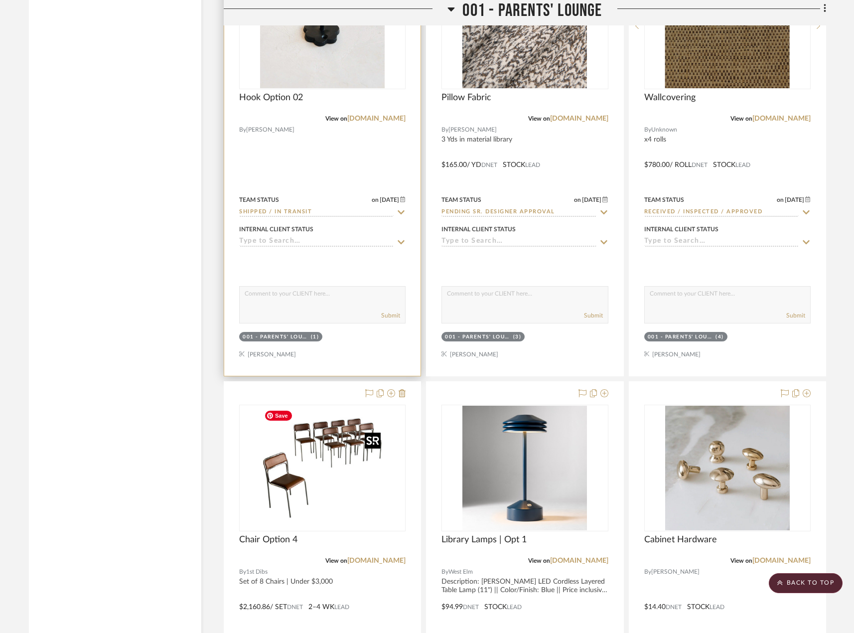
scroll to position [3437, 0]
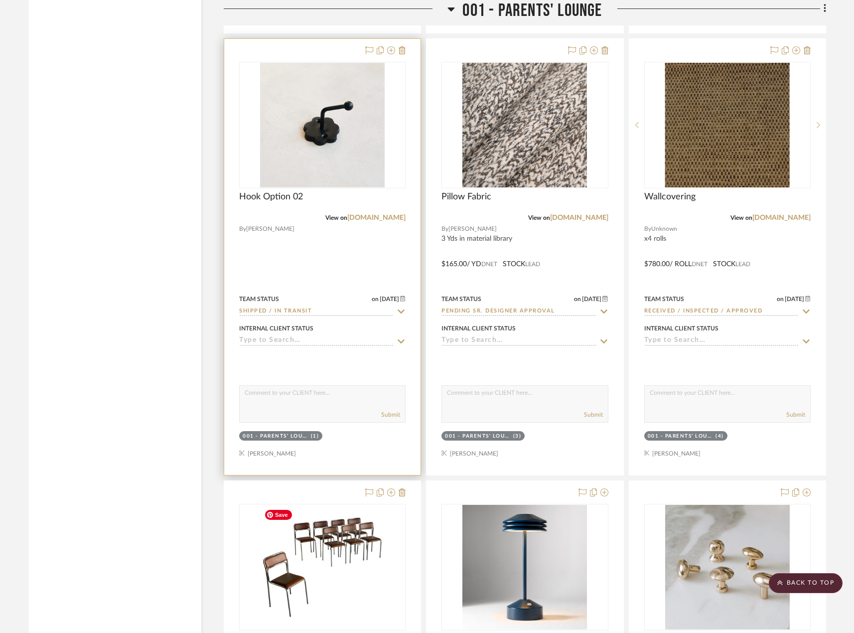
click at [327, 247] on div at bounding box center [322, 257] width 196 height 436
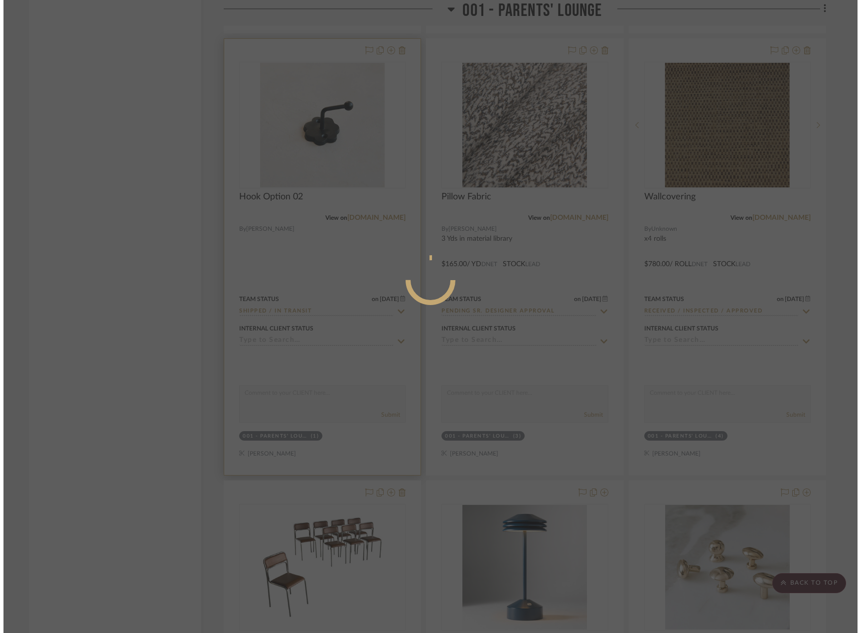
scroll to position [0, 0]
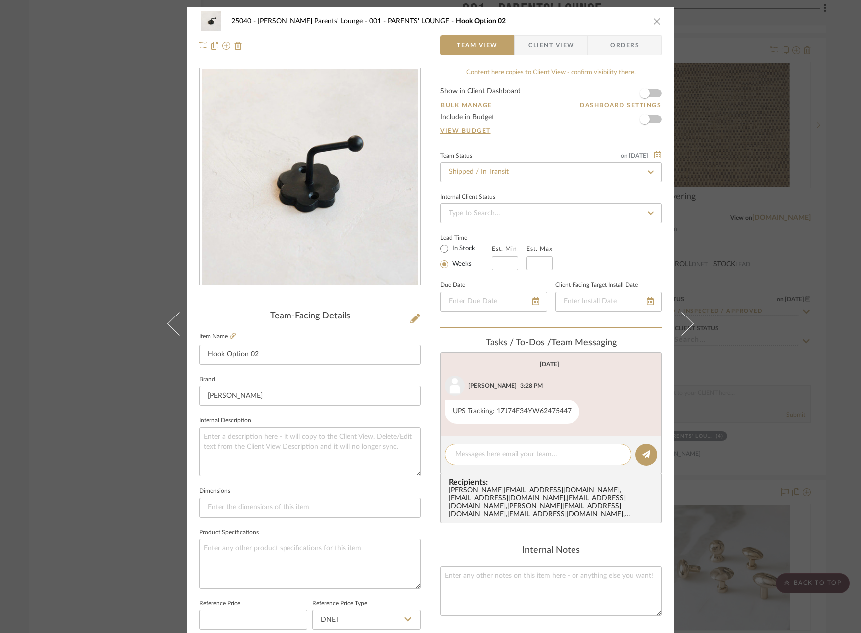
drag, startPoint x: 526, startPoint y: 447, endPoint x: 525, endPoint y: 458, distance: 10.5
click at [526, 447] on div at bounding box center [538, 453] width 186 height 21
drag, startPoint x: 521, startPoint y: 460, endPoint x: 515, endPoint y: 446, distance: 15.4
click at [521, 460] on div at bounding box center [538, 453] width 186 height 21
drag, startPoint x: 515, startPoint y: 446, endPoint x: 513, endPoint y: 452, distance: 6.9
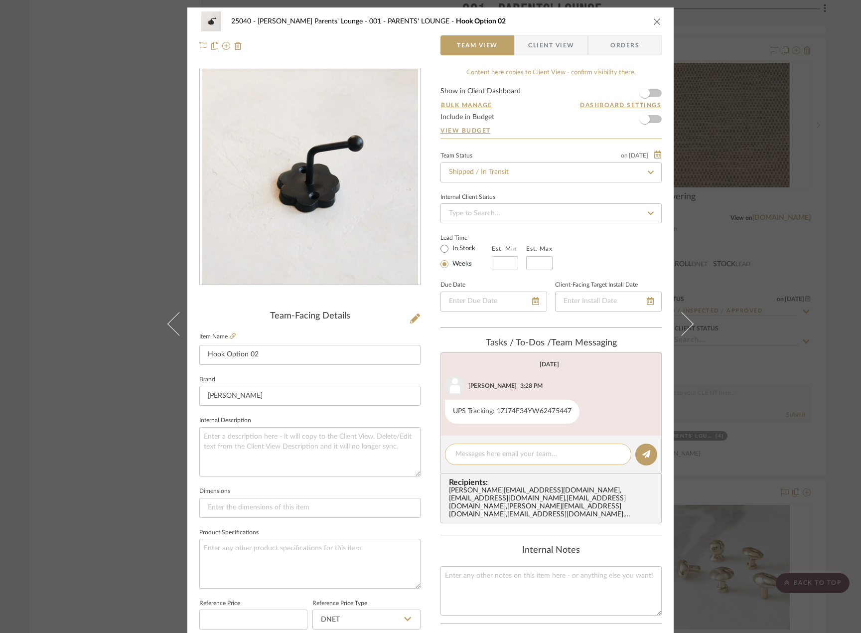
click at [515, 449] on div at bounding box center [538, 453] width 186 height 21
click at [513, 452] on textarea at bounding box center [537, 454] width 165 height 10
paste textarea "Estimated delivery date - 08/18 by EOD"
type textarea "Estimated delivery date - 08/18 by EOD"
click at [650, 460] on button at bounding box center [646, 454] width 22 height 22
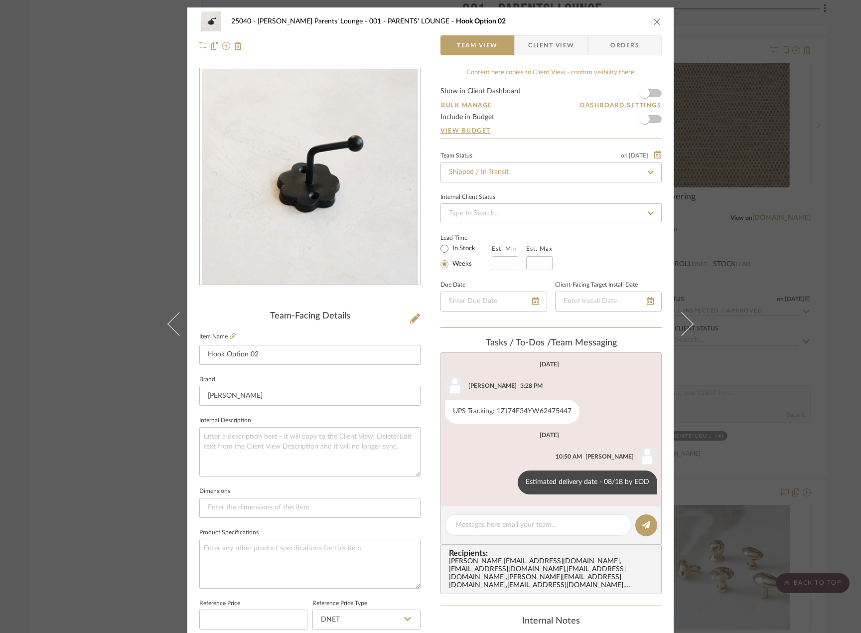
click at [787, 396] on div "25040 - Grace Church Parents' Lounge 001 - PARENTS' LOUNGE Hook Option 02 Team …" at bounding box center [430, 316] width 861 height 633
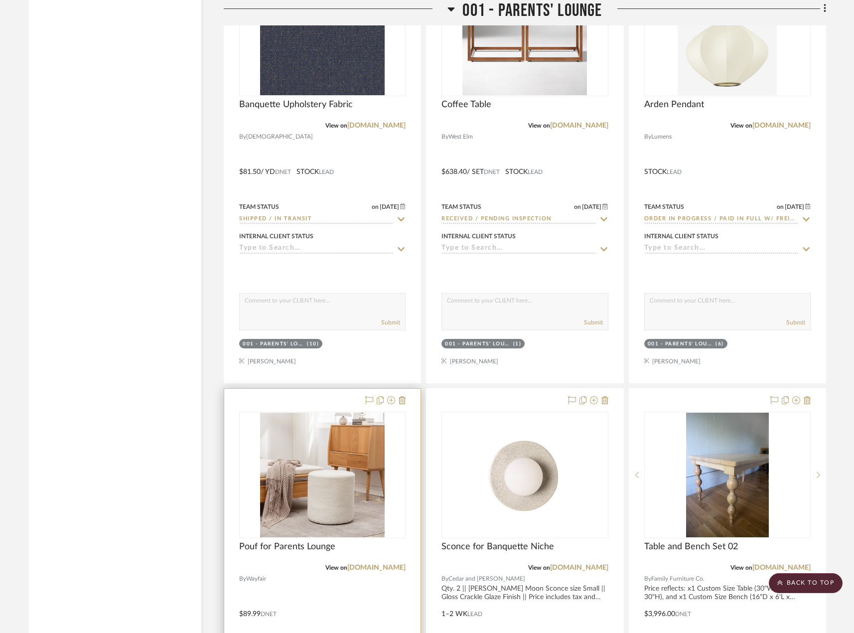
scroll to position [2490, 0]
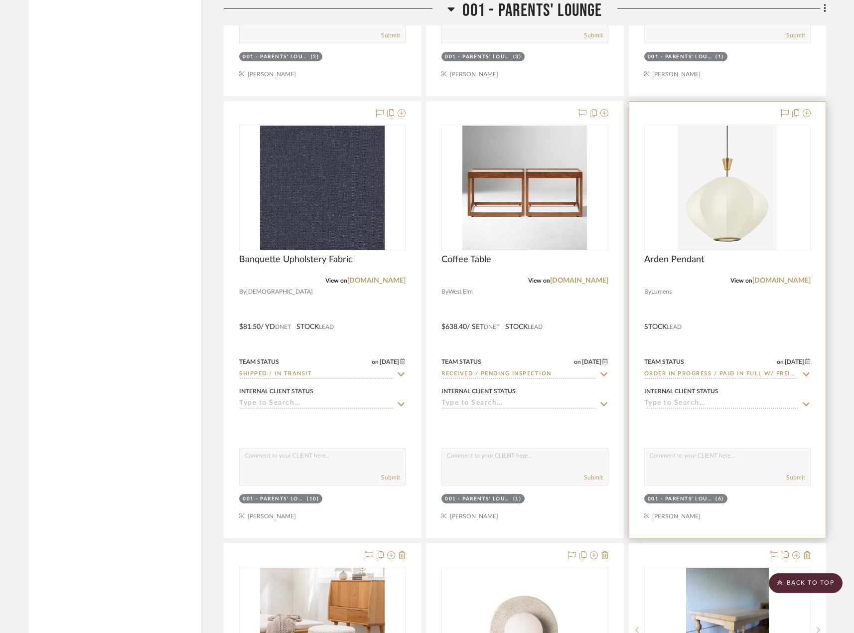
click at [696, 325] on div at bounding box center [727, 320] width 196 height 436
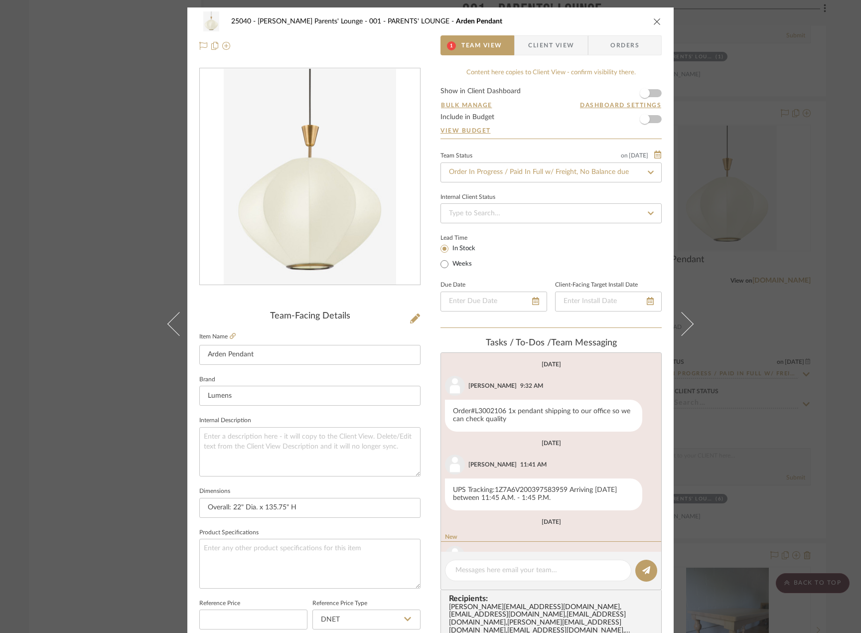
scroll to position [54, 0]
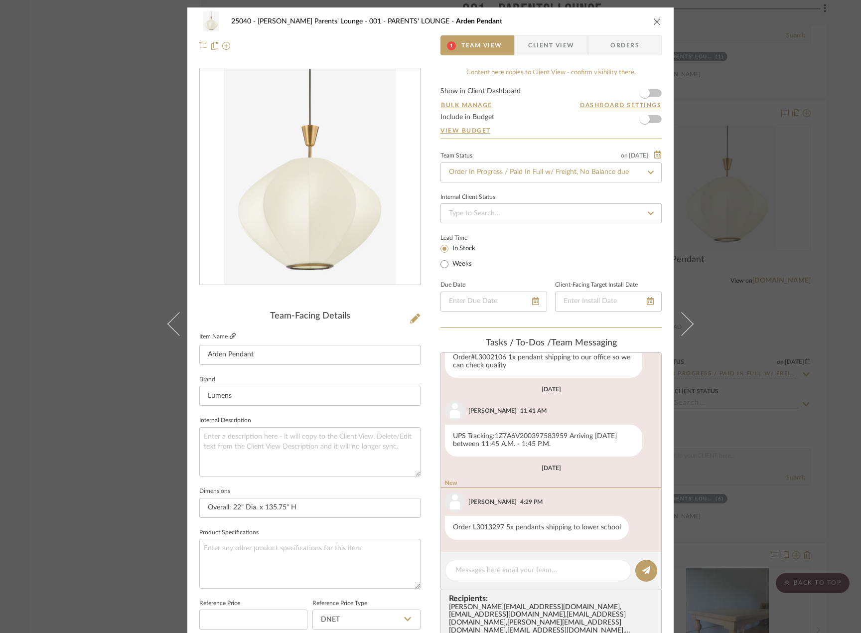
click at [230, 332] on link at bounding box center [233, 336] width 6 height 8
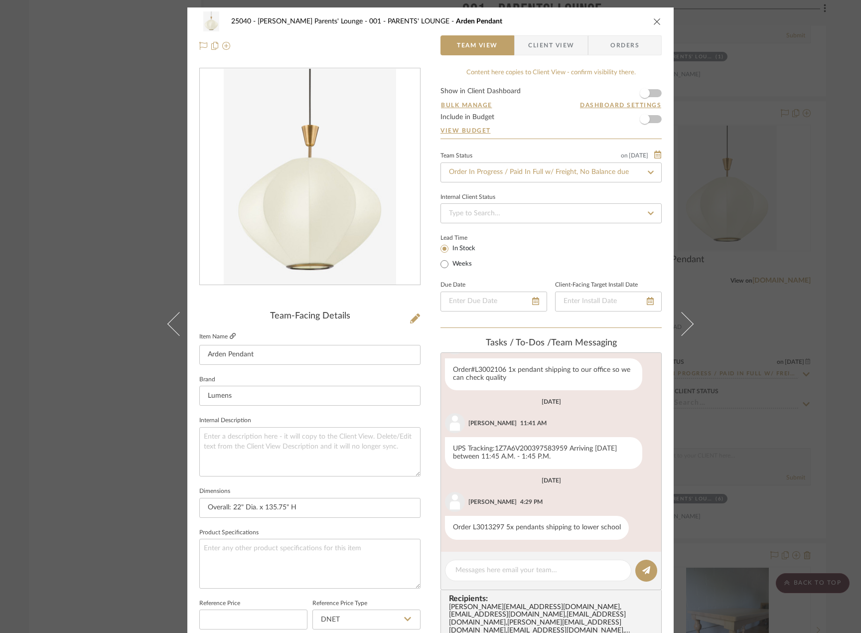
scroll to position [41, 0]
click at [525, 577] on div at bounding box center [538, 569] width 186 height 21
click at [518, 565] on textarea at bounding box center [537, 570] width 165 height 10
paste textarea "1Z7A6V200395176714"
click at [451, 570] on div "1Z7A6V200395176714" at bounding box center [538, 569] width 186 height 21
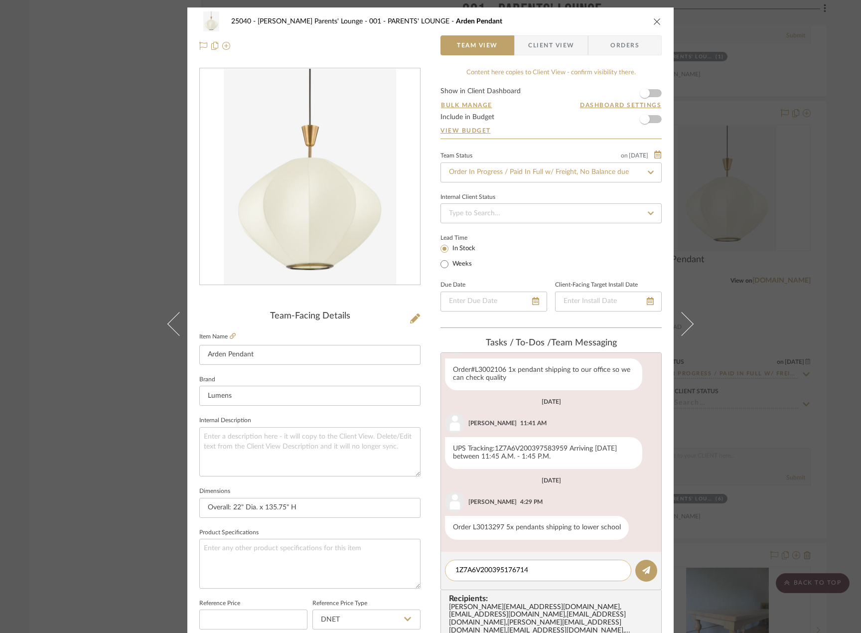
click at [450, 571] on div "1Z7A6V200395176714" at bounding box center [538, 569] width 186 height 21
click at [594, 572] on textarea "UPS Tracking: 1Z7A6V200395176714" at bounding box center [537, 570] width 165 height 10
type textarea "UPS Tracking: 1Z7A6V200395176714, estimated delivery date 08/19 by EOD"
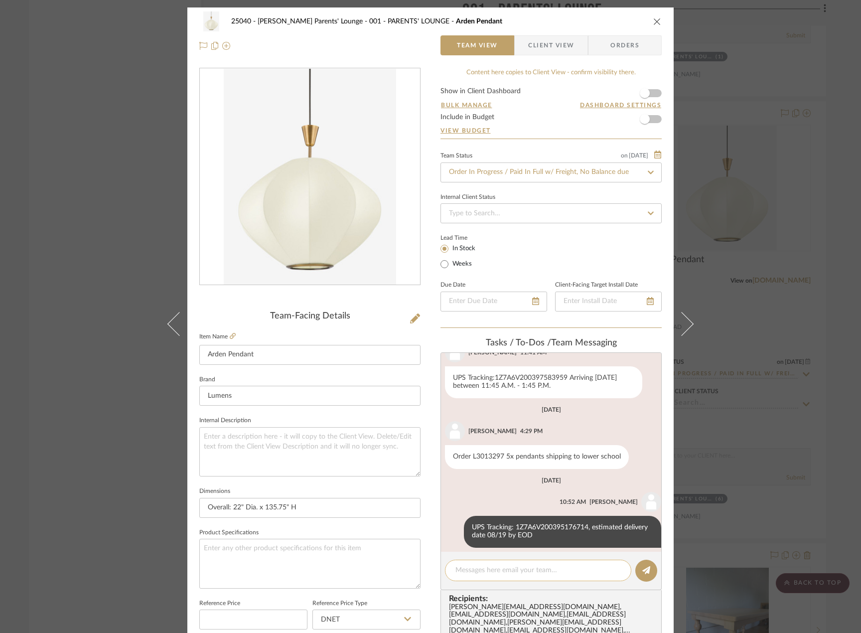
scroll to position [120, 0]
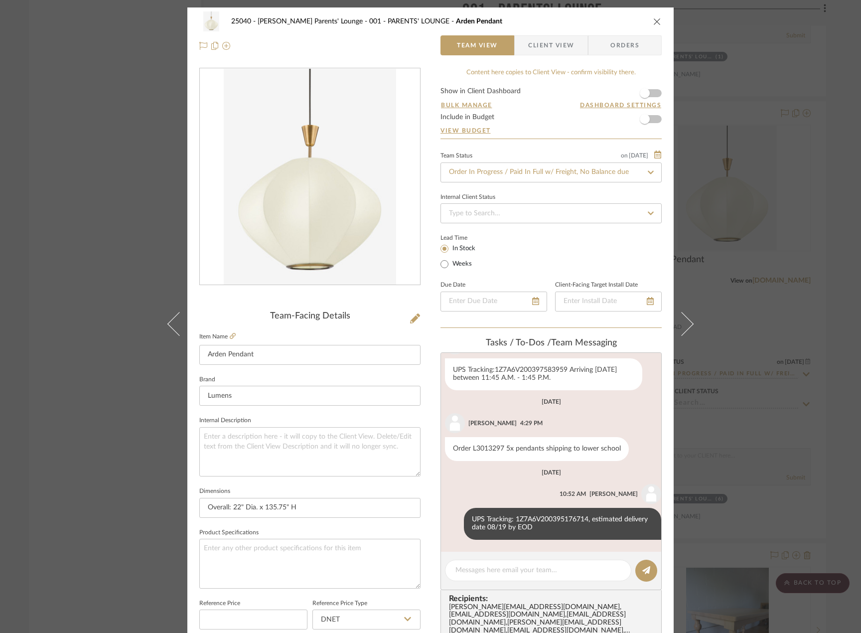
click at [742, 311] on div "25040 - Grace Church Parents' Lounge 001 - PARENTS' LOUNGE Arden Pendant Team V…" at bounding box center [430, 316] width 861 height 633
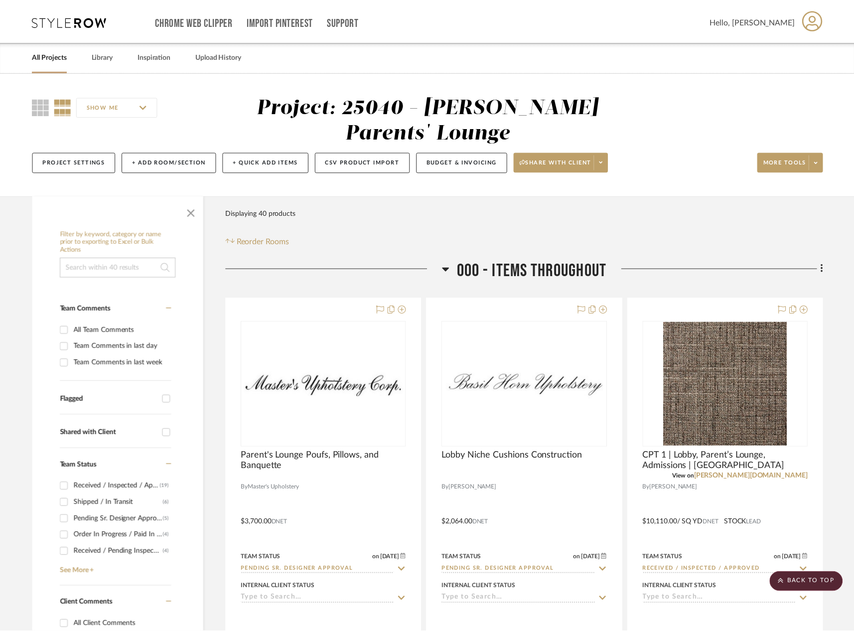
scroll to position [2490, 0]
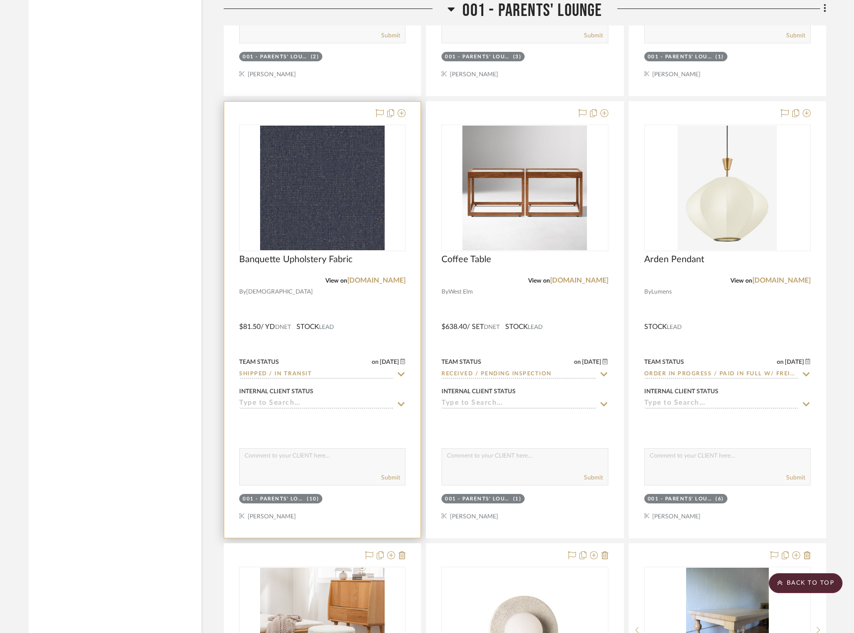
click at [361, 301] on div at bounding box center [322, 320] width 196 height 436
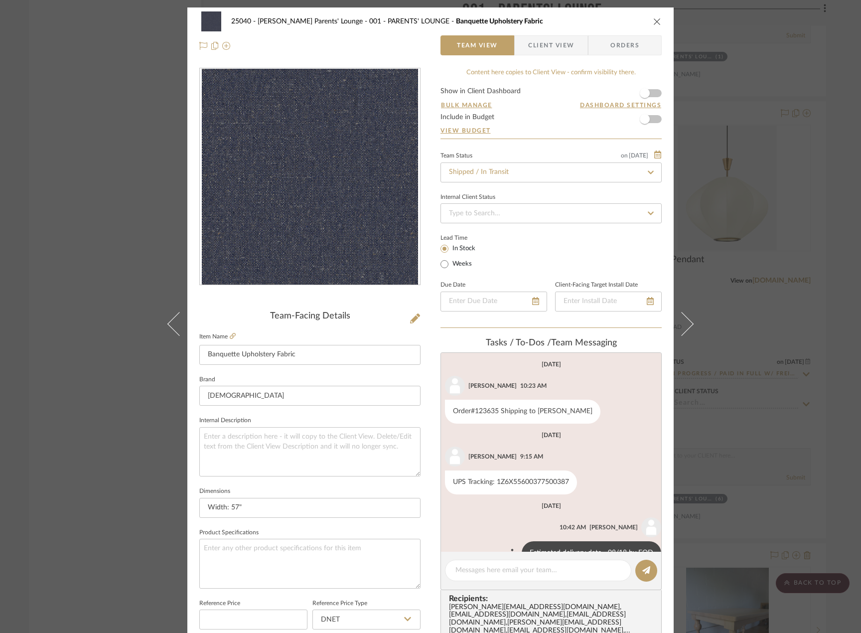
scroll to position [25, 0]
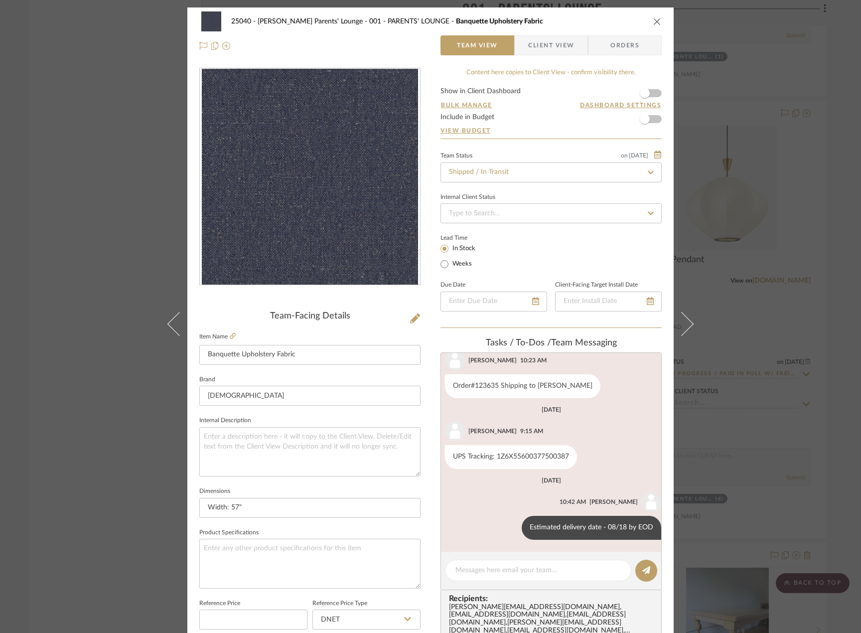
click at [777, 463] on div "25040 - Grace Church Parents' Lounge 001 - PARENTS' LOUNGE Banquette Upholstery…" at bounding box center [430, 316] width 861 height 633
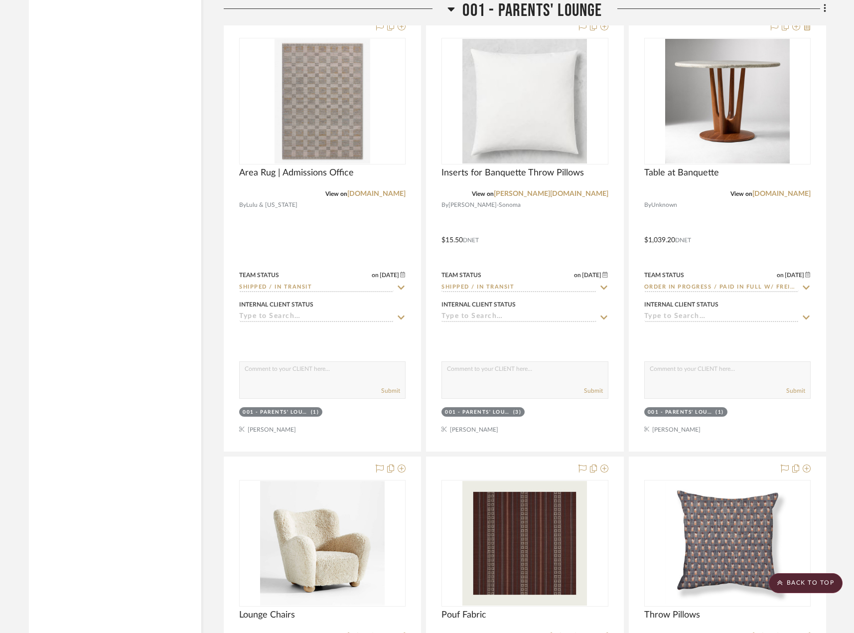
scroll to position [1594, 0]
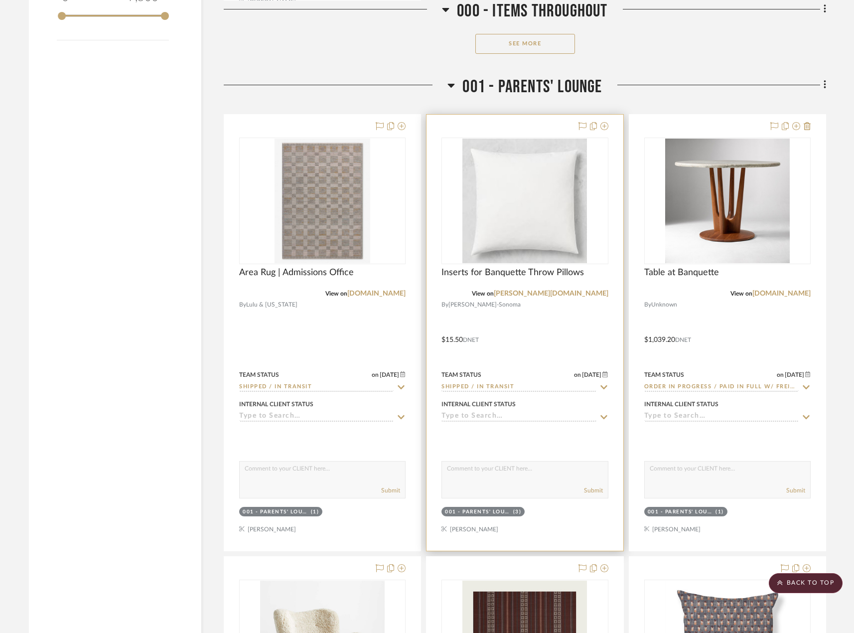
click at [566, 327] on div at bounding box center [524, 333] width 196 height 436
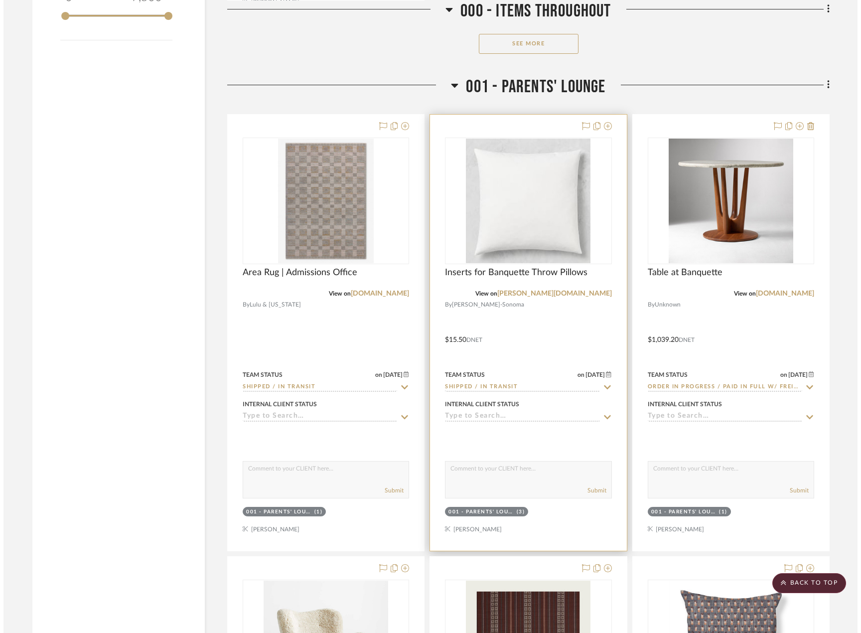
scroll to position [0, 0]
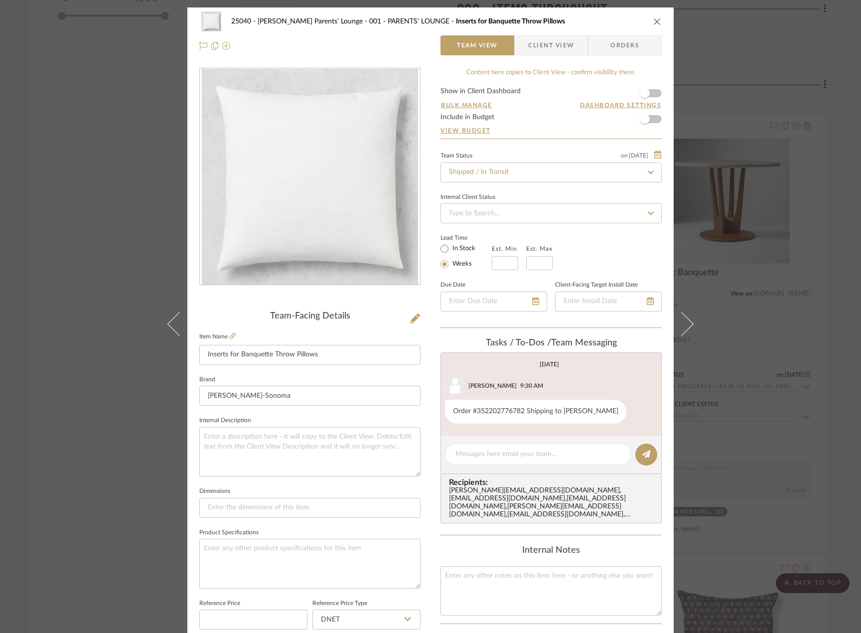
click at [805, 399] on div "25040 - Grace Church Parents' Lounge 001 - PARENTS' LOUNGE Inserts for Banquett…" at bounding box center [430, 316] width 861 height 633
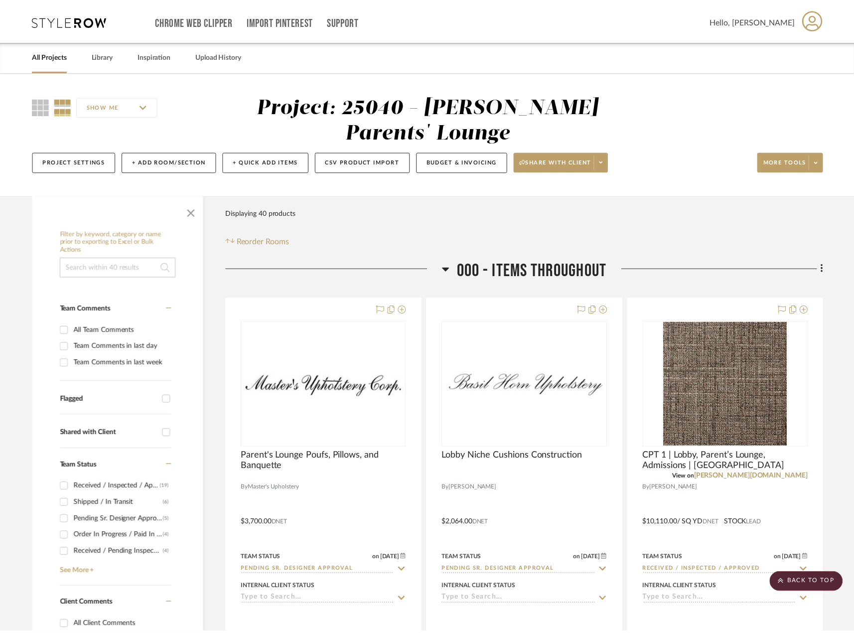
scroll to position [1594, 0]
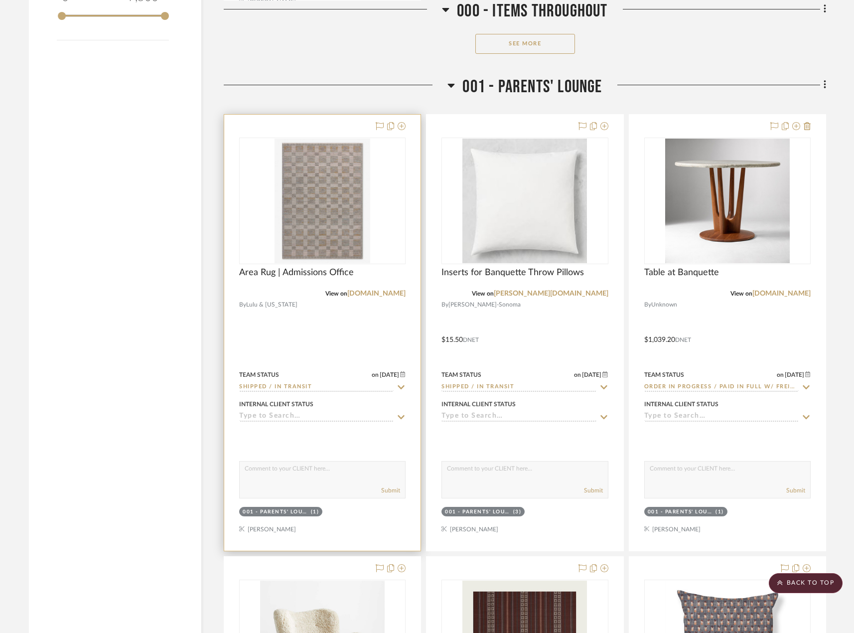
click at [332, 319] on div at bounding box center [322, 333] width 196 height 436
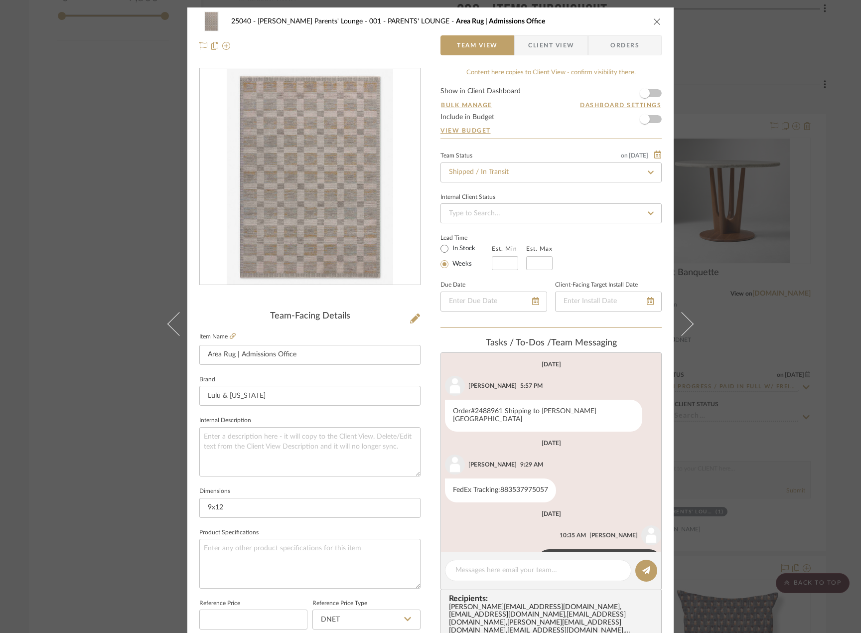
scroll to position [25, 0]
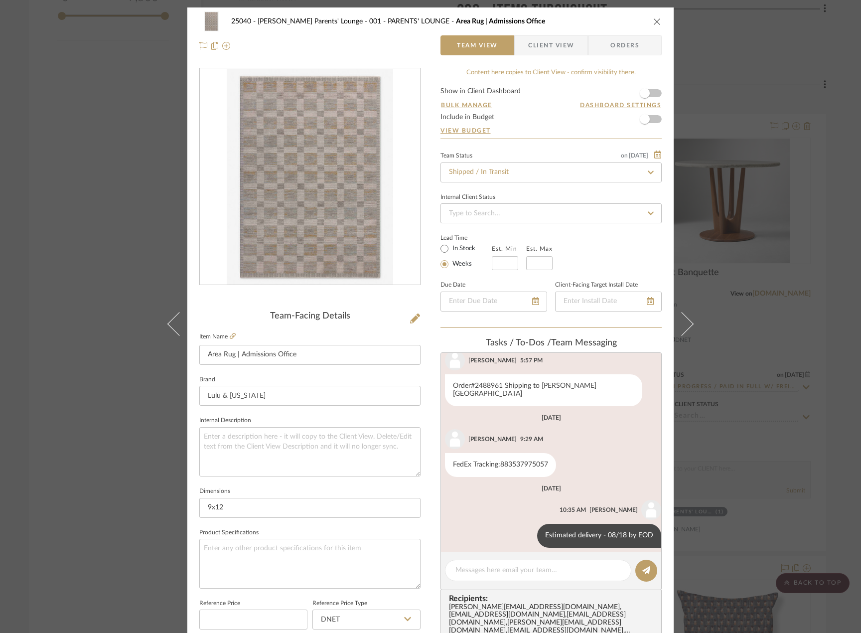
click at [799, 485] on div "25040 - Grace Church Parents' Lounge 001 - PARENTS' LOUNGE Area Rug | Admission…" at bounding box center [430, 316] width 861 height 633
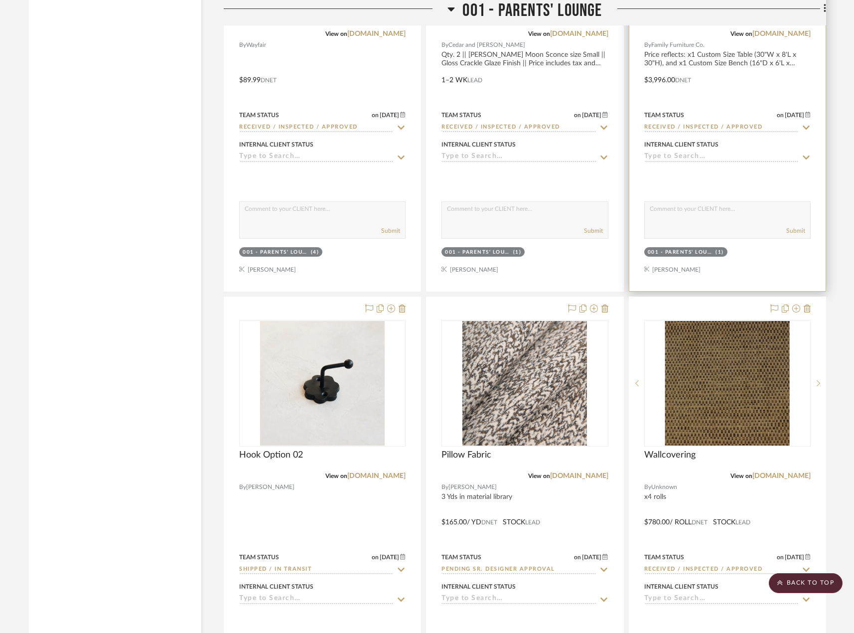
scroll to position [3287, 0]
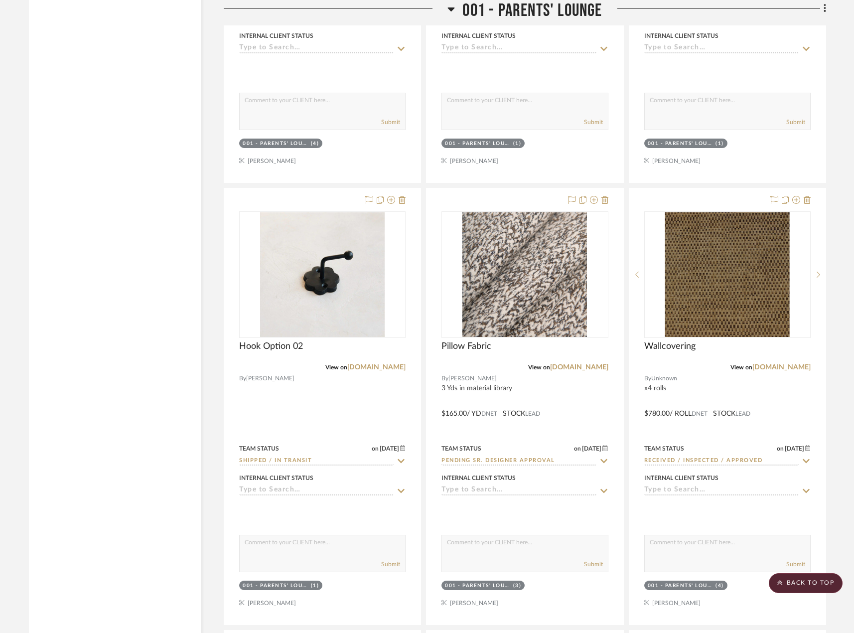
click at [851, 346] on project-details-page "SHOW ME Project: 25040 - Grace Church Parents' Lounge Project Settings + Add Ro…" at bounding box center [427, 346] width 854 height 7123
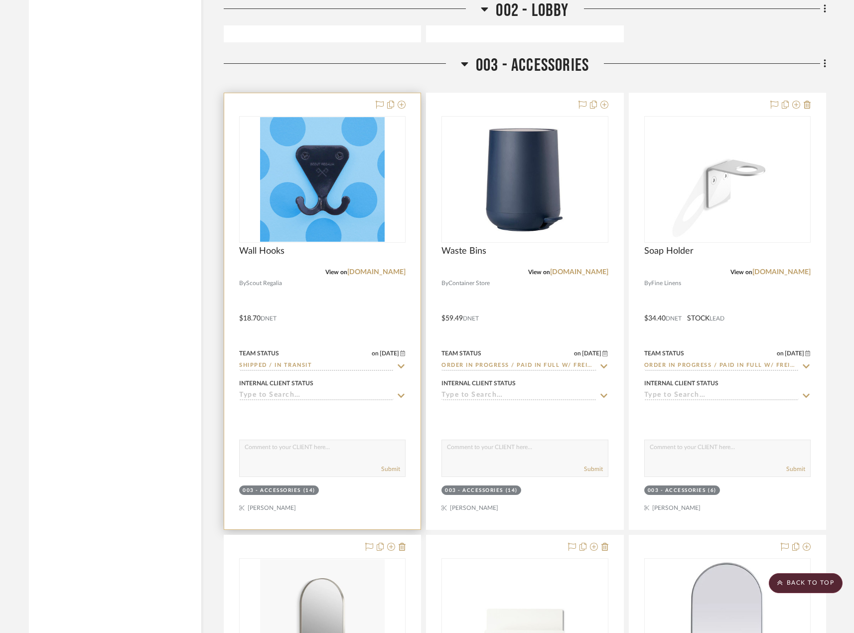
scroll to position [5728, 0]
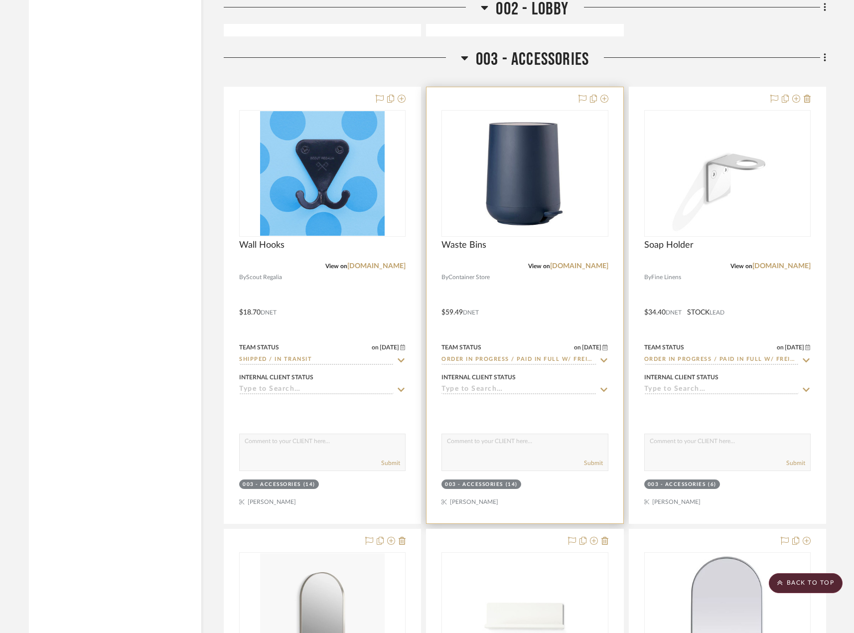
click at [498, 328] on div at bounding box center [524, 305] width 196 height 436
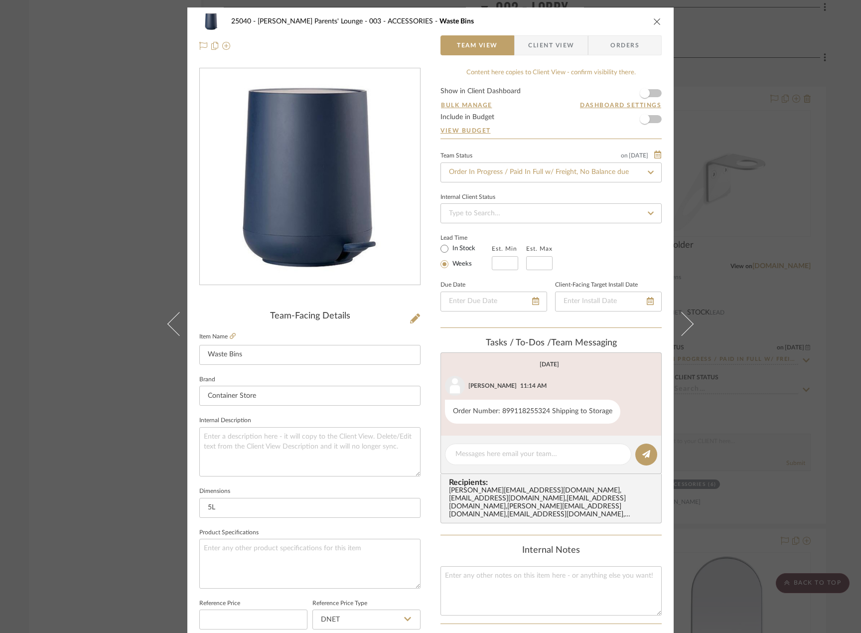
click at [717, 402] on div "25040 - Grace Church Parents' Lounge 003 - ACCESSORIES Waste Bins Team View Cli…" at bounding box center [430, 316] width 861 height 633
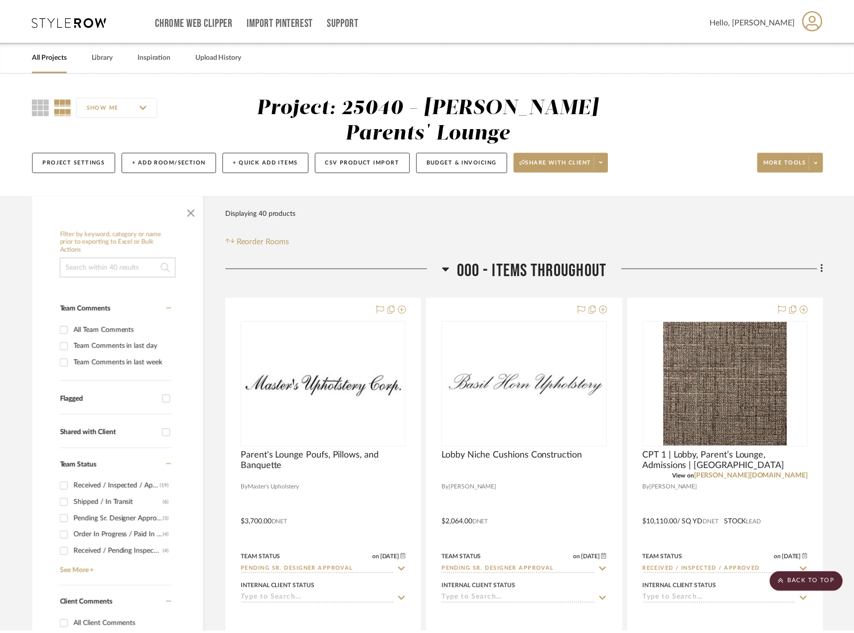
scroll to position [5728, 0]
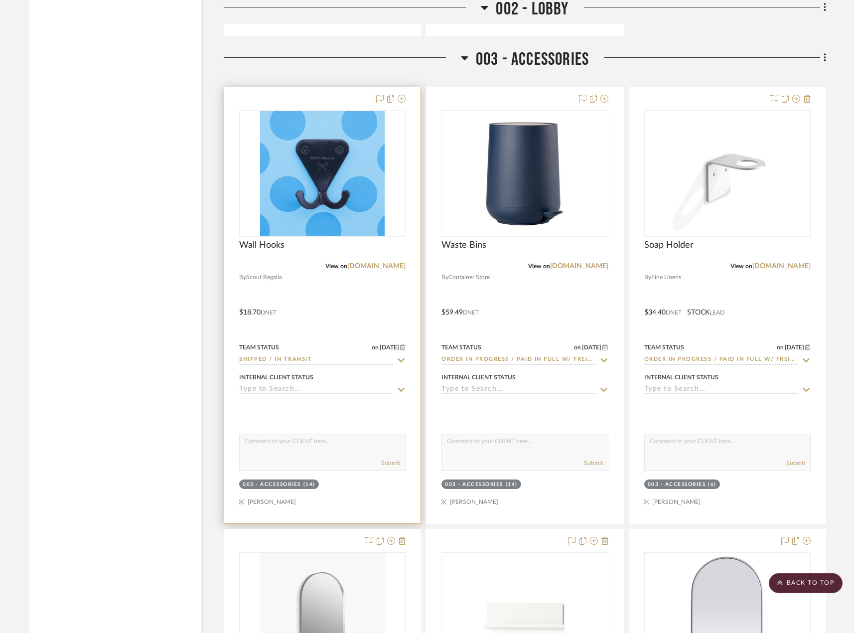
click at [379, 303] on div at bounding box center [322, 305] width 196 height 436
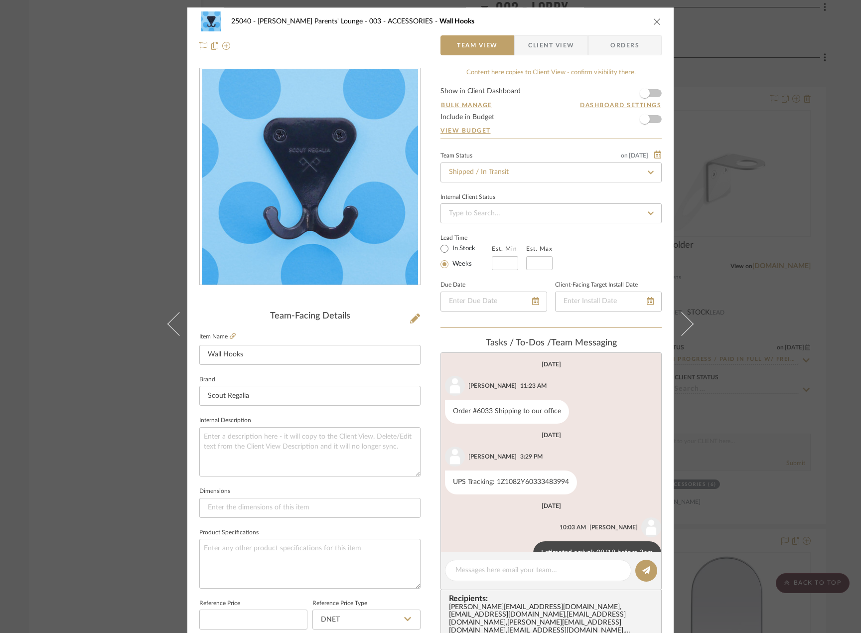
scroll to position [25, 0]
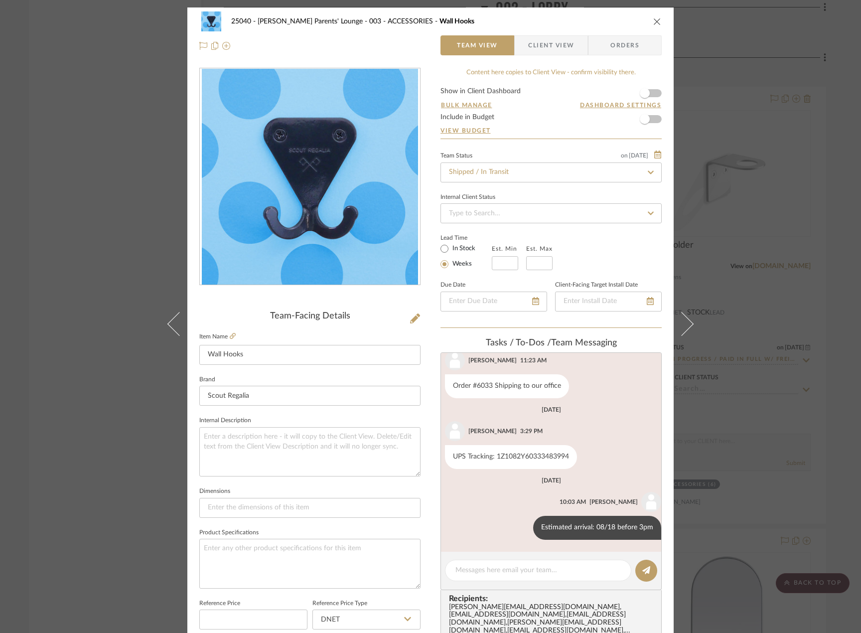
click at [751, 269] on div "25040 - Grace Church Parents' Lounge 003 - ACCESSORIES Wall Hooks Team View Cli…" at bounding box center [430, 316] width 861 height 633
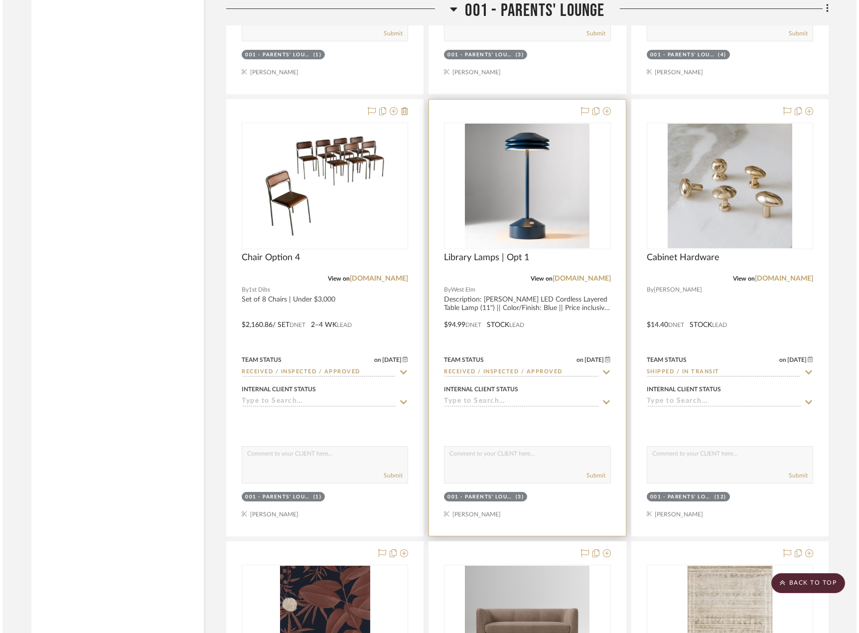
scroll to position [3769, 0]
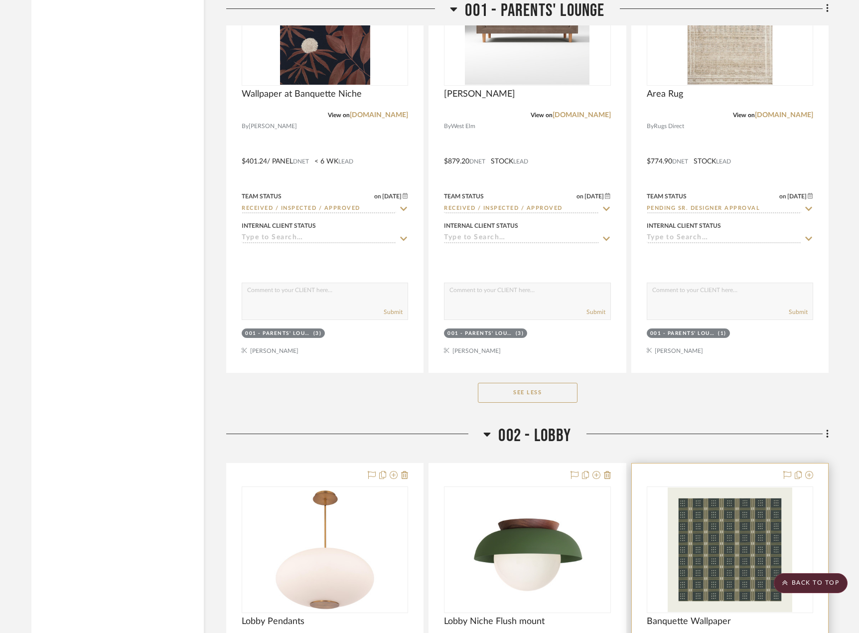
scroll to position [4466, 0]
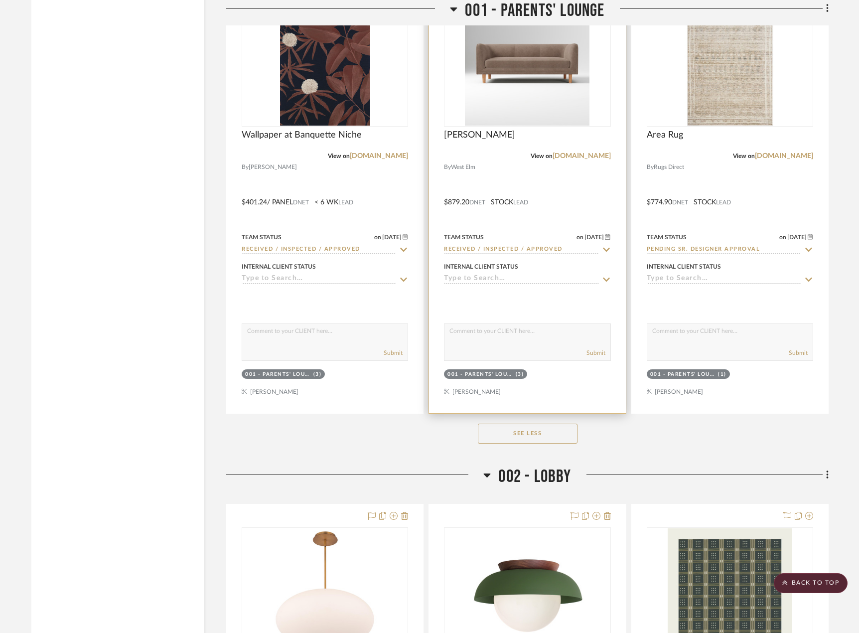
scroll to position [4367, 0]
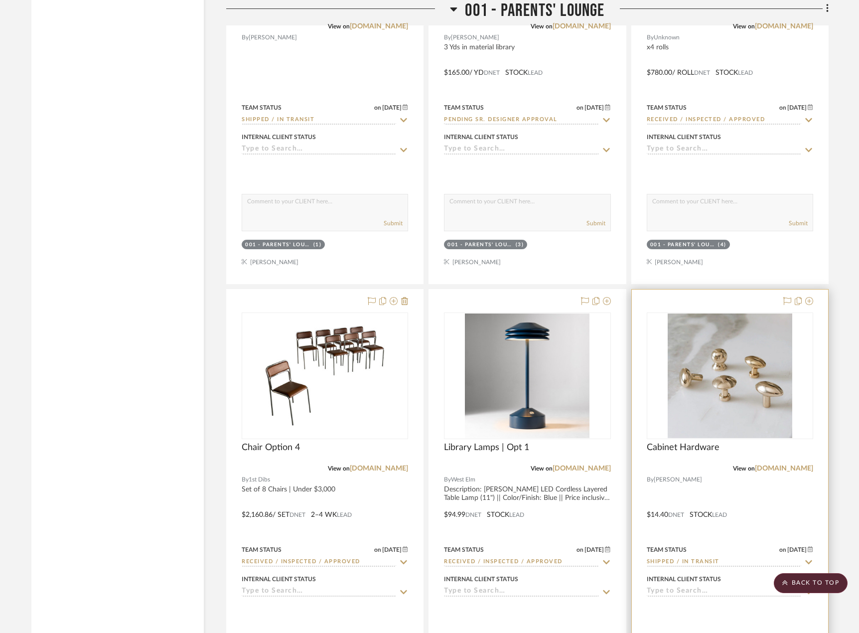
scroll to position [3669, 0]
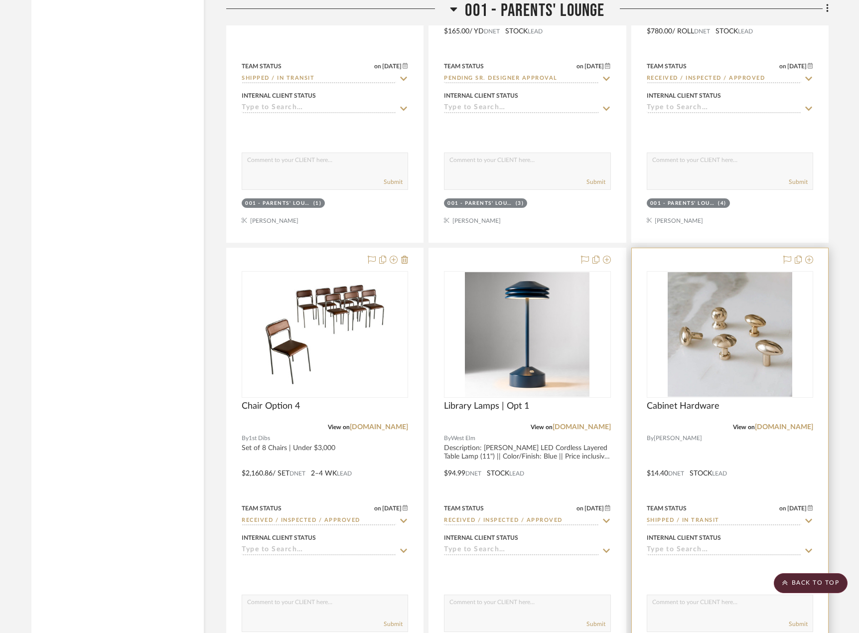
click at [806, 516] on icon at bounding box center [808, 520] width 9 height 8
type input "e"
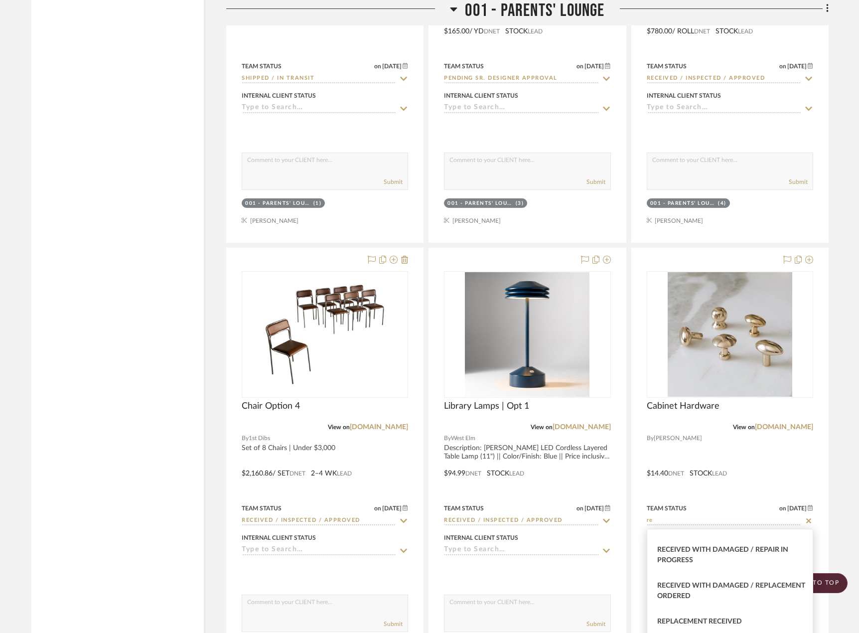
scroll to position [1029, 0]
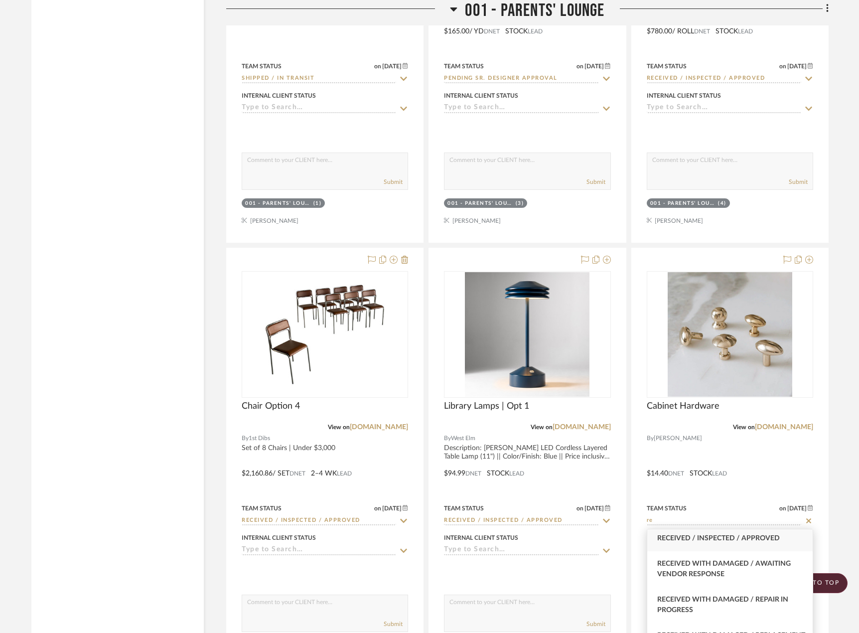
type input "re"
click at [718, 549] on div "Received / Inspected / Approved" at bounding box center [729, 537] width 165 height 25
type input "[DATE]"
type input "Received / Inspected / Approved"
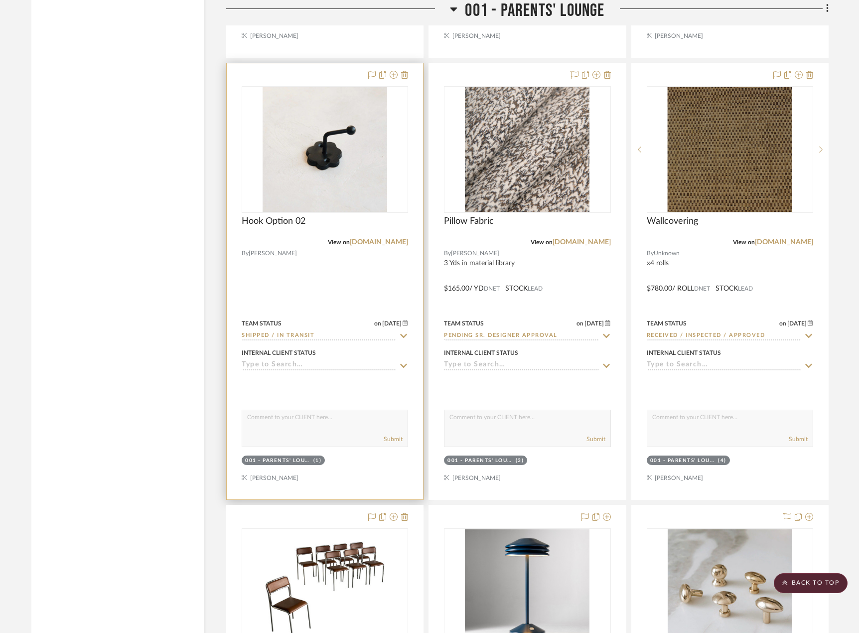
scroll to position [3370, 0]
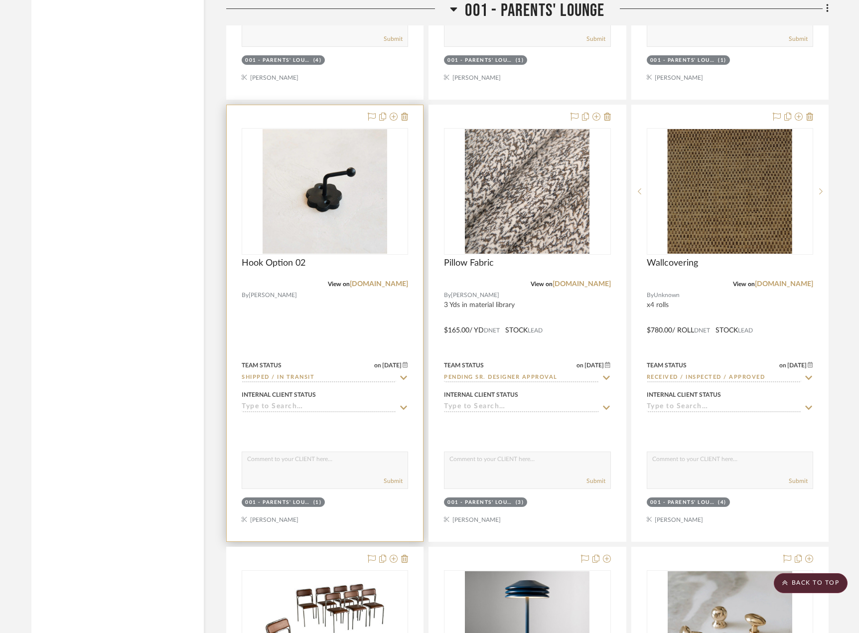
click at [406, 374] on icon at bounding box center [403, 378] width 9 height 8
click at [402, 377] on icon at bounding box center [403, 377] width 5 height 5
type input "[DATE]"
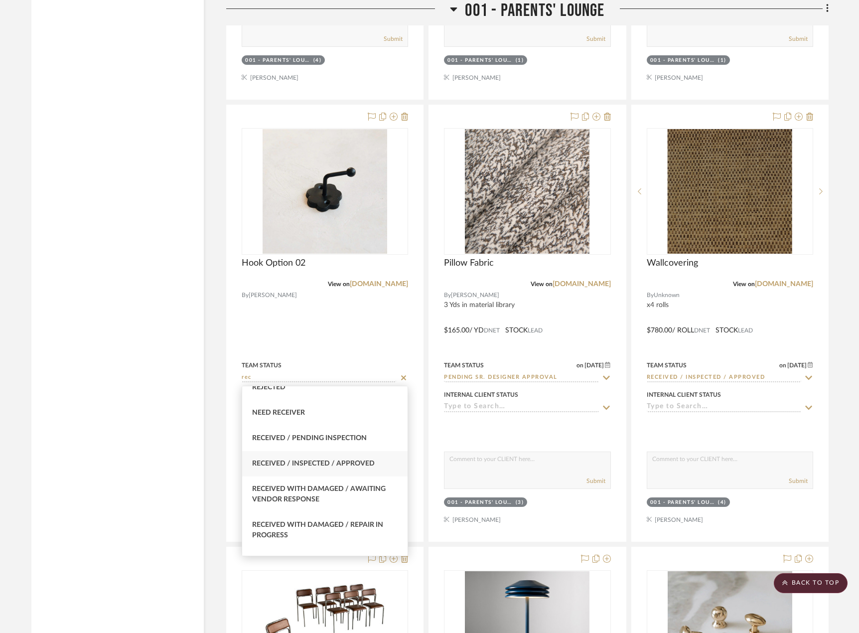
scroll to position [299, 0]
click at [361, 454] on div "Received / Inspected / Approved" at bounding box center [324, 462] width 165 height 25
type input "Received / Inspected / Approved"
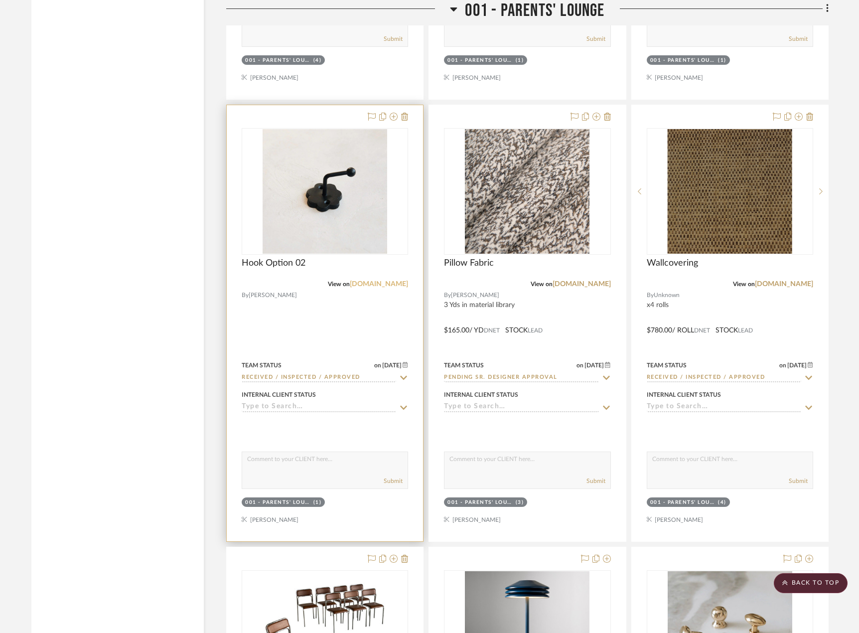
click at [395, 282] on link "roaniris.co" at bounding box center [379, 283] width 58 height 7
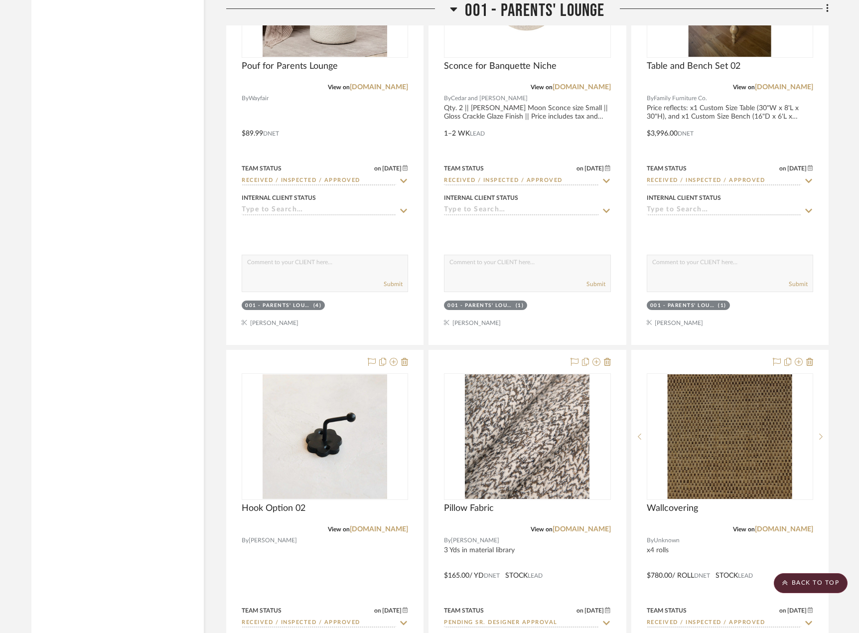
scroll to position [2972, 0]
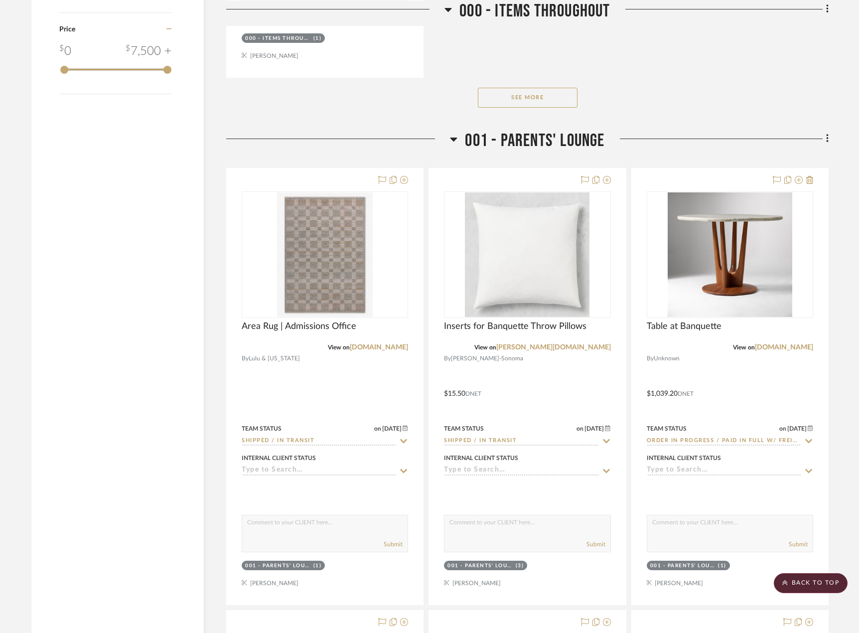
scroll to position [1528, 0]
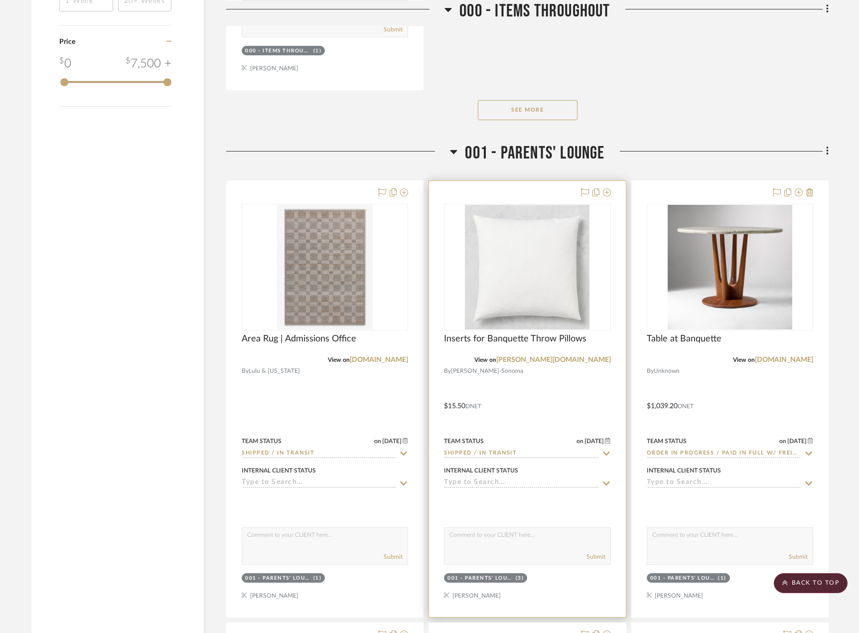
click at [606, 451] on icon at bounding box center [606, 453] width 9 height 8
click at [606, 452] on icon at bounding box center [606, 453] width 9 height 8
type input "[DATE]"
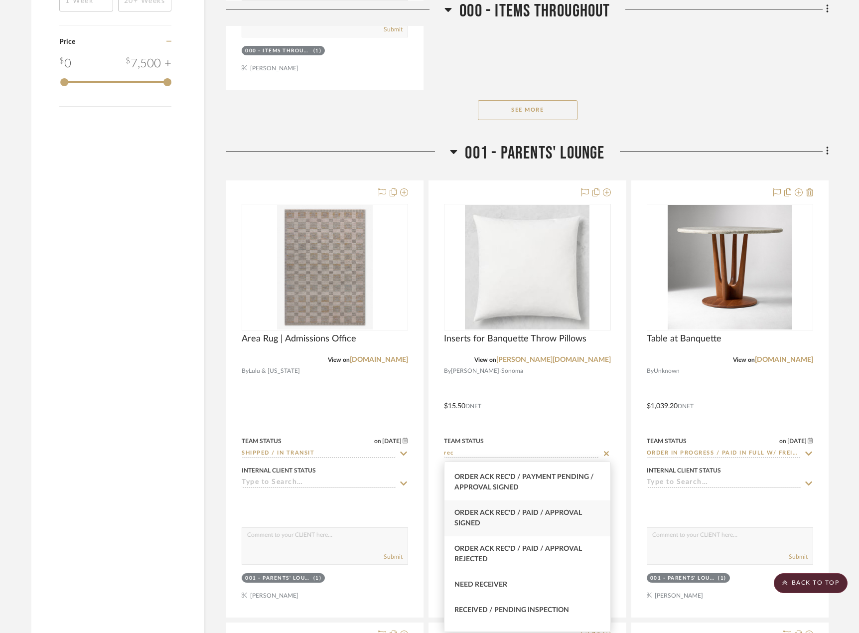
scroll to position [249, 0]
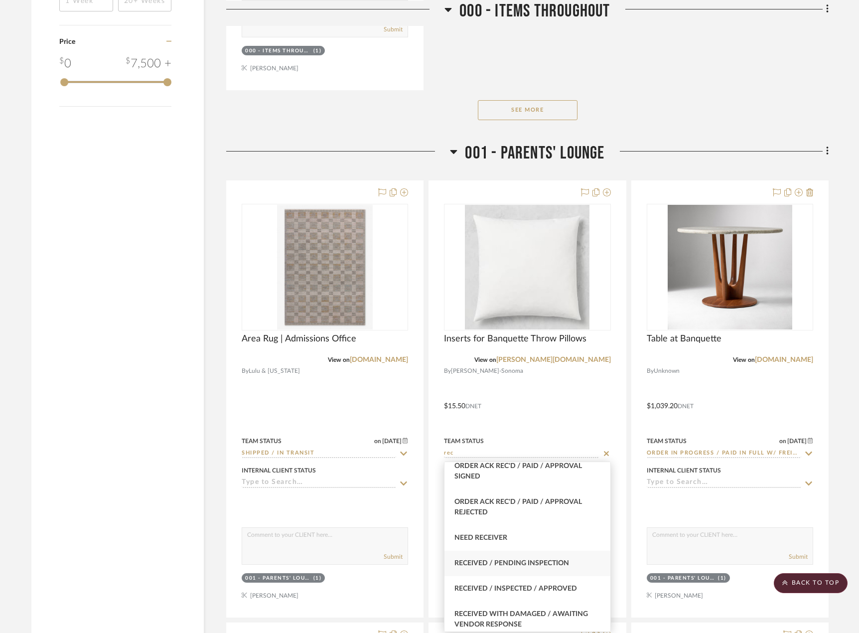
click at [563, 562] on div "Received / Pending Inspection" at bounding box center [526, 562] width 165 height 25
type input "Received / Pending Inspection"
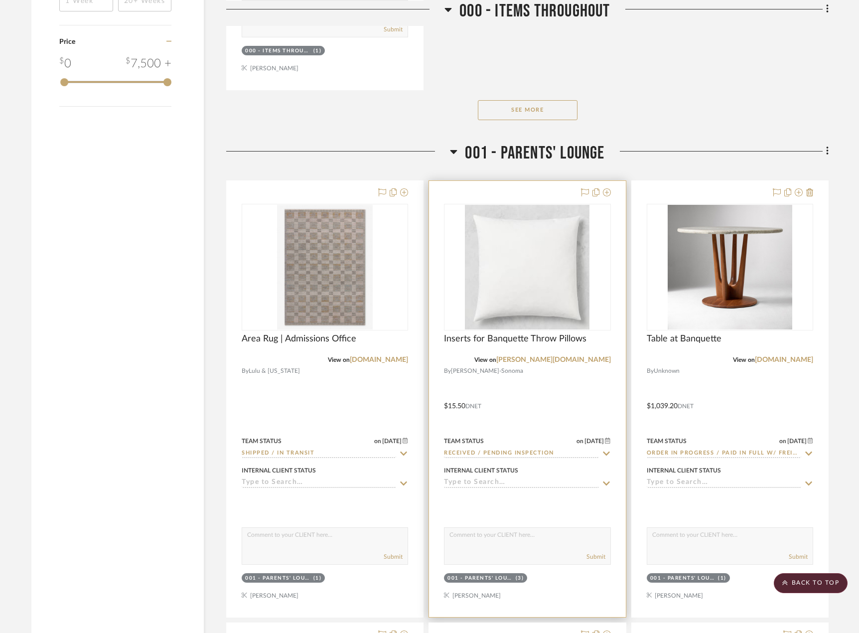
click at [505, 408] on div at bounding box center [527, 399] width 196 height 436
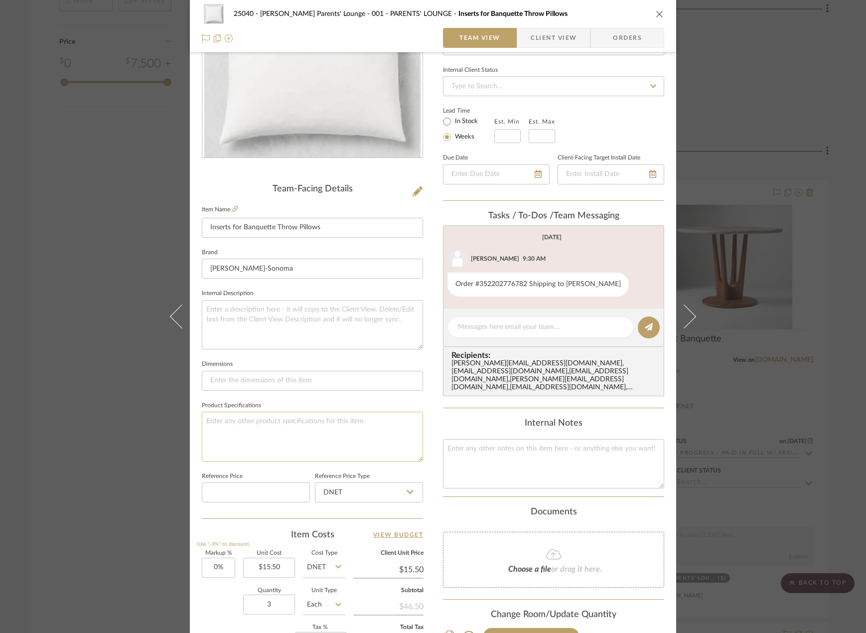
scroll to position [149, 0]
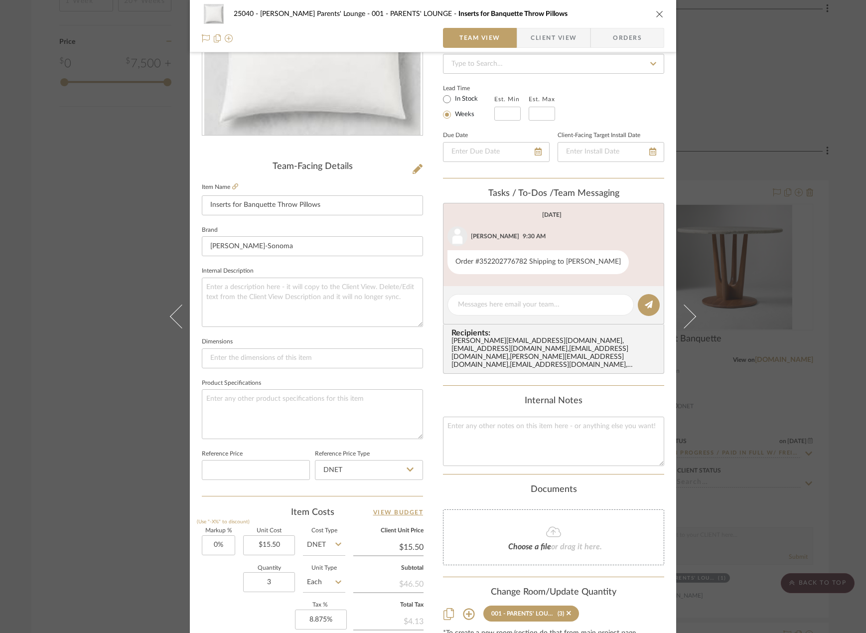
click at [152, 432] on div "25040 - Grace Church Parents' Lounge 001 - PARENTS' LOUNGE Inserts for Banquett…" at bounding box center [433, 316] width 866 height 633
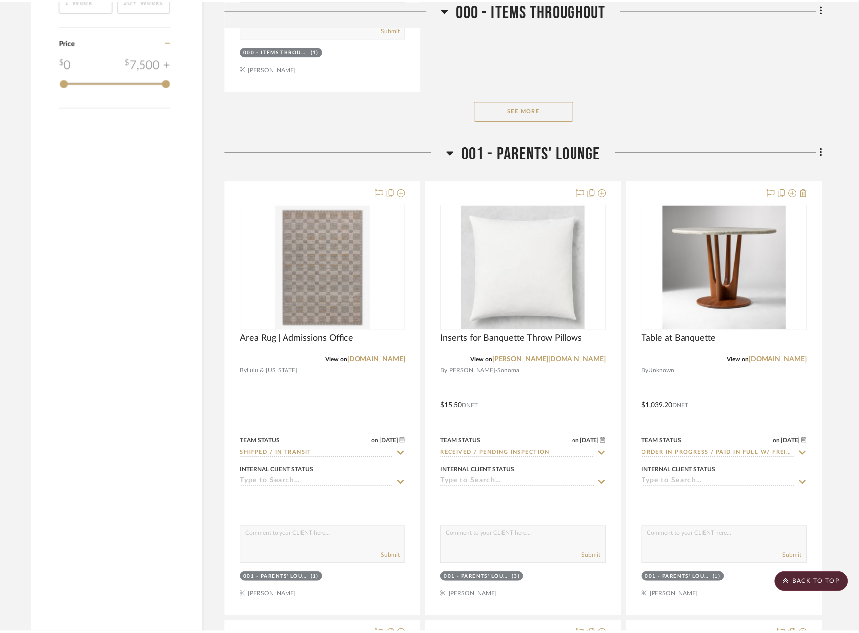
scroll to position [1528, 0]
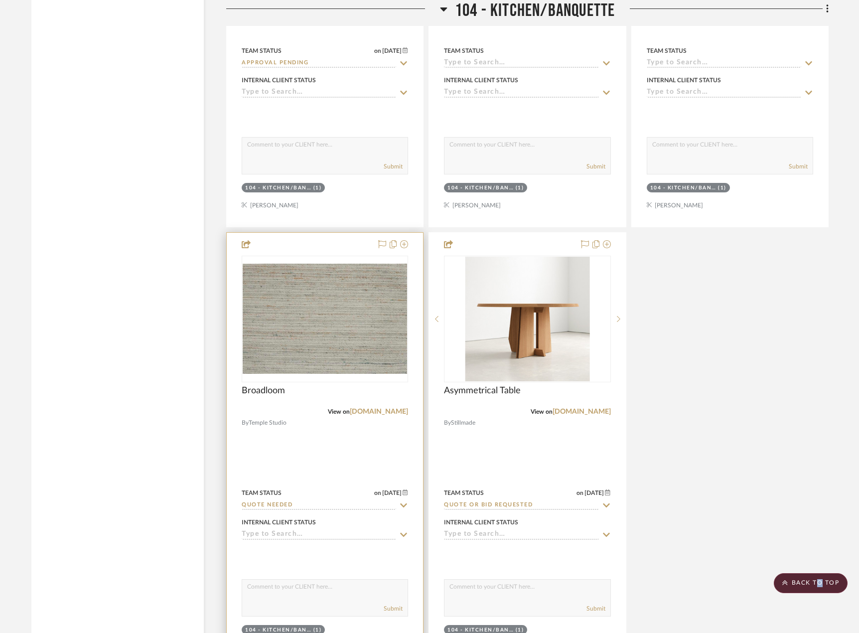
scroll to position [5927, 0]
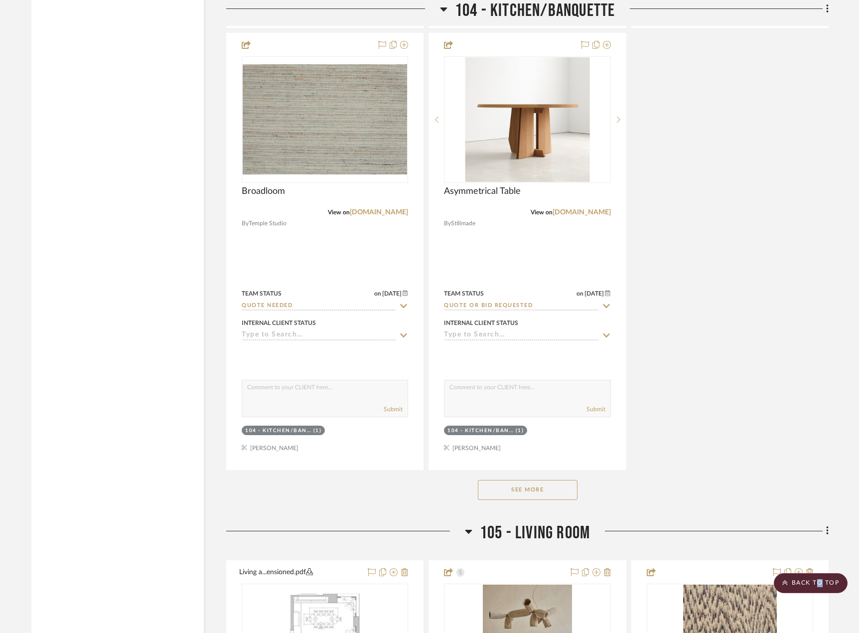
click at [507, 498] on button "See More" at bounding box center [528, 490] width 100 height 20
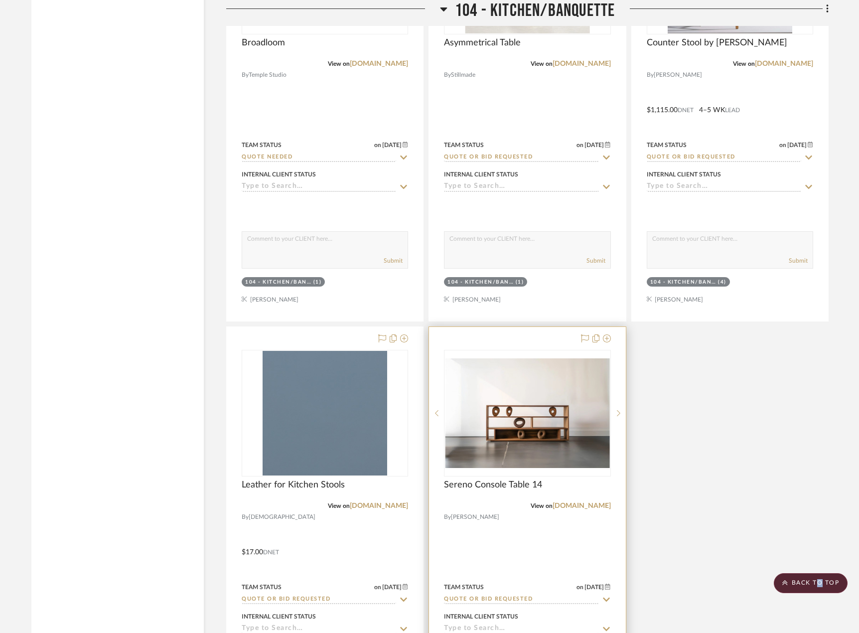
scroll to position [6076, 0]
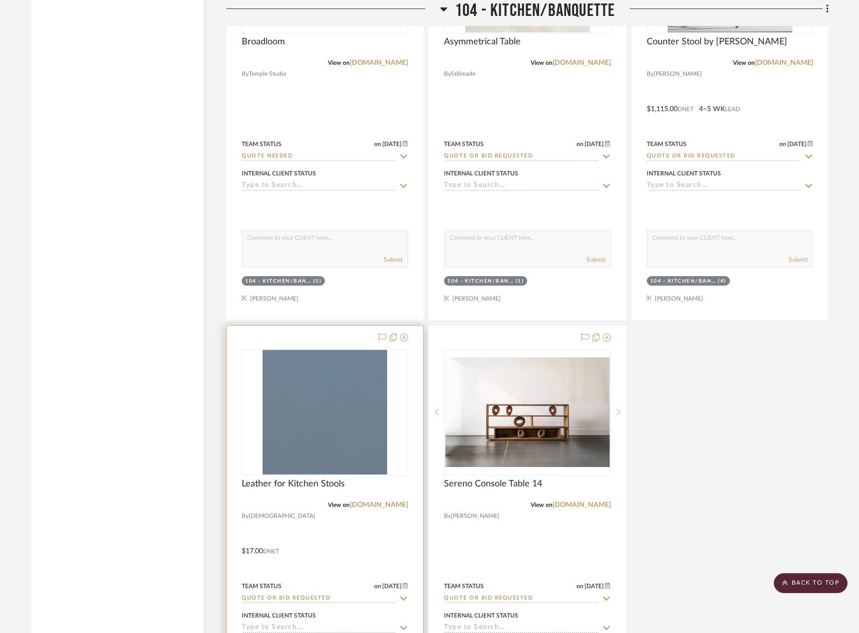
click at [388, 522] on div at bounding box center [325, 544] width 196 height 436
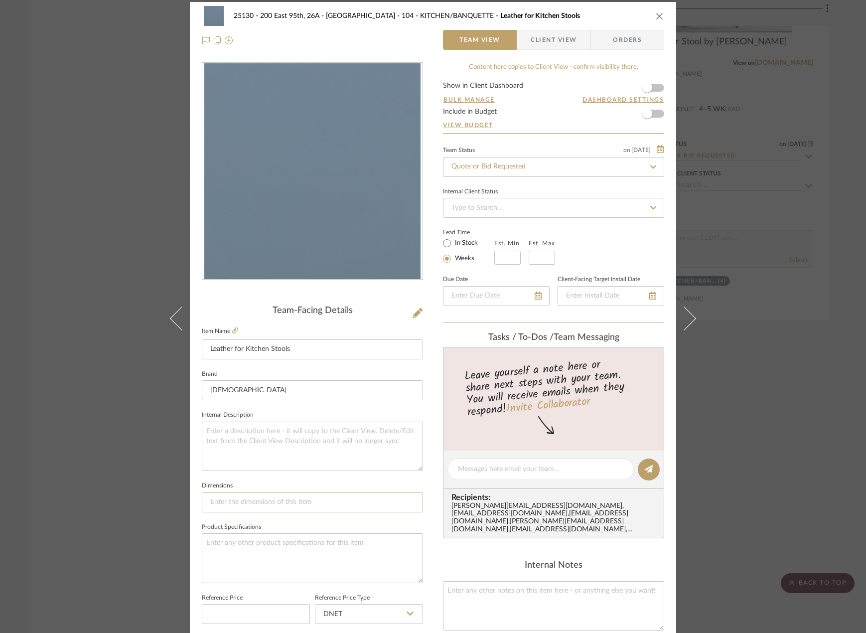
scroll to position [0, 0]
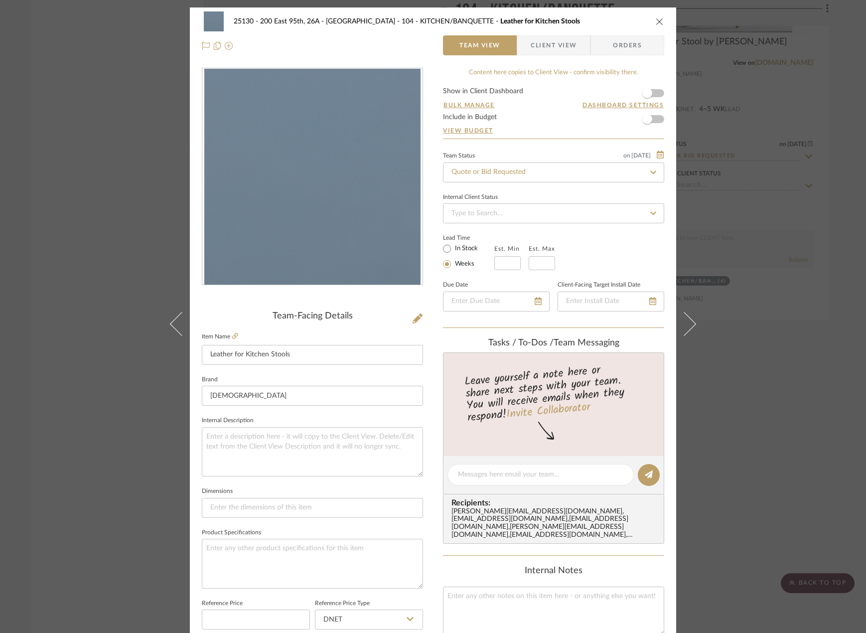
click at [517, 46] on span "button" at bounding box center [523, 45] width 13 height 20
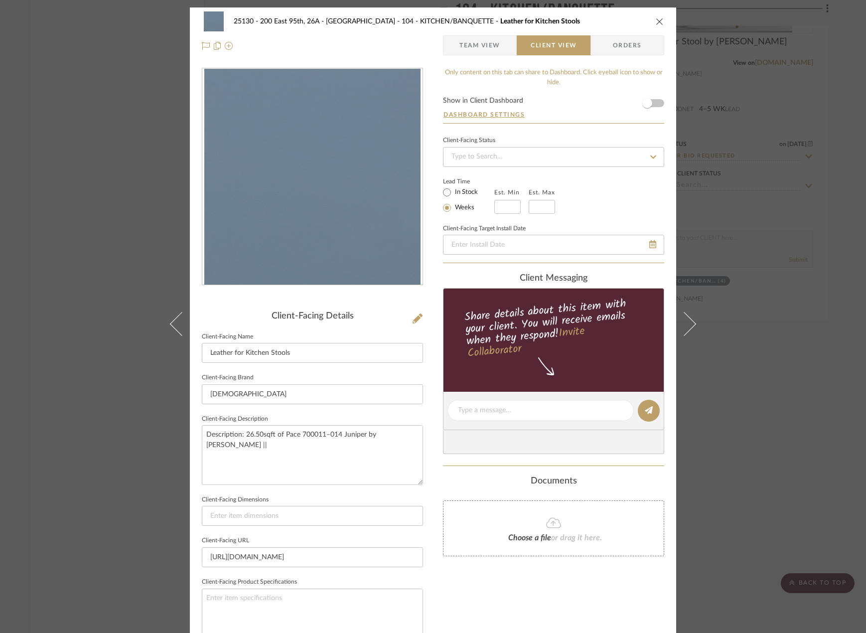
click at [479, 55] on span "Team View" at bounding box center [479, 45] width 41 height 20
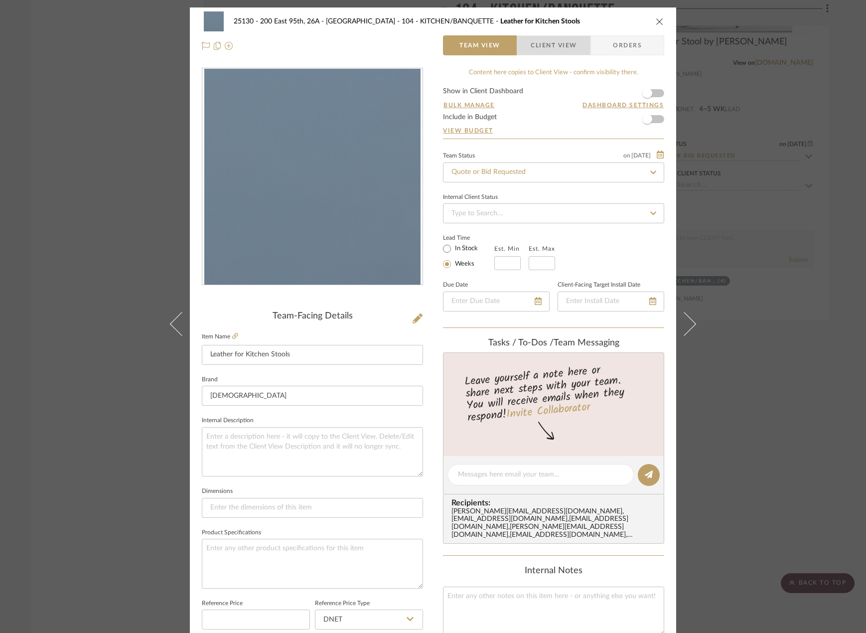
click at [521, 44] on span "button" at bounding box center [523, 45] width 13 height 20
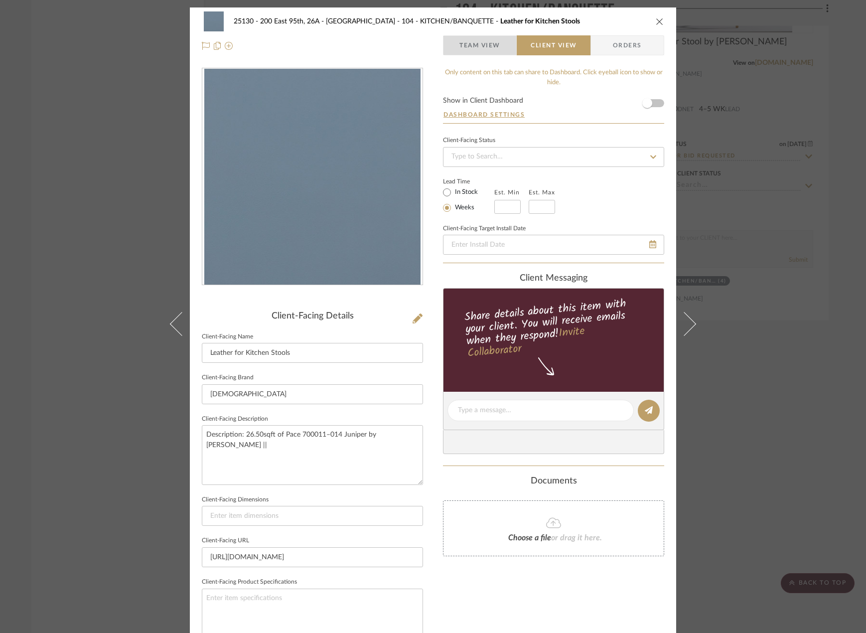
click at [494, 46] on span "Team View" at bounding box center [479, 45] width 41 height 20
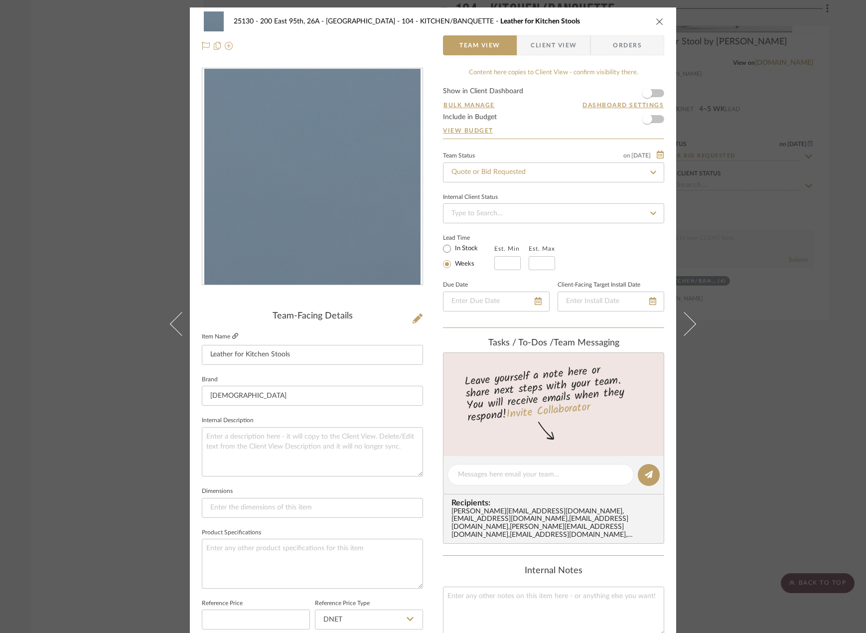
click at [233, 337] on icon at bounding box center [235, 336] width 6 height 6
click at [480, 172] on input "Quote or Bid Requested" at bounding box center [553, 172] width 221 height 20
click at [620, 169] on input "Quote or Bid Requested" at bounding box center [553, 172] width 221 height 20
click at [648, 171] on icon at bounding box center [652, 172] width 9 height 7
type input "[DATE]"
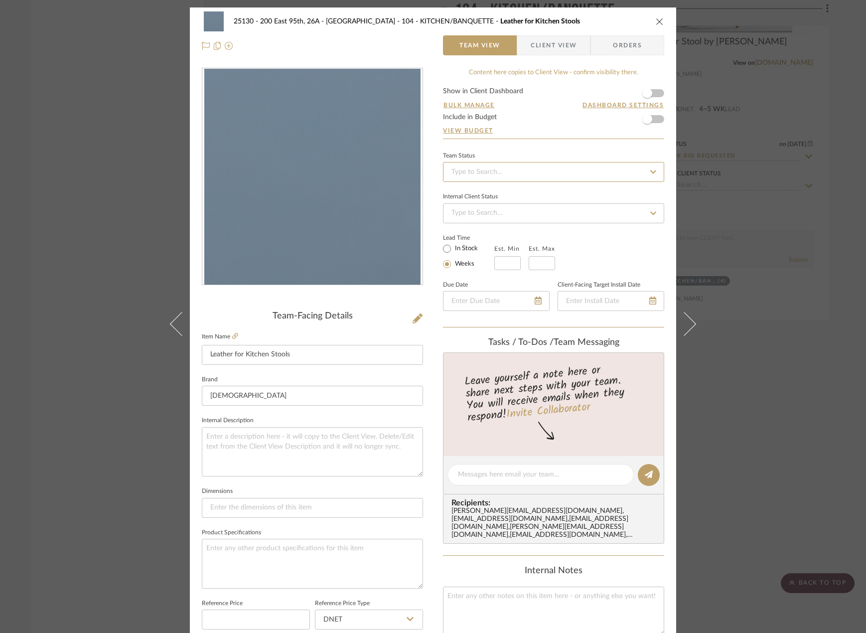
type input "[DATE]"
click at [628, 173] on input at bounding box center [553, 172] width 221 height 20
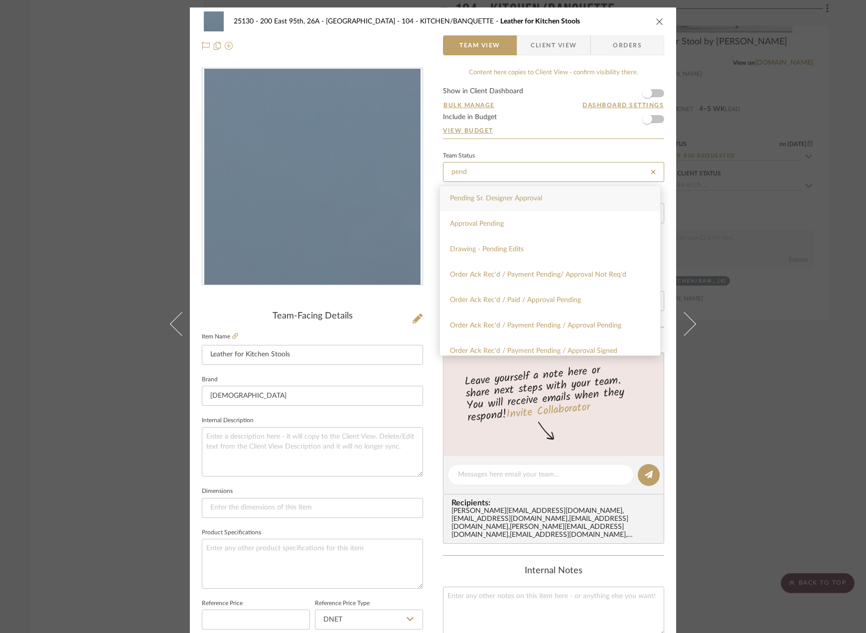
type input "pend"
click at [612, 206] on div "Pending Sr. Designer Approval" at bounding box center [550, 198] width 220 height 25
type input "[DATE]"
type input "Pending Sr. Designer Approval"
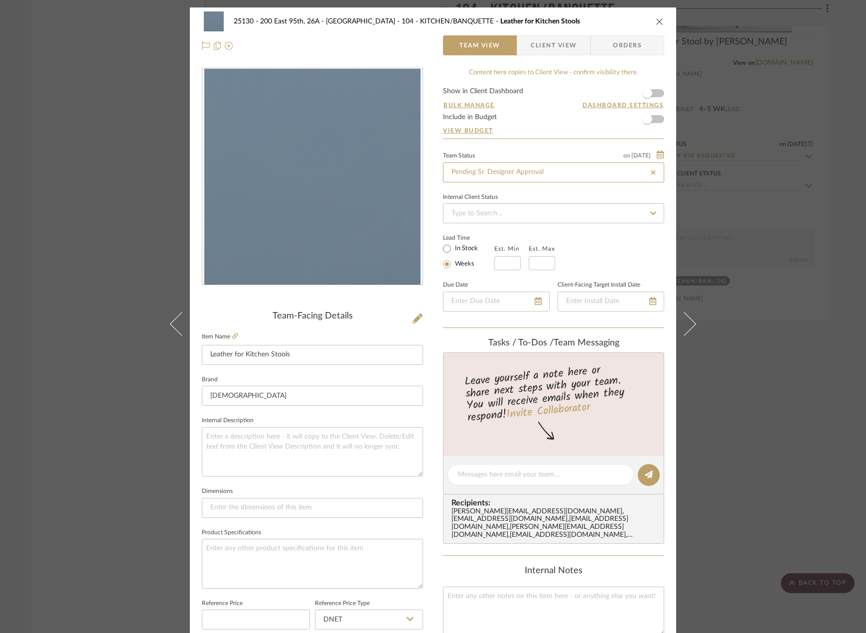
type input "Pending Sr. Designer Approval"
click at [456, 249] on label "In Stock" at bounding box center [465, 248] width 25 height 9
click at [453, 249] on input "In Stock" at bounding box center [447, 249] width 12 height 12
radio input "true"
click at [506, 473] on textarea at bounding box center [540, 474] width 165 height 10
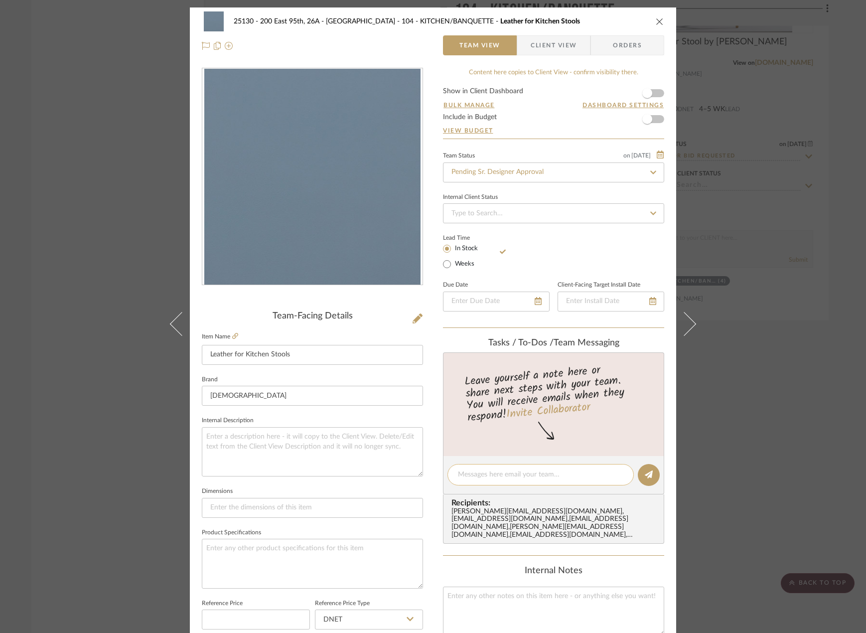
type textarea "O"
type textarea "L"
click at [820, 184] on div "25130 - 200 East 95th, 26A - Kosheleva 104 - KITCHEN/BANQUETTE Leather for Kitc…" at bounding box center [433, 316] width 866 height 633
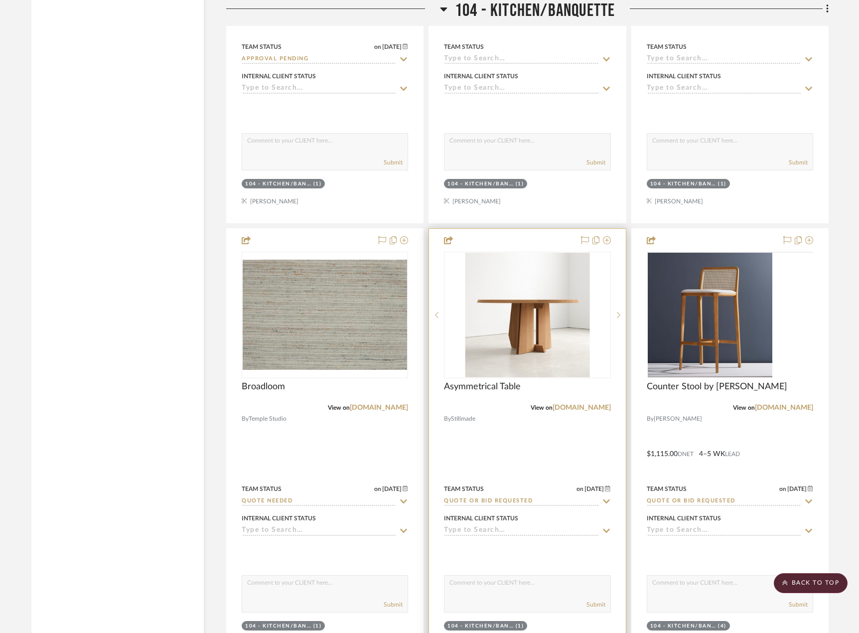
scroll to position [5728, 0]
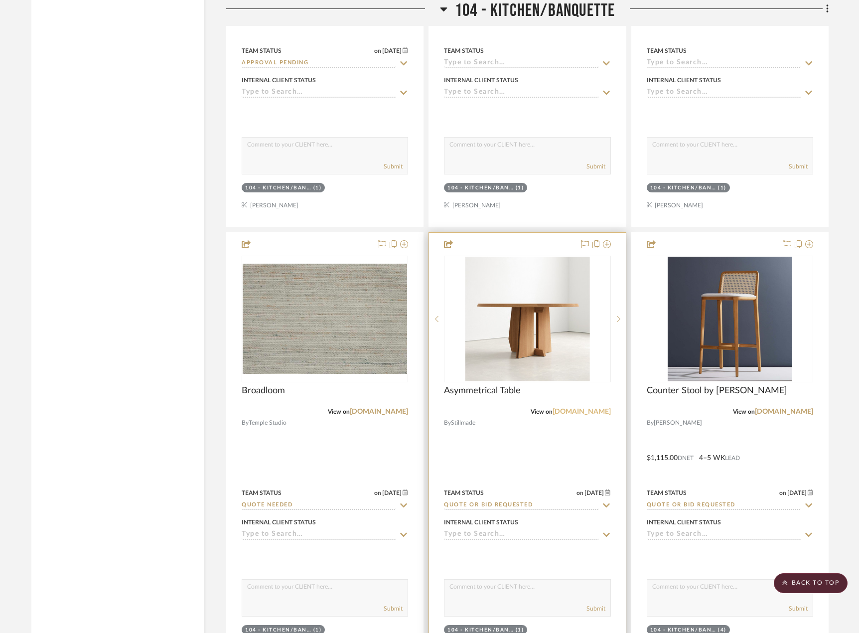
click at [597, 410] on link "[DOMAIN_NAME]" at bounding box center [581, 411] width 58 height 7
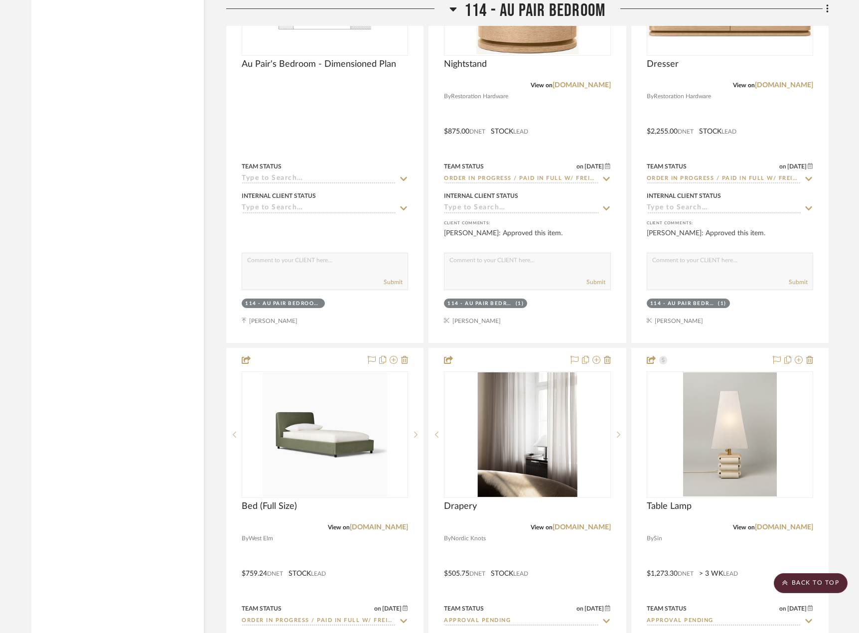
scroll to position [15440, 0]
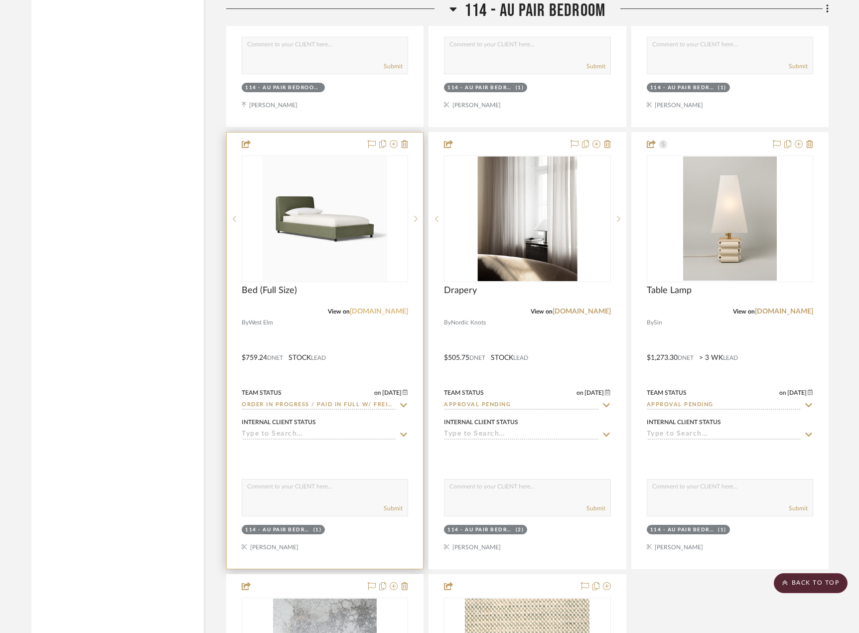
click at [377, 309] on link "[DOMAIN_NAME]" at bounding box center [379, 311] width 58 height 7
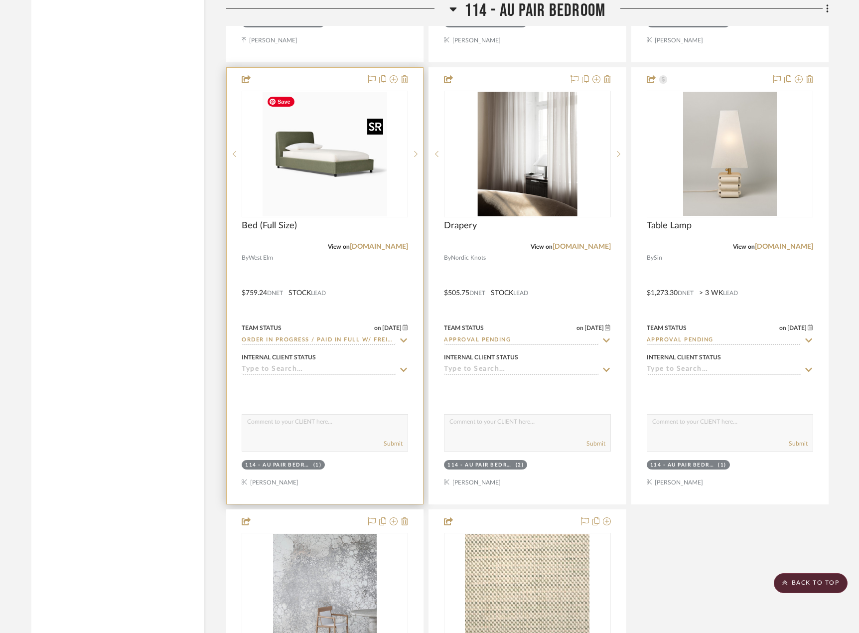
scroll to position [15490, 0]
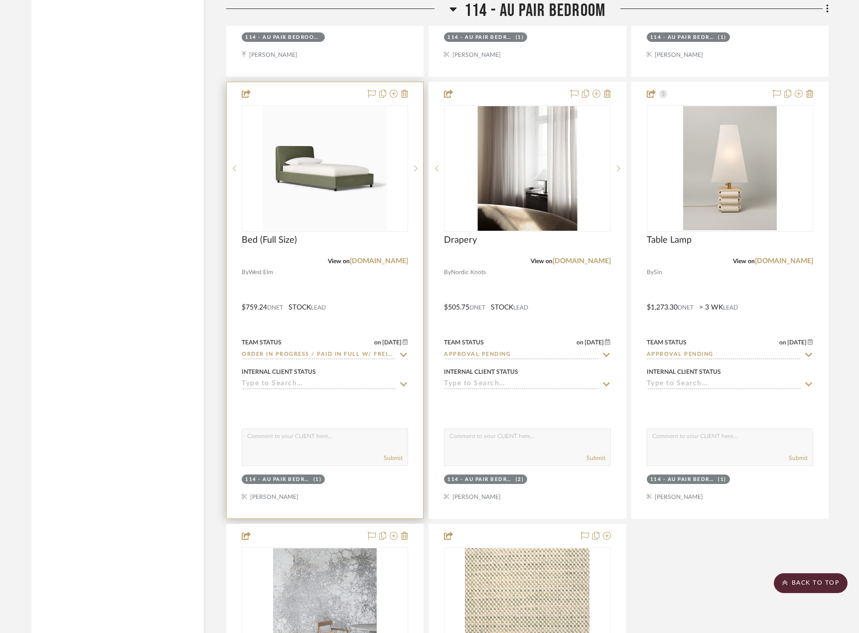
click at [360, 304] on div at bounding box center [325, 300] width 196 height 436
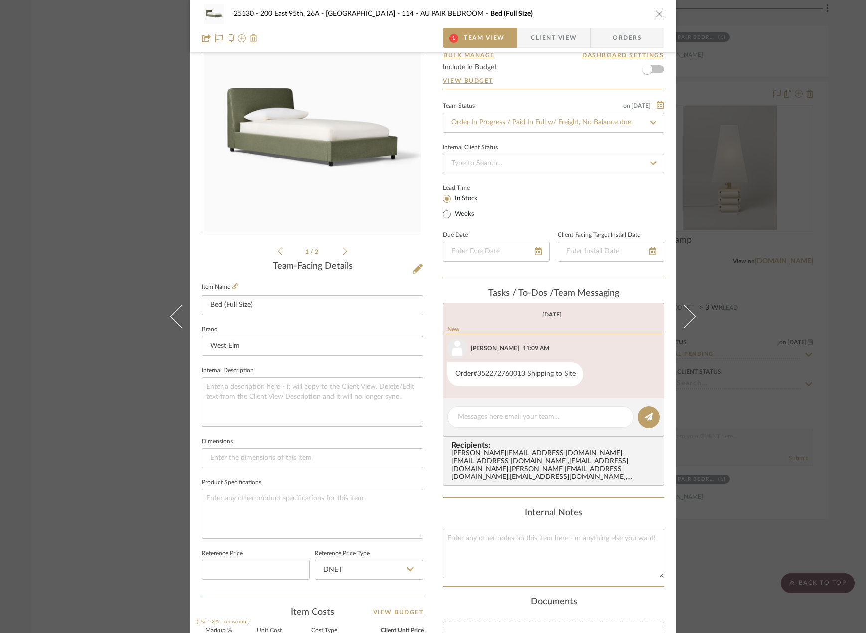
scroll to position [0, 0]
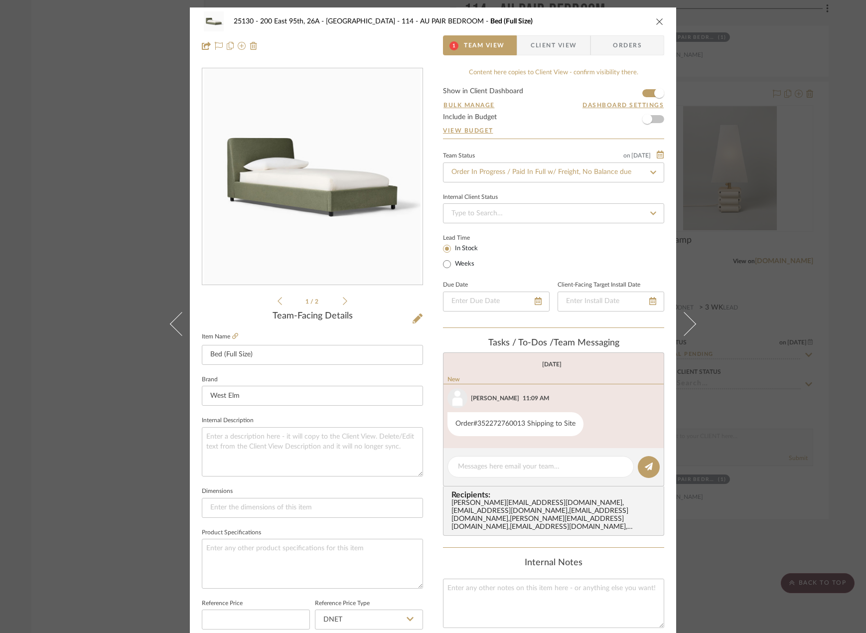
click at [343, 302] on icon at bounding box center [345, 300] width 4 height 9
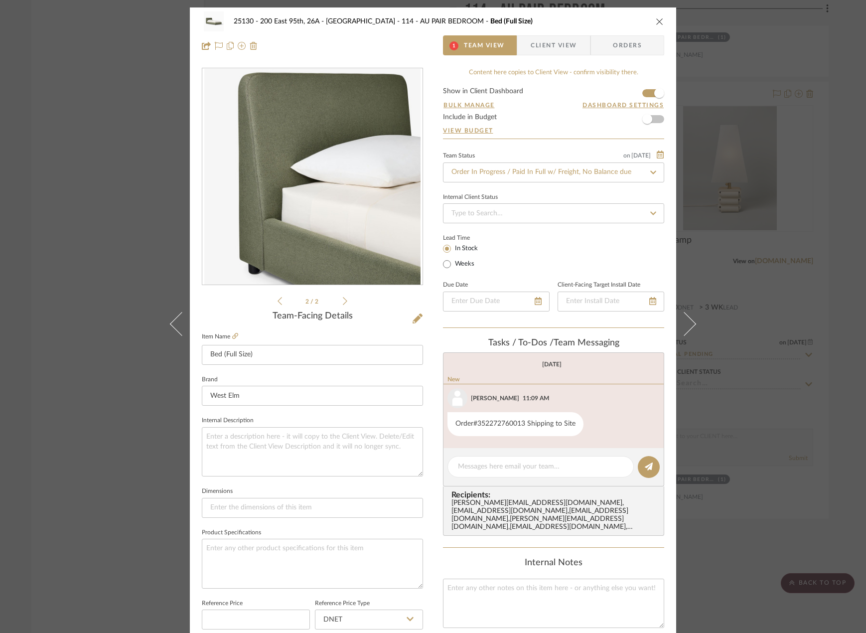
click at [343, 302] on icon at bounding box center [345, 300] width 4 height 9
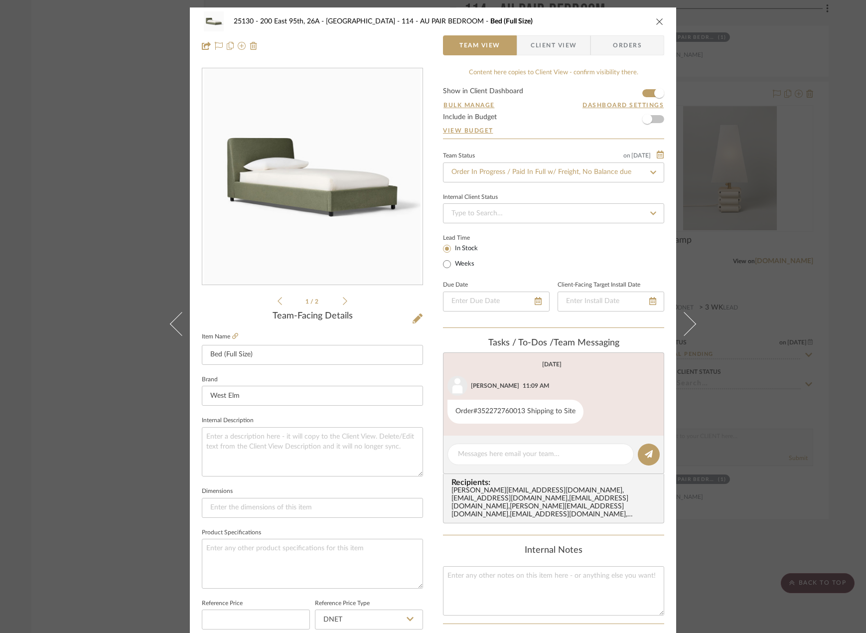
click at [550, 34] on div "25130 - 200 East 95th, 26A - Kosheleva 114 - AU PAIR BEDROOM Bed (Full Size) Te…" at bounding box center [433, 33] width 486 height 52
click at [550, 40] on span "Client View" at bounding box center [553, 45] width 46 height 20
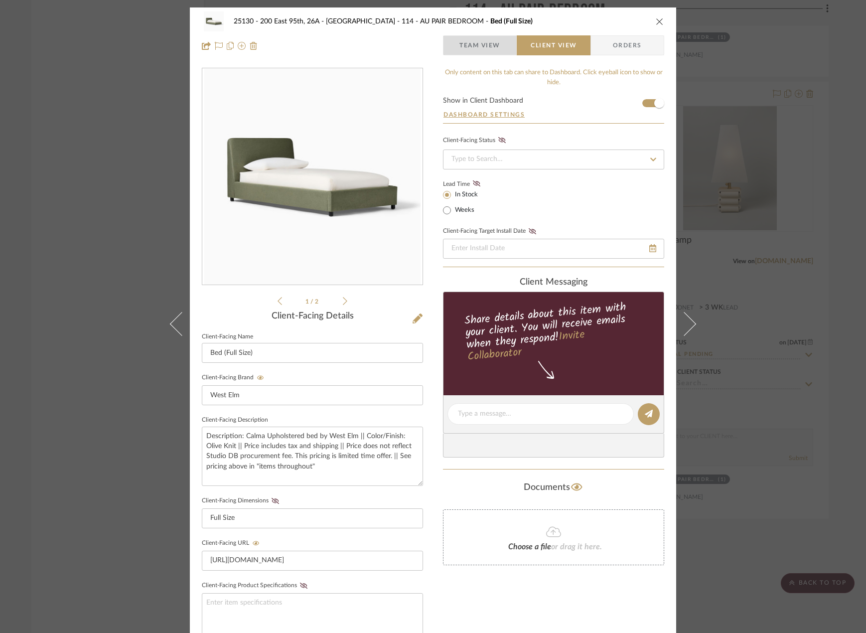
click at [476, 41] on span "Team View" at bounding box center [479, 45] width 41 height 20
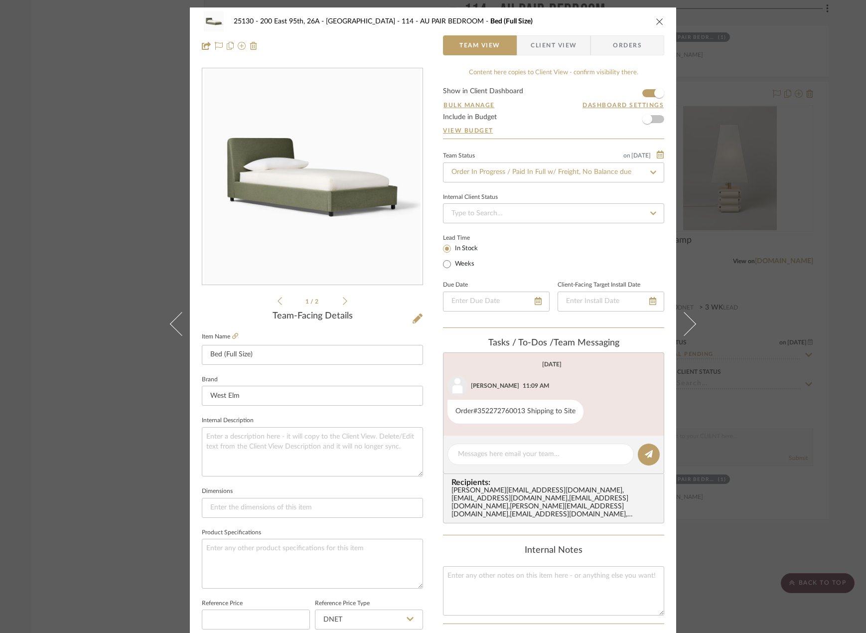
click at [343, 304] on icon at bounding box center [345, 300] width 4 height 9
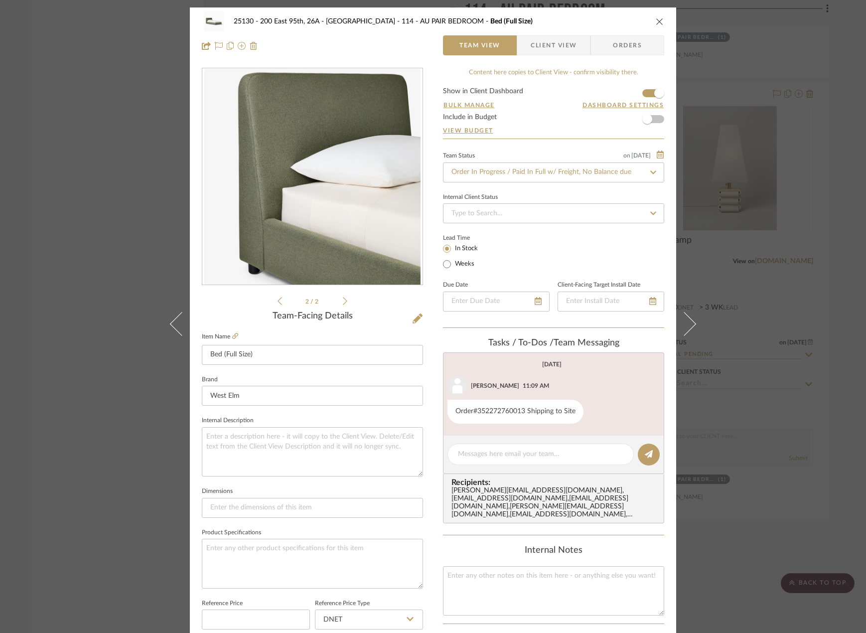
click at [791, 197] on div "25130 - 200 East 95th, 26A - Kosheleva 114 - AU PAIR BEDROOM Bed (Full Size) Te…" at bounding box center [433, 316] width 866 height 633
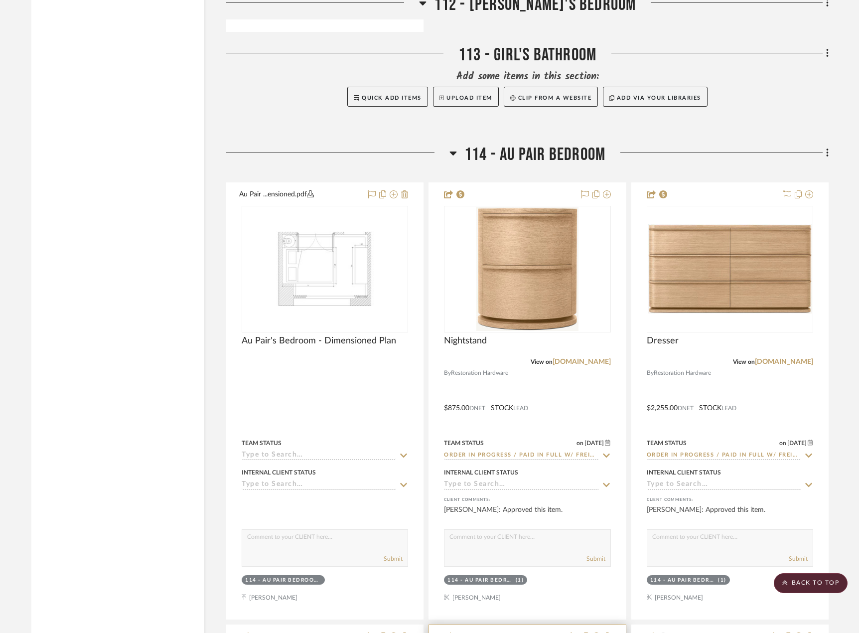
scroll to position [14942, 0]
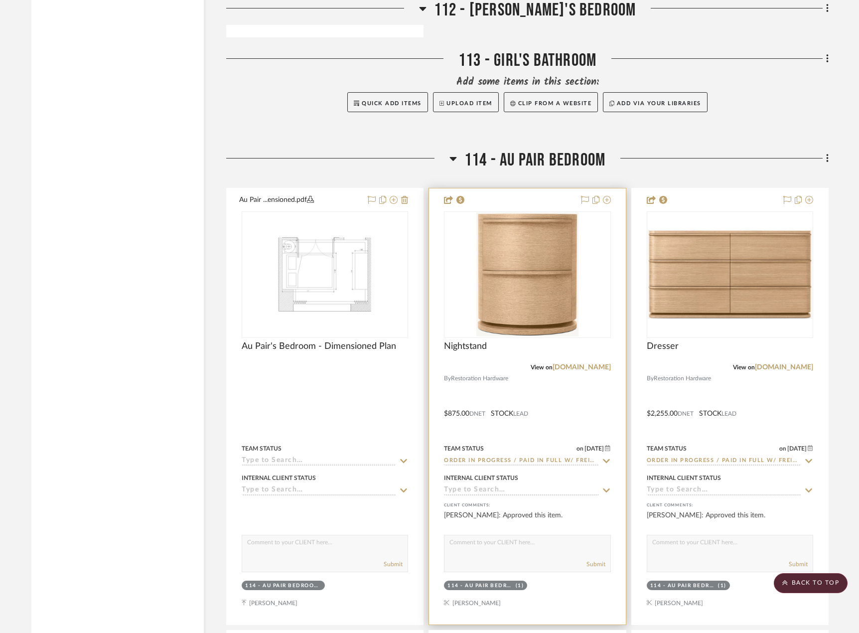
click at [570, 404] on div at bounding box center [527, 406] width 196 height 436
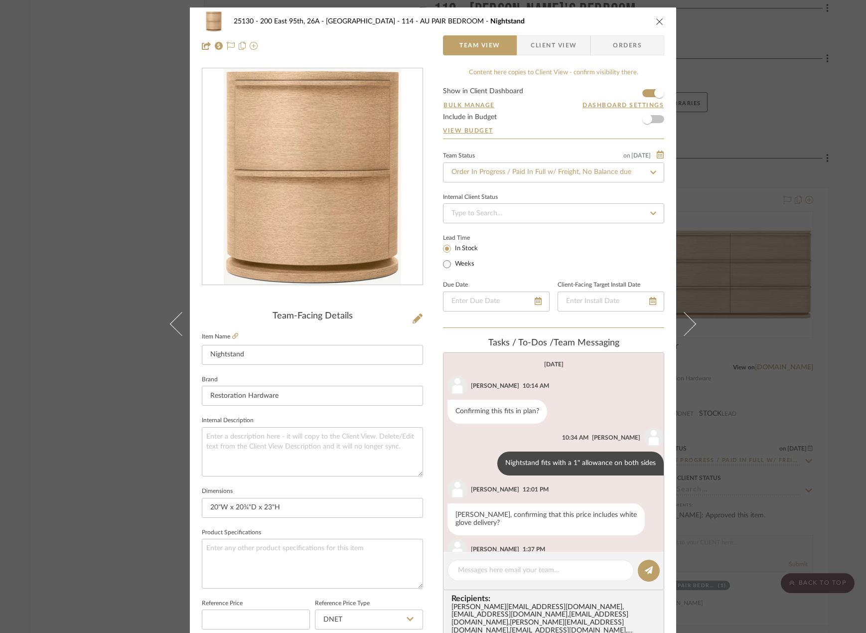
scroll to position [134, 0]
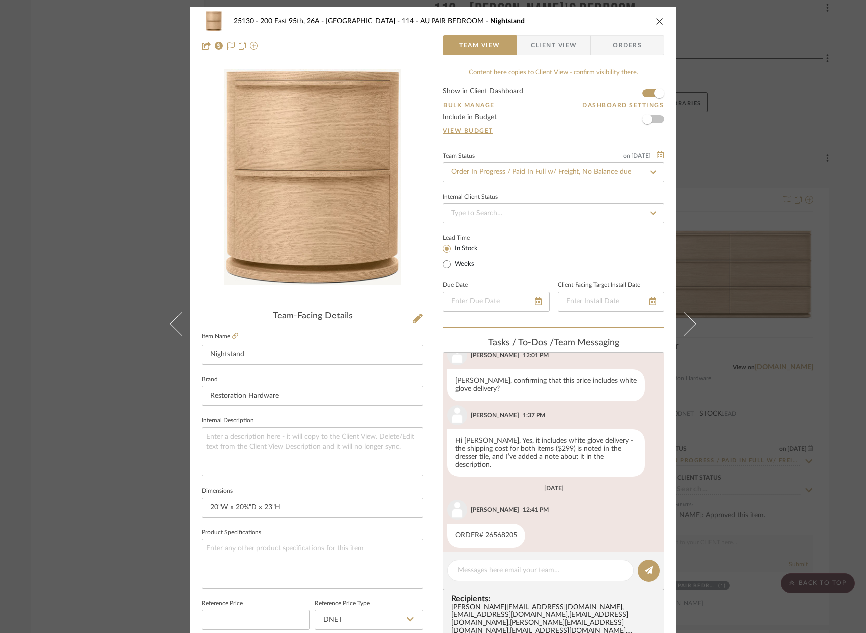
click at [787, 380] on div "25130 - 200 East 95th, 26A - Kosheleva 114 - AU PAIR BEDROOM Nightstand Team Vi…" at bounding box center [433, 316] width 866 height 633
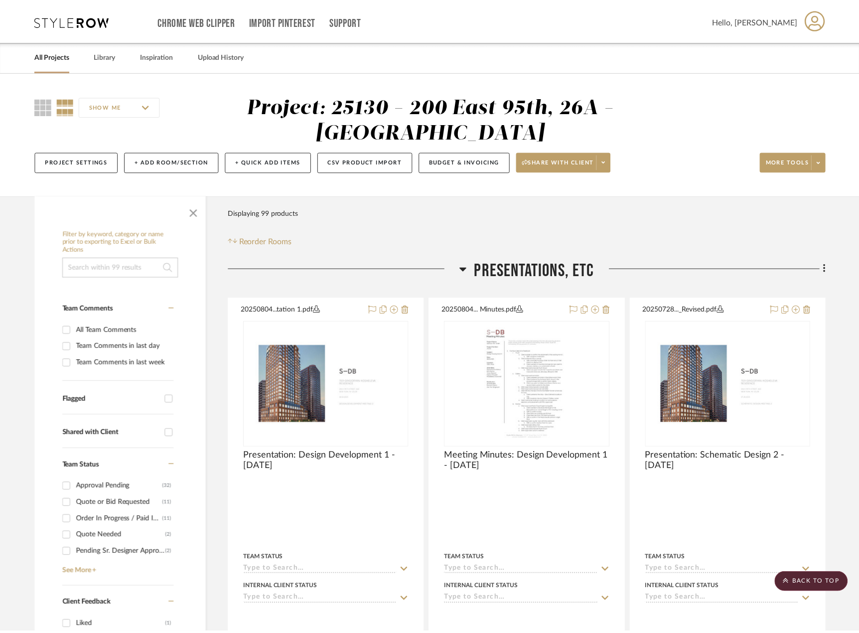
scroll to position [14942, 0]
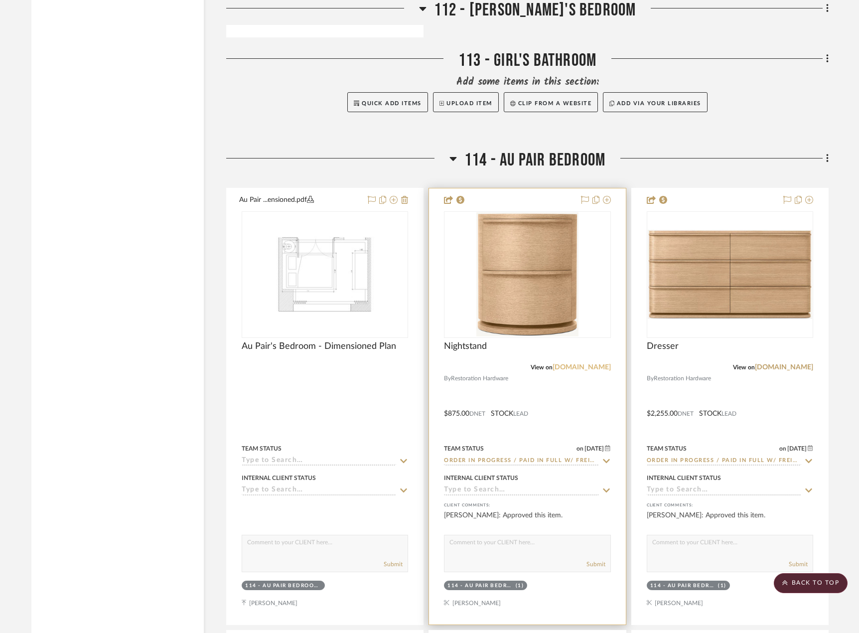
click at [565, 367] on link "[DOMAIN_NAME]" at bounding box center [581, 367] width 58 height 7
click at [509, 400] on div at bounding box center [527, 406] width 196 height 436
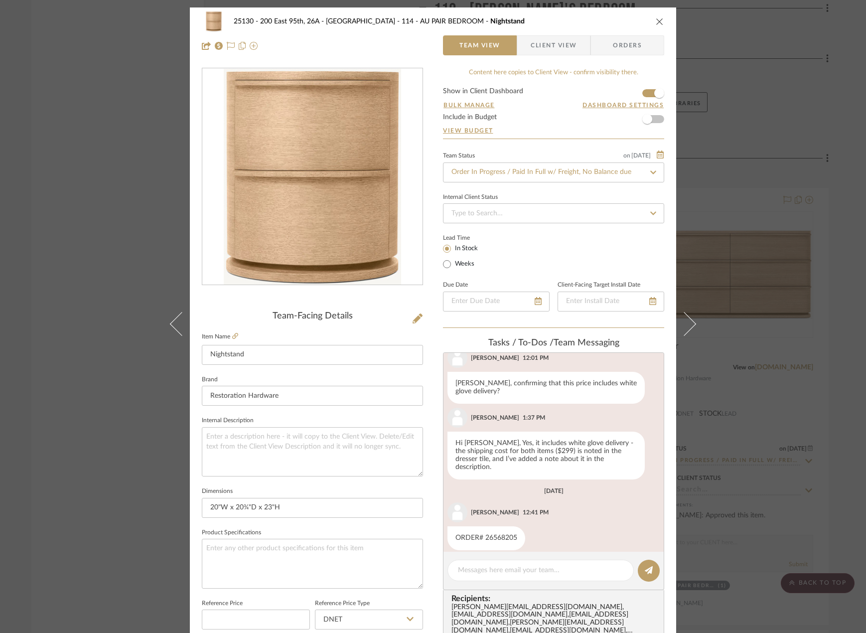
scroll to position [134, 0]
click at [537, 45] on span "Client View" at bounding box center [553, 45] width 46 height 20
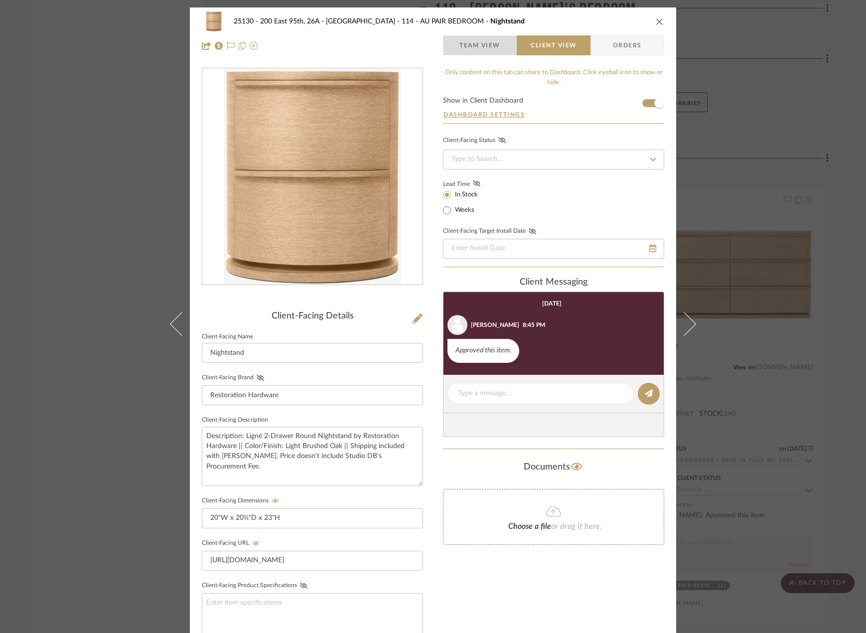
click at [467, 53] on span "Team View" at bounding box center [479, 45] width 41 height 20
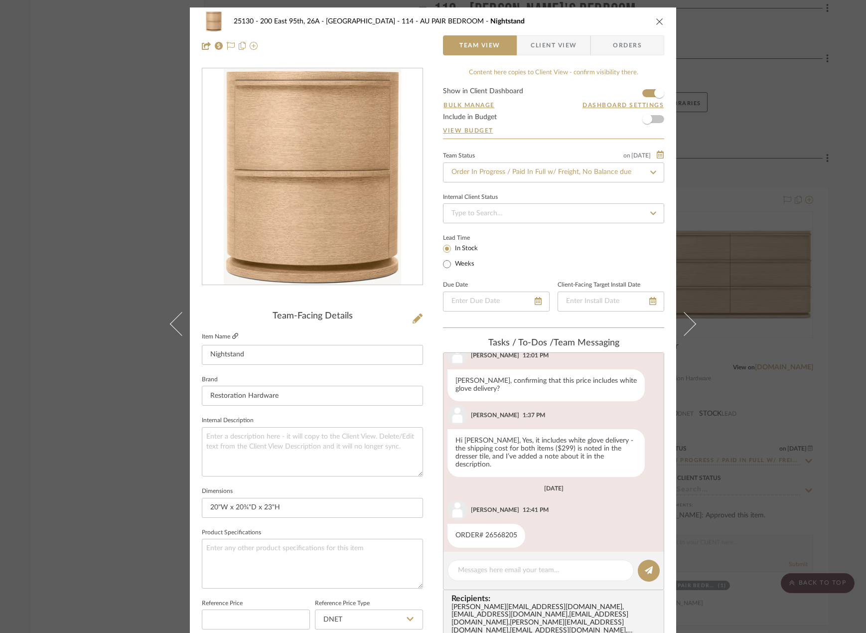
click at [232, 338] on icon at bounding box center [235, 336] width 6 height 6
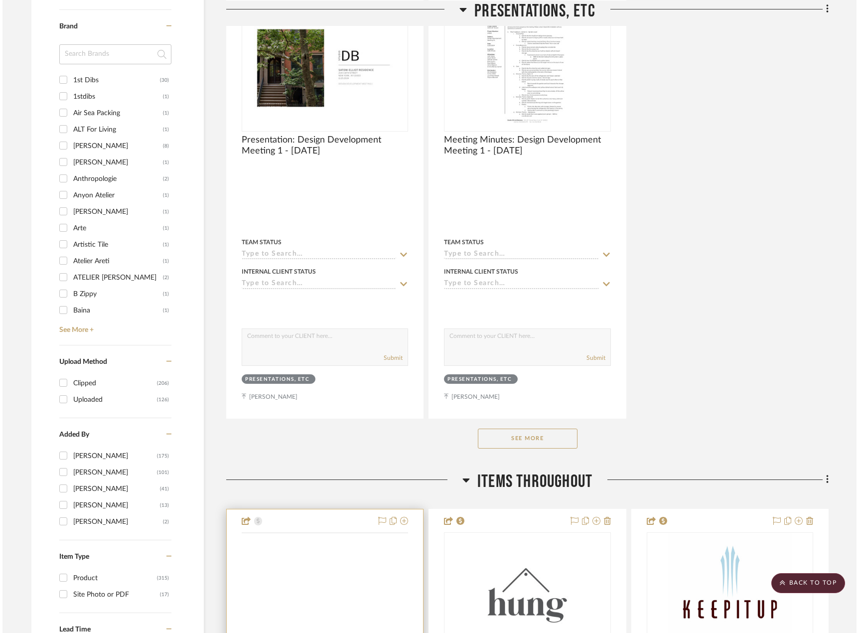
scroll to position [1444, 0]
